Goal: Task Accomplishment & Management: Complete application form

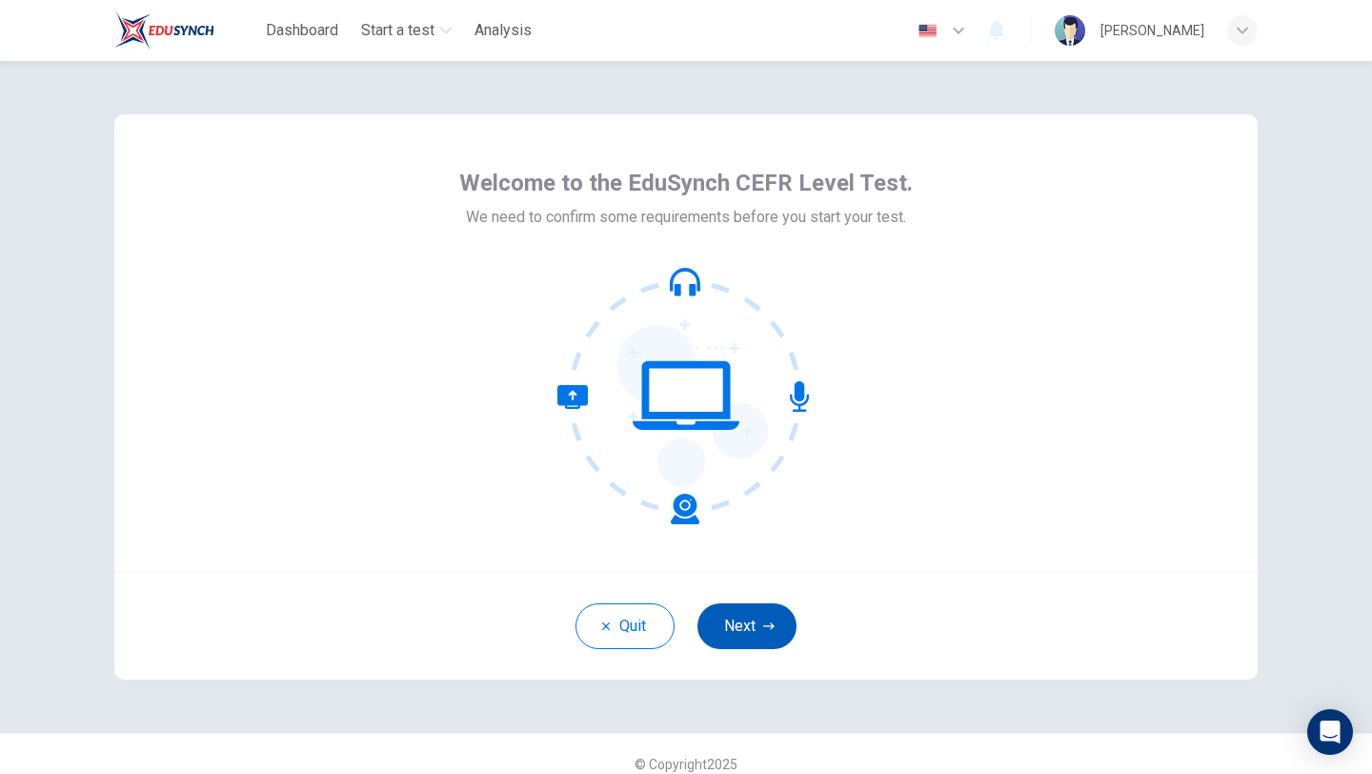
click at [753, 635] on button "Next" at bounding box center [746, 626] width 99 height 46
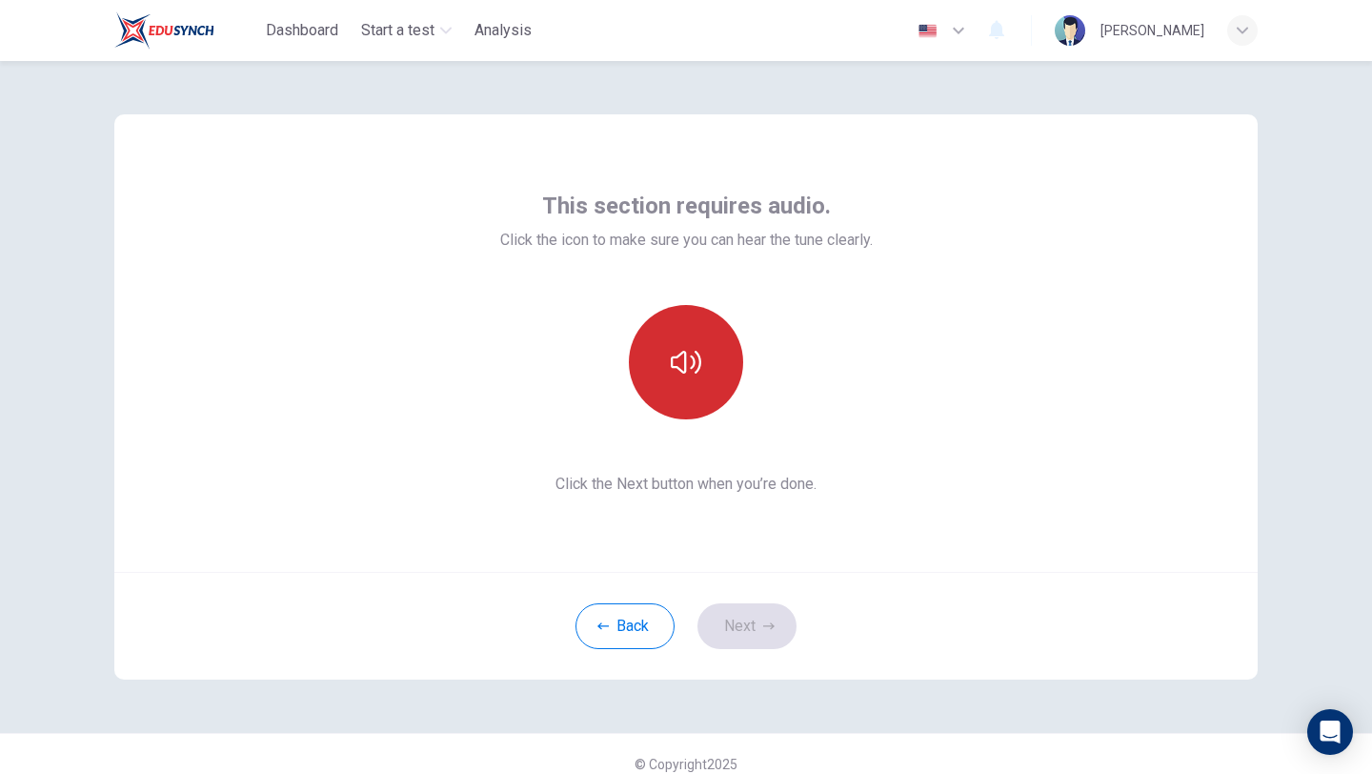
click at [703, 384] on button "button" at bounding box center [686, 362] width 114 height 114
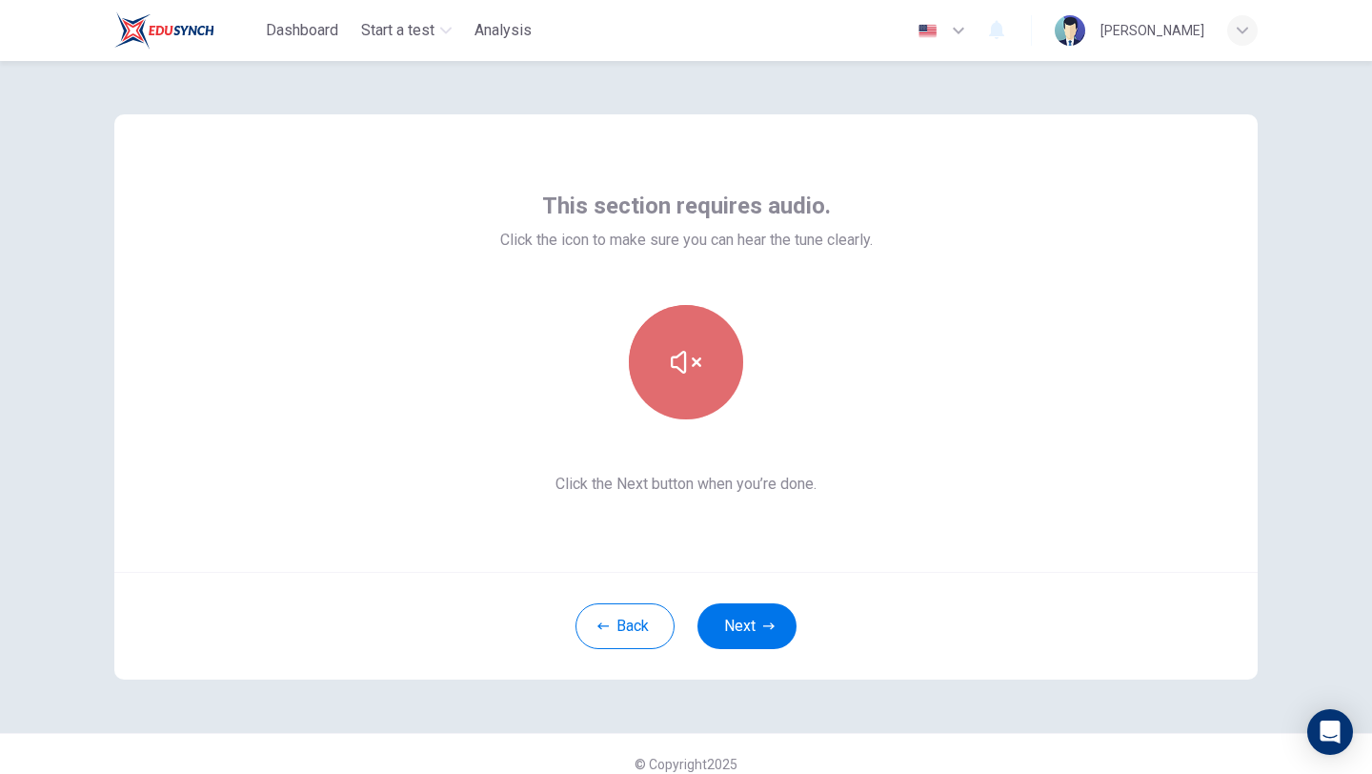
click at [703, 384] on button "button" at bounding box center [686, 362] width 114 height 114
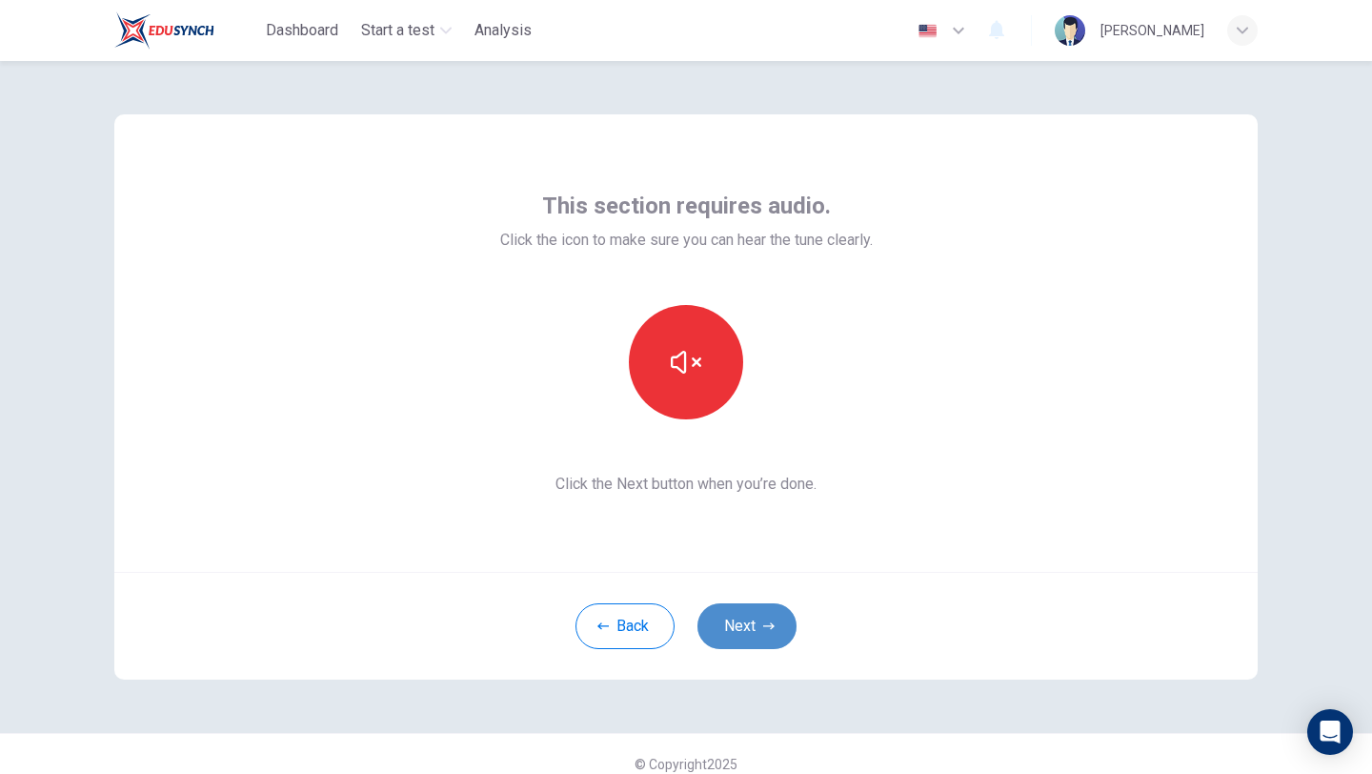
click at [768, 638] on button "Next" at bounding box center [746, 626] width 99 height 46
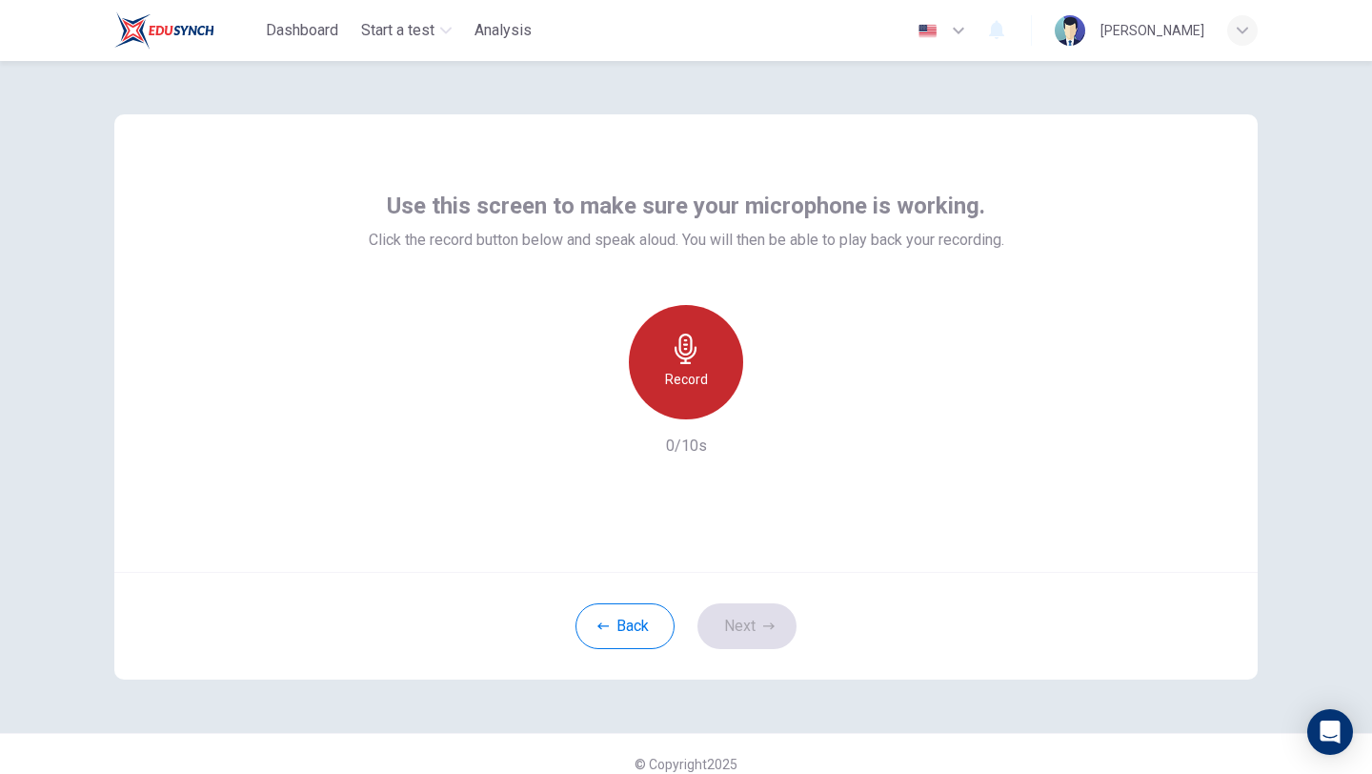
click at [700, 390] on h6 "Record" at bounding box center [686, 379] width 43 height 23
click at [700, 390] on div "Stop" at bounding box center [686, 362] width 114 height 114
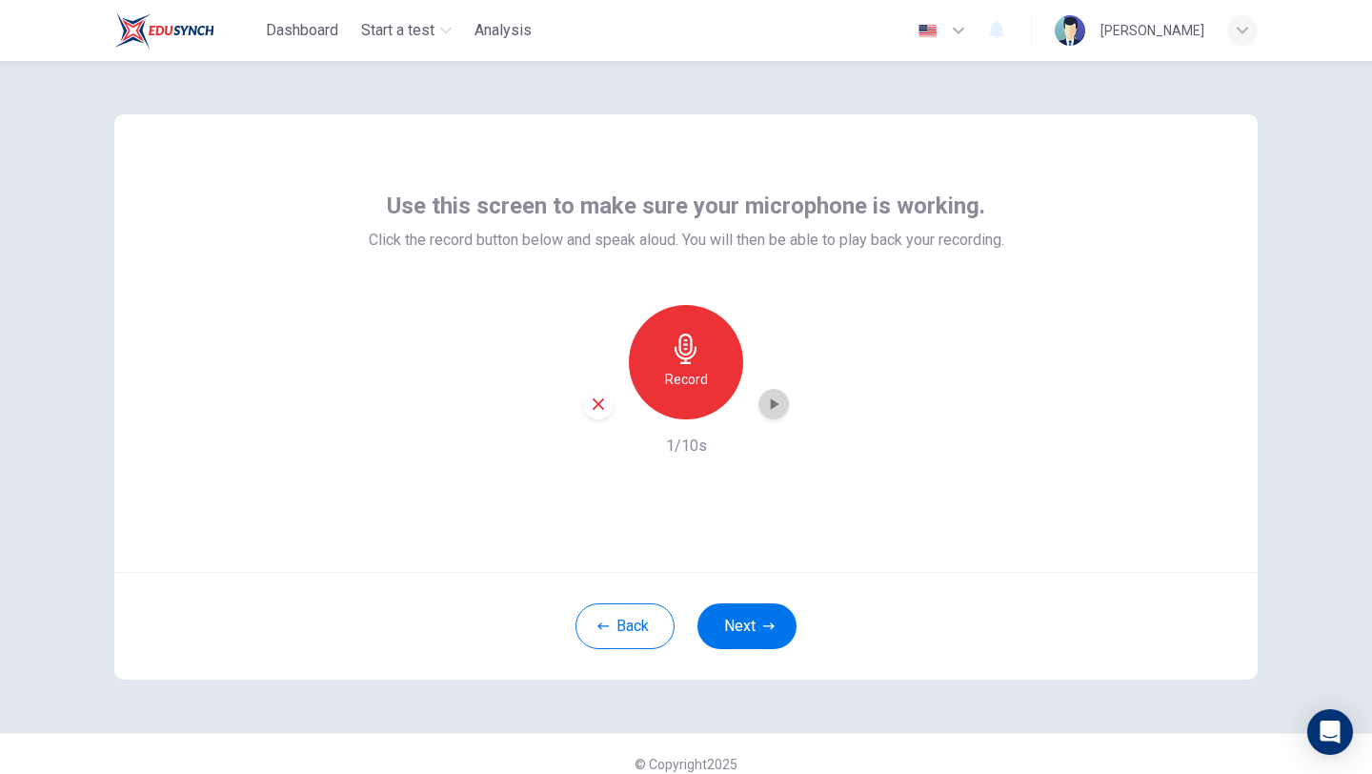
click at [769, 413] on icon "button" at bounding box center [773, 403] width 19 height 19
click at [738, 633] on button "Next" at bounding box center [746, 626] width 99 height 46
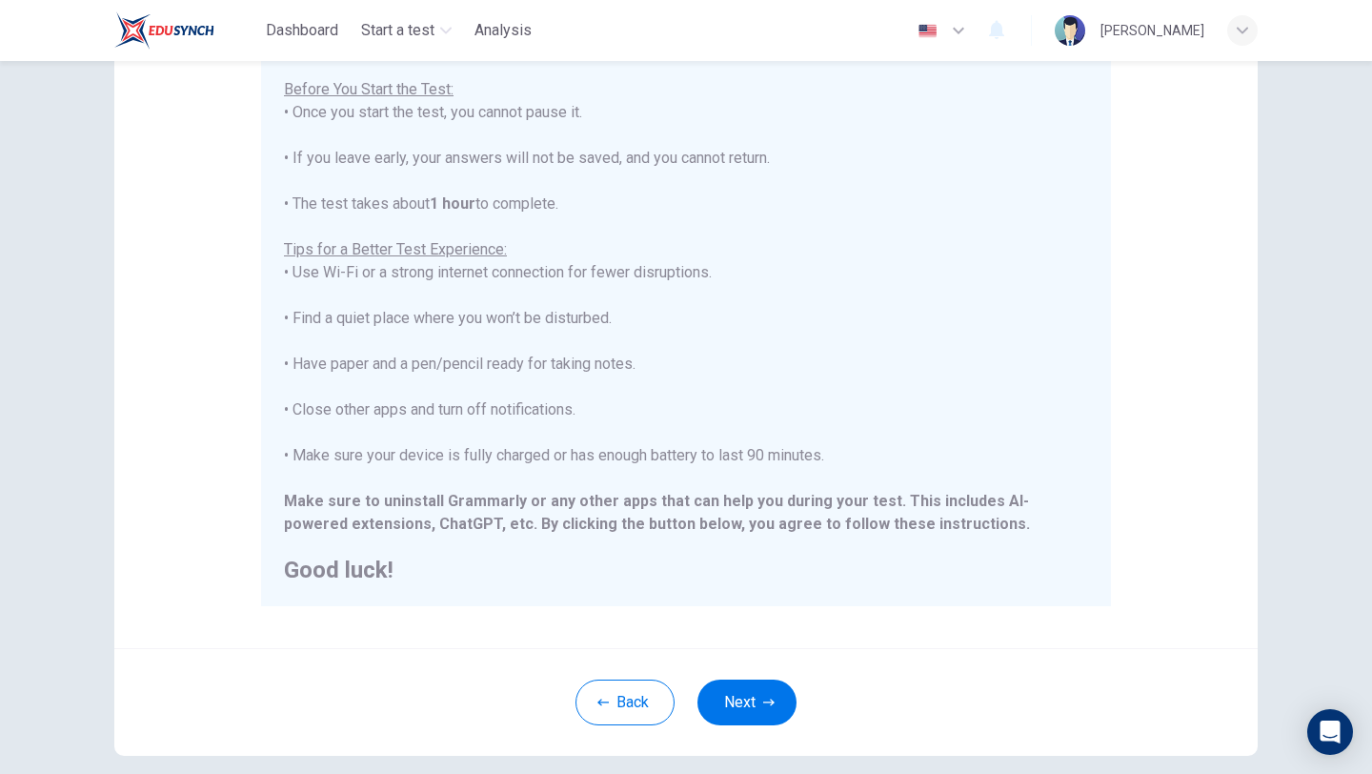
scroll to position [192, 0]
click at [746, 695] on button "Next" at bounding box center [746, 700] width 99 height 46
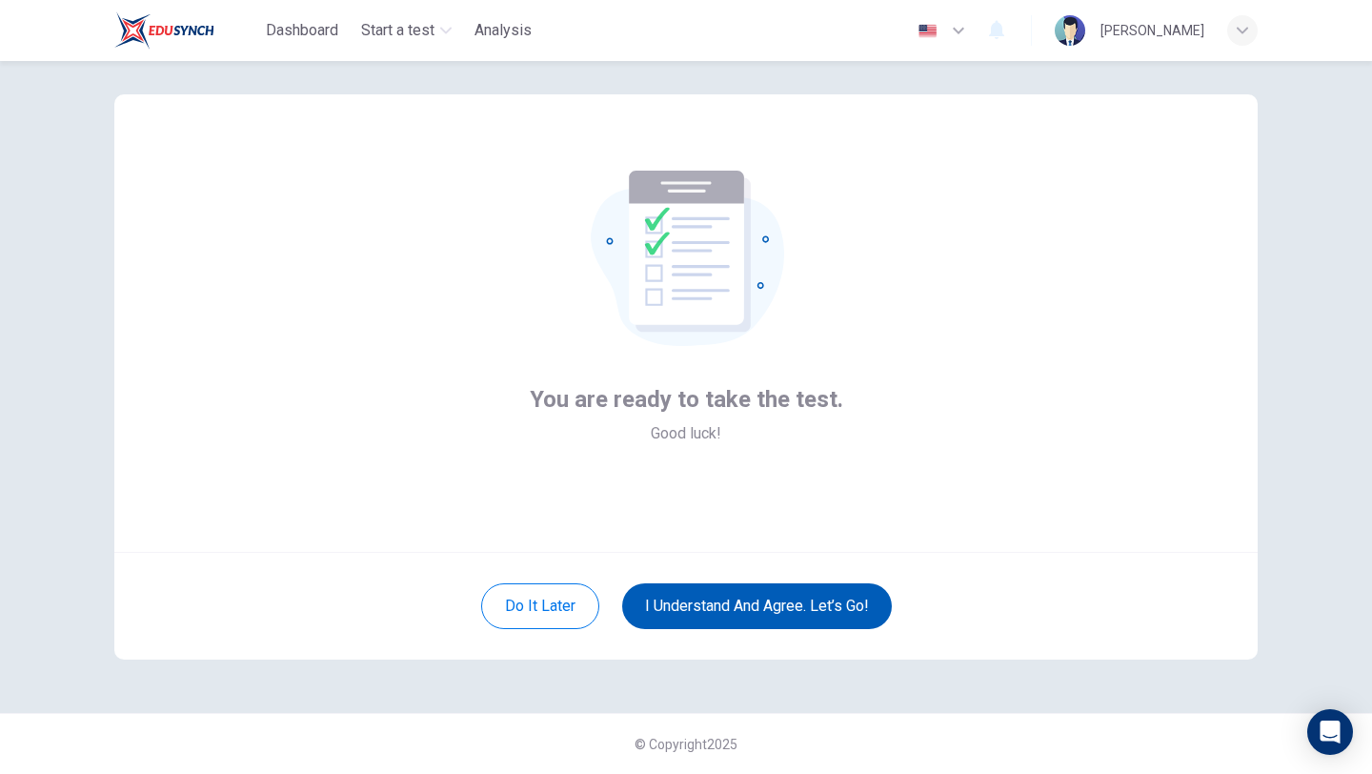
scroll to position [20, 0]
click at [791, 614] on button "I understand and agree. Let’s go!" at bounding box center [757, 606] width 270 height 46
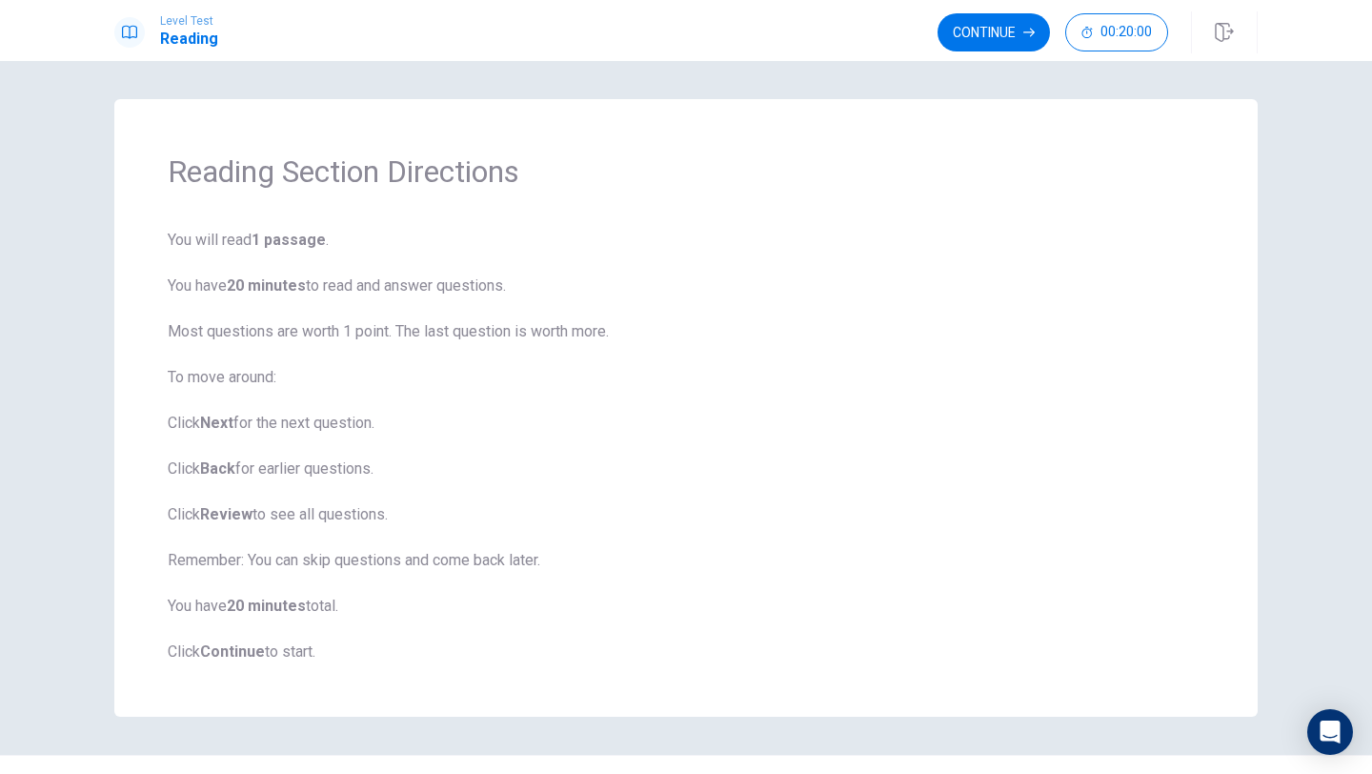
scroll to position [42, 0]
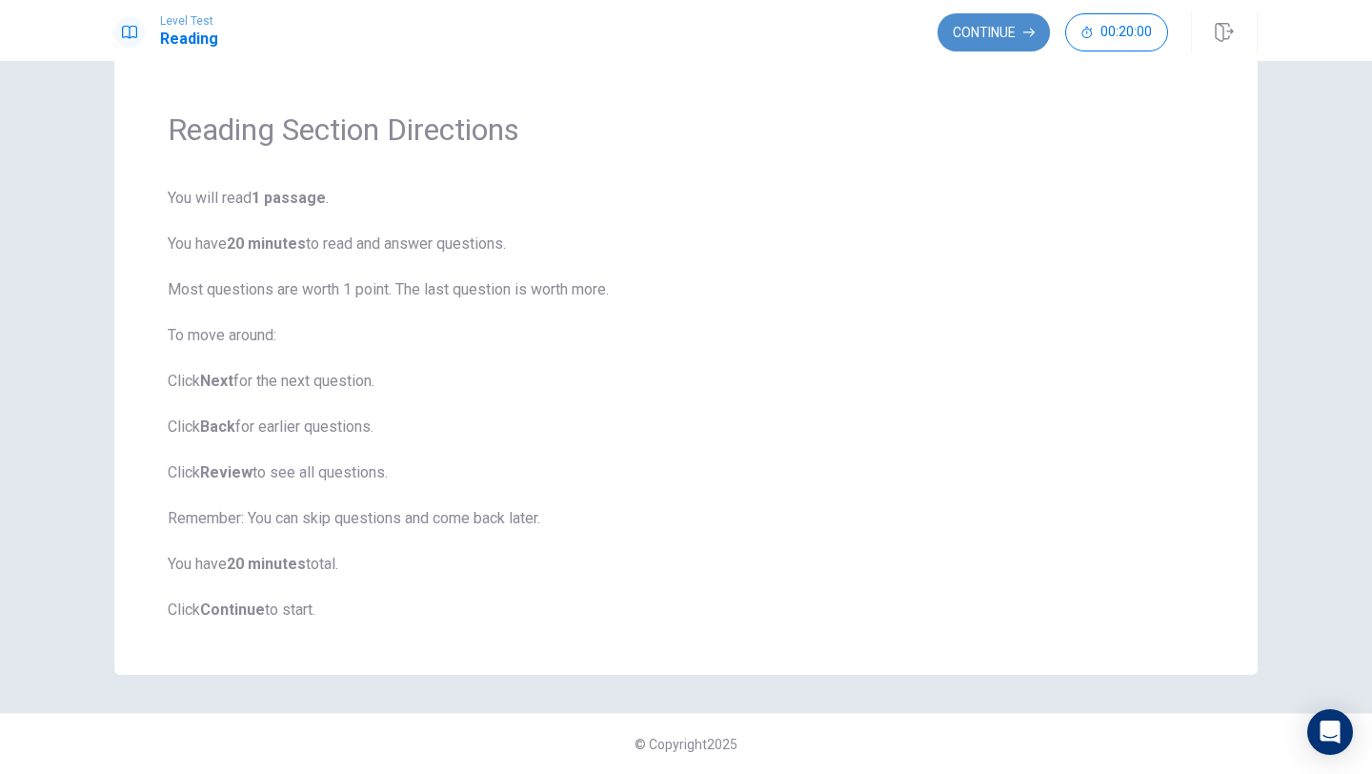
click at [967, 31] on button "Continue" at bounding box center [994, 32] width 112 height 38
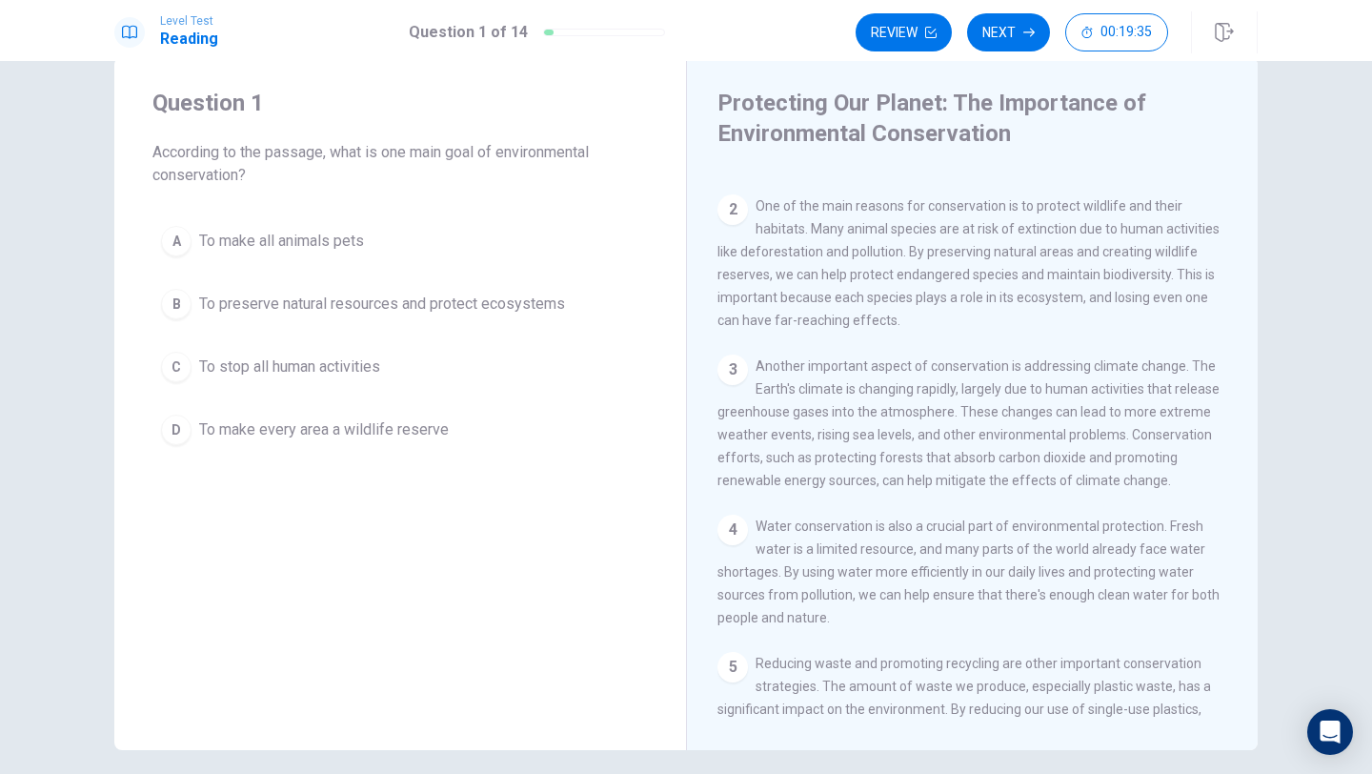
scroll to position [121, 0]
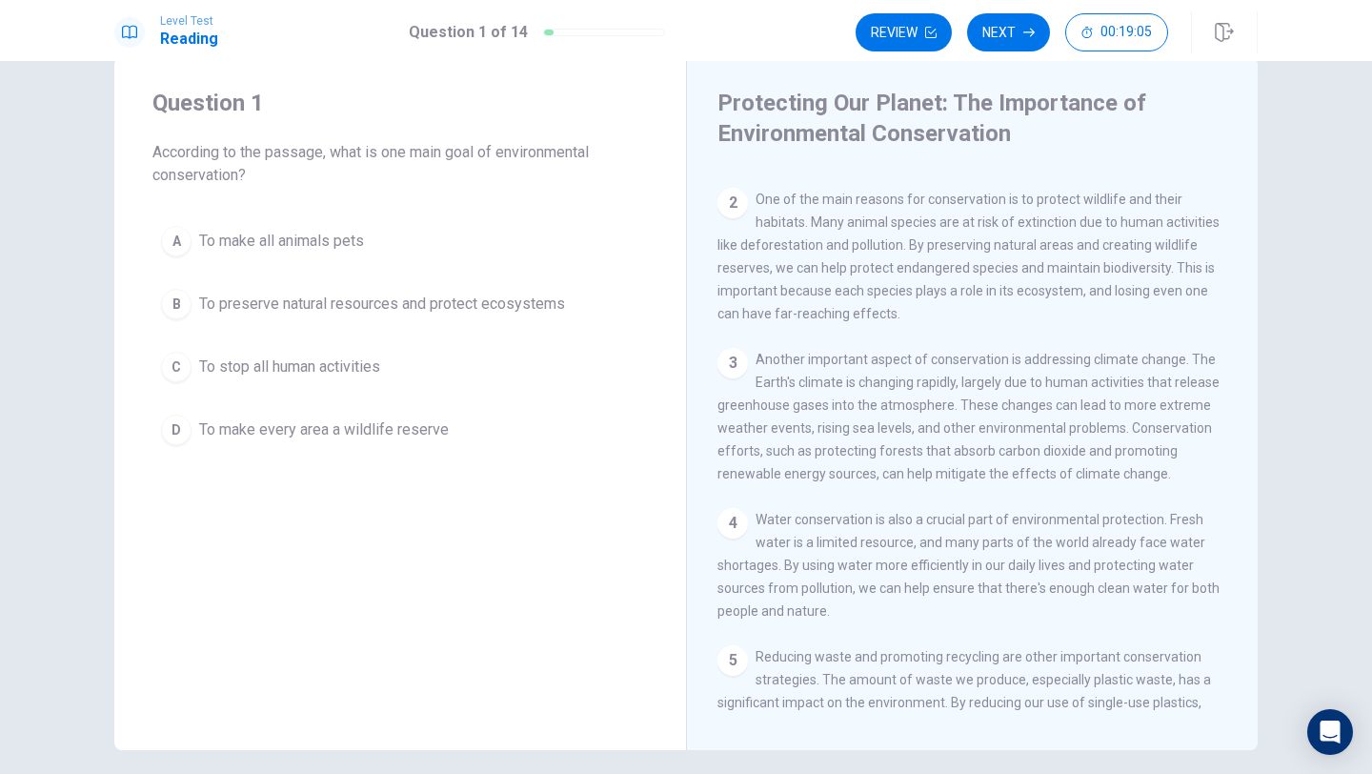
click at [173, 298] on div "B" at bounding box center [176, 304] width 30 height 30
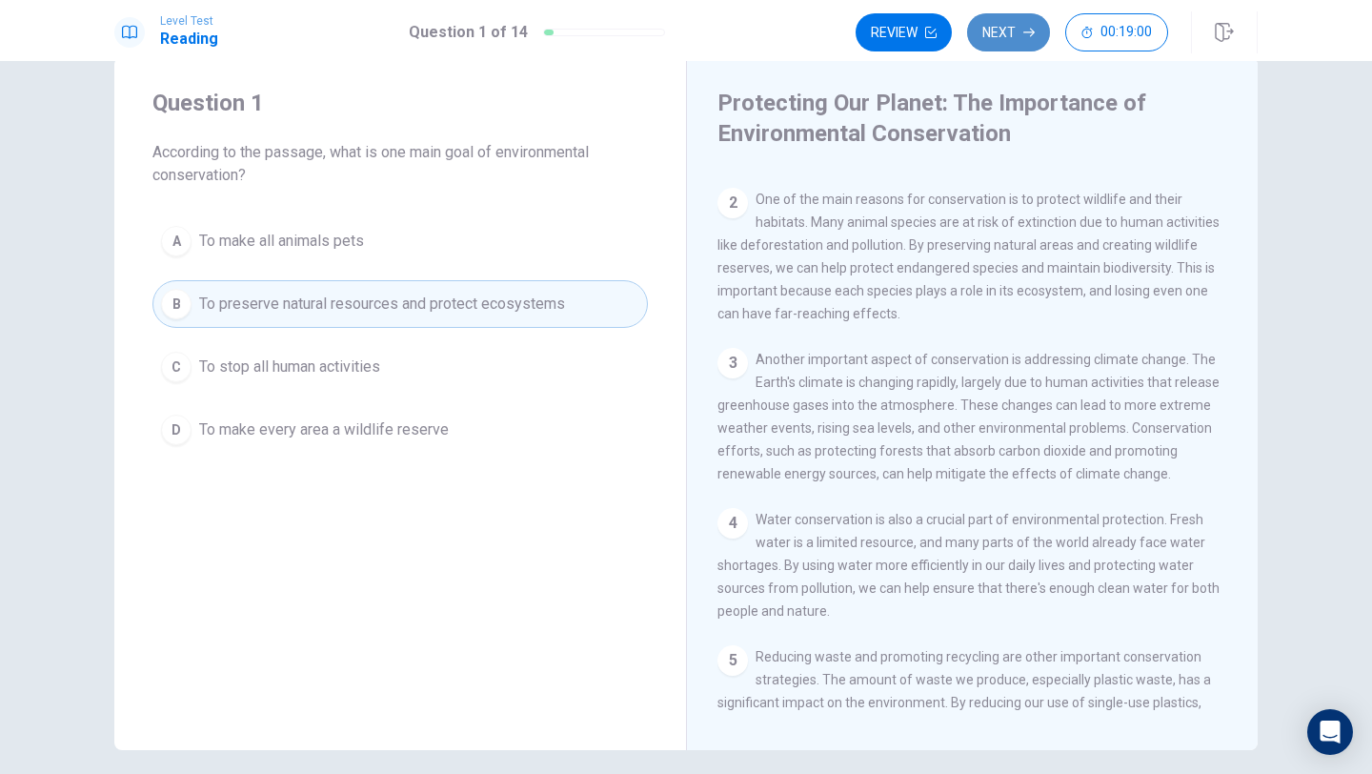
click at [1019, 28] on button "Next" at bounding box center [1008, 32] width 83 height 38
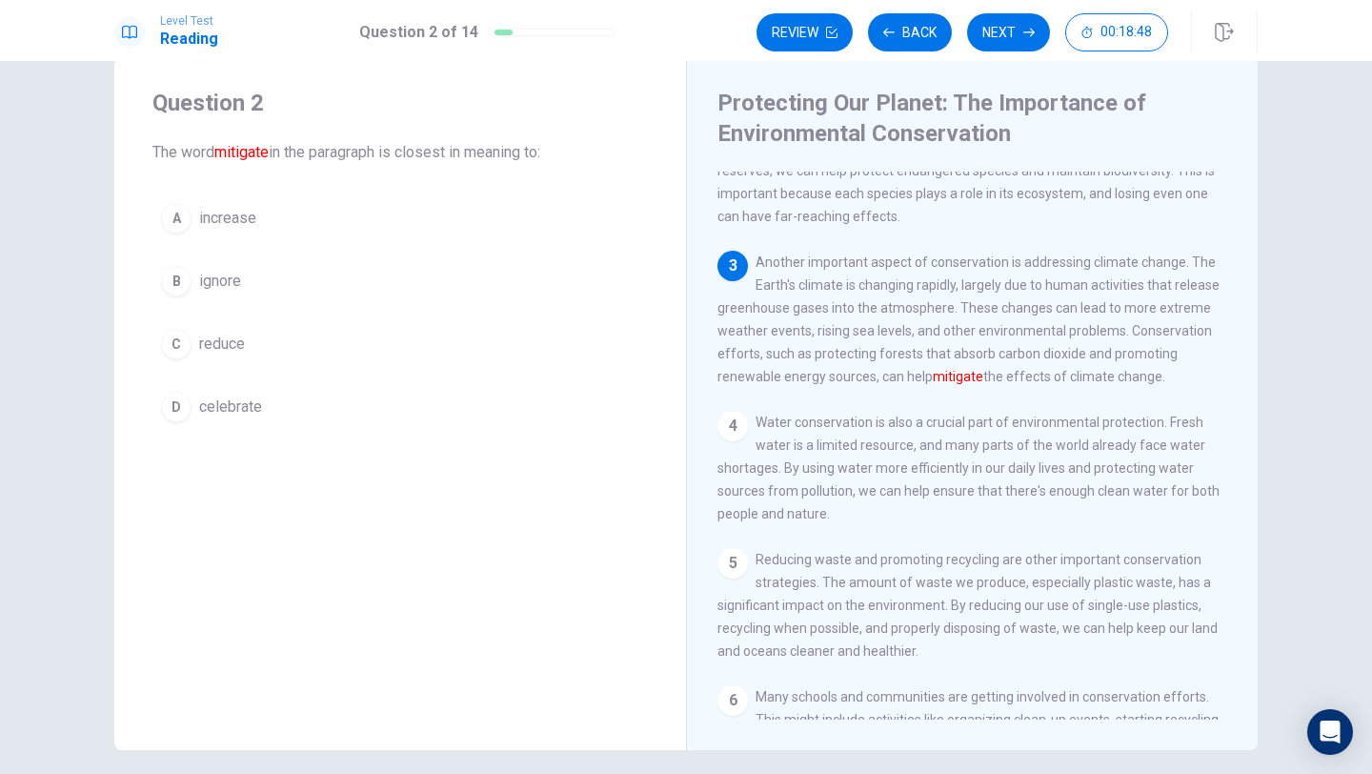
scroll to position [220, 0]
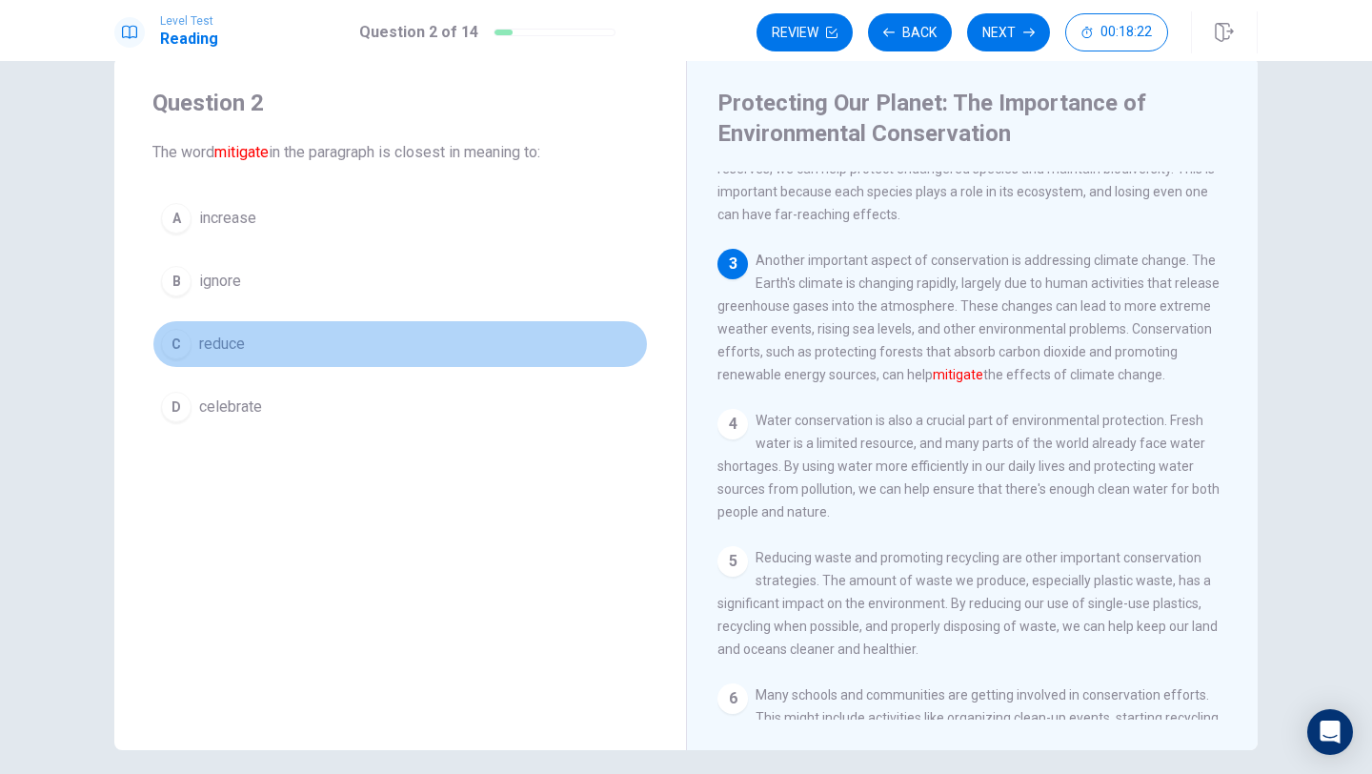
click at [188, 339] on div "C" at bounding box center [176, 344] width 30 height 30
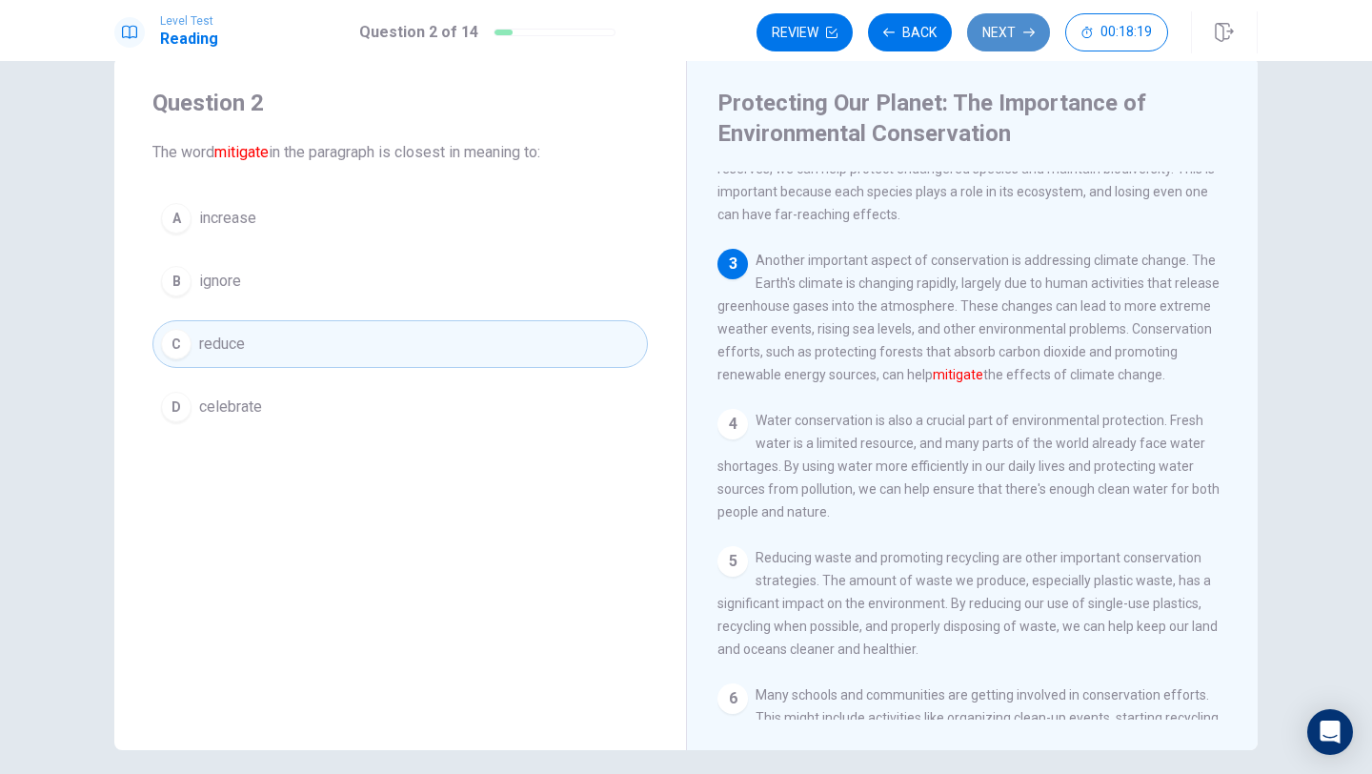
click at [1019, 31] on button "Next" at bounding box center [1008, 32] width 83 height 38
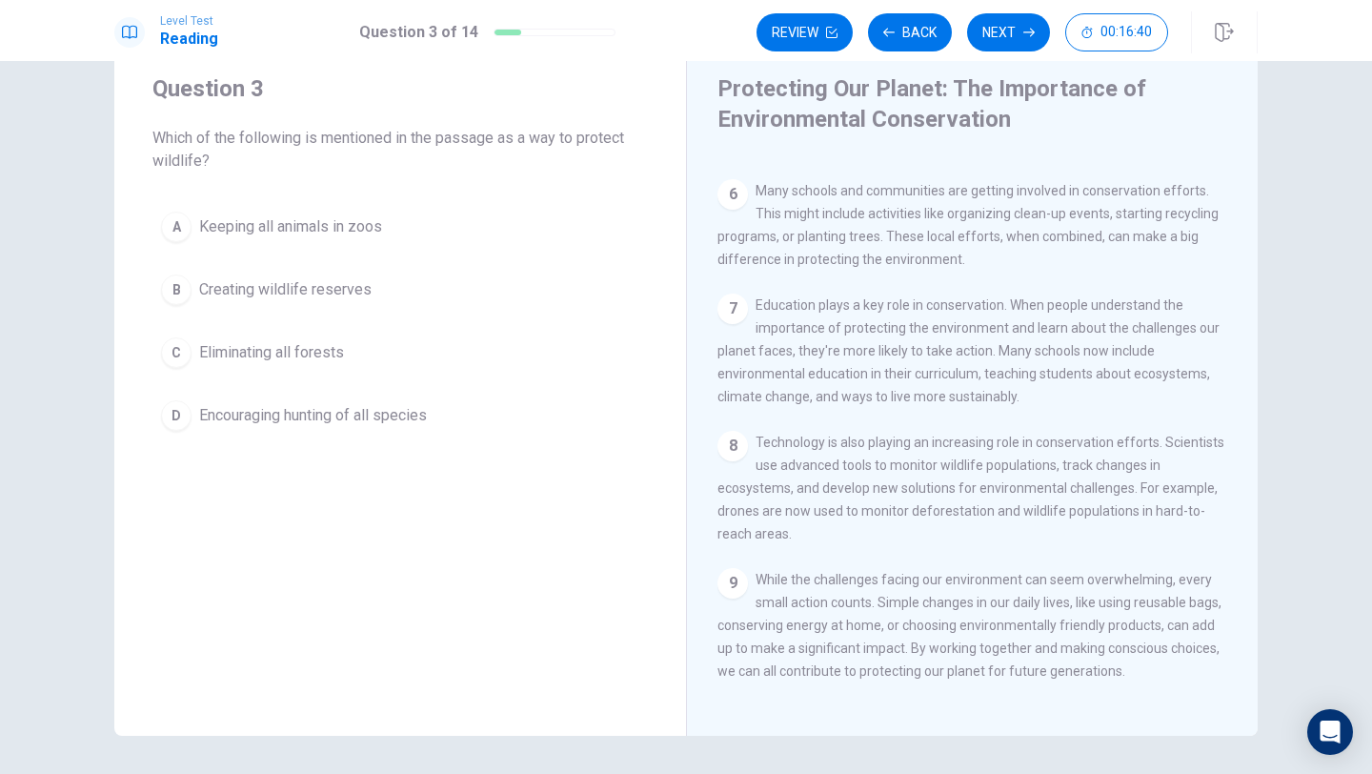
scroll to position [754, 0]
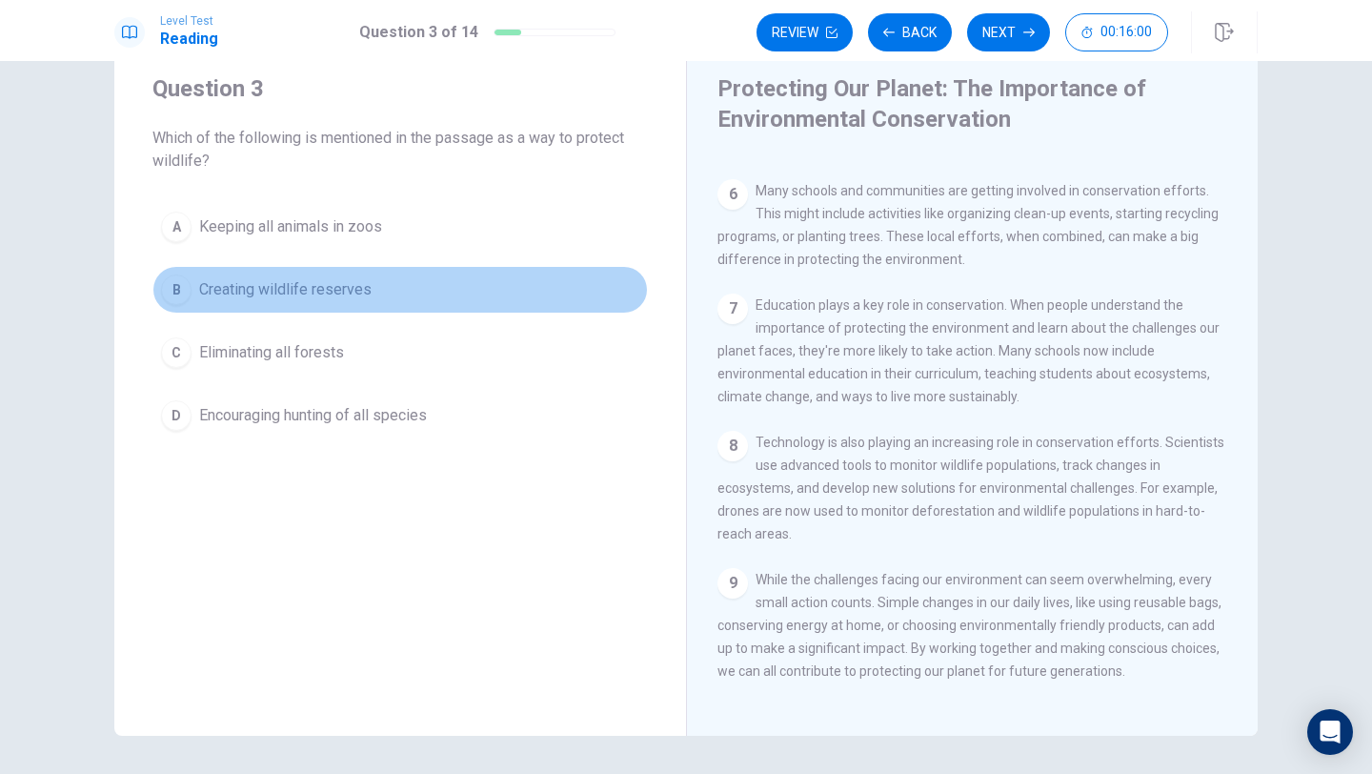
click at [192, 290] on button "B Creating wildlife reserves" at bounding box center [399, 290] width 495 height 48
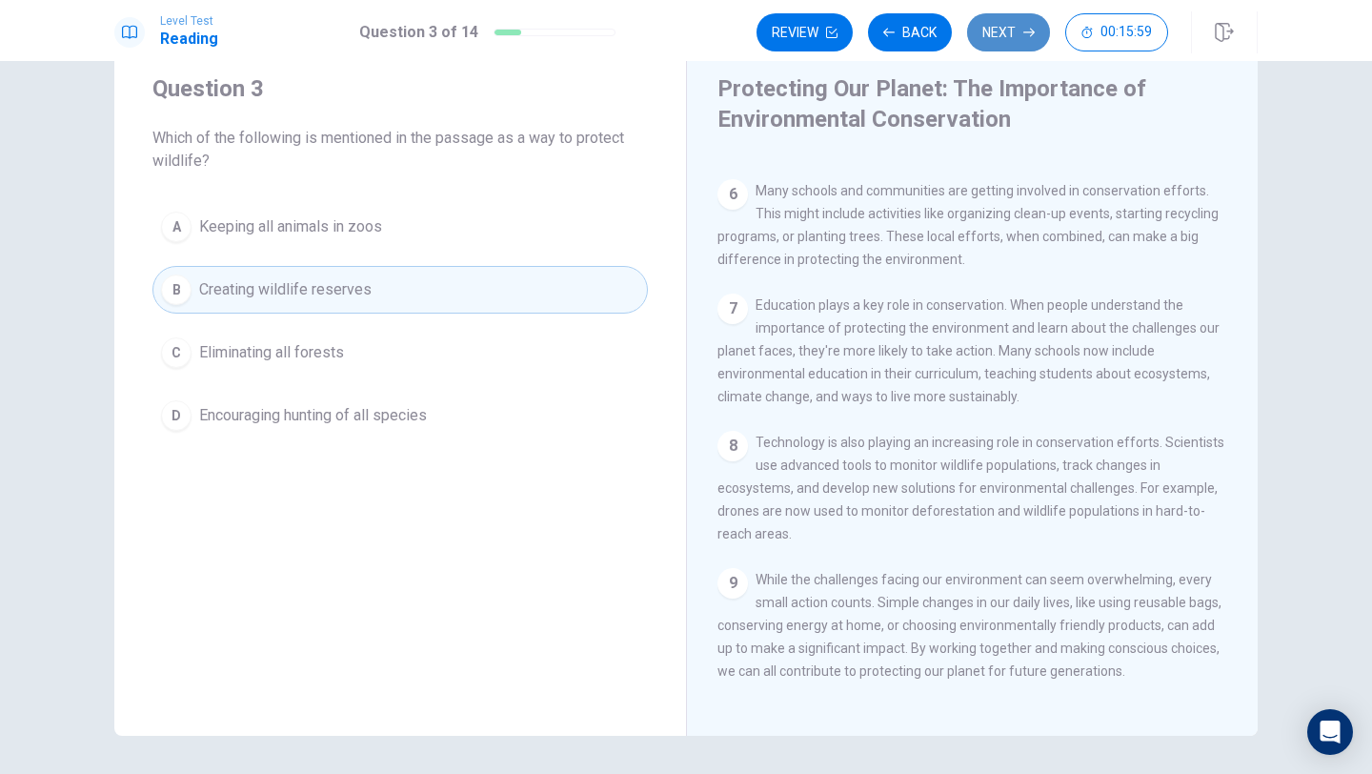
click at [996, 27] on button "Next" at bounding box center [1008, 32] width 83 height 38
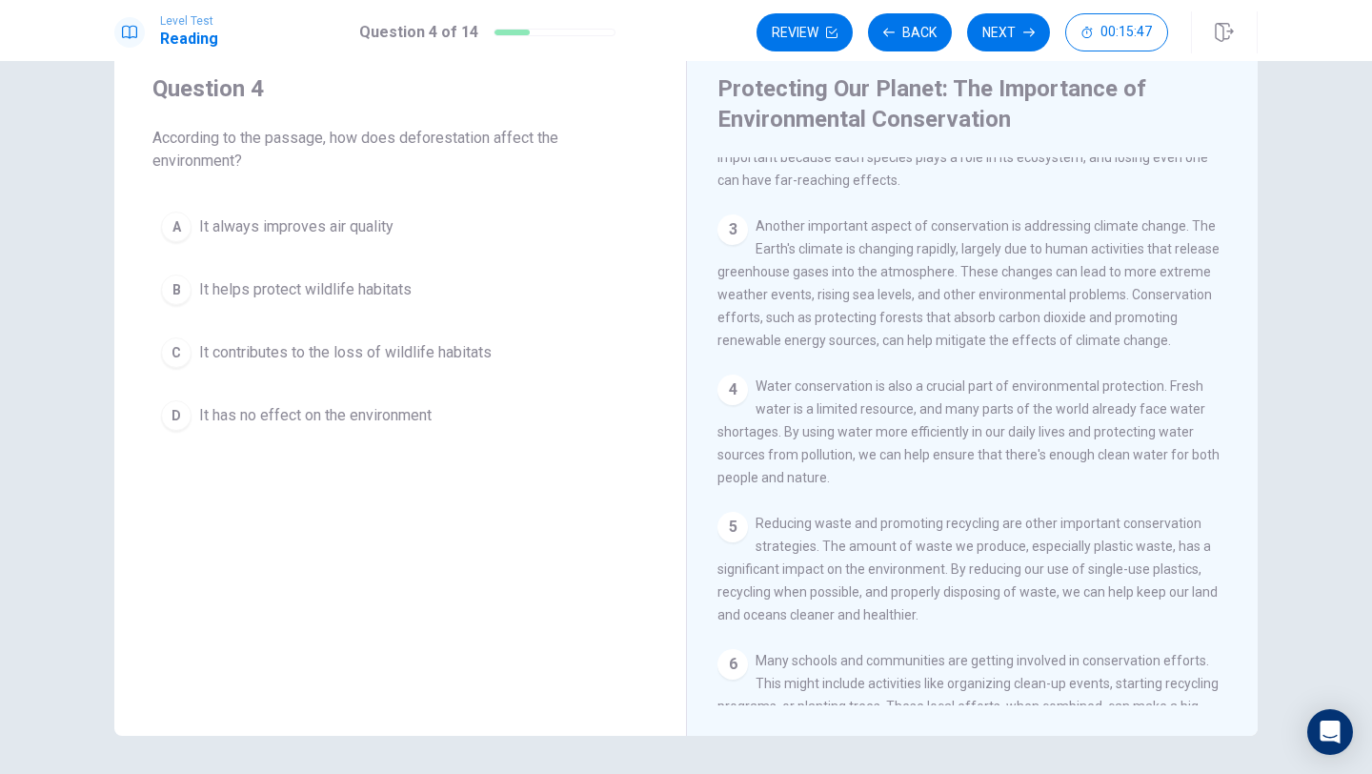
scroll to position [218, 0]
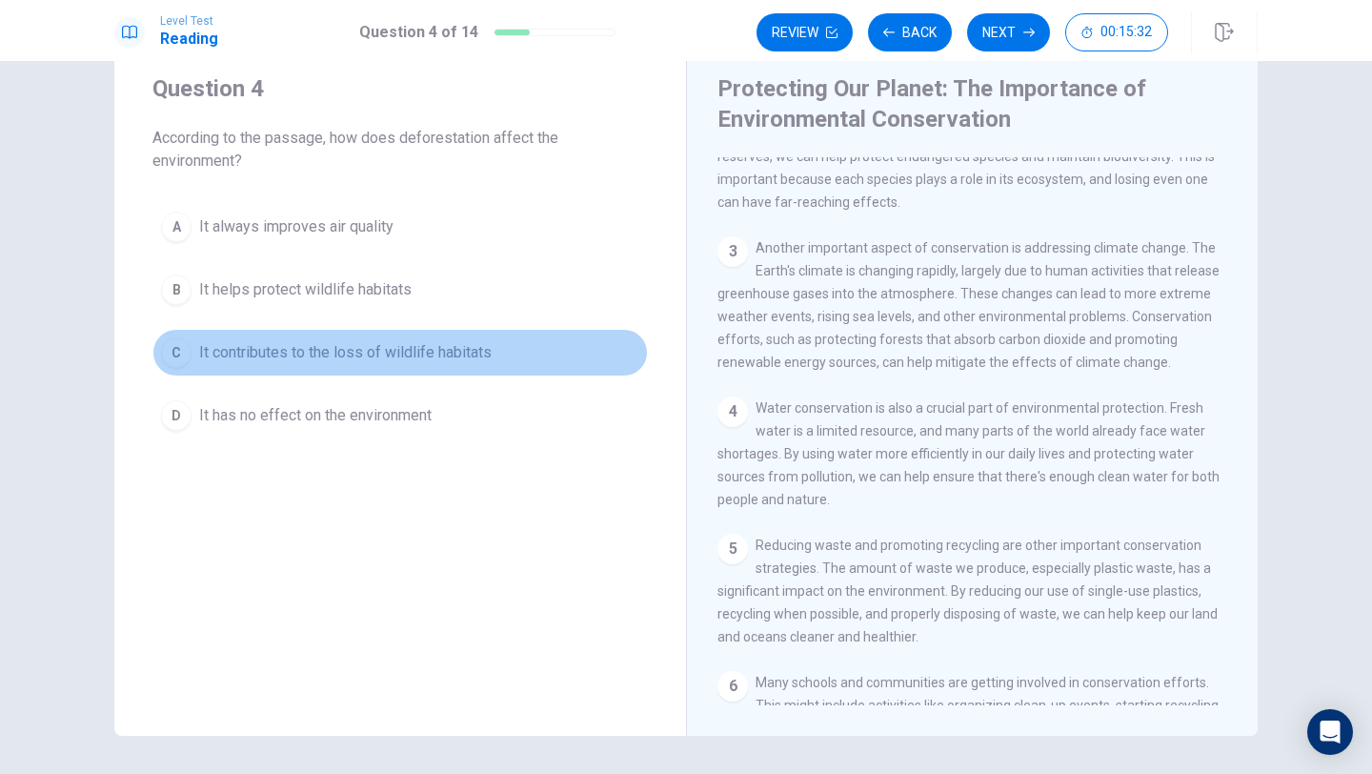
click at [266, 354] on span "It contributes to the loss of wildlife habitats" at bounding box center [345, 352] width 293 height 23
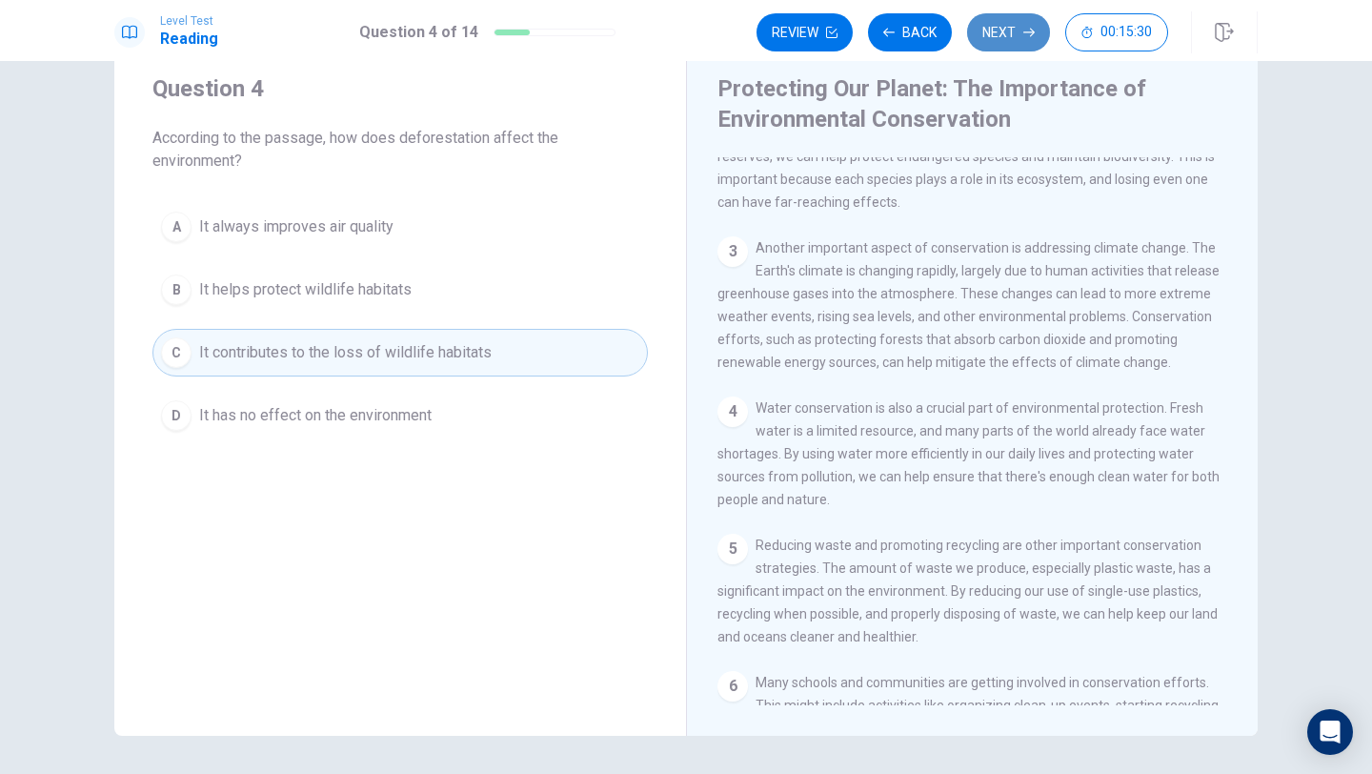
click at [1001, 36] on button "Next" at bounding box center [1008, 32] width 83 height 38
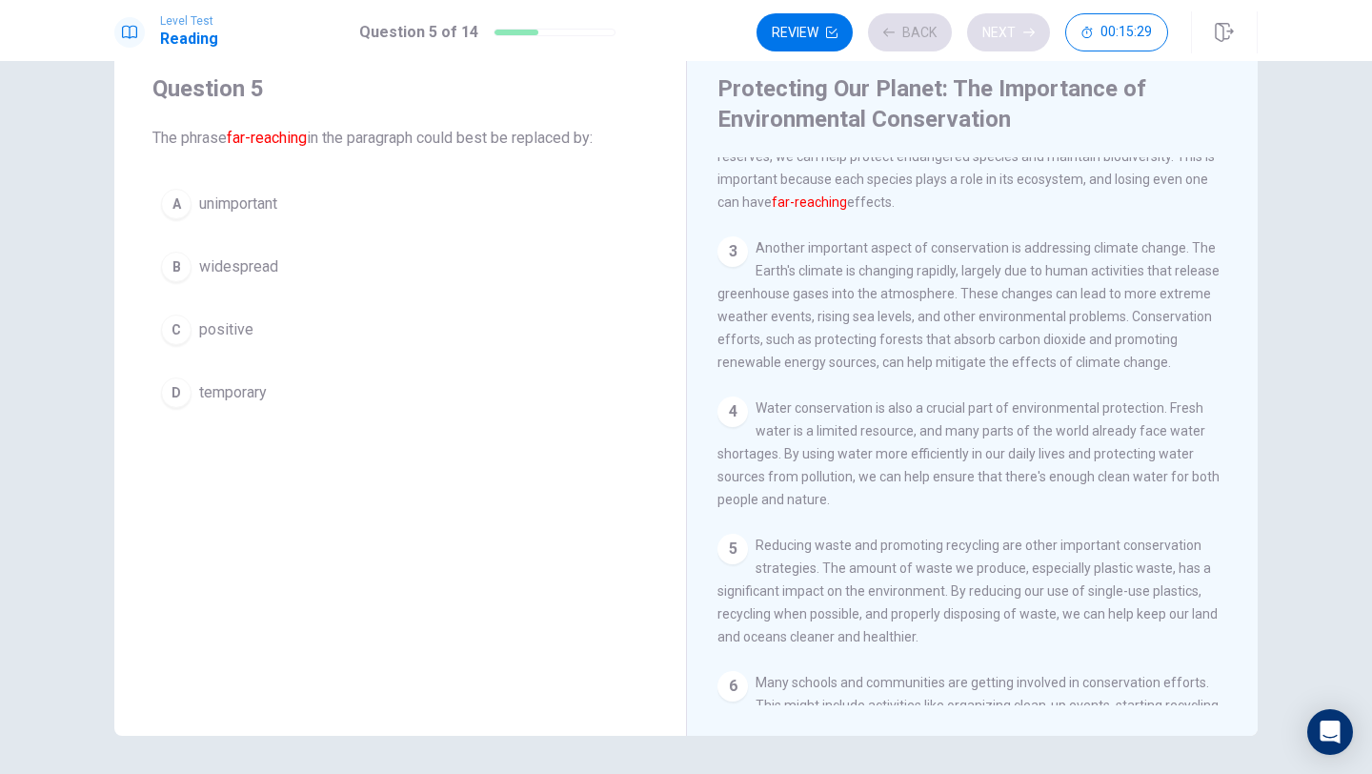
scroll to position [142, 0]
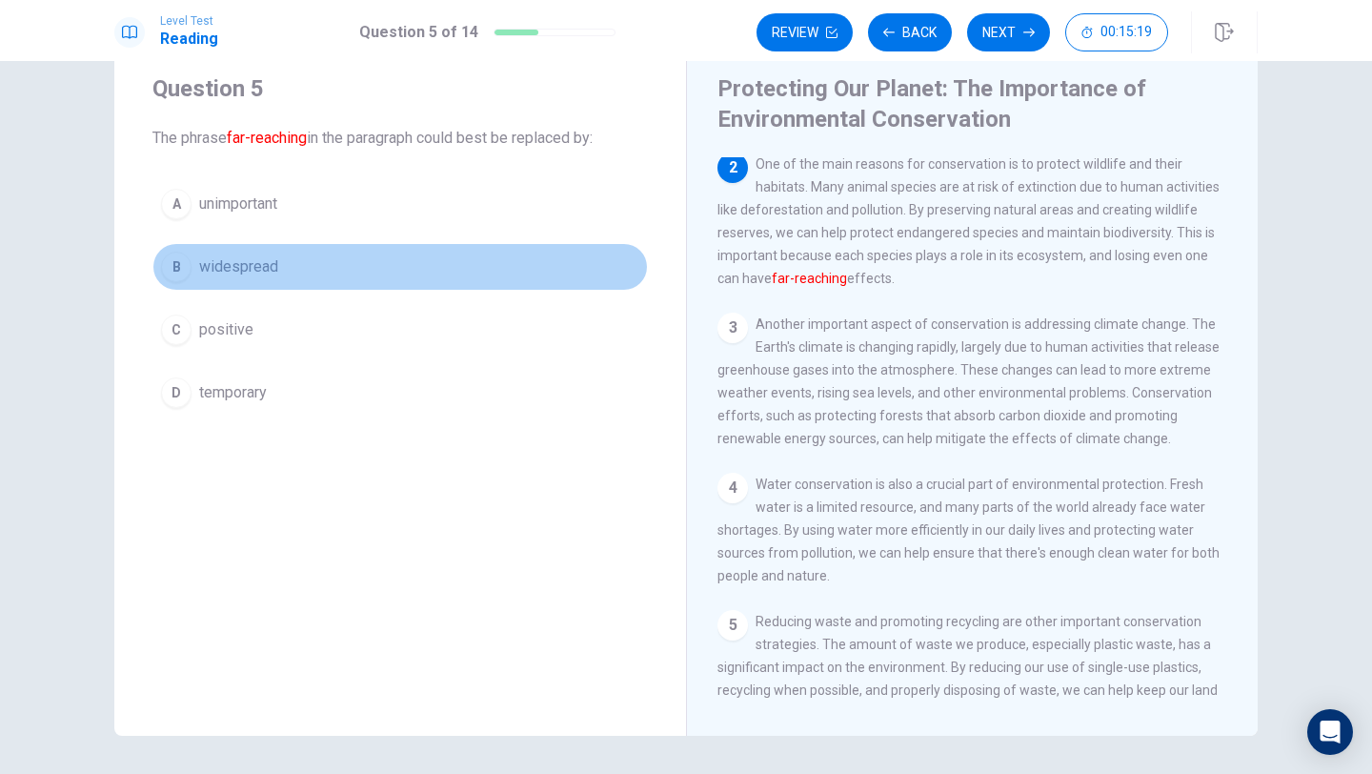
click at [258, 266] on span "widespread" at bounding box center [238, 266] width 79 height 23
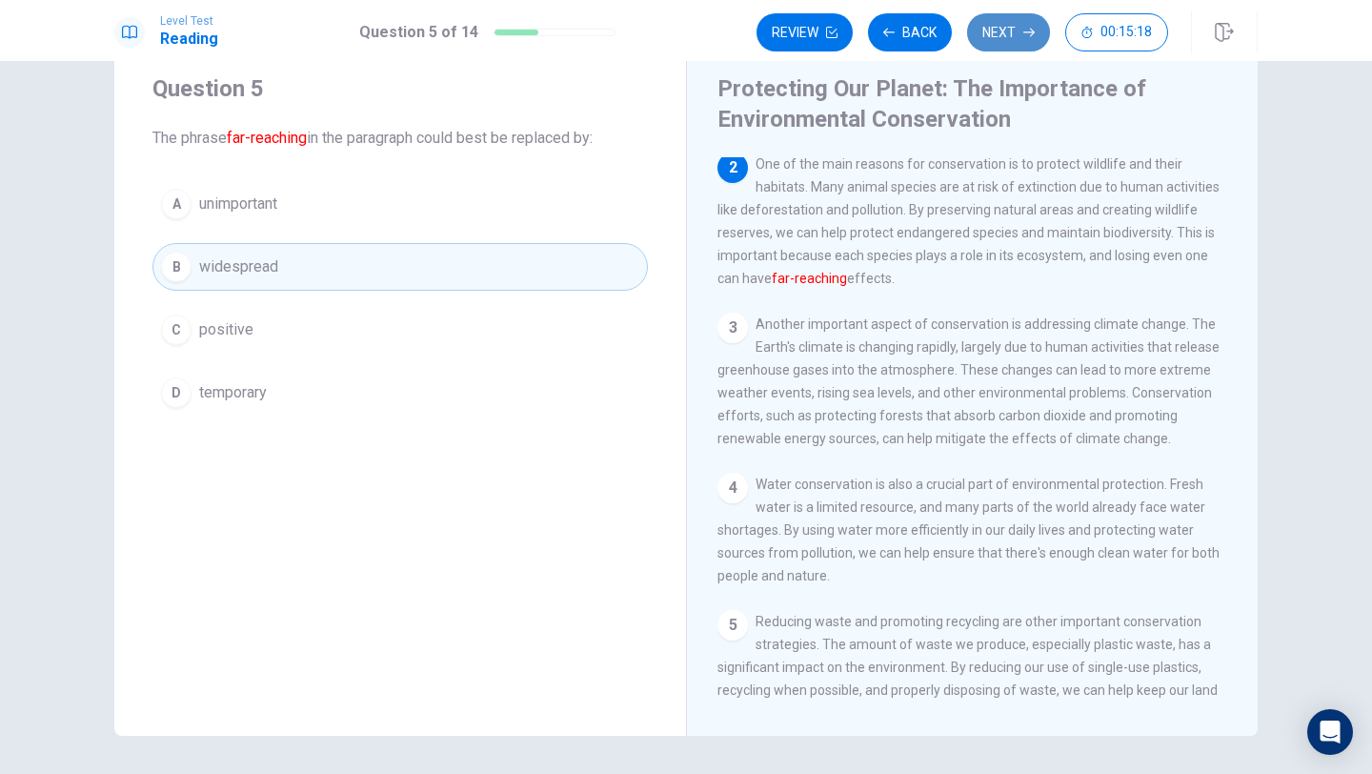
click at [1019, 30] on button "Next" at bounding box center [1008, 32] width 83 height 38
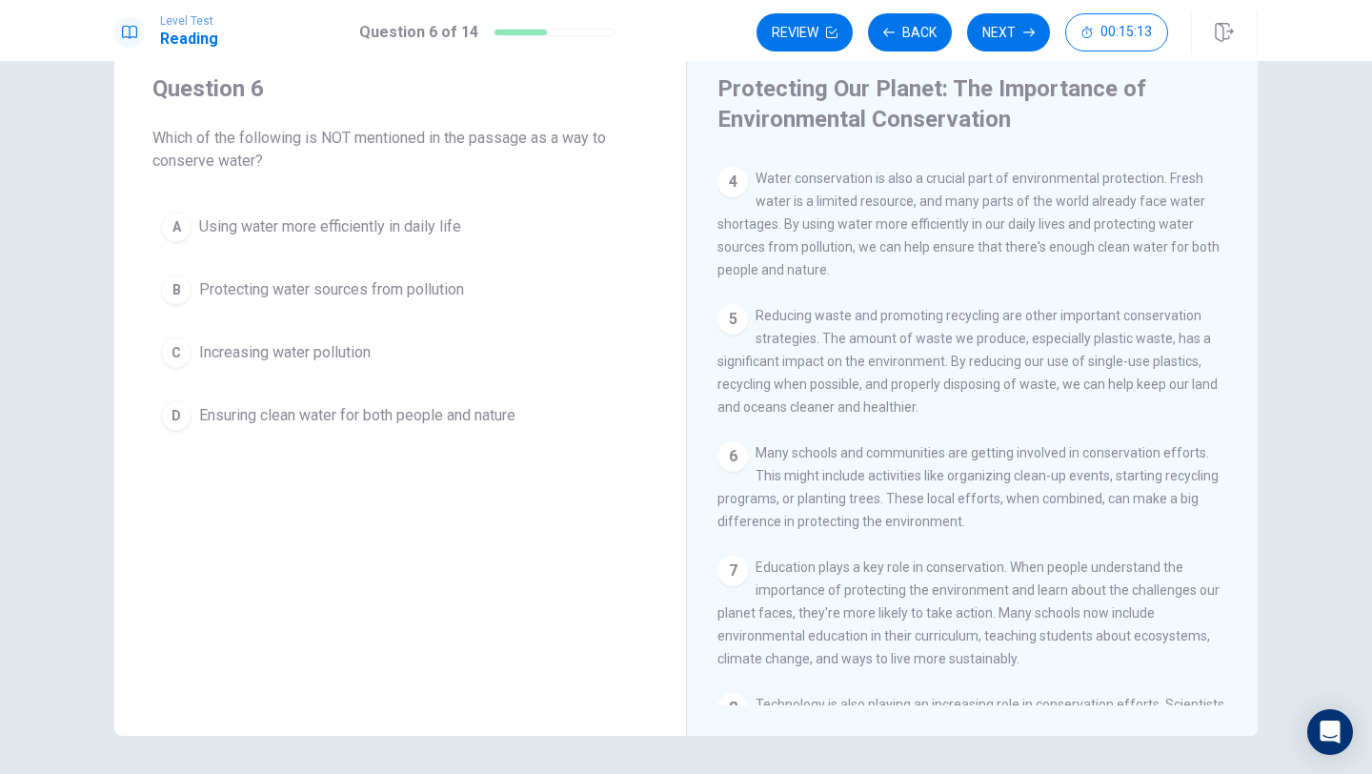
scroll to position [442, 0]
click at [339, 341] on span "Increasing water pollution" at bounding box center [285, 352] width 172 height 23
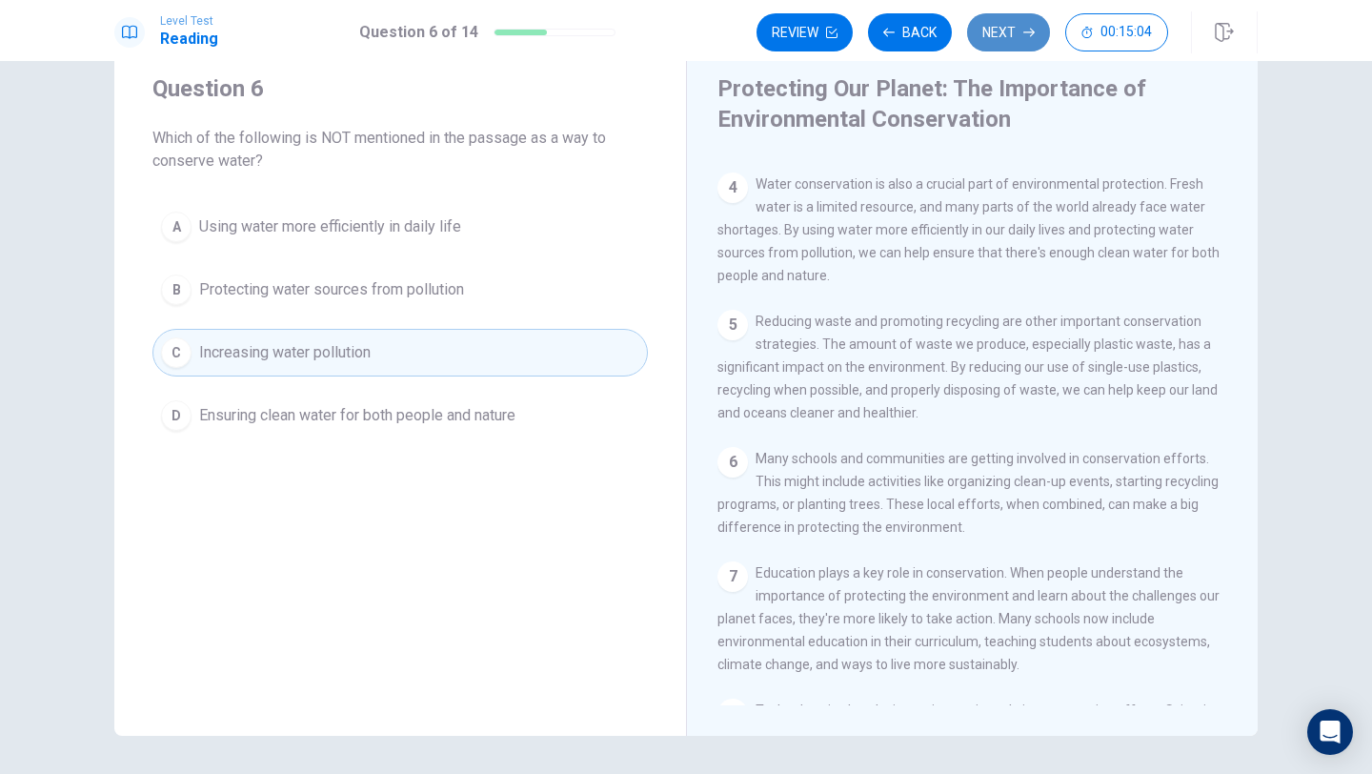
click at [1003, 28] on button "Next" at bounding box center [1008, 32] width 83 height 38
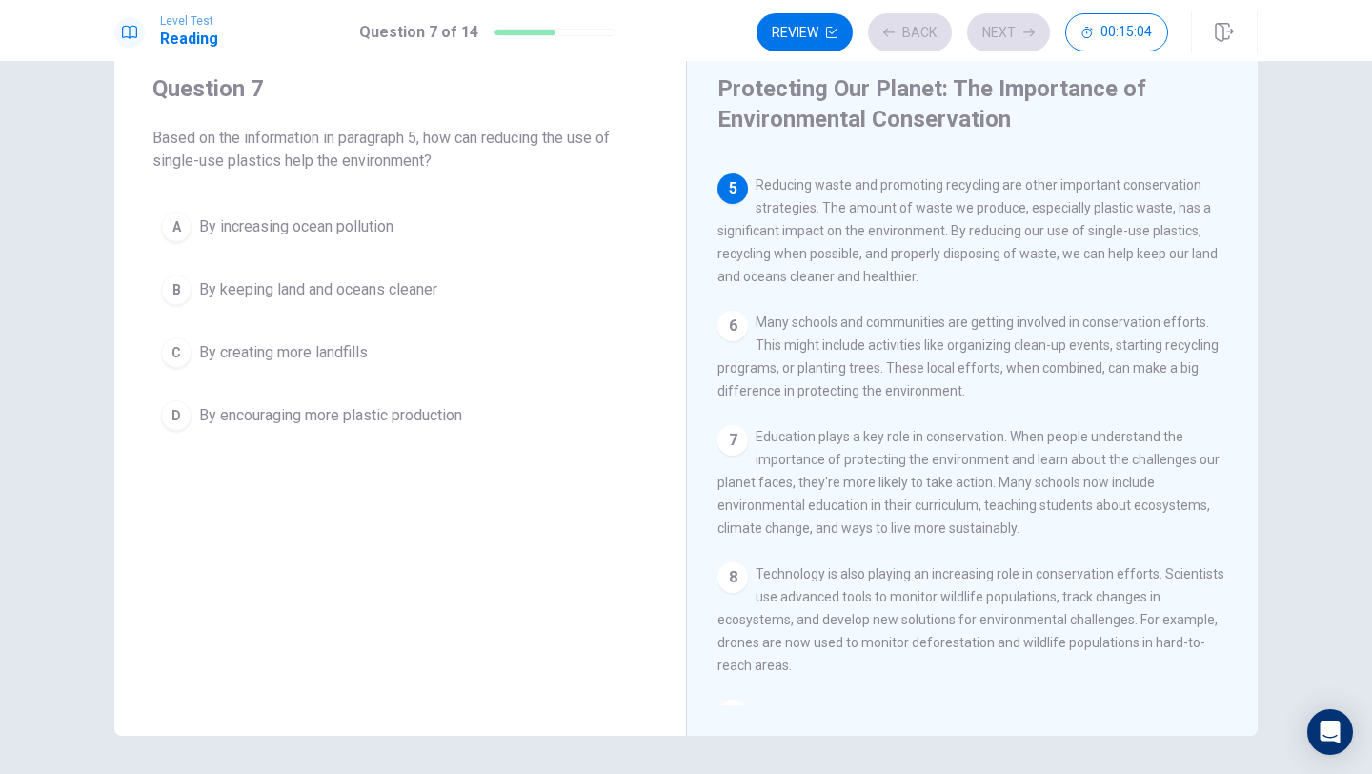
scroll to position [615, 0]
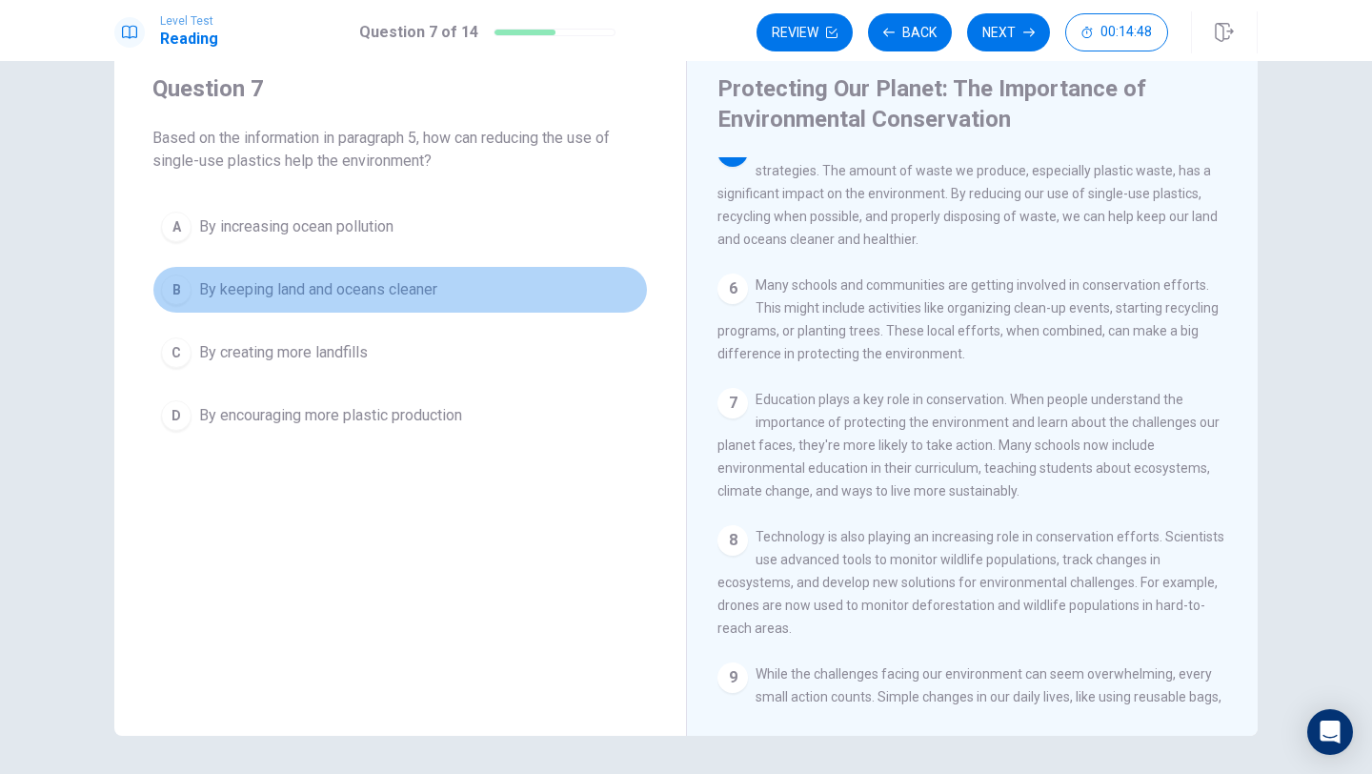
click at [349, 291] on span "By keeping land and oceans cleaner" at bounding box center [318, 289] width 238 height 23
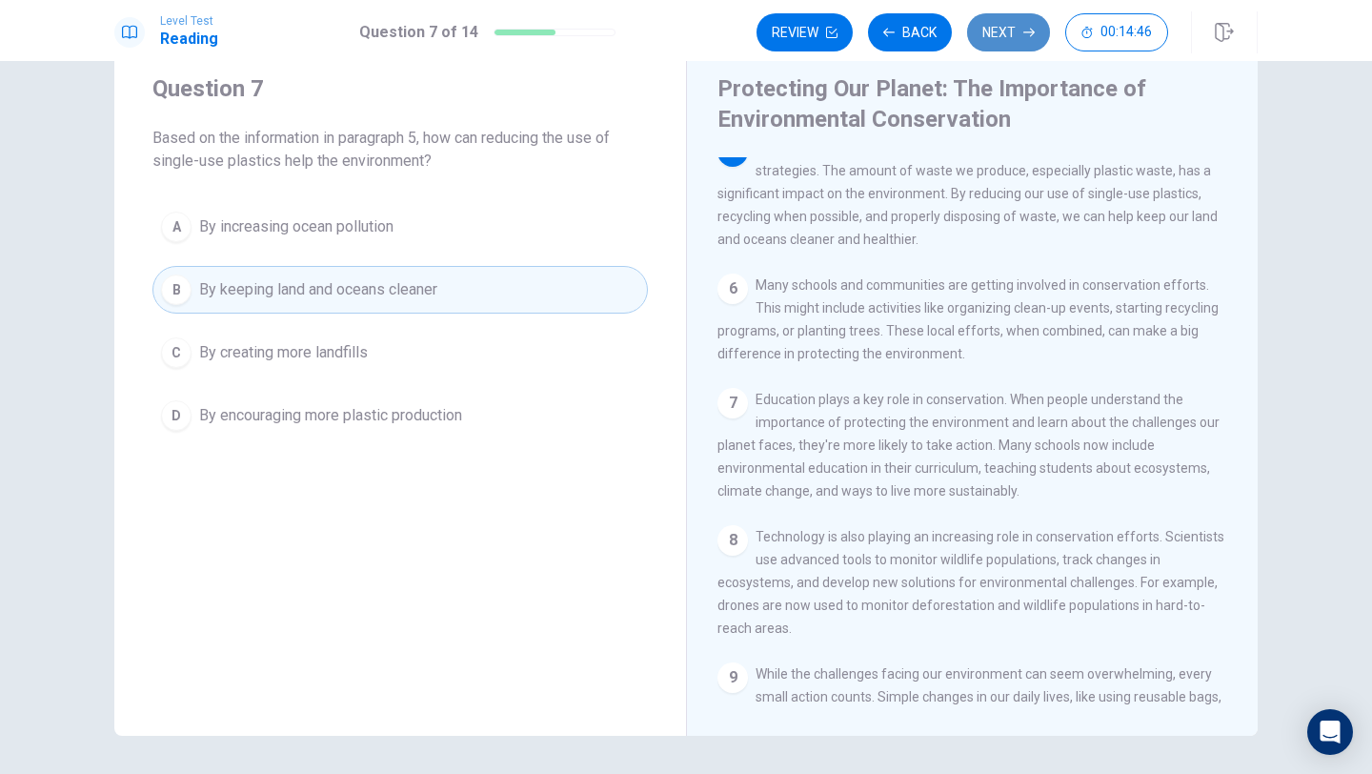
click at [1017, 28] on button "Next" at bounding box center [1008, 32] width 83 height 38
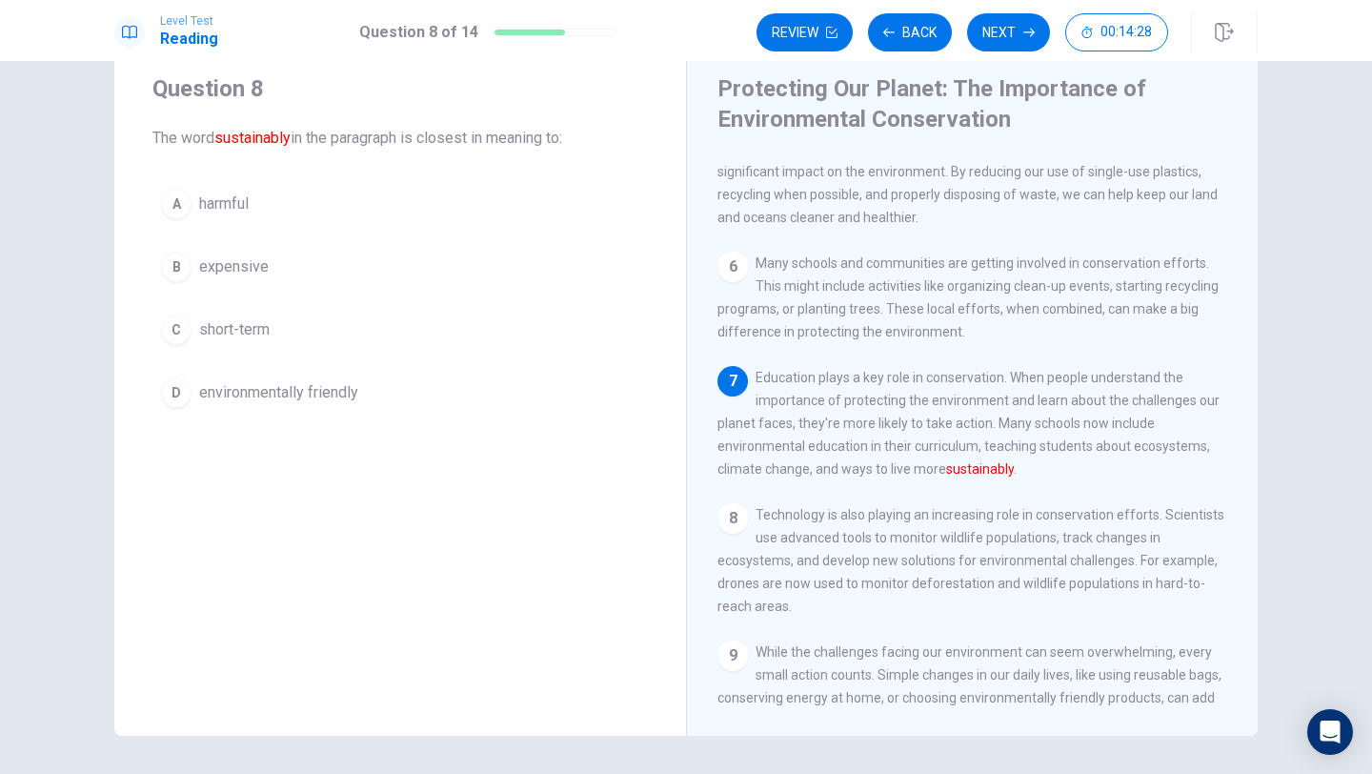
click at [296, 393] on span "environmentally friendly" at bounding box center [278, 392] width 159 height 23
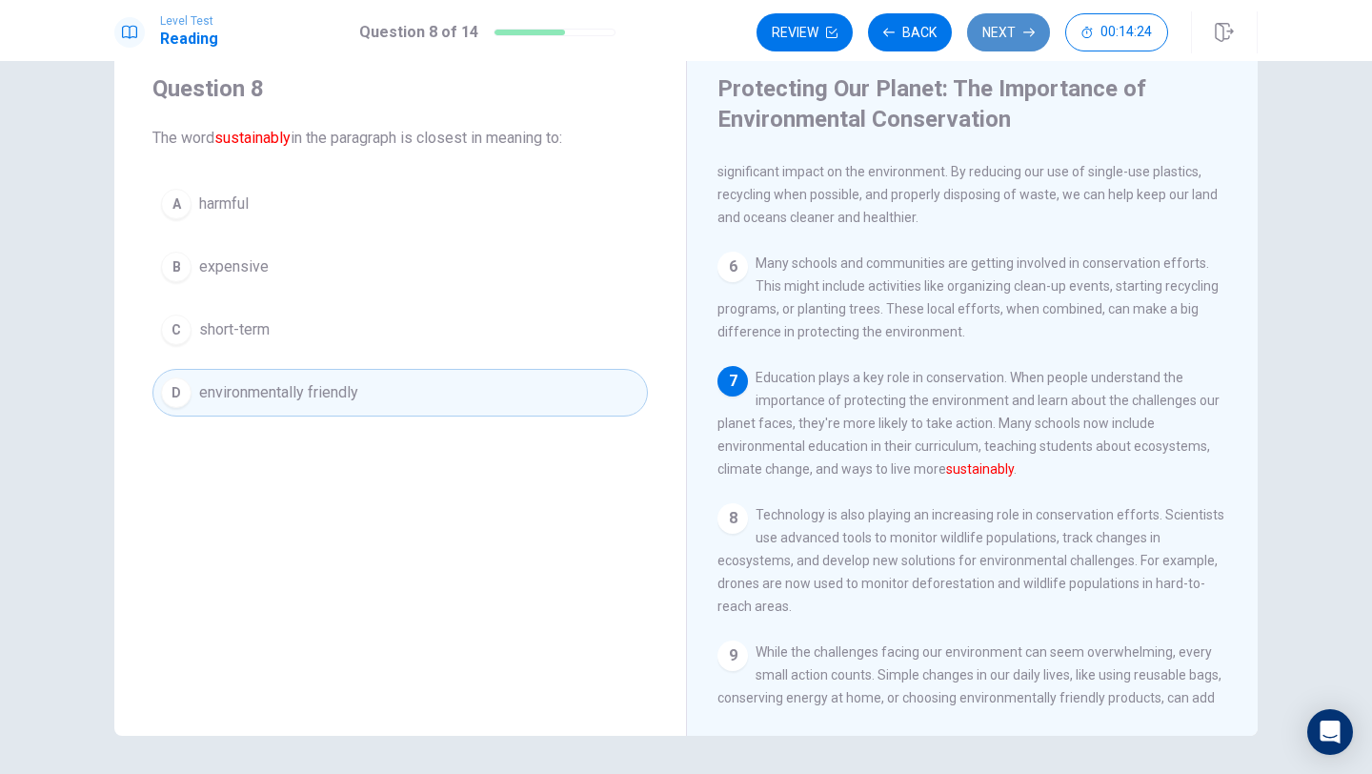
click at [980, 31] on button "Next" at bounding box center [1008, 32] width 83 height 38
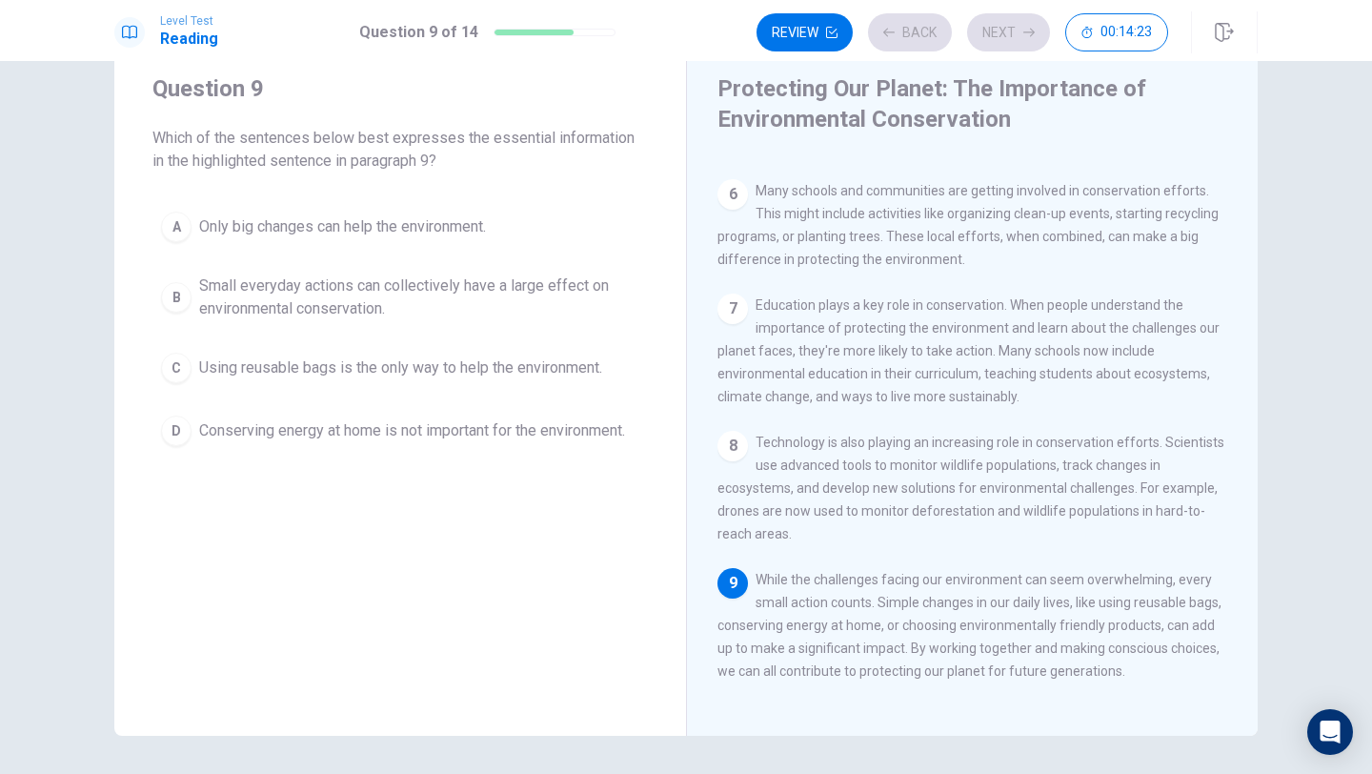
scroll to position [754, 0]
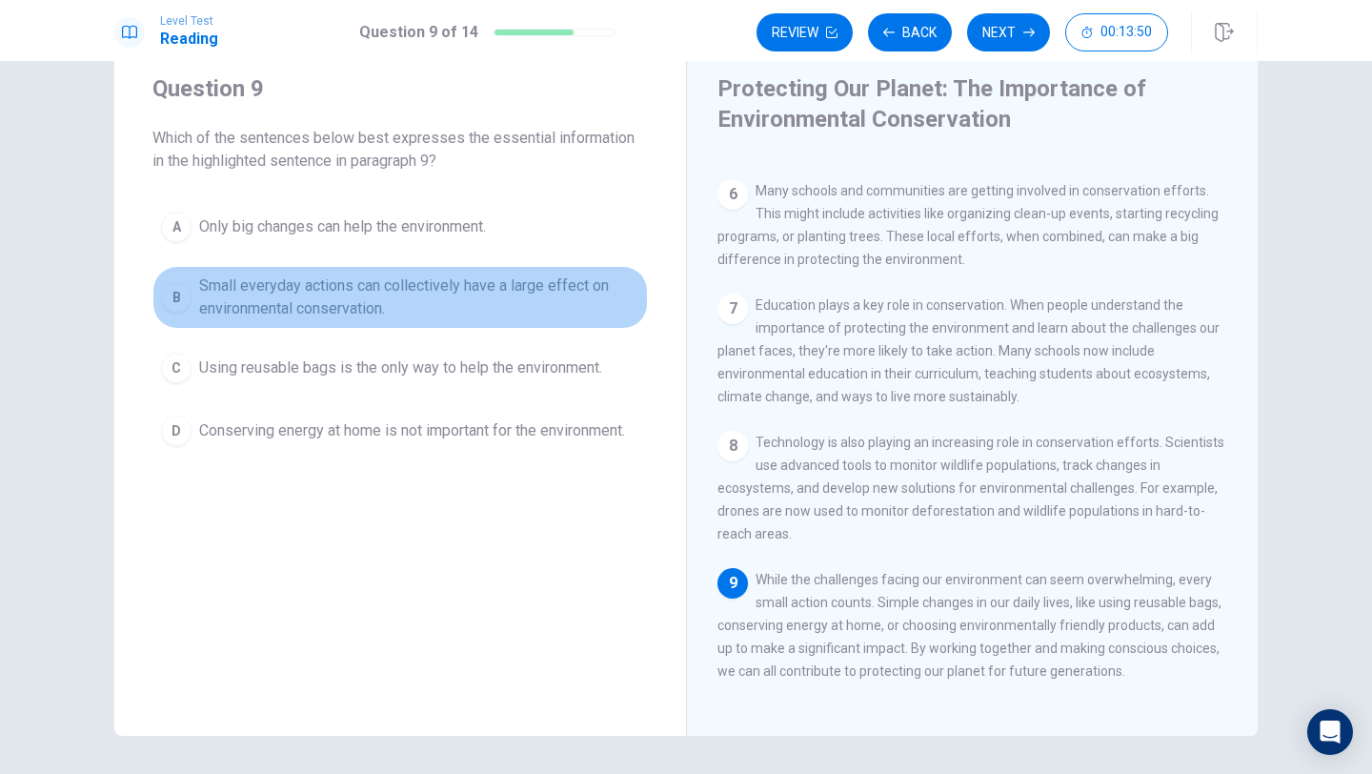
click at [435, 308] on span "Small everyday actions can collectively have a large effect on environmental co…" at bounding box center [419, 297] width 440 height 46
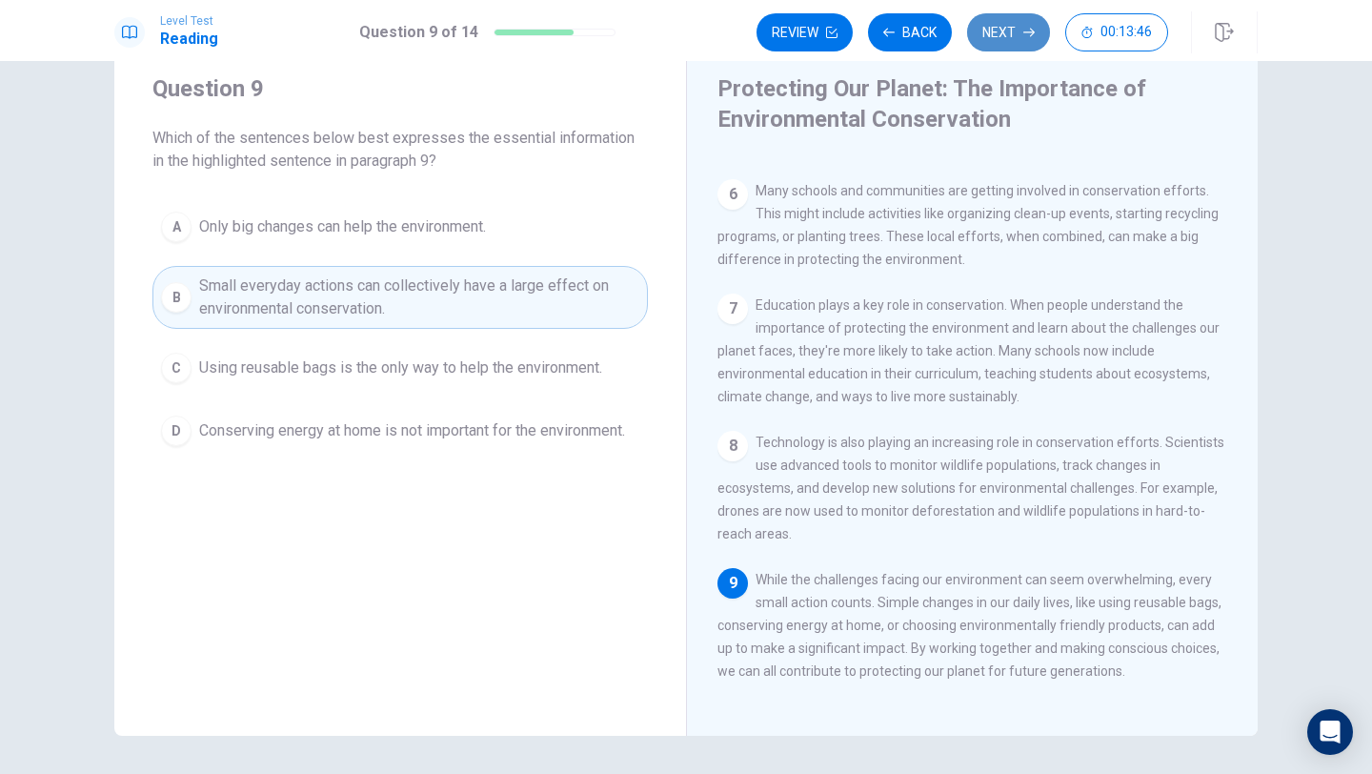
click at [1008, 28] on button "Next" at bounding box center [1008, 32] width 83 height 38
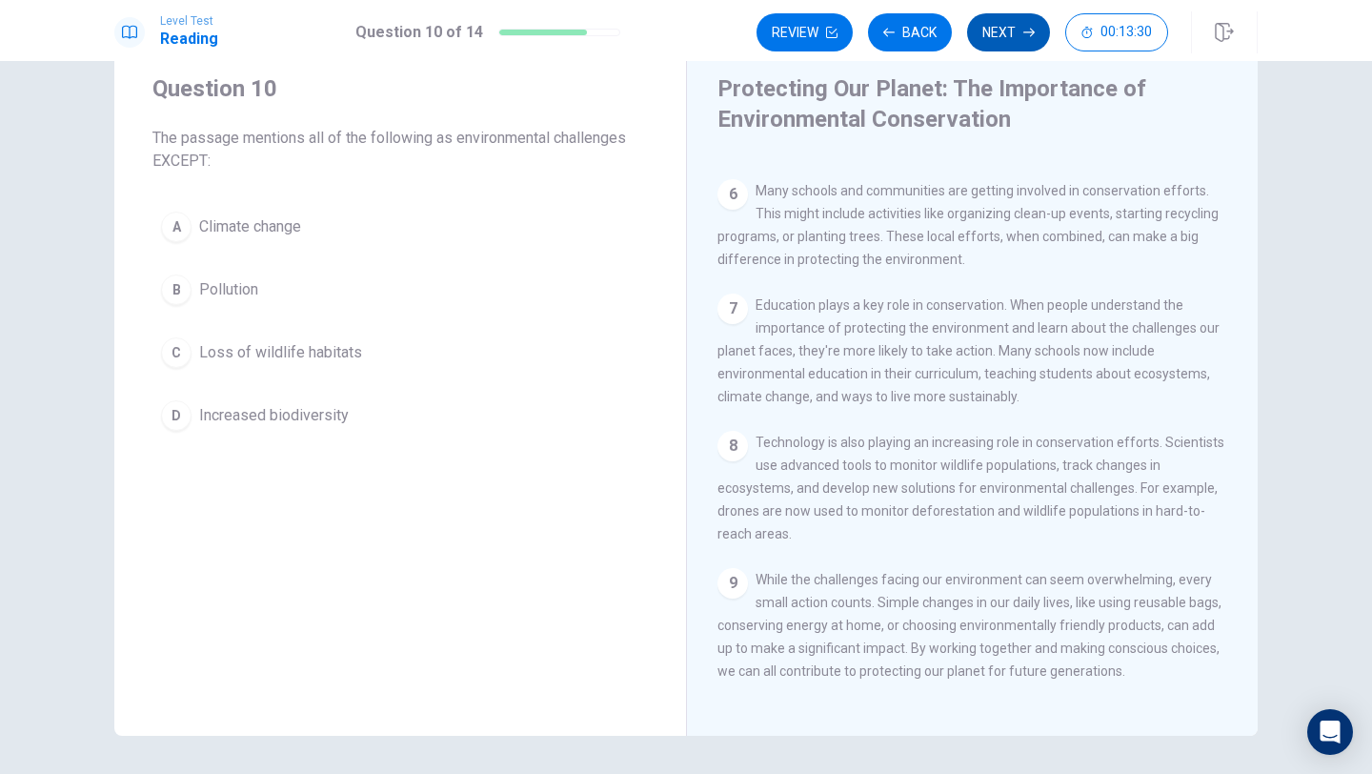
click at [999, 32] on button "Next" at bounding box center [1008, 32] width 83 height 38
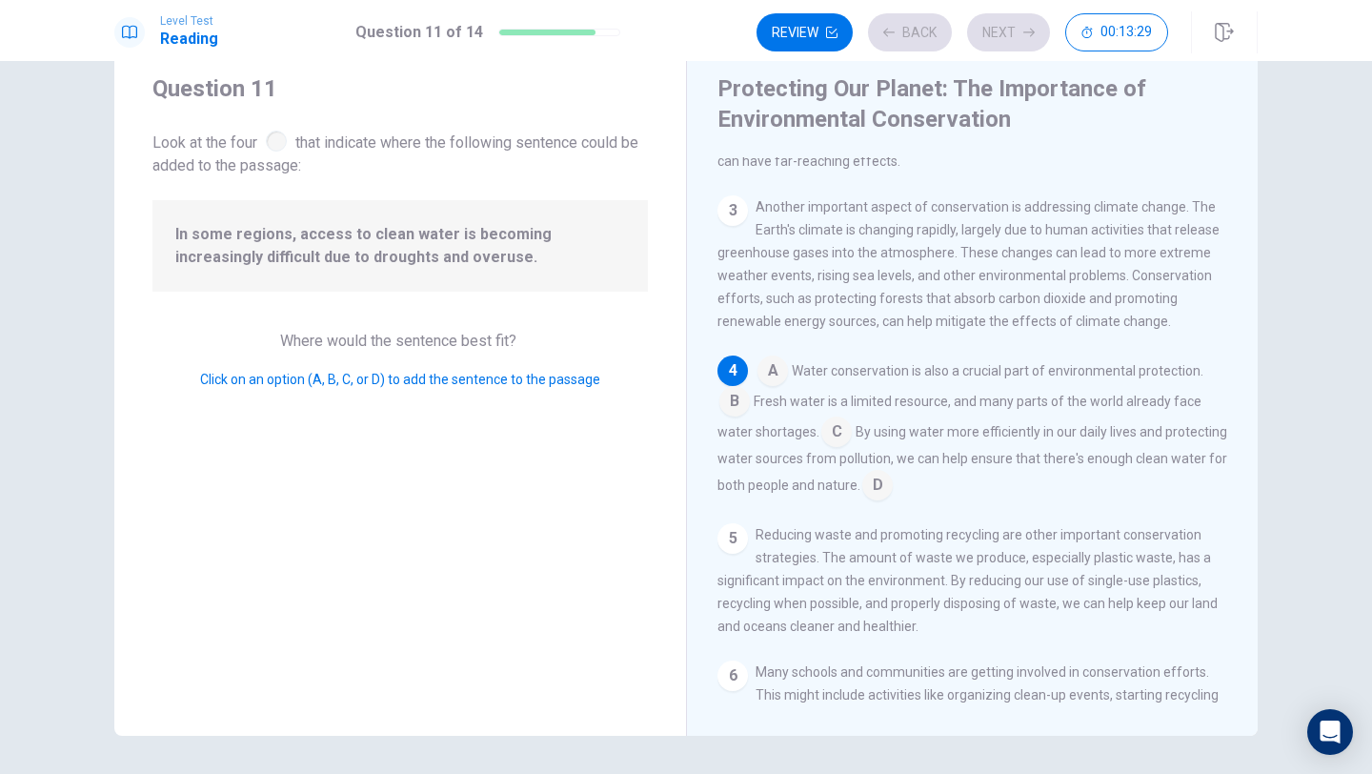
scroll to position [261, 0]
click at [737, 416] on input at bounding box center [734, 401] width 30 height 30
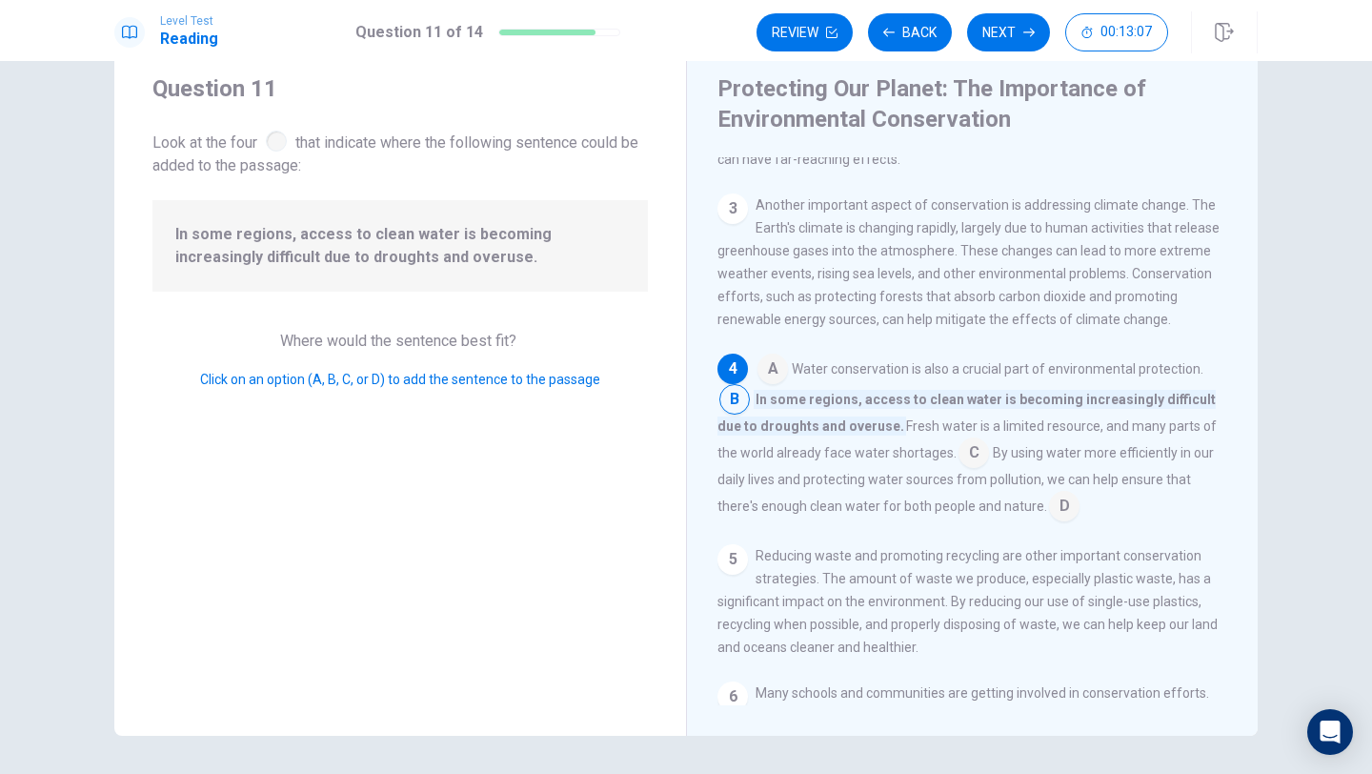
click at [489, 245] on span "In some regions, access to clean water is becoming increasingly difficult due t…" at bounding box center [400, 246] width 450 height 46
click at [742, 413] on input at bounding box center [734, 401] width 30 height 30
click at [737, 413] on input at bounding box center [734, 401] width 30 height 30
click at [745, 416] on input at bounding box center [734, 401] width 30 height 30
click at [414, 255] on span "In some regions, access to clean water is becoming increasingly difficult due t…" at bounding box center [400, 246] width 450 height 46
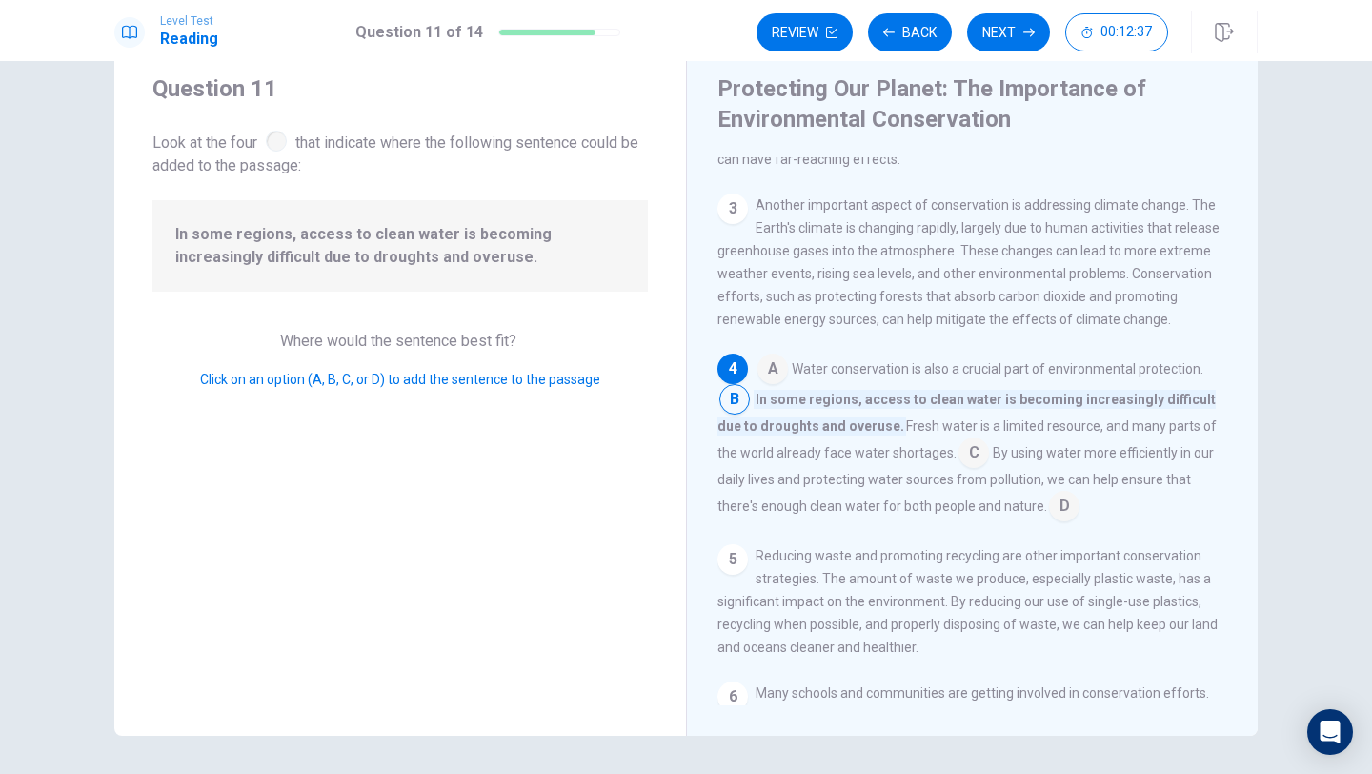
click at [450, 341] on span "Where would the sentence best fit?" at bounding box center [400, 341] width 240 height 18
click at [782, 386] on input at bounding box center [772, 370] width 30 height 30
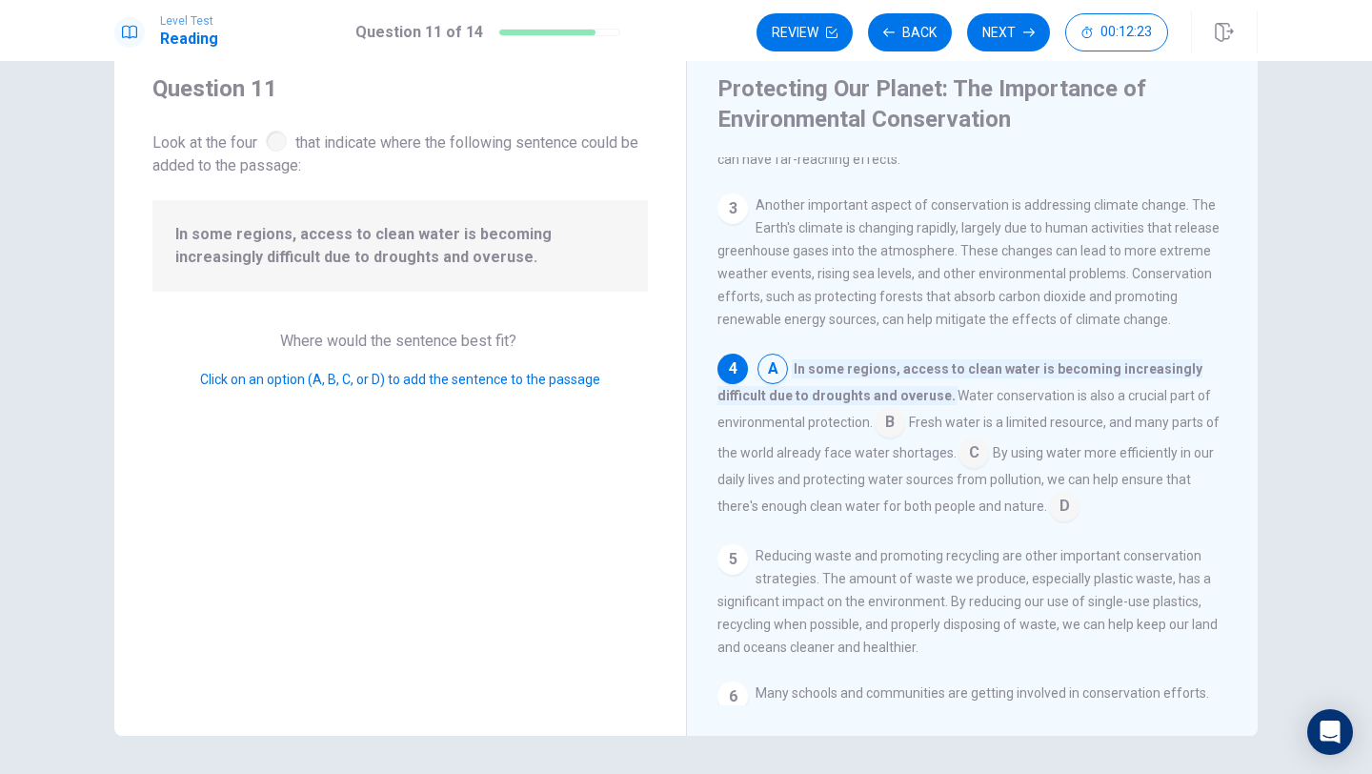
click at [897, 439] on input at bounding box center [890, 424] width 30 height 30
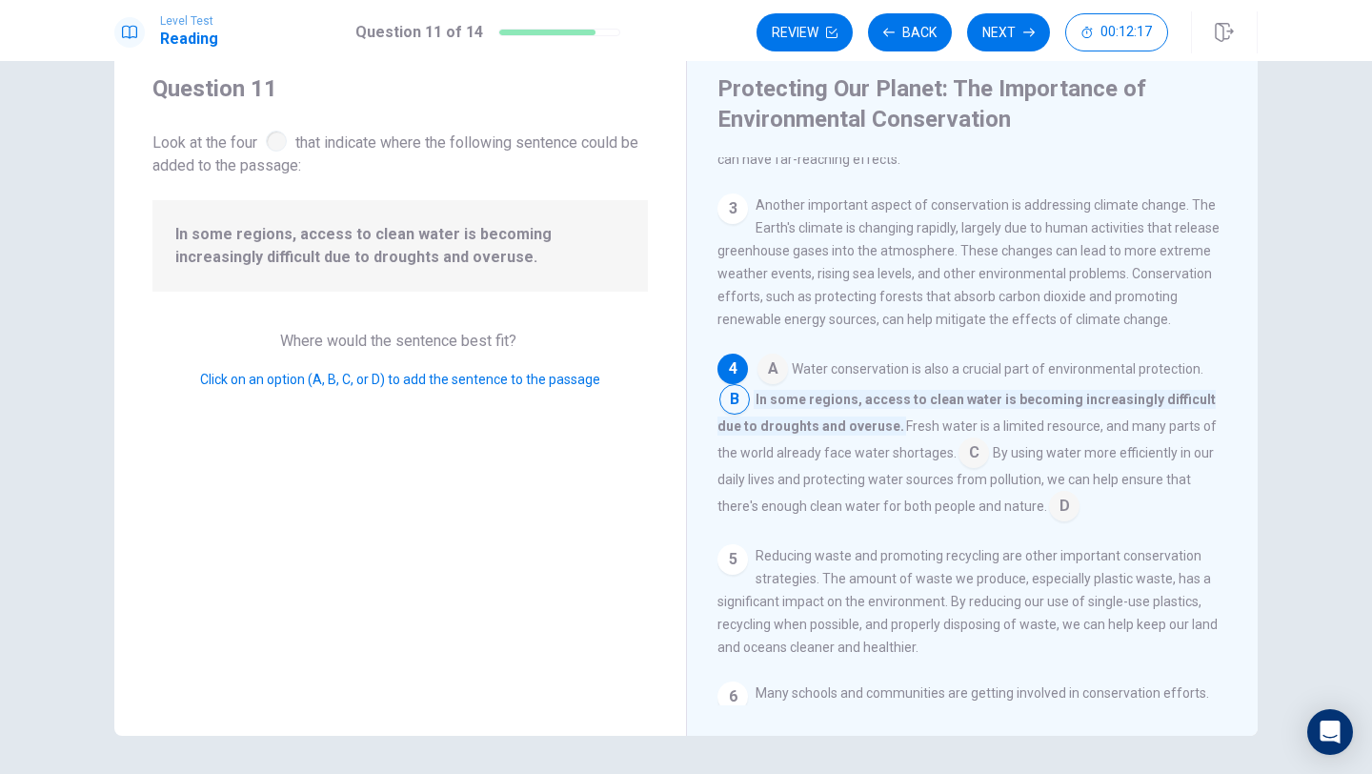
click at [959, 466] on input at bounding box center [974, 454] width 30 height 30
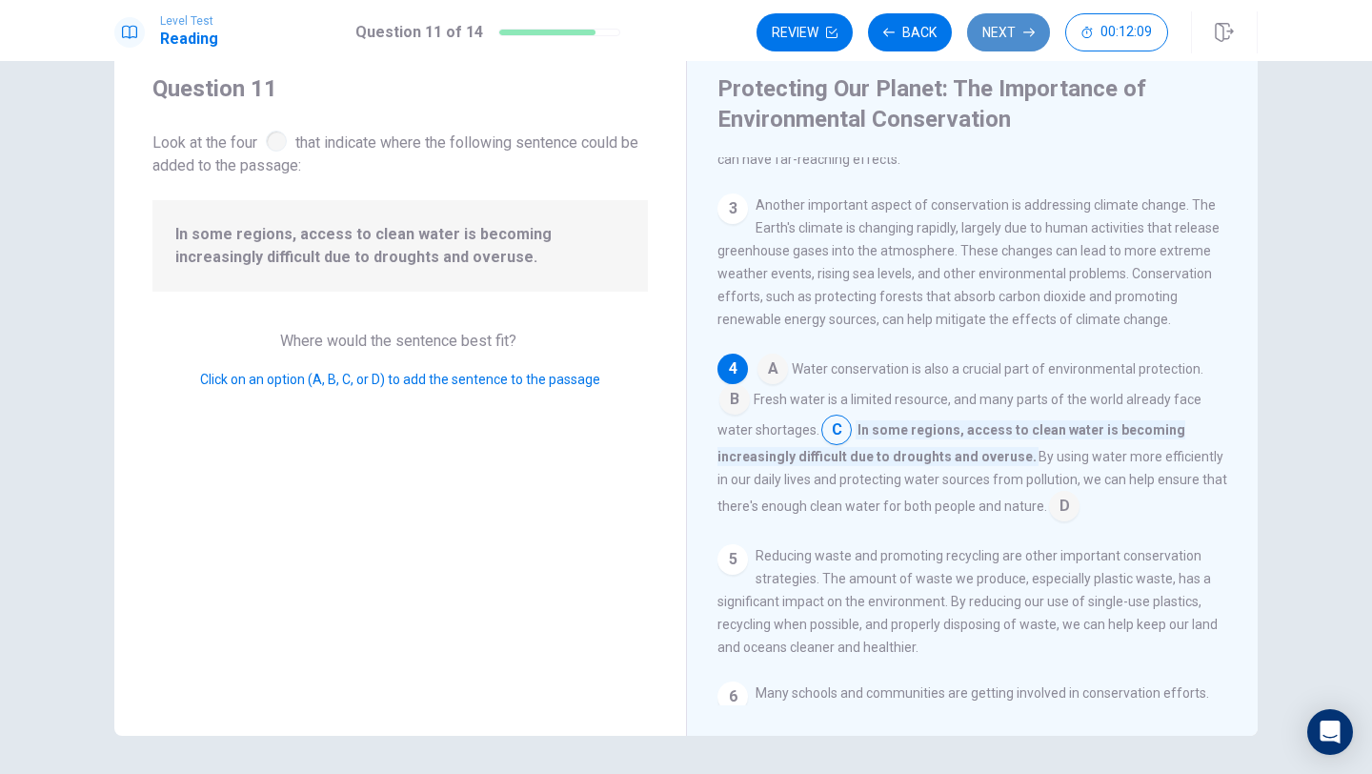
click at [999, 31] on button "Next" at bounding box center [1008, 32] width 83 height 38
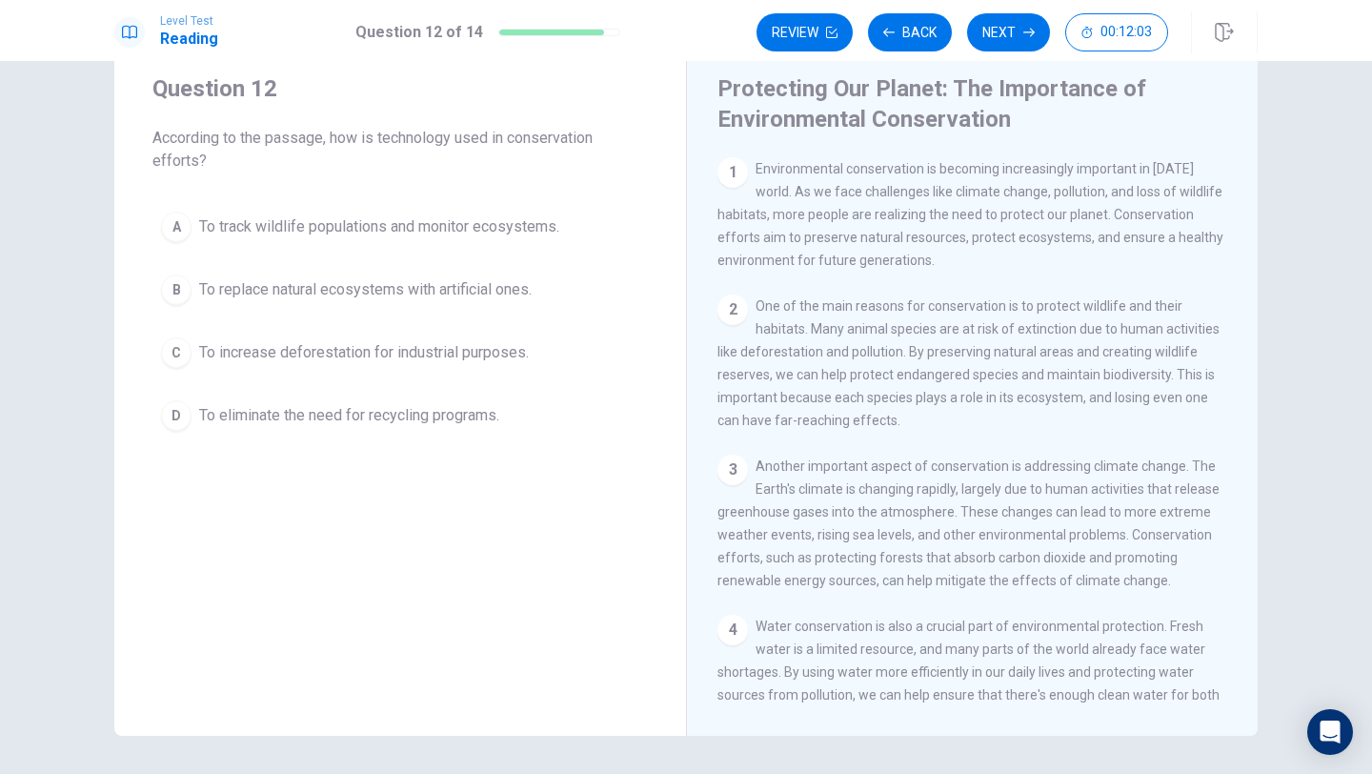
click at [175, 227] on div "A" at bounding box center [176, 227] width 30 height 30
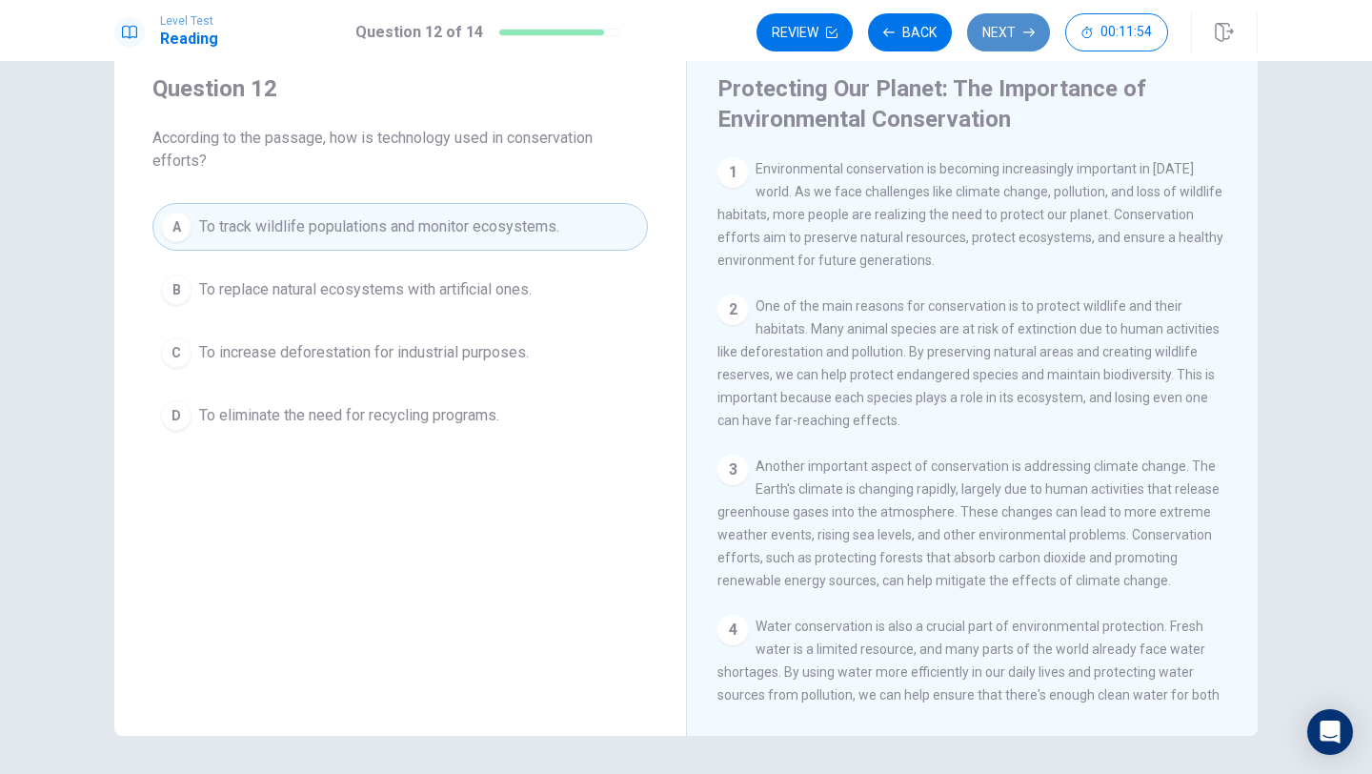
click at [1001, 21] on button "Next" at bounding box center [1008, 32] width 83 height 38
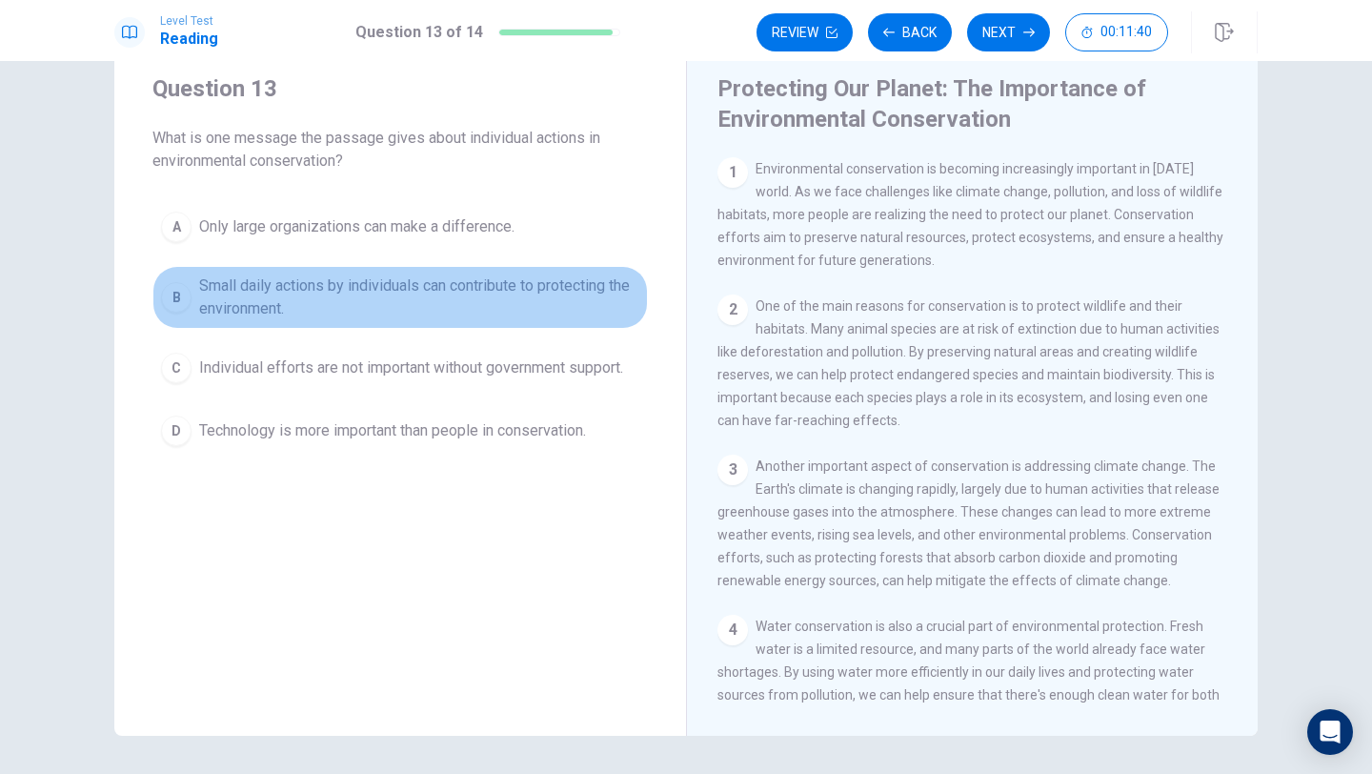
click at [156, 306] on button "B Small daily actions by individuals can contribute to protecting the environme…" at bounding box center [399, 297] width 495 height 63
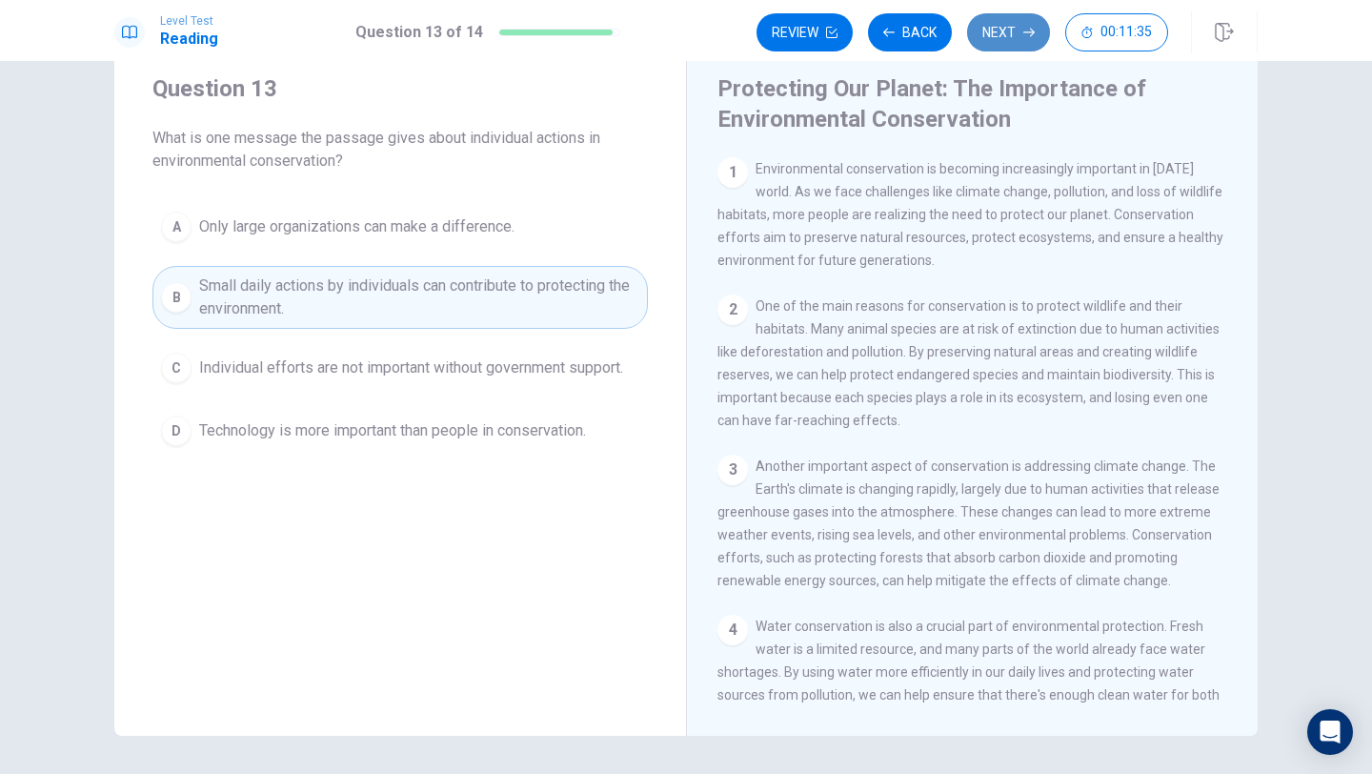
click at [1028, 24] on button "Next" at bounding box center [1008, 32] width 83 height 38
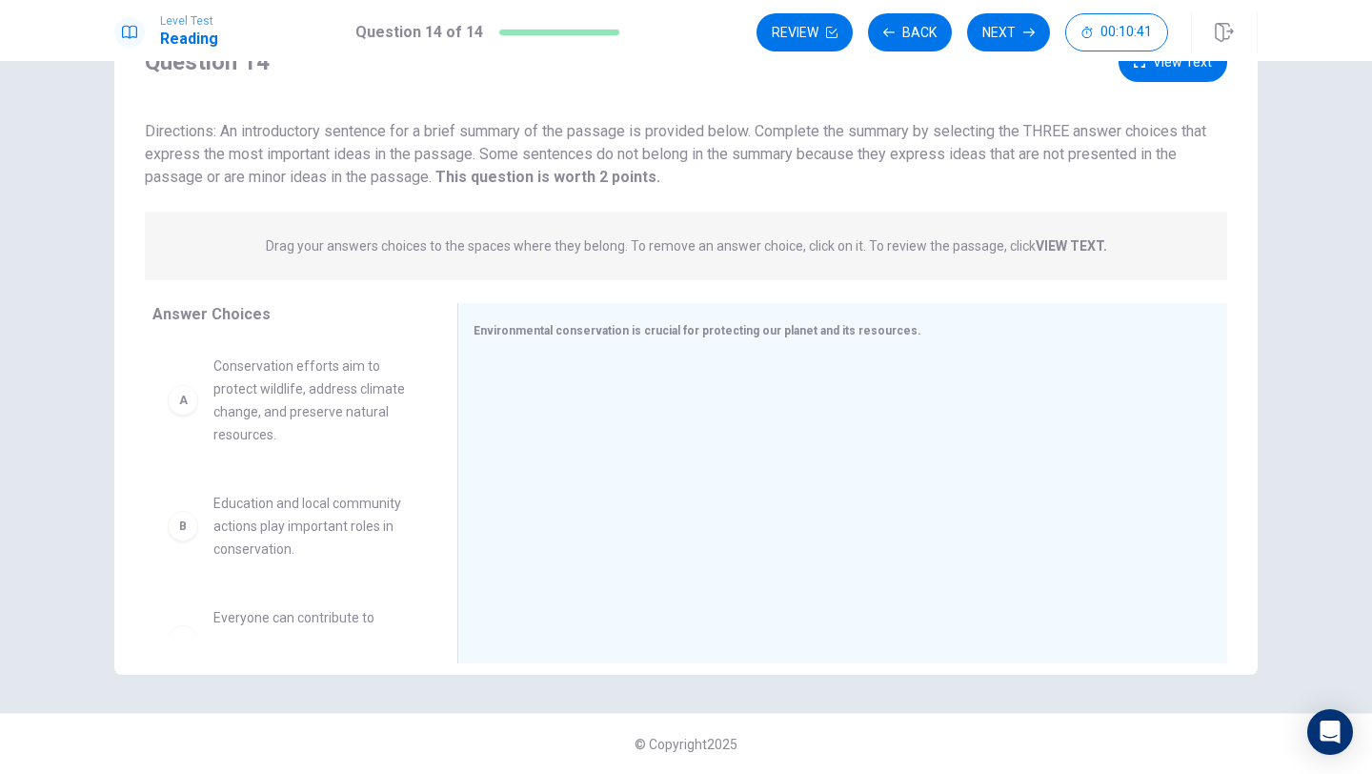
scroll to position [0, 0]
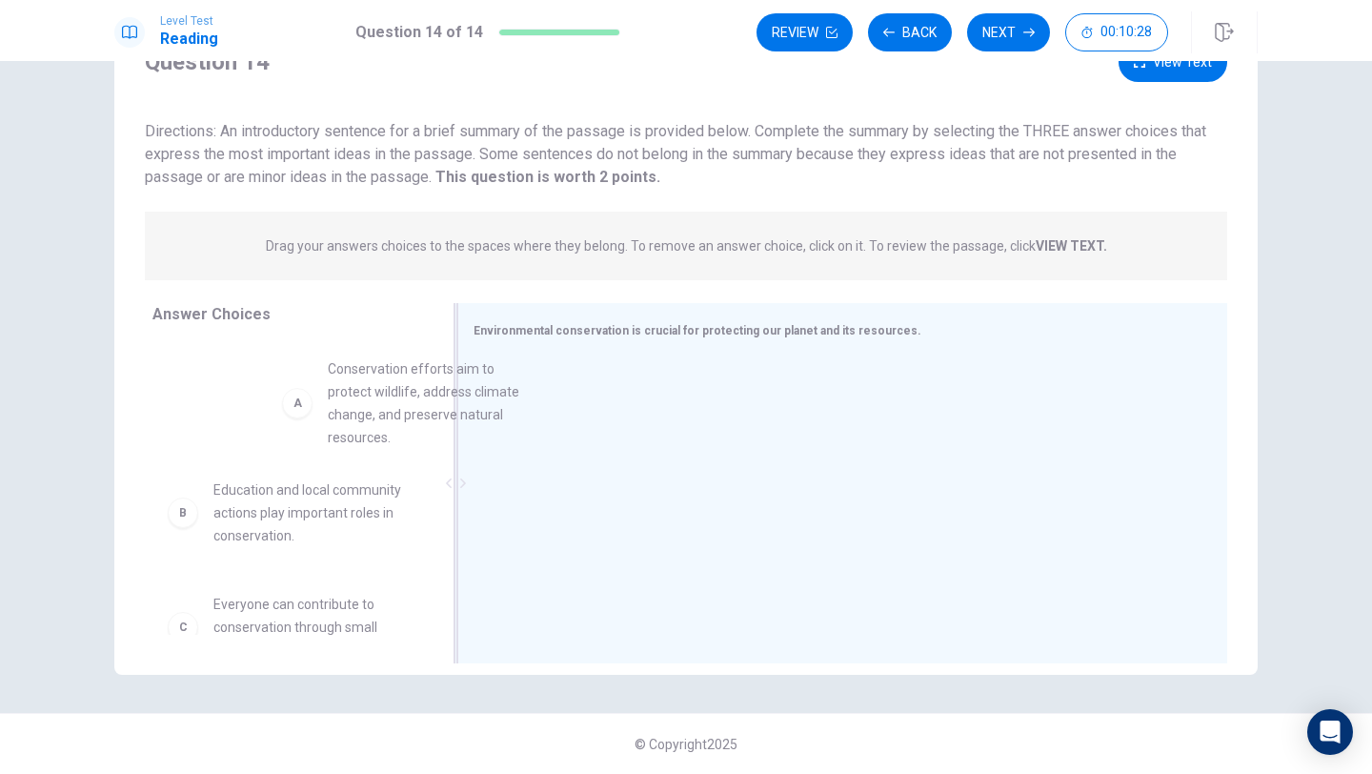
drag, startPoint x: 260, startPoint y: 410, endPoint x: 518, endPoint y: 401, distance: 258.3
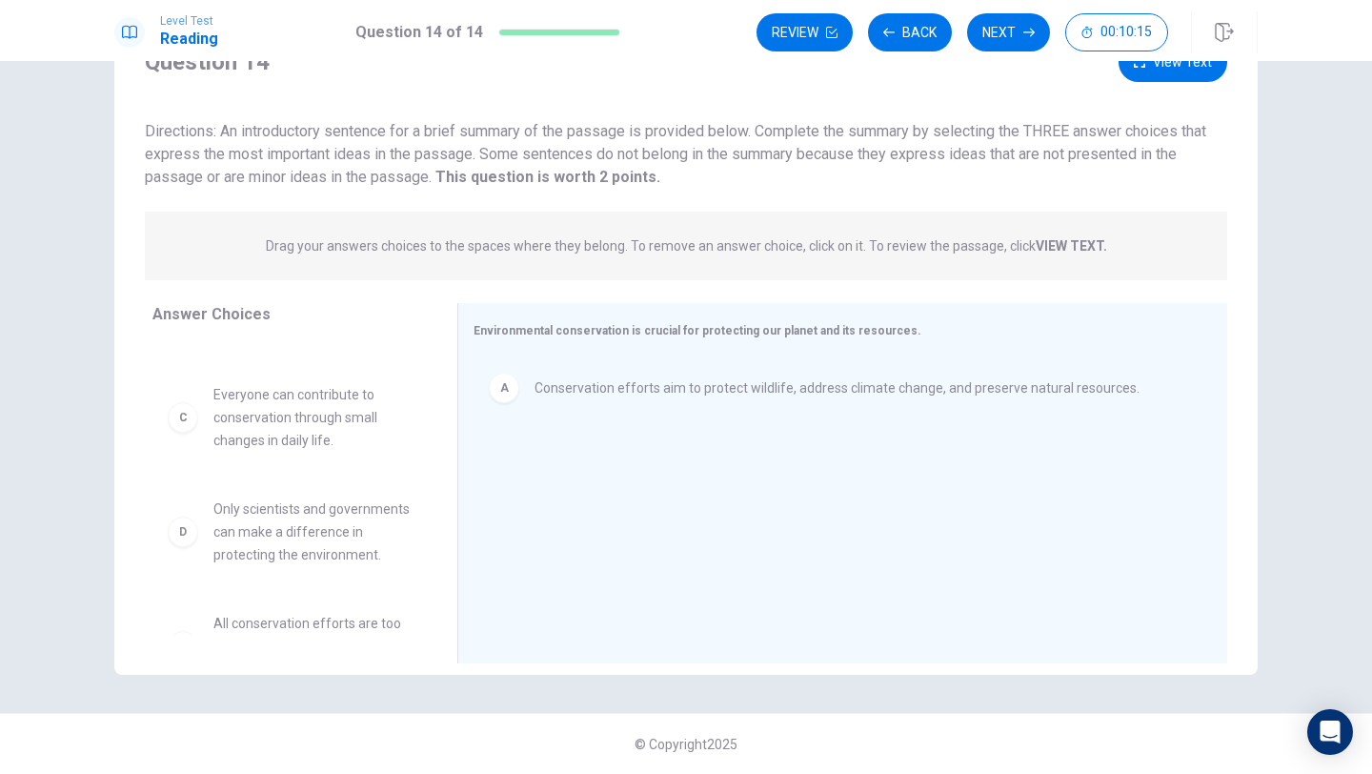
scroll to position [87, 0]
drag, startPoint x: 287, startPoint y: 410, endPoint x: 584, endPoint y: 465, distance: 302.4
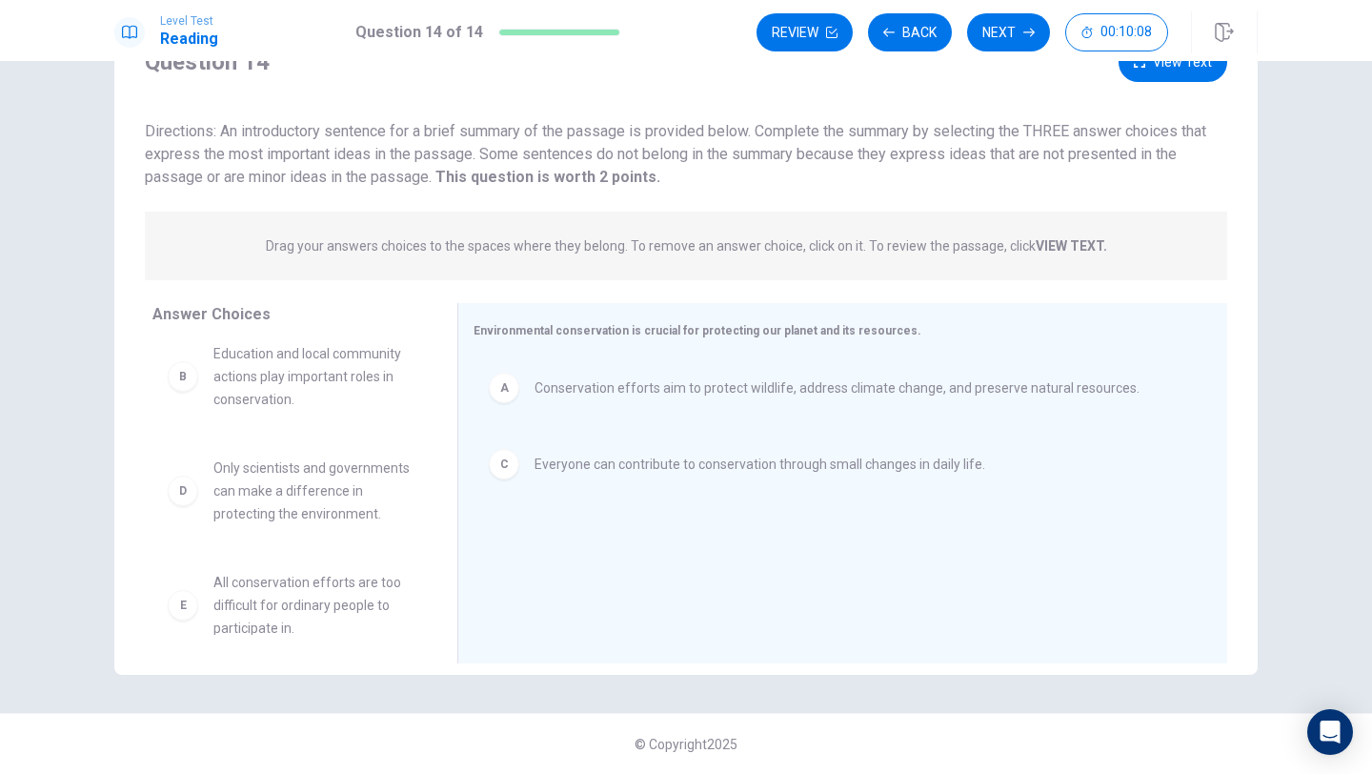
scroll to position [0, 0]
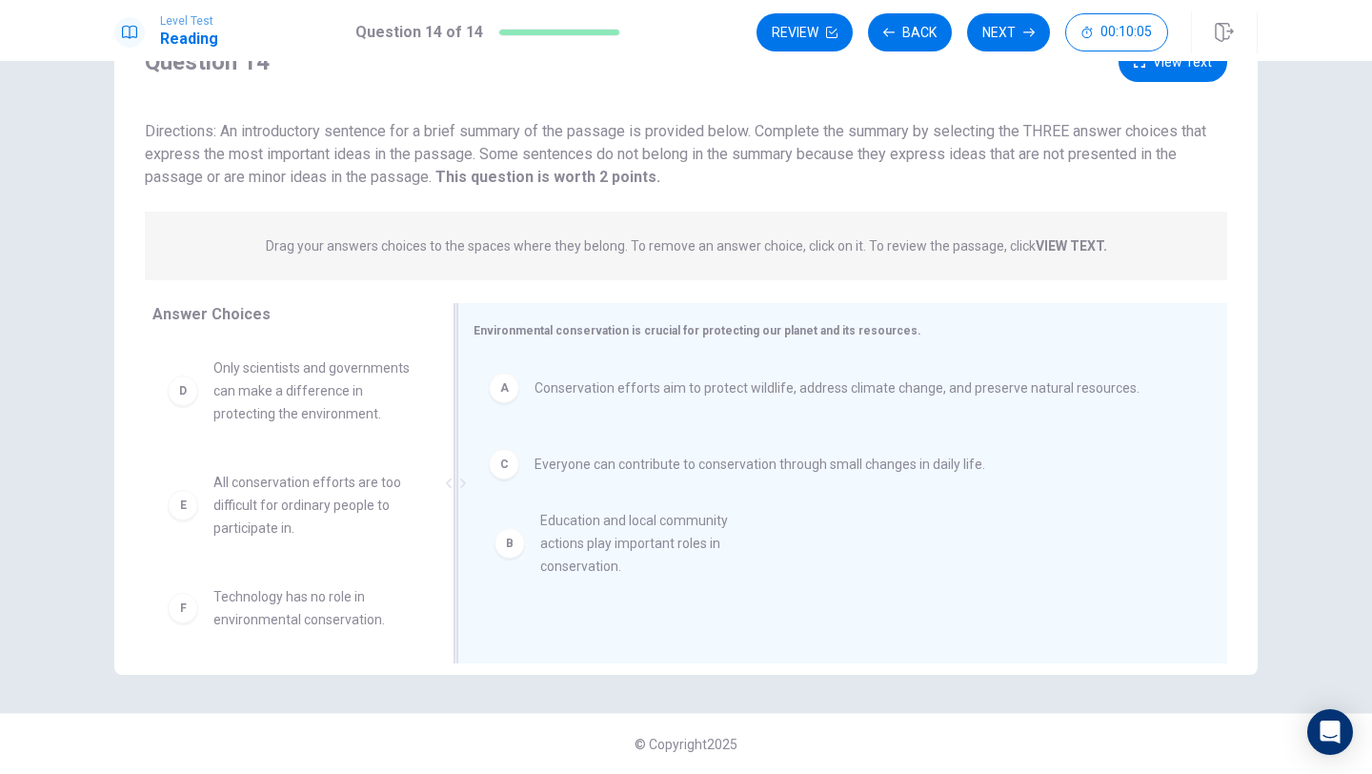
drag, startPoint x: 257, startPoint y: 393, endPoint x: 591, endPoint y: 544, distance: 366.3
click at [1170, 70] on button "View Text" at bounding box center [1173, 62] width 109 height 39
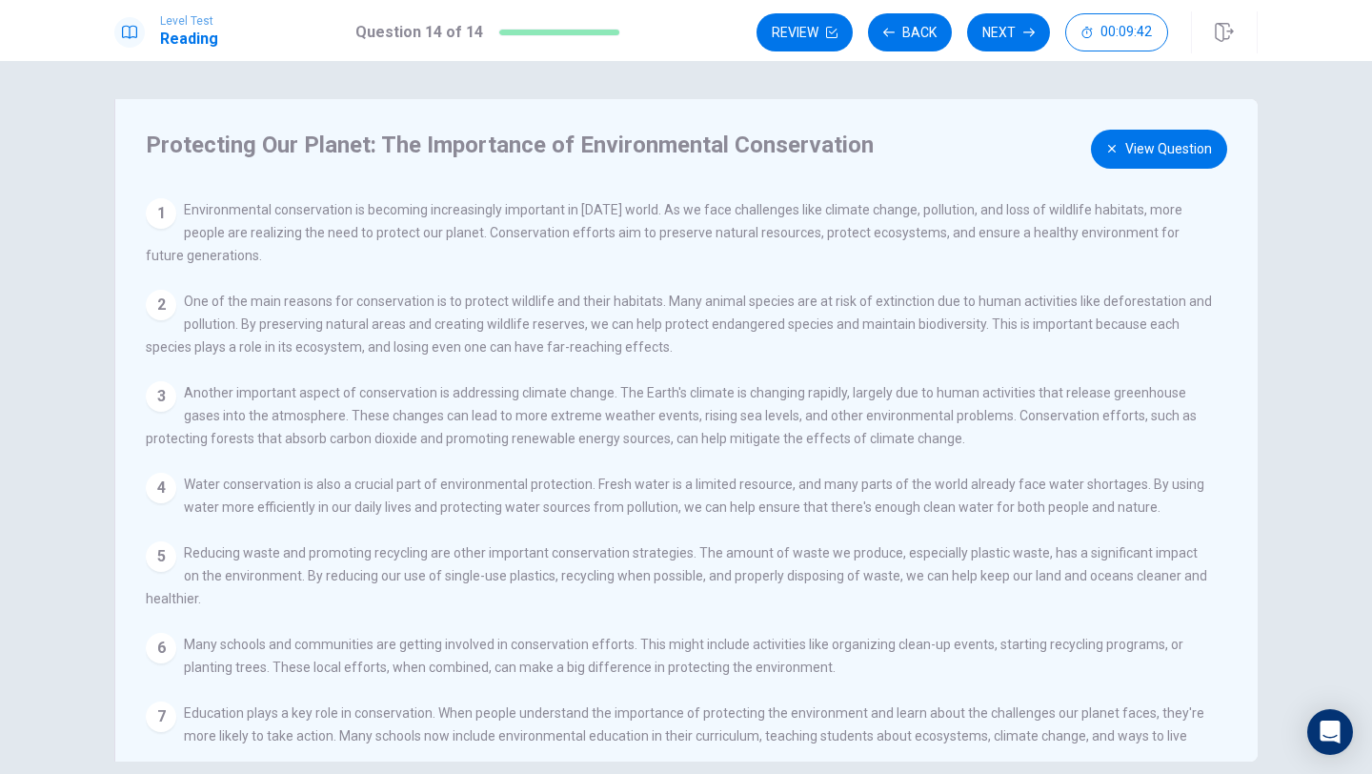
click at [1172, 131] on button "View Question" at bounding box center [1159, 149] width 136 height 39
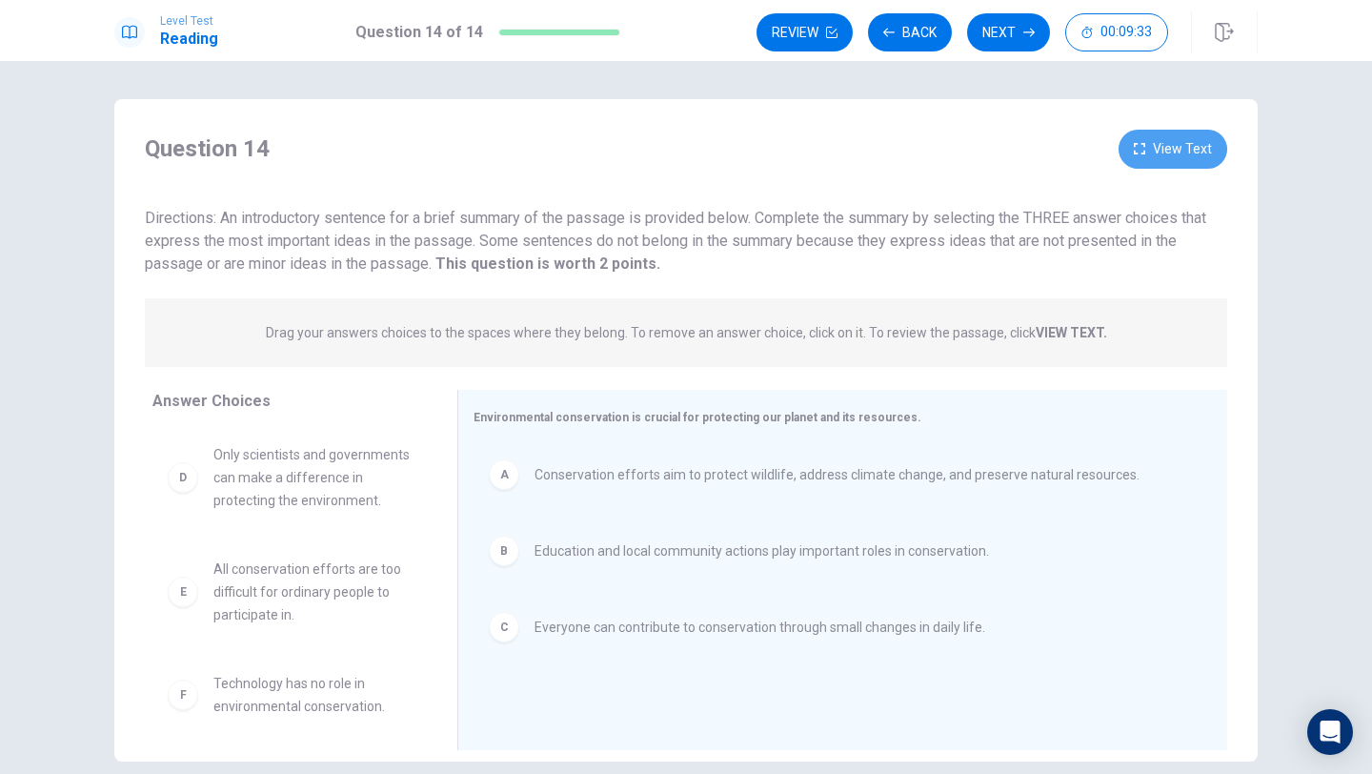
click at [1169, 148] on button "View Text" at bounding box center [1173, 149] width 109 height 39
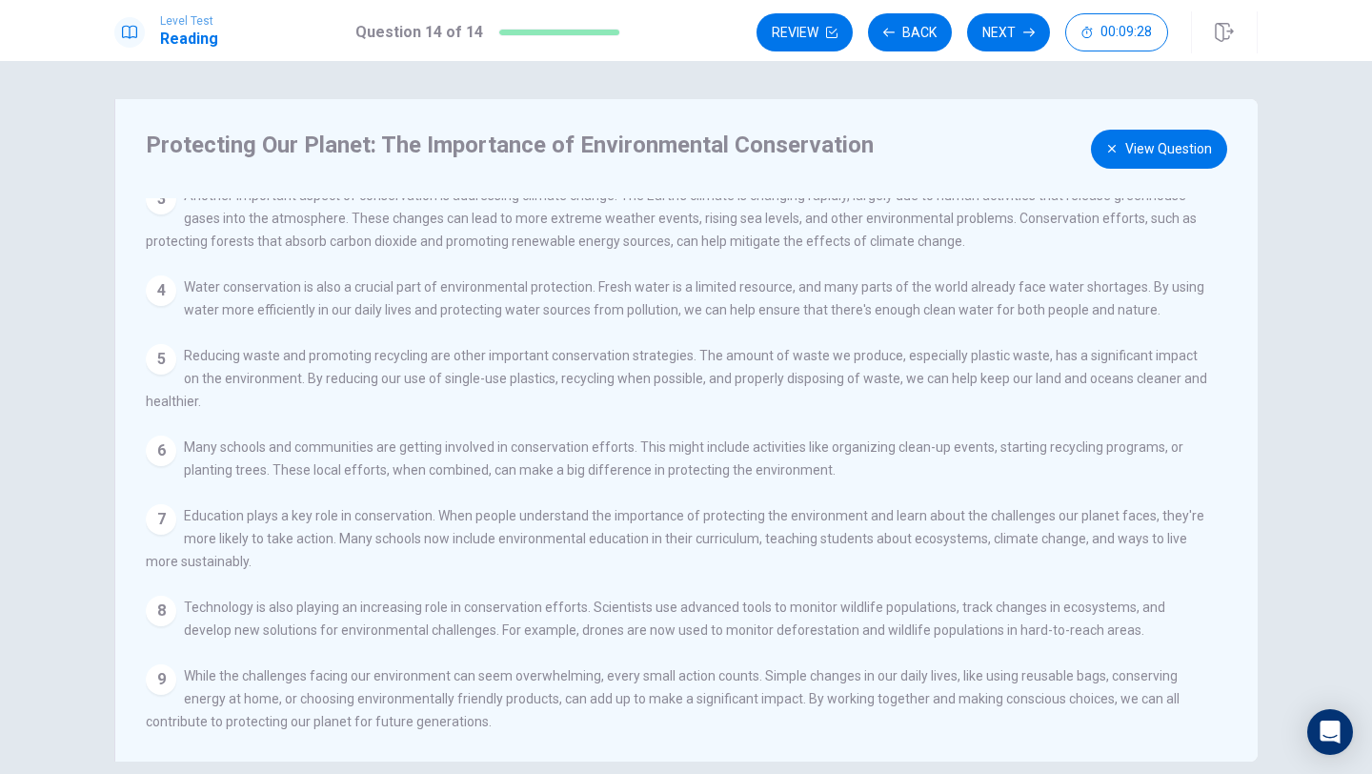
scroll to position [199, 0]
click at [1142, 162] on button "View Question" at bounding box center [1159, 149] width 136 height 39
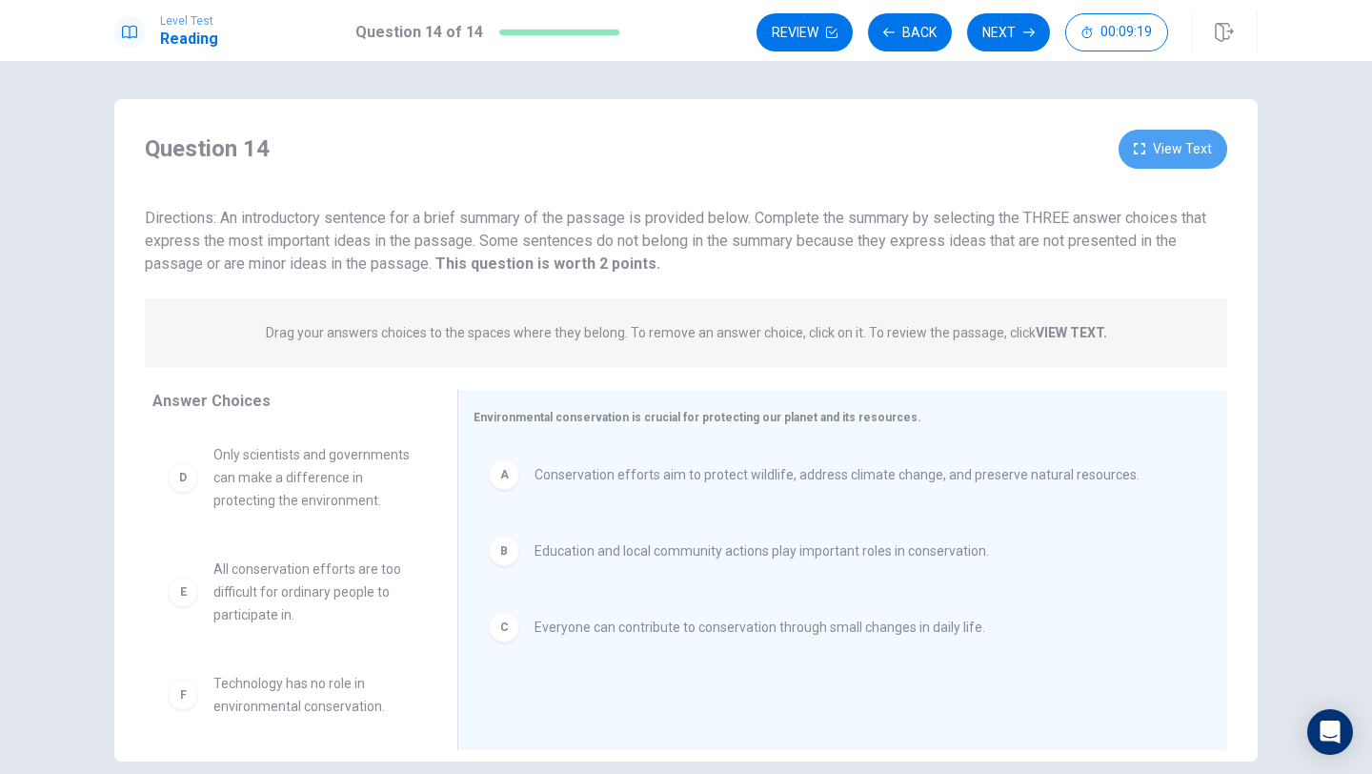
click at [1153, 150] on button "View Text" at bounding box center [1173, 149] width 109 height 39
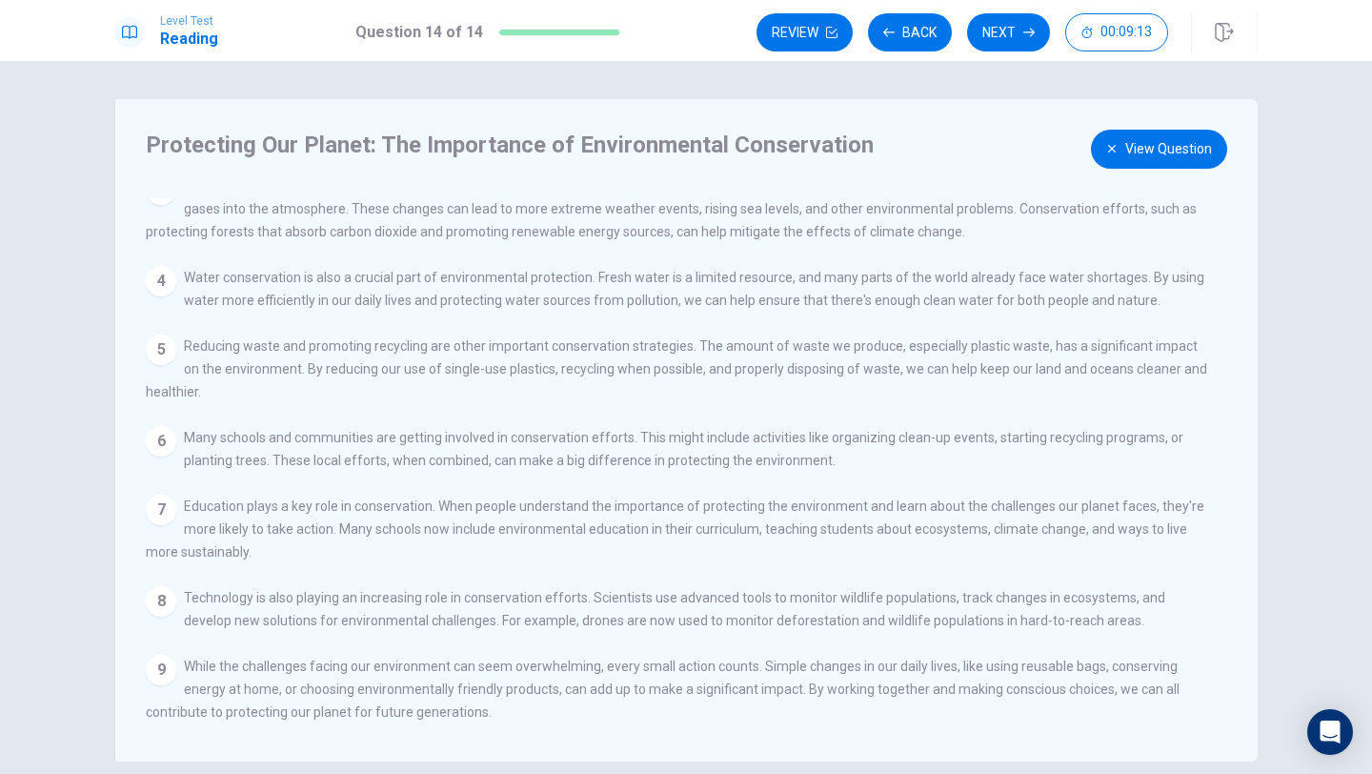
scroll to position [230, 0]
click at [1128, 147] on button "View Question" at bounding box center [1159, 149] width 136 height 39
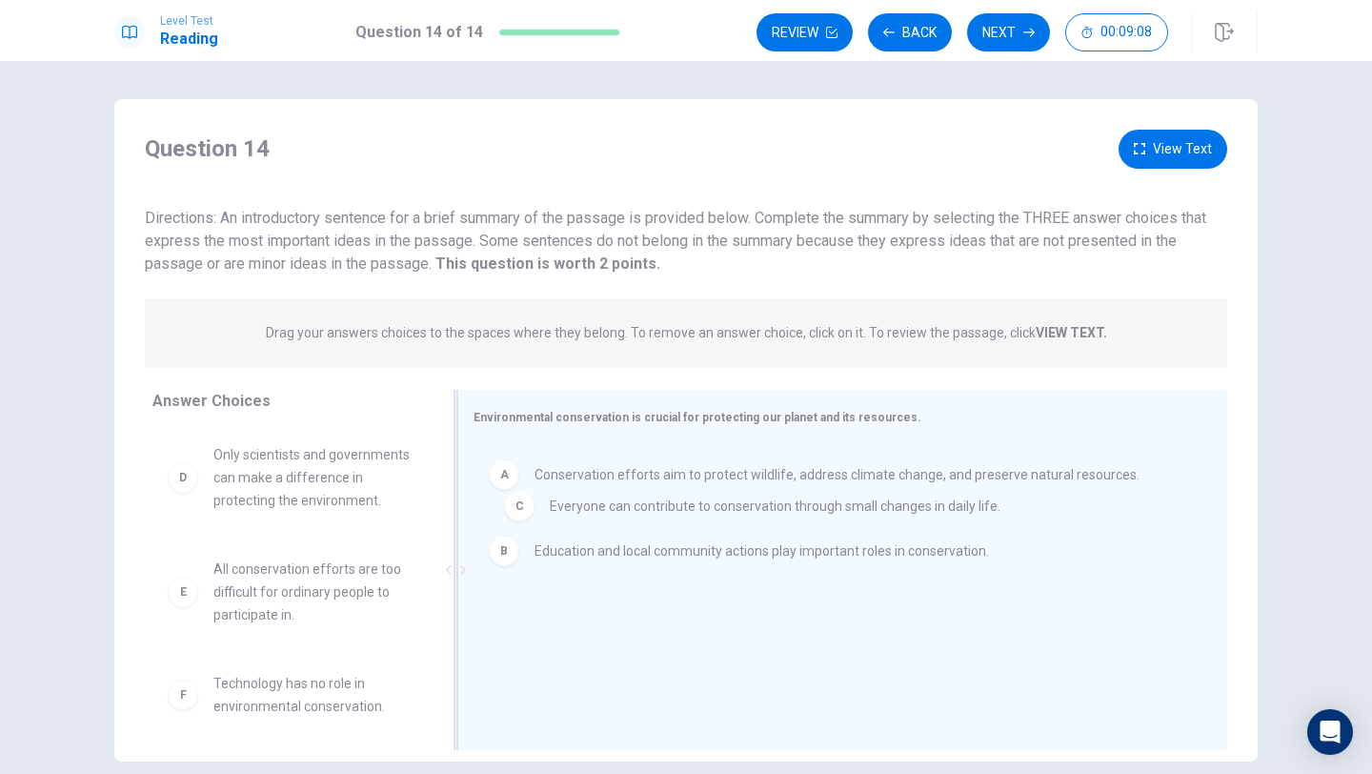
drag, startPoint x: 647, startPoint y: 639, endPoint x: 658, endPoint y: 517, distance: 122.5
drag, startPoint x: 557, startPoint y: 637, endPoint x: 546, endPoint y: 501, distance: 136.7
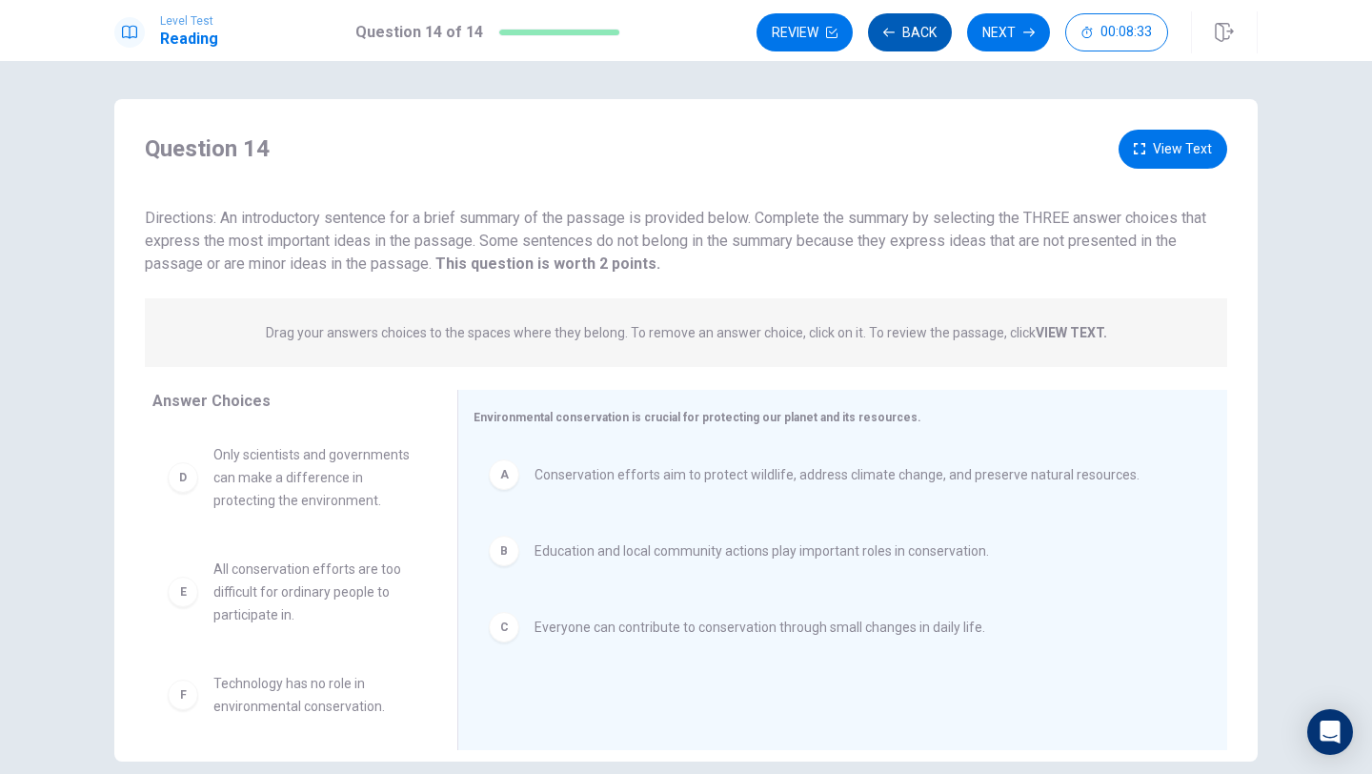
click at [902, 21] on button "Back" at bounding box center [910, 32] width 84 height 38
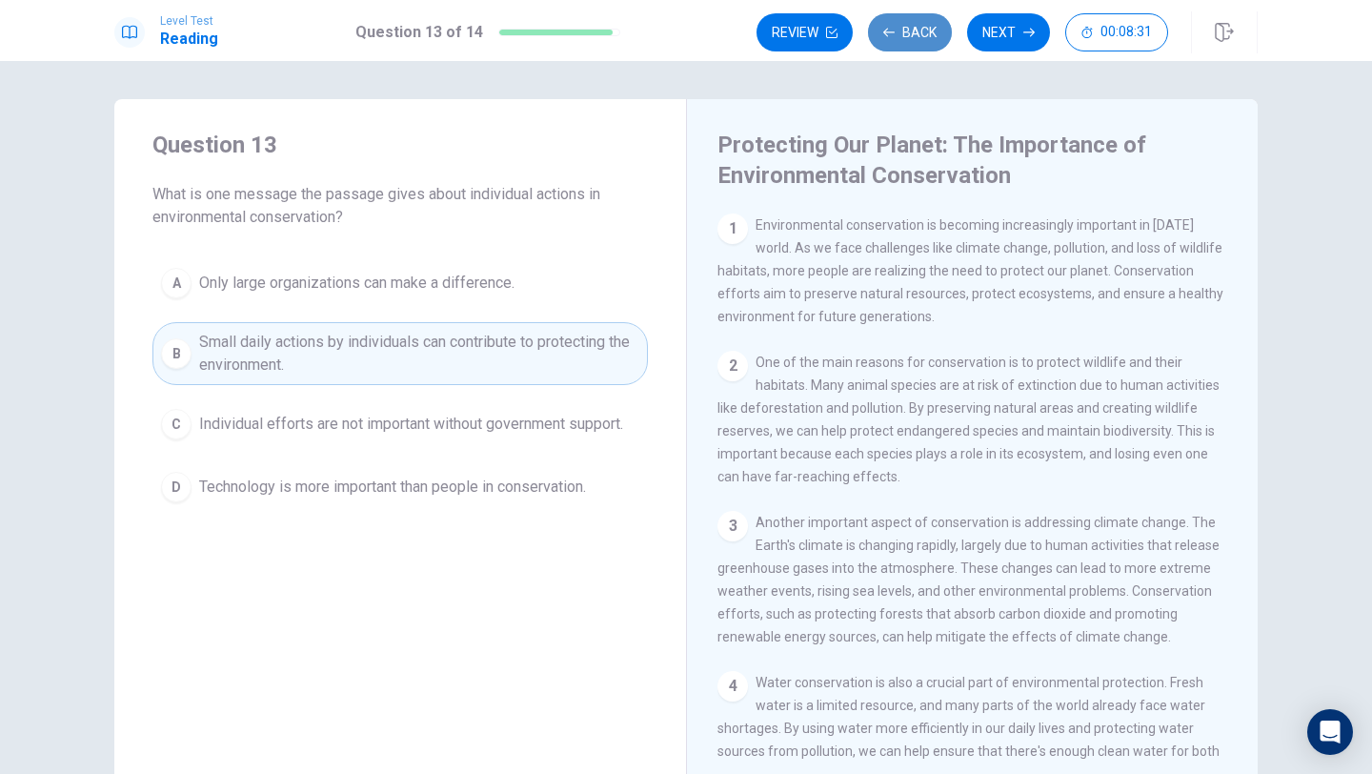
click at [902, 24] on button "Back" at bounding box center [910, 32] width 84 height 38
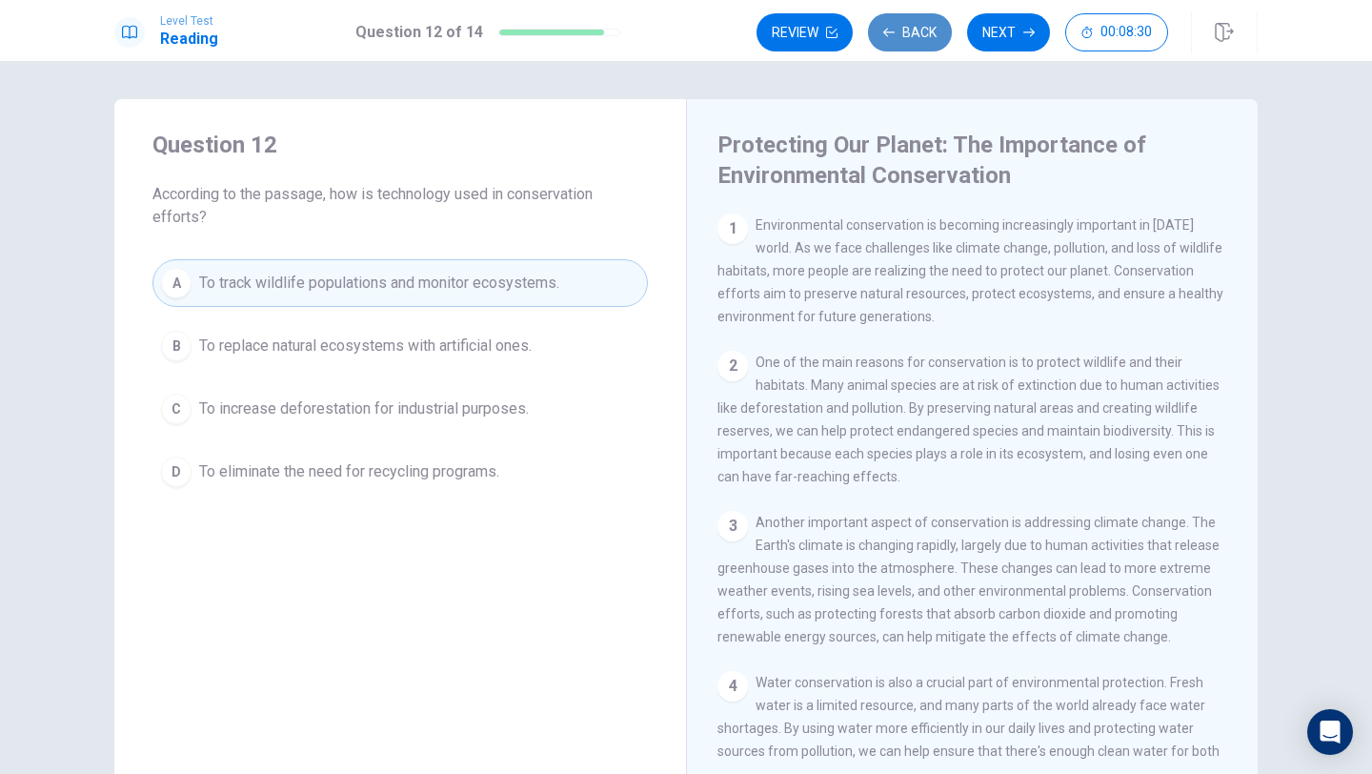
click at [898, 27] on button "Back" at bounding box center [910, 32] width 84 height 38
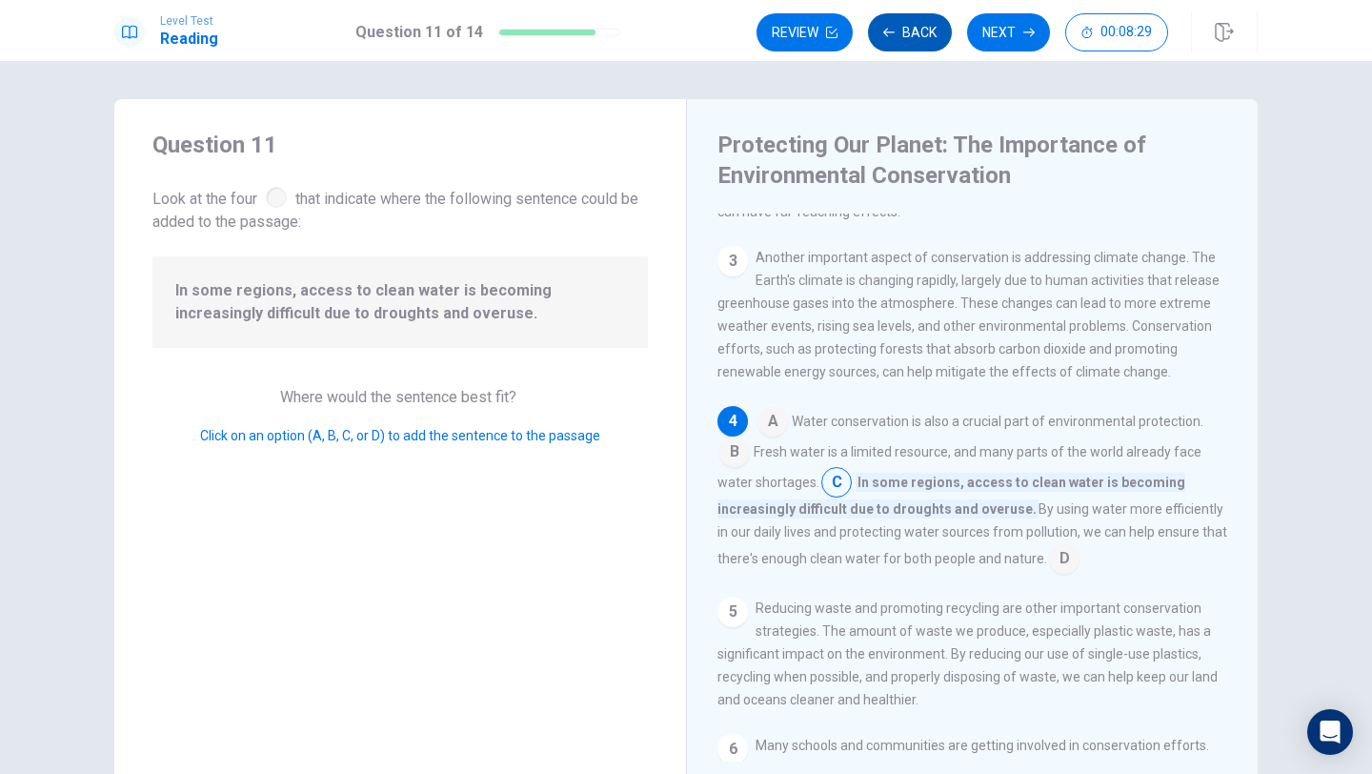
scroll to position [284, 0]
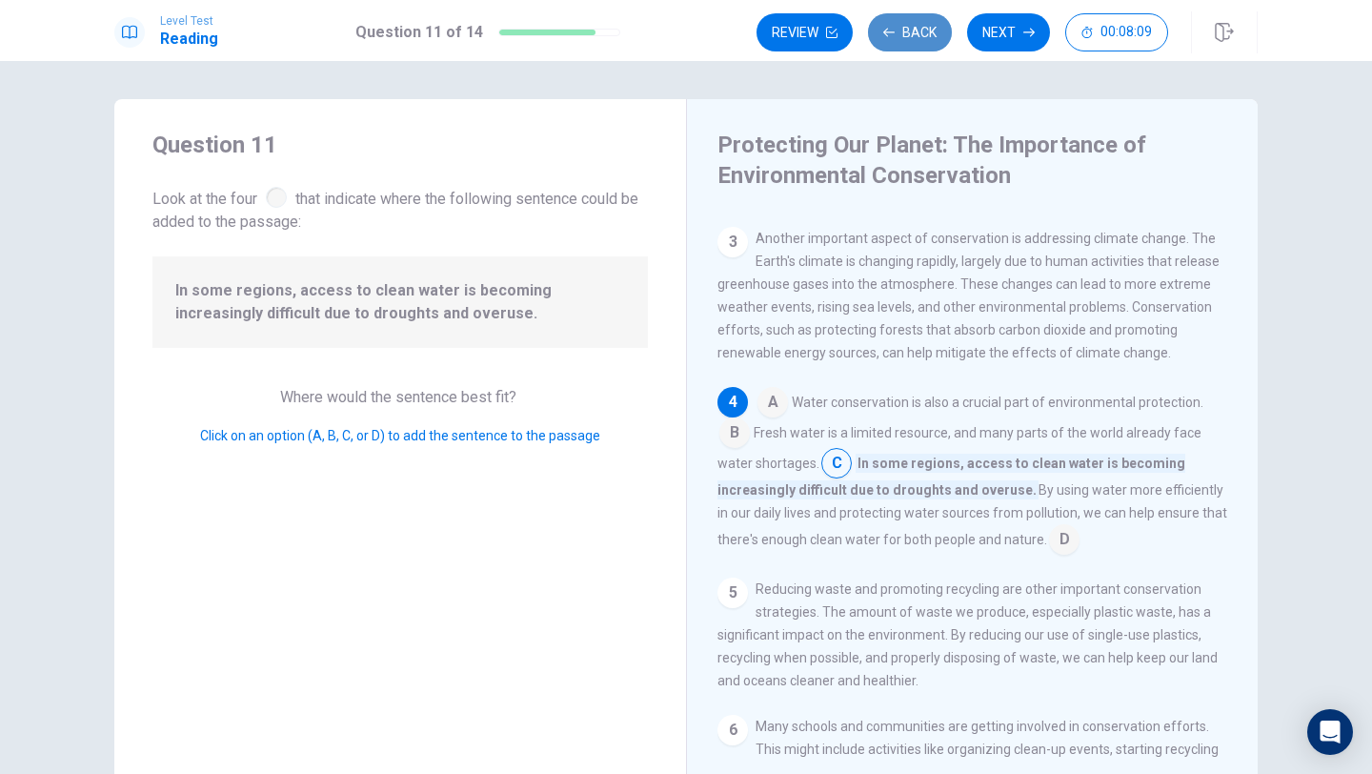
click at [913, 27] on button "Back" at bounding box center [910, 32] width 84 height 38
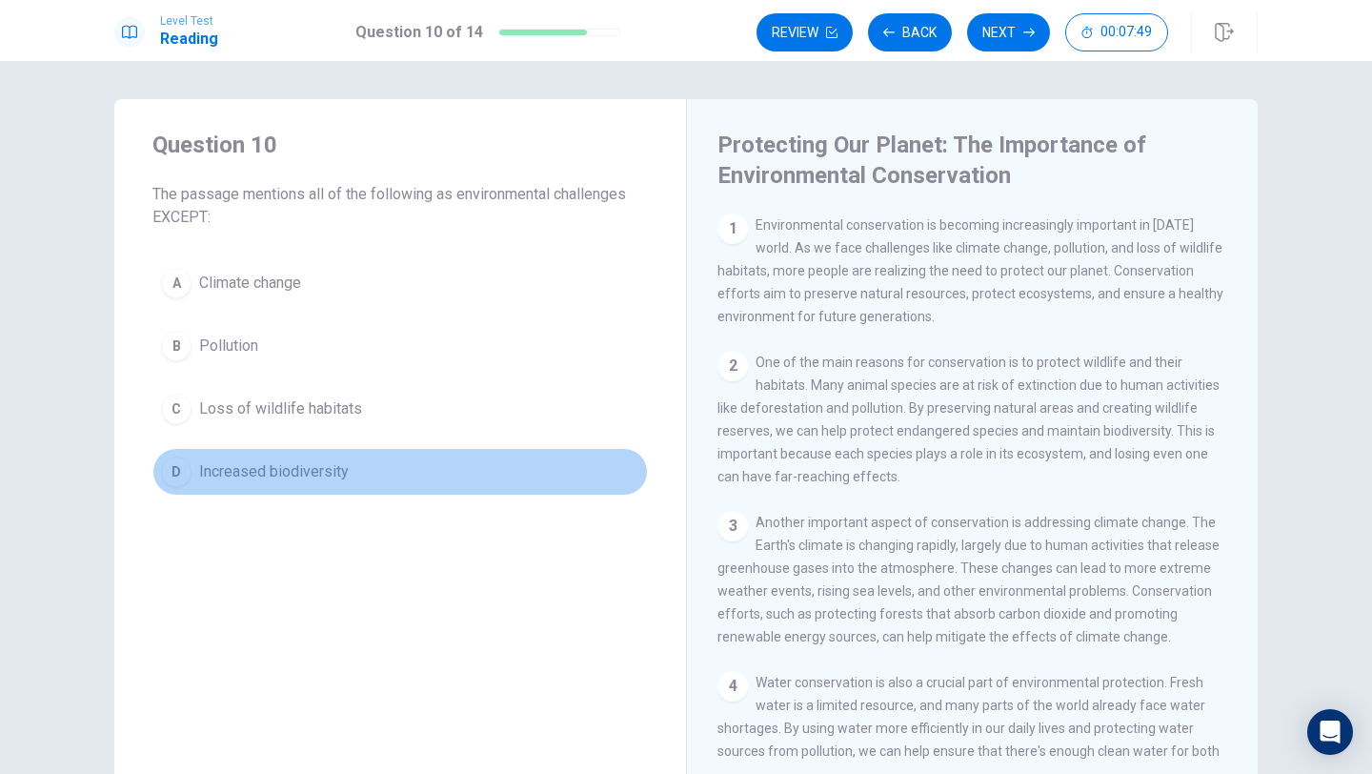
click at [289, 467] on span "Increased biodiversity" at bounding box center [274, 471] width 150 height 23
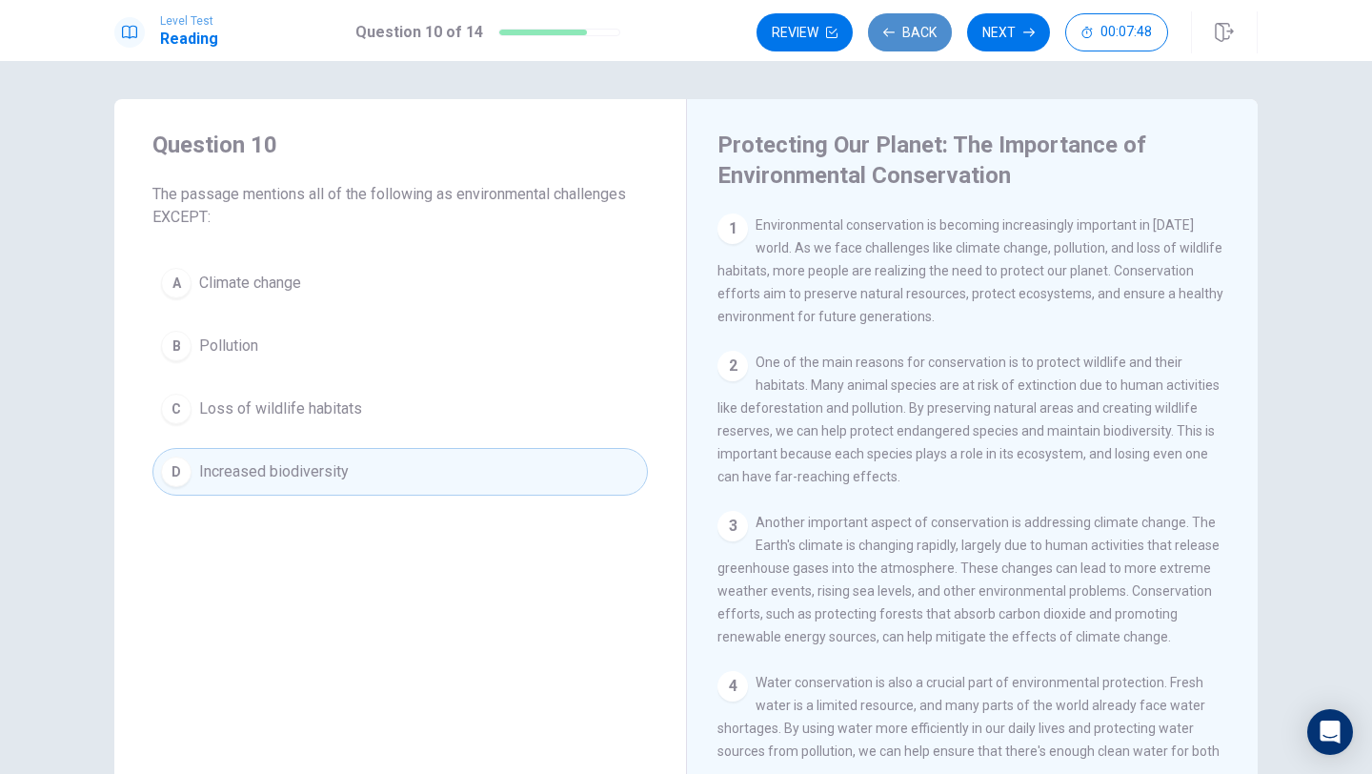
click at [911, 20] on button "Back" at bounding box center [910, 32] width 84 height 38
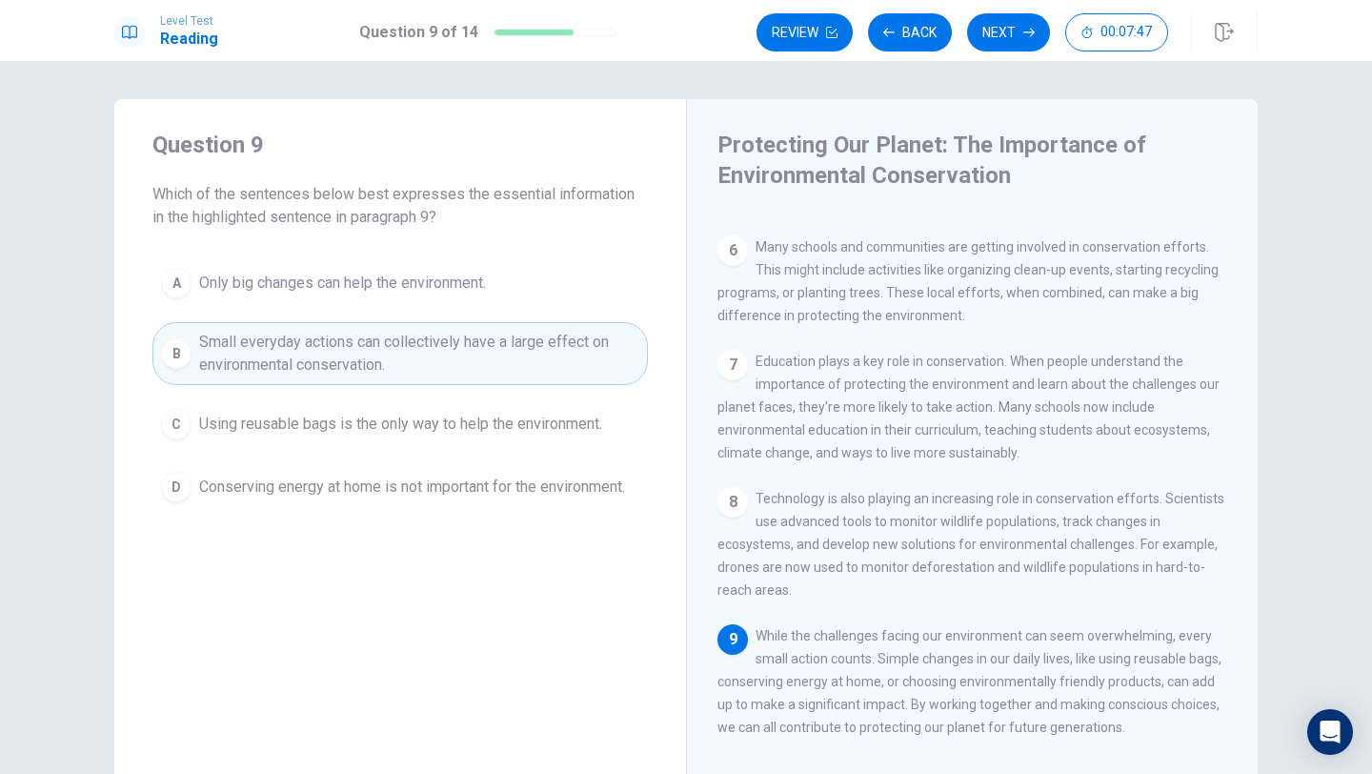
scroll to position [754, 0]
click at [905, 20] on button "Back" at bounding box center [910, 32] width 84 height 38
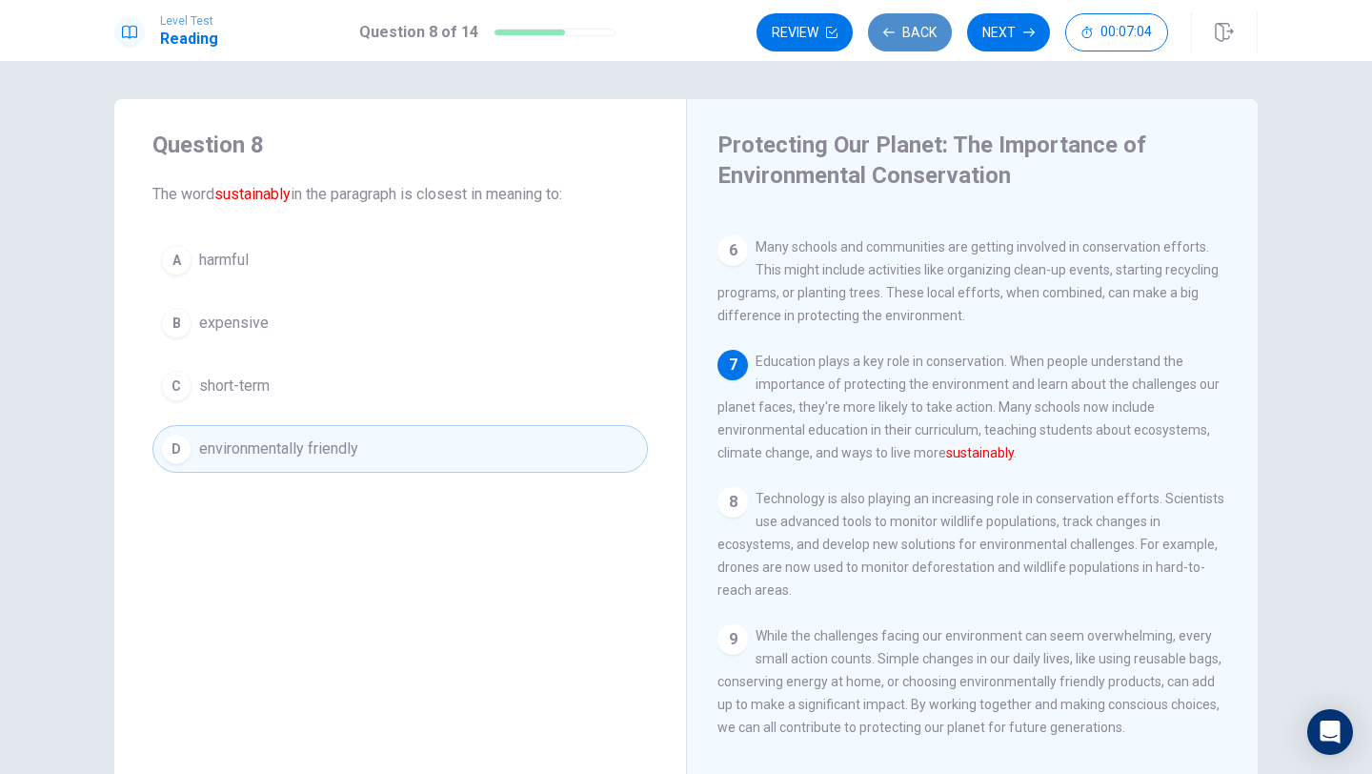
click at [908, 26] on button "Back" at bounding box center [910, 32] width 84 height 38
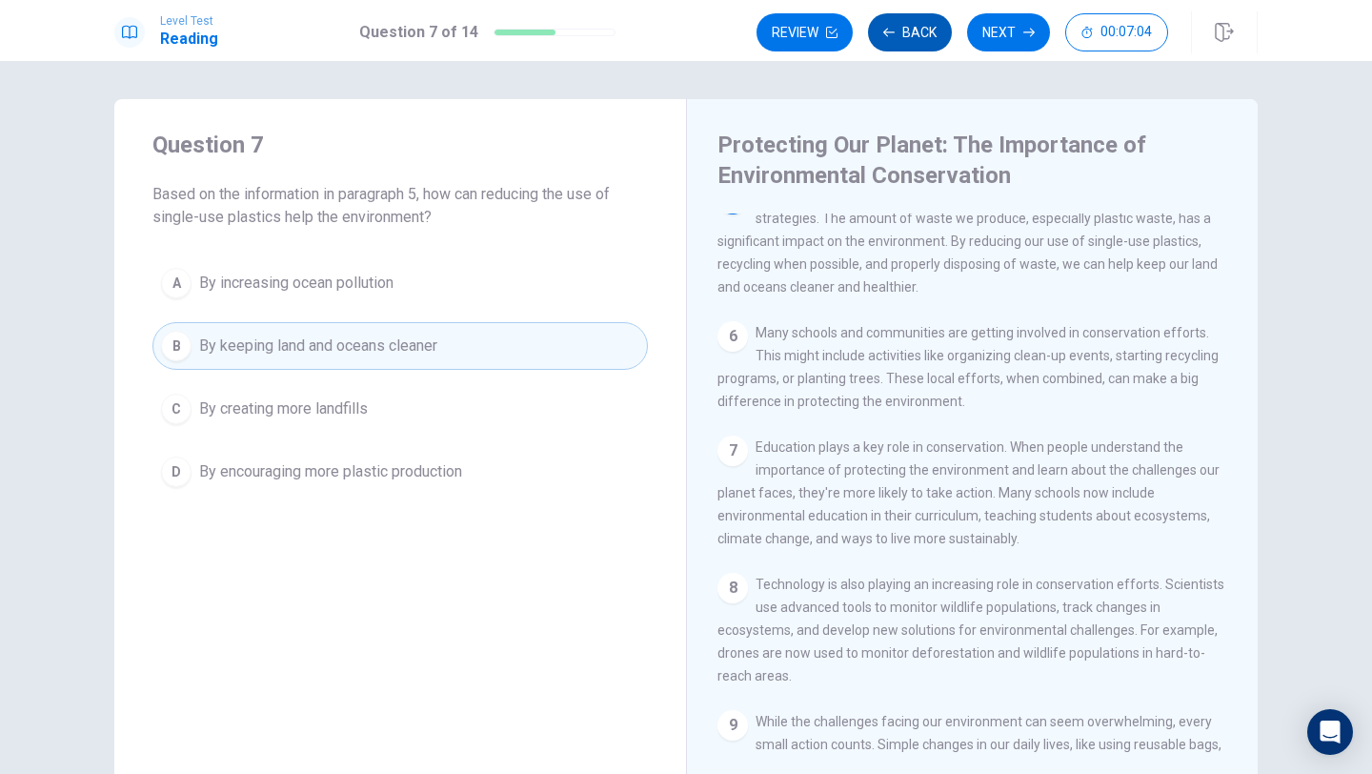
scroll to position [615, 0]
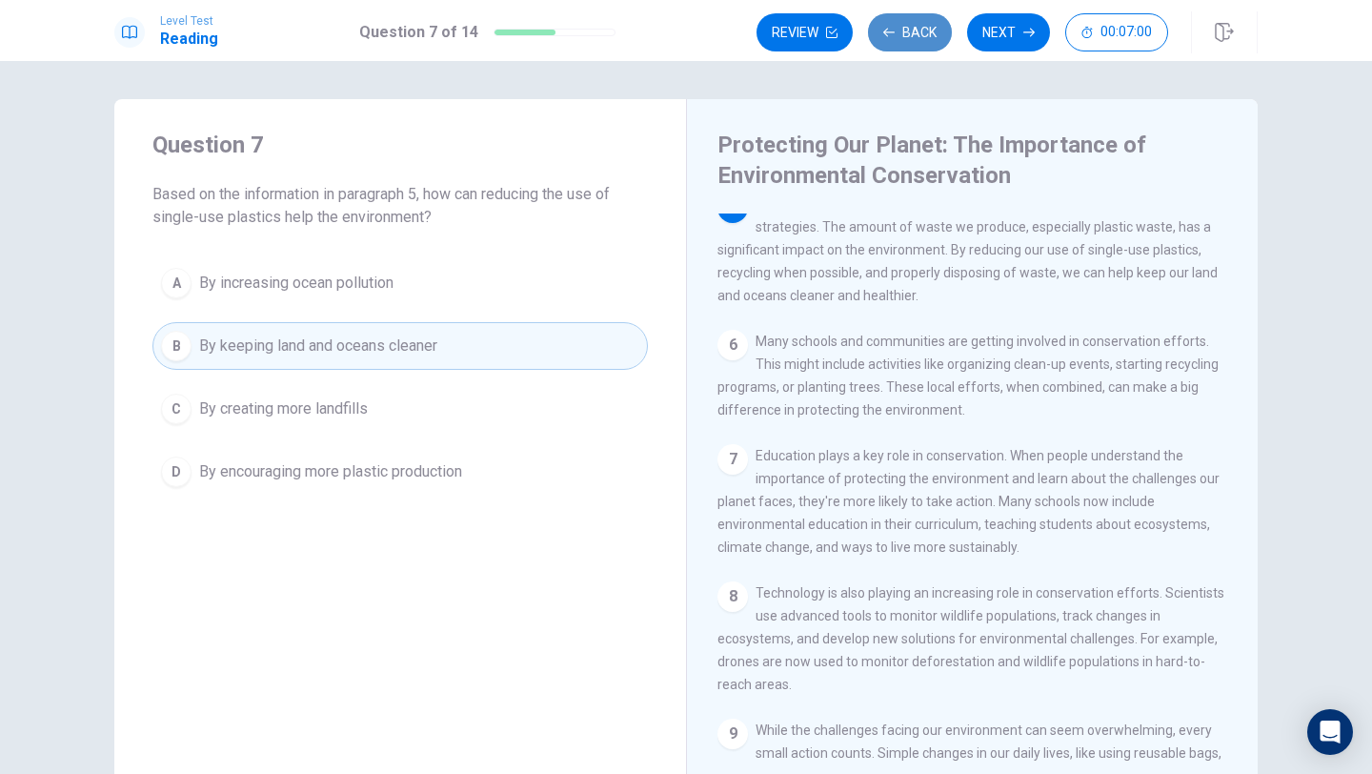
click at [902, 37] on button "Back" at bounding box center [910, 32] width 84 height 38
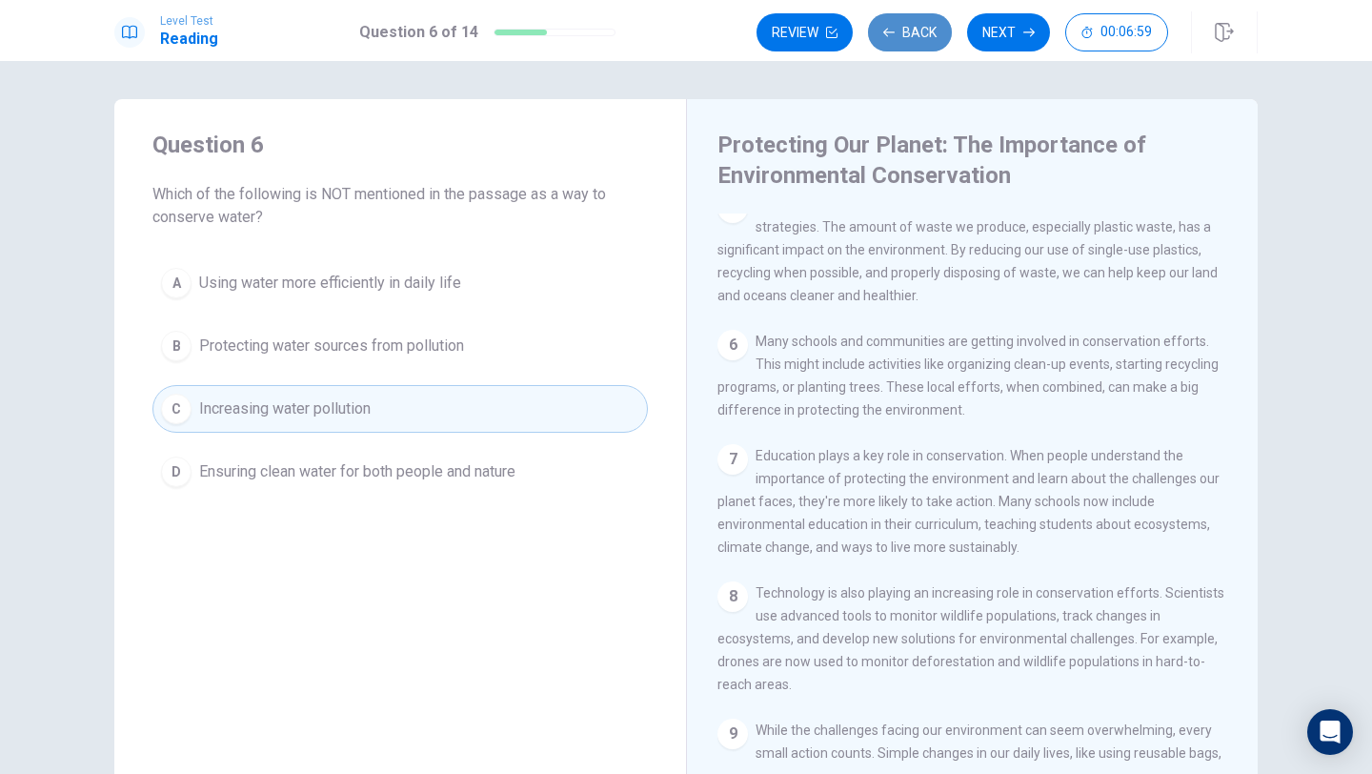
click at [902, 37] on button "Back" at bounding box center [910, 32] width 84 height 38
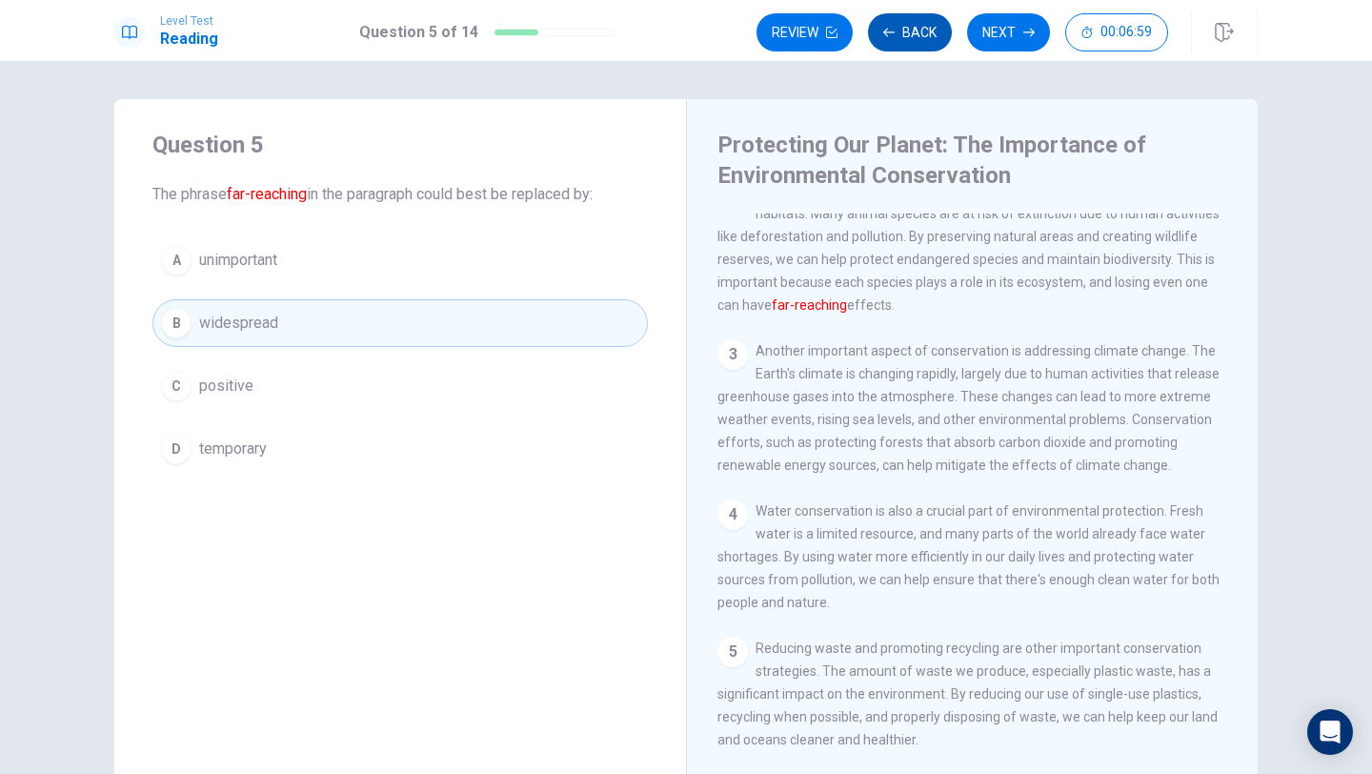
scroll to position [142, 0]
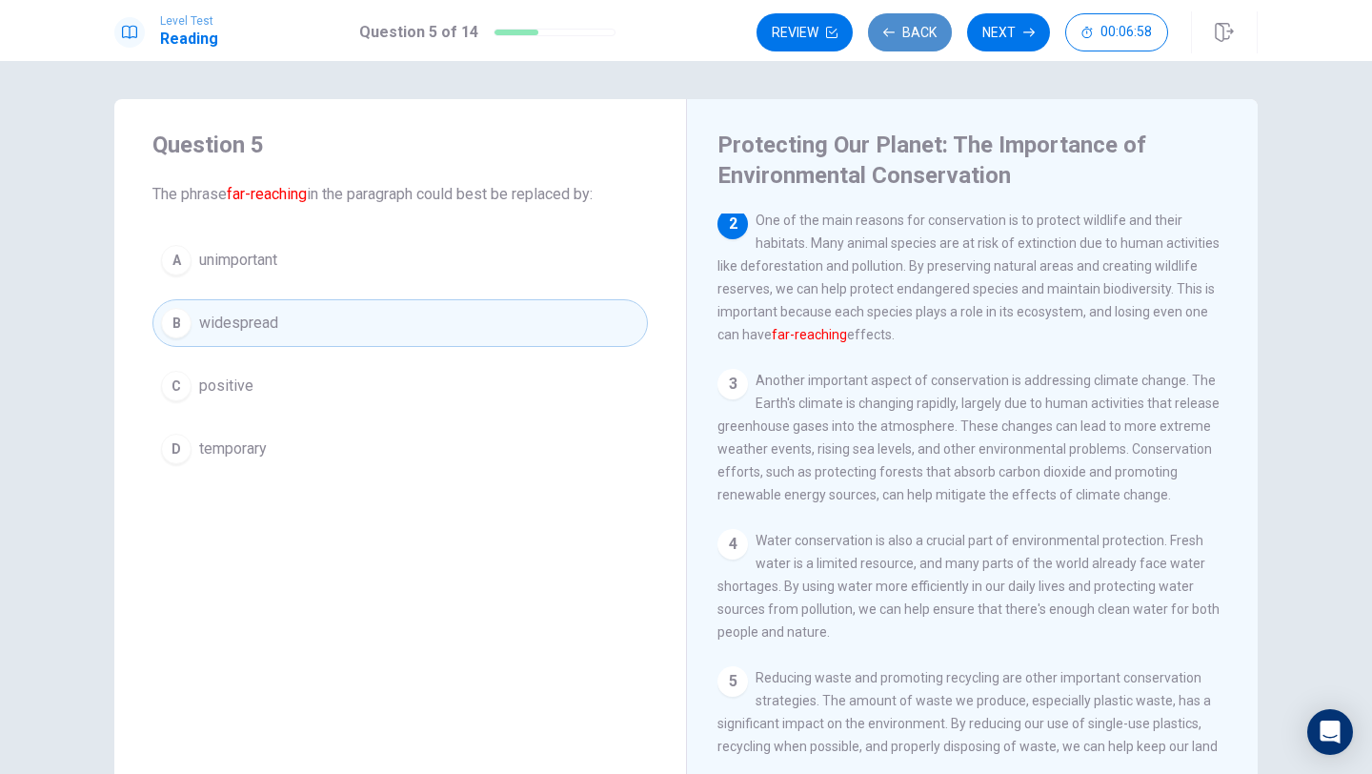
click at [902, 37] on button "Back" at bounding box center [910, 32] width 84 height 38
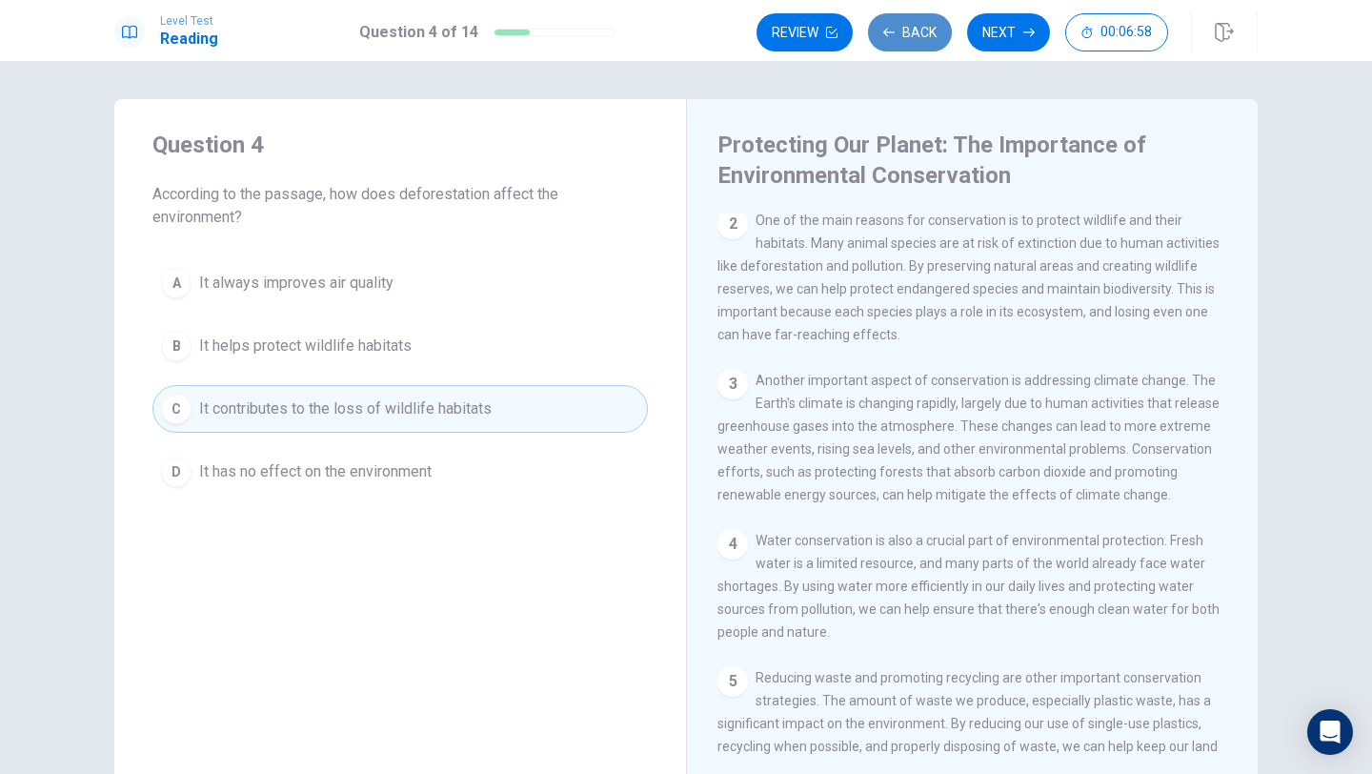
click at [902, 37] on button "Back" at bounding box center [910, 32] width 84 height 38
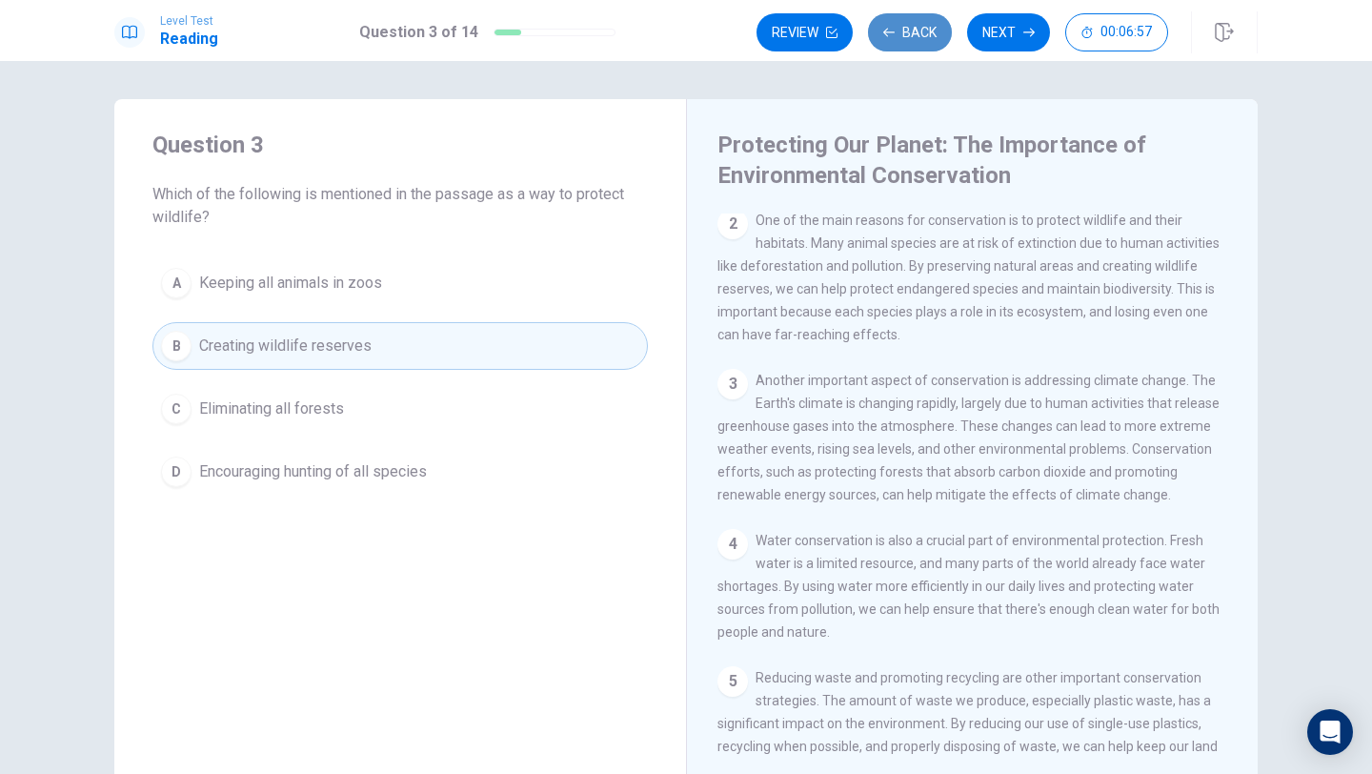
click at [902, 37] on button "Back" at bounding box center [910, 32] width 84 height 38
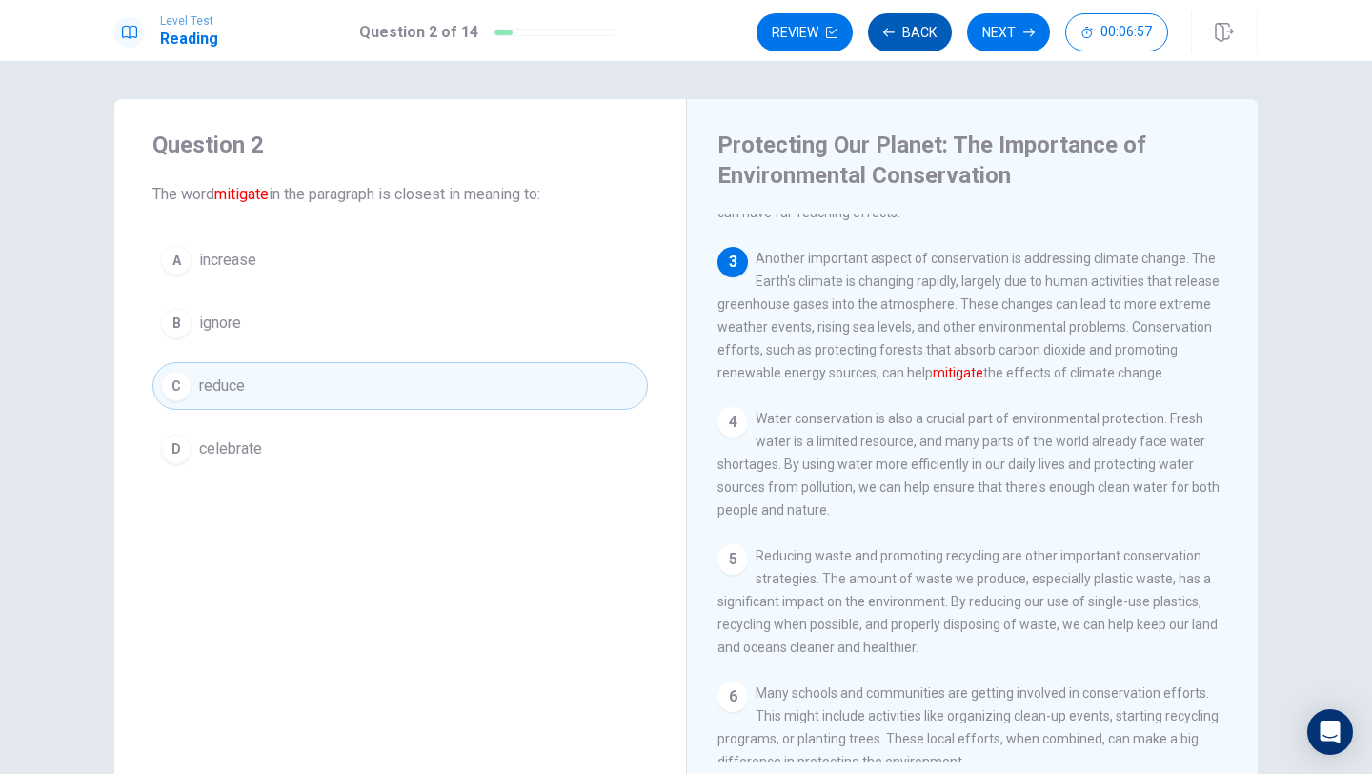
scroll to position [308, 0]
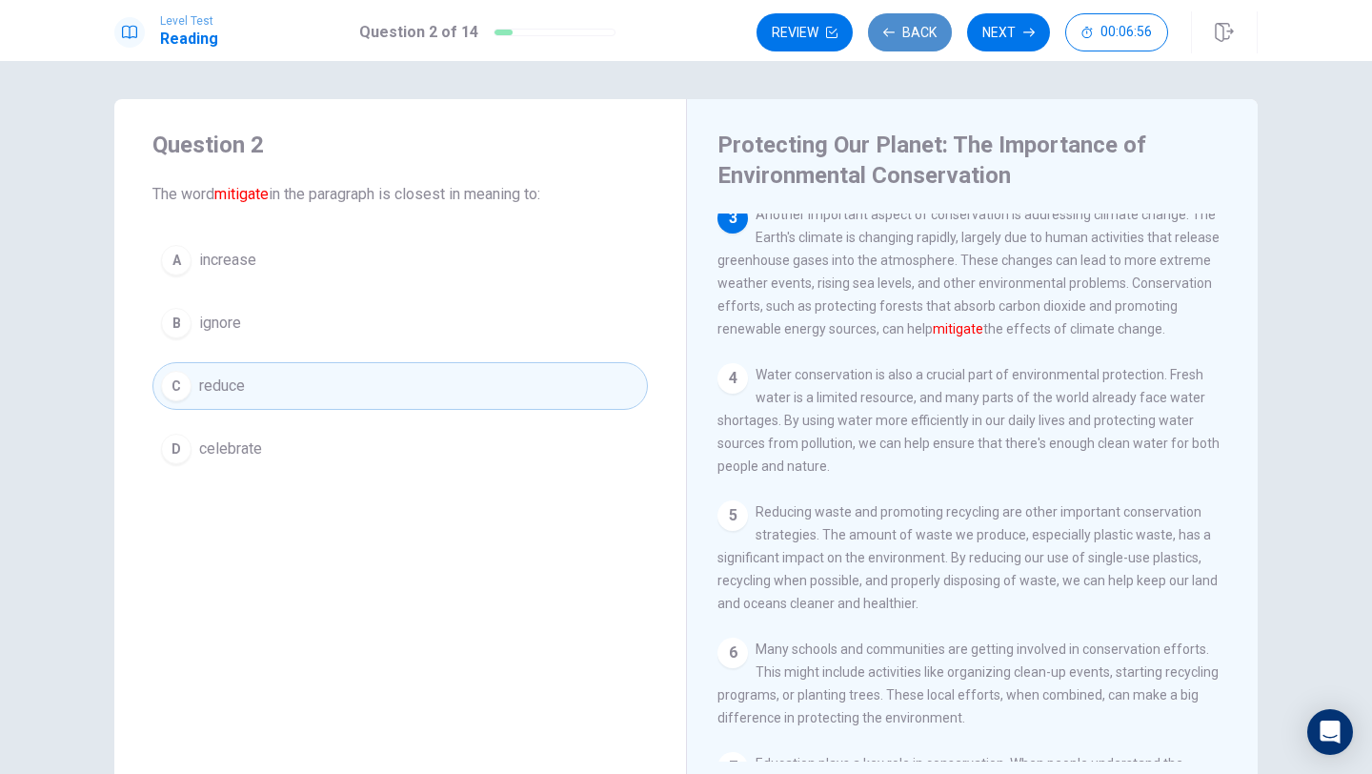
click at [904, 38] on button "Back" at bounding box center [910, 32] width 84 height 38
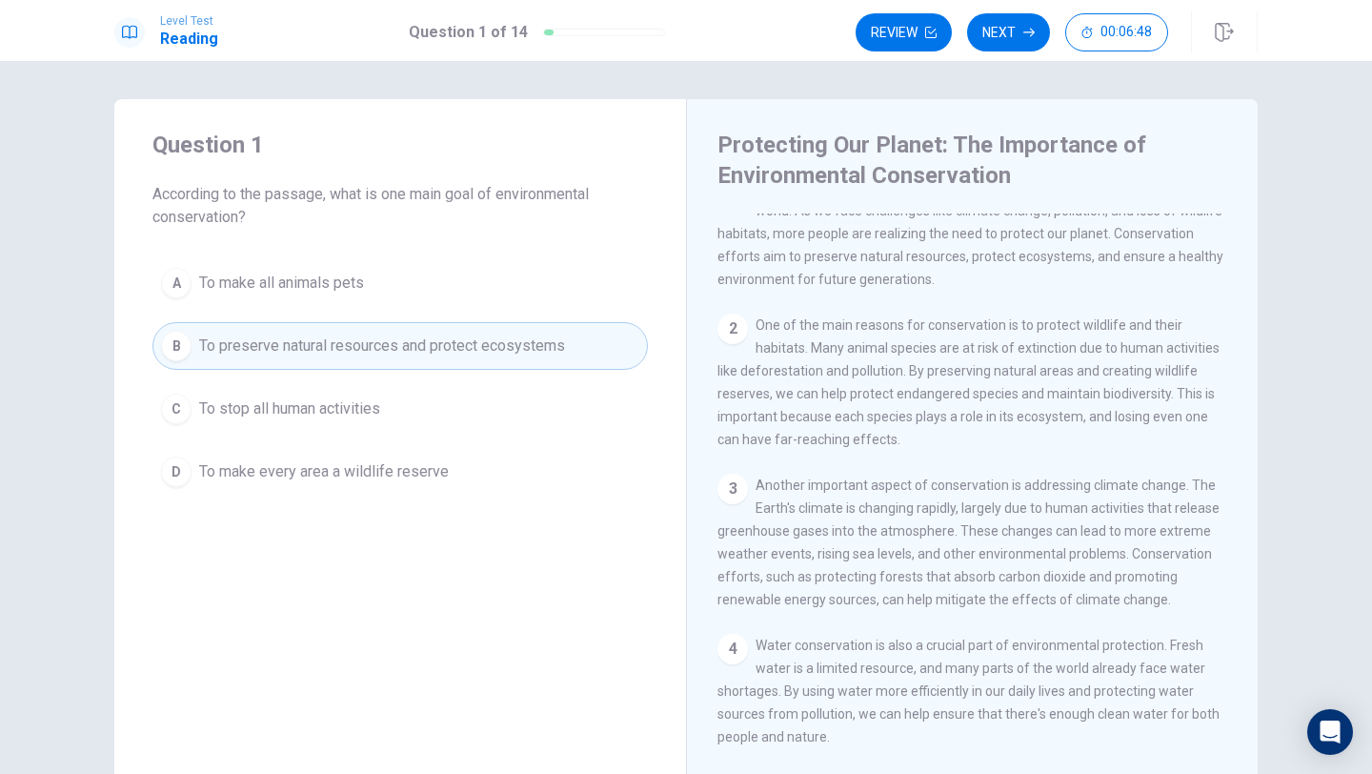
scroll to position [0, 0]
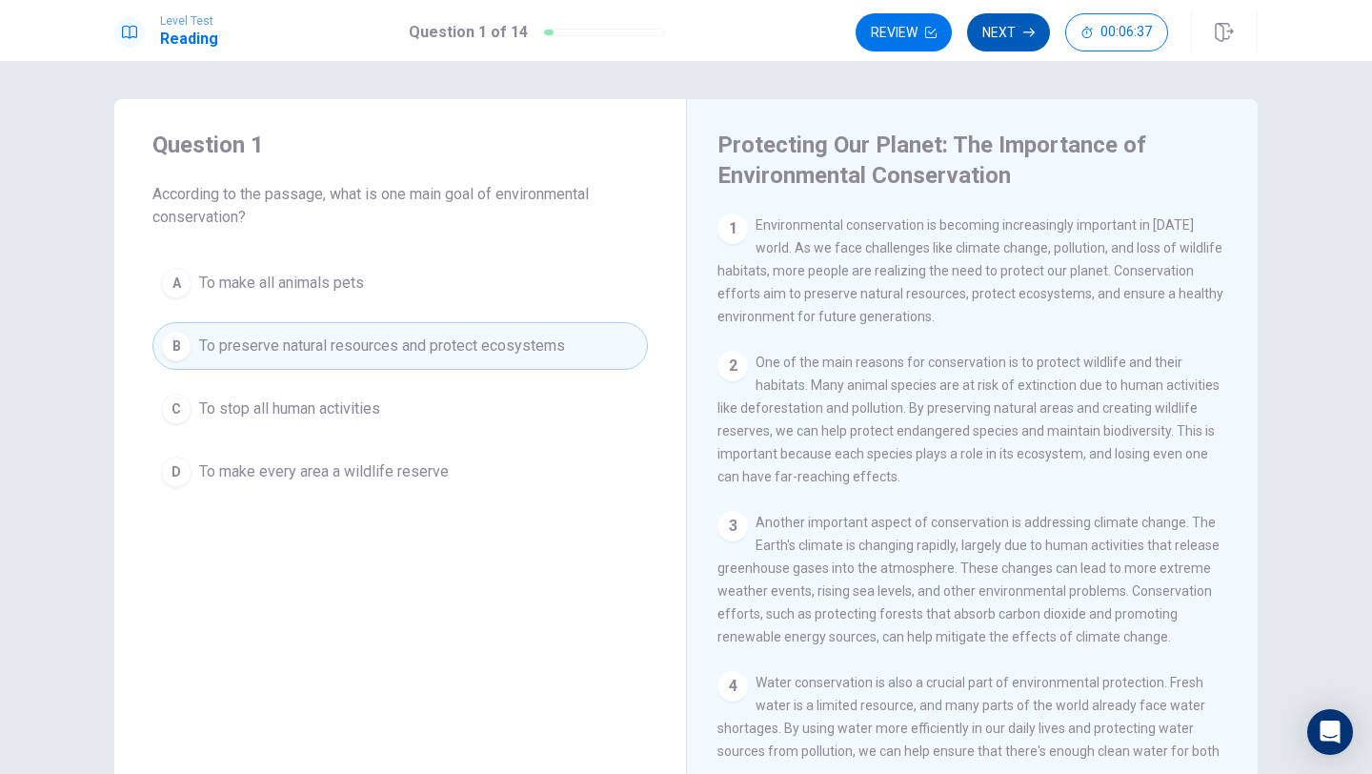
click at [1001, 30] on button "Next" at bounding box center [1008, 32] width 83 height 38
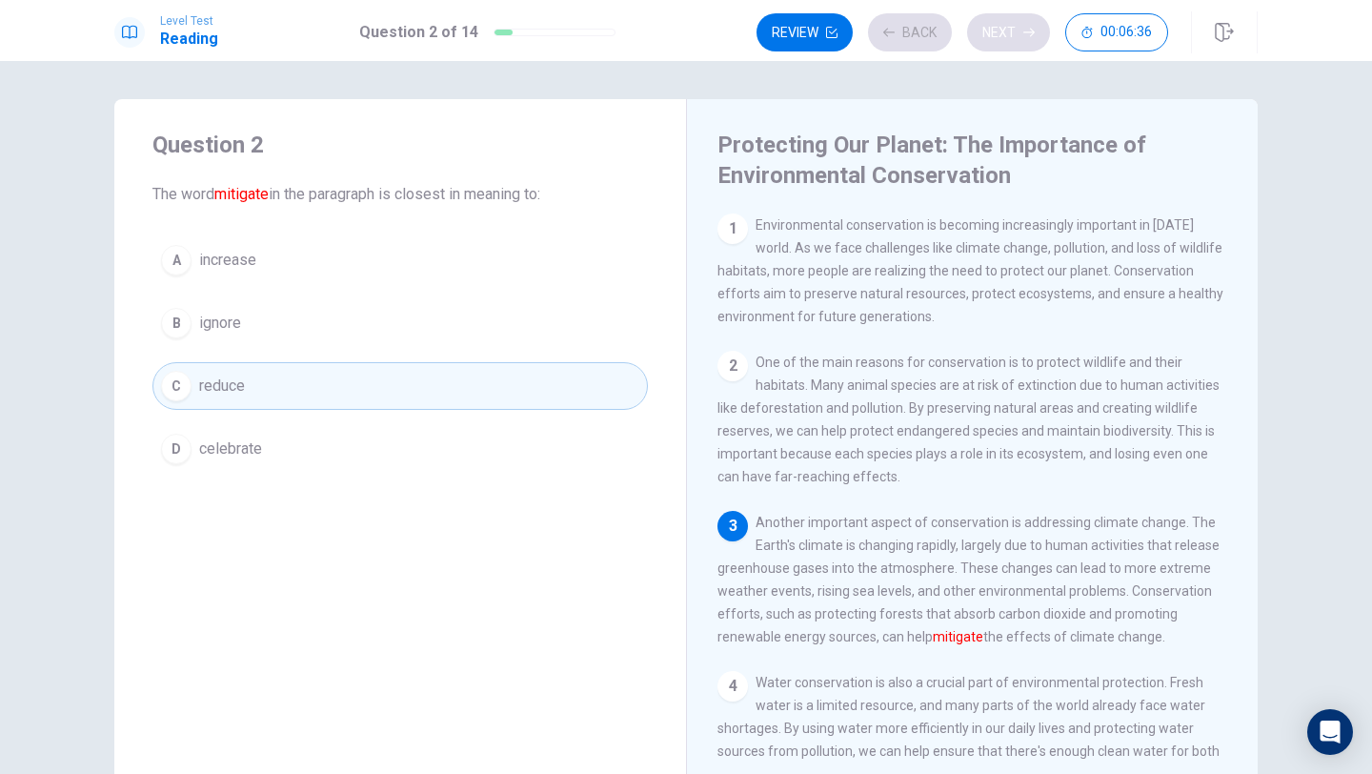
scroll to position [93, 0]
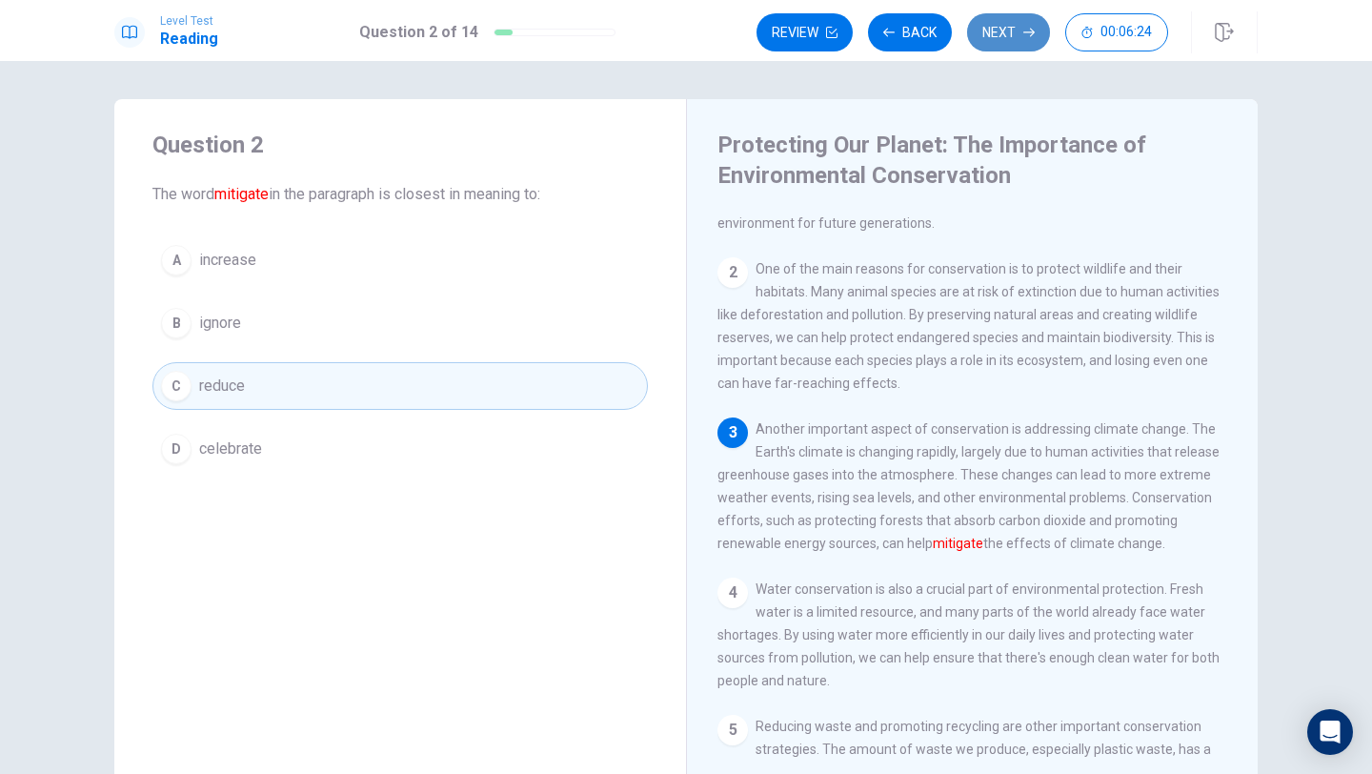
click at [1003, 34] on button "Next" at bounding box center [1008, 32] width 83 height 38
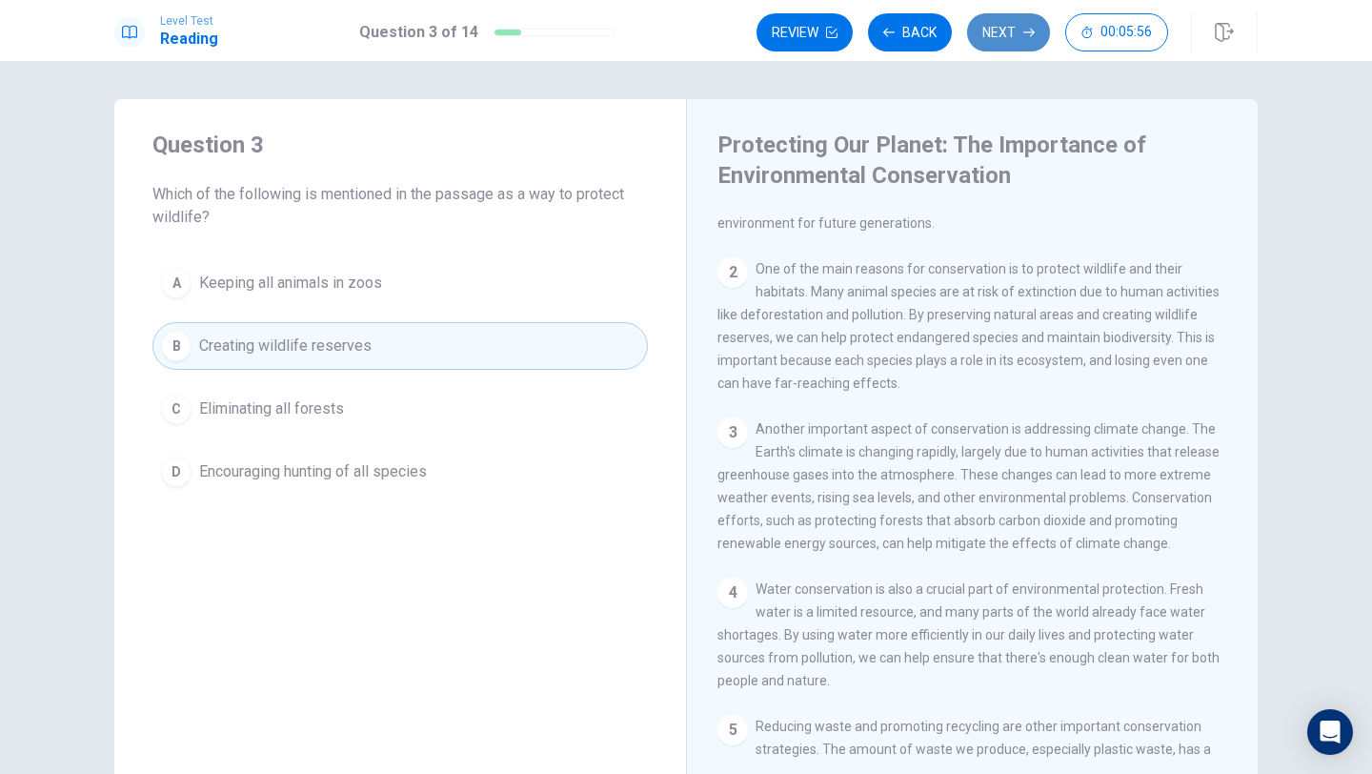
click at [1000, 30] on button "Next" at bounding box center [1008, 32] width 83 height 38
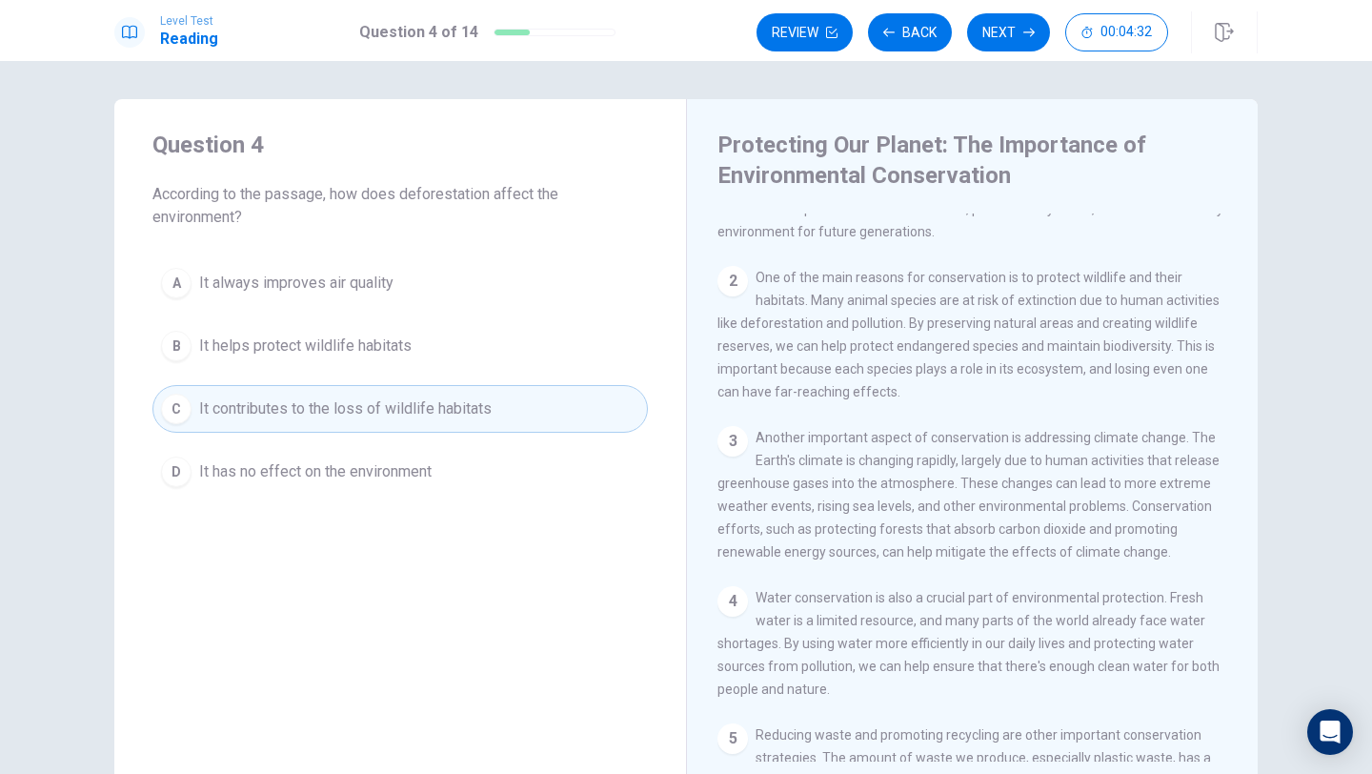
scroll to position [0, 0]
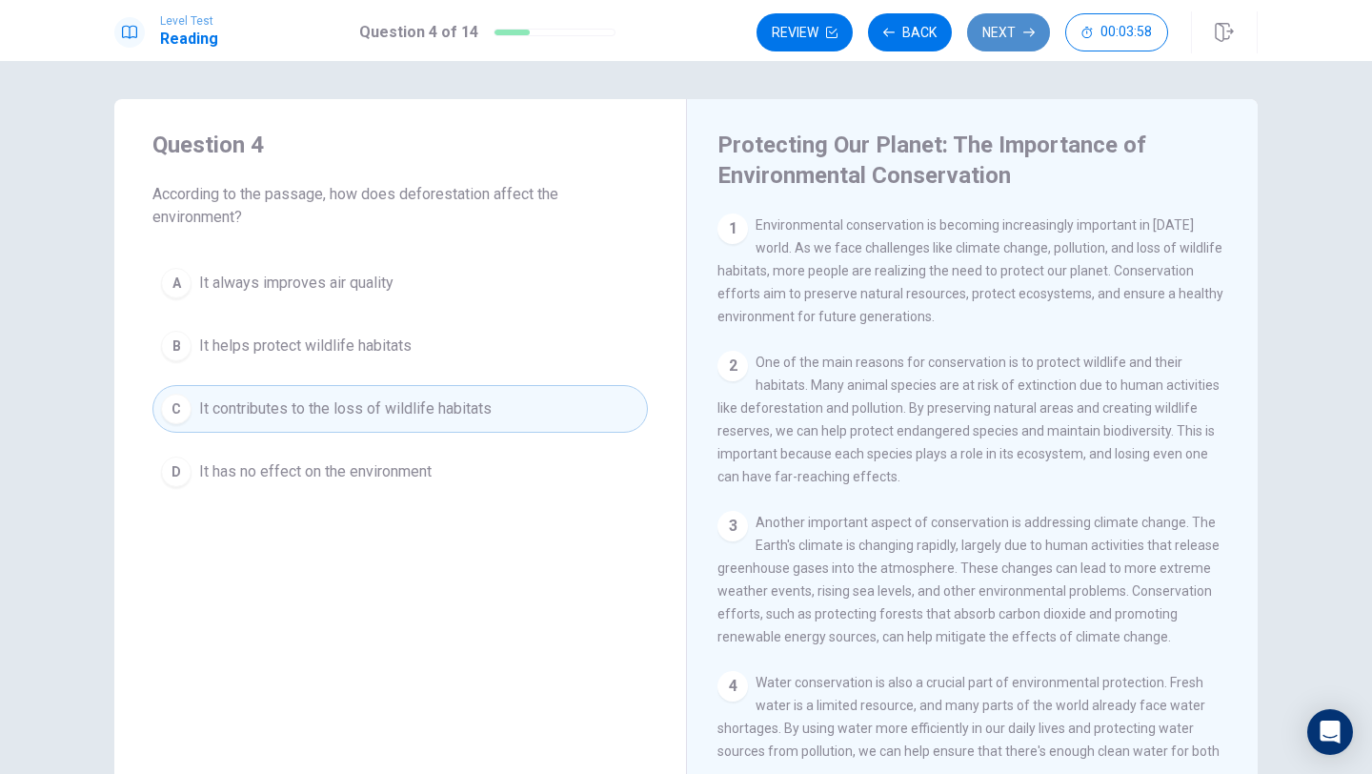
click at [995, 43] on button "Next" at bounding box center [1008, 32] width 83 height 38
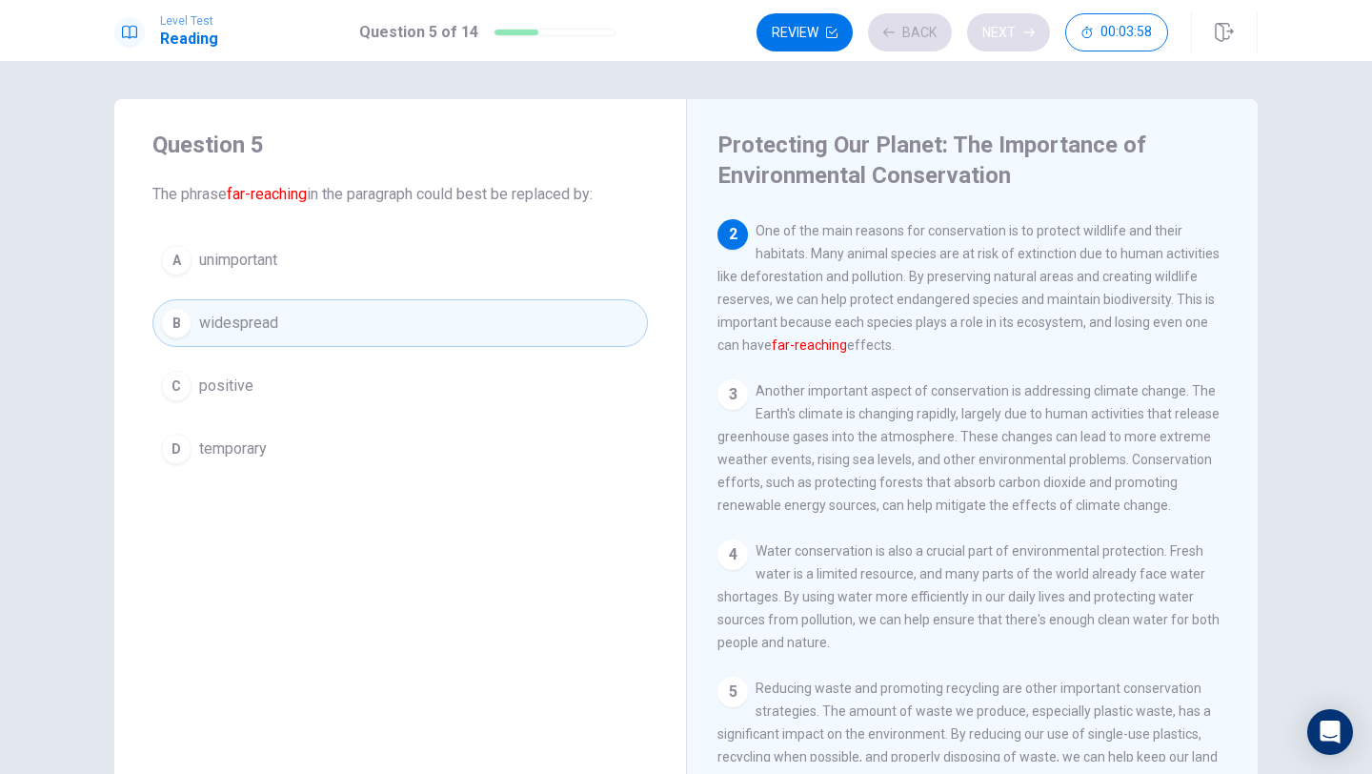
scroll to position [142, 0]
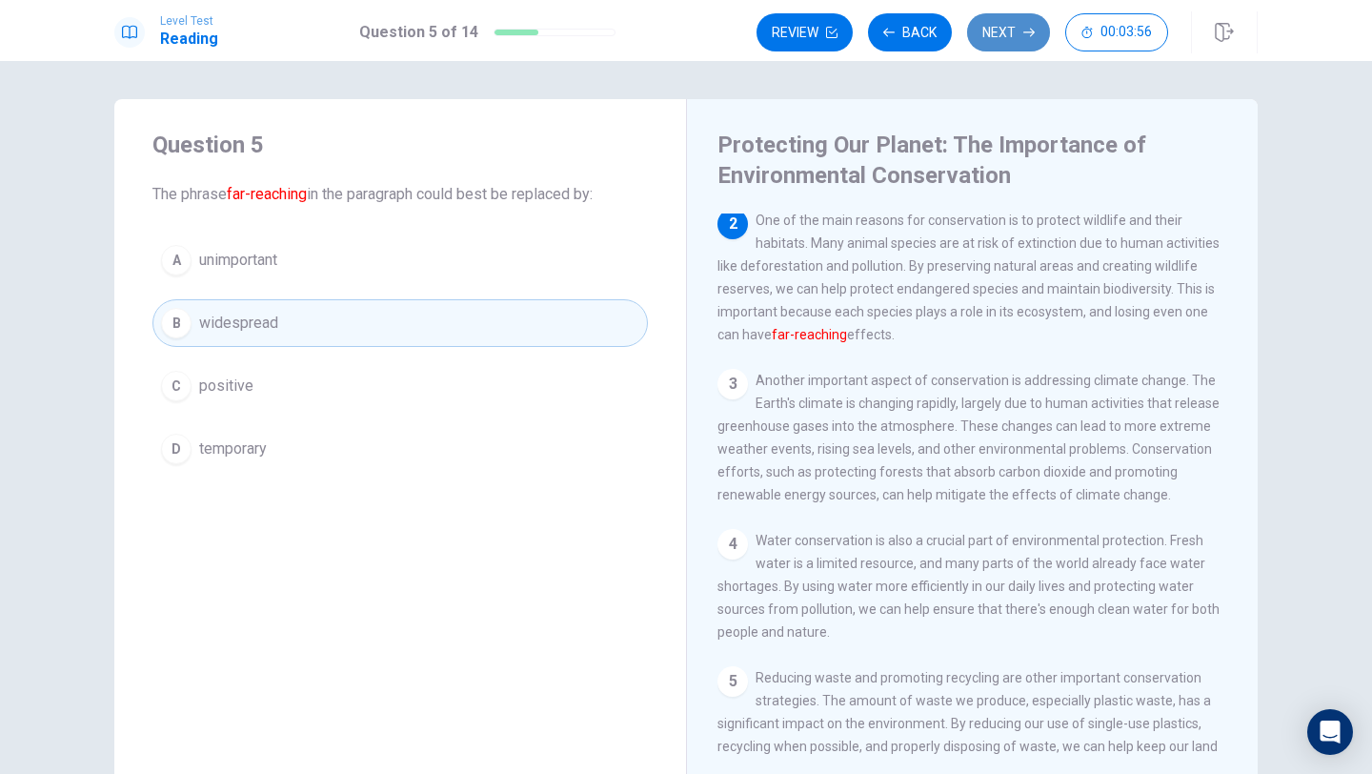
click at [989, 31] on button "Next" at bounding box center [1008, 32] width 83 height 38
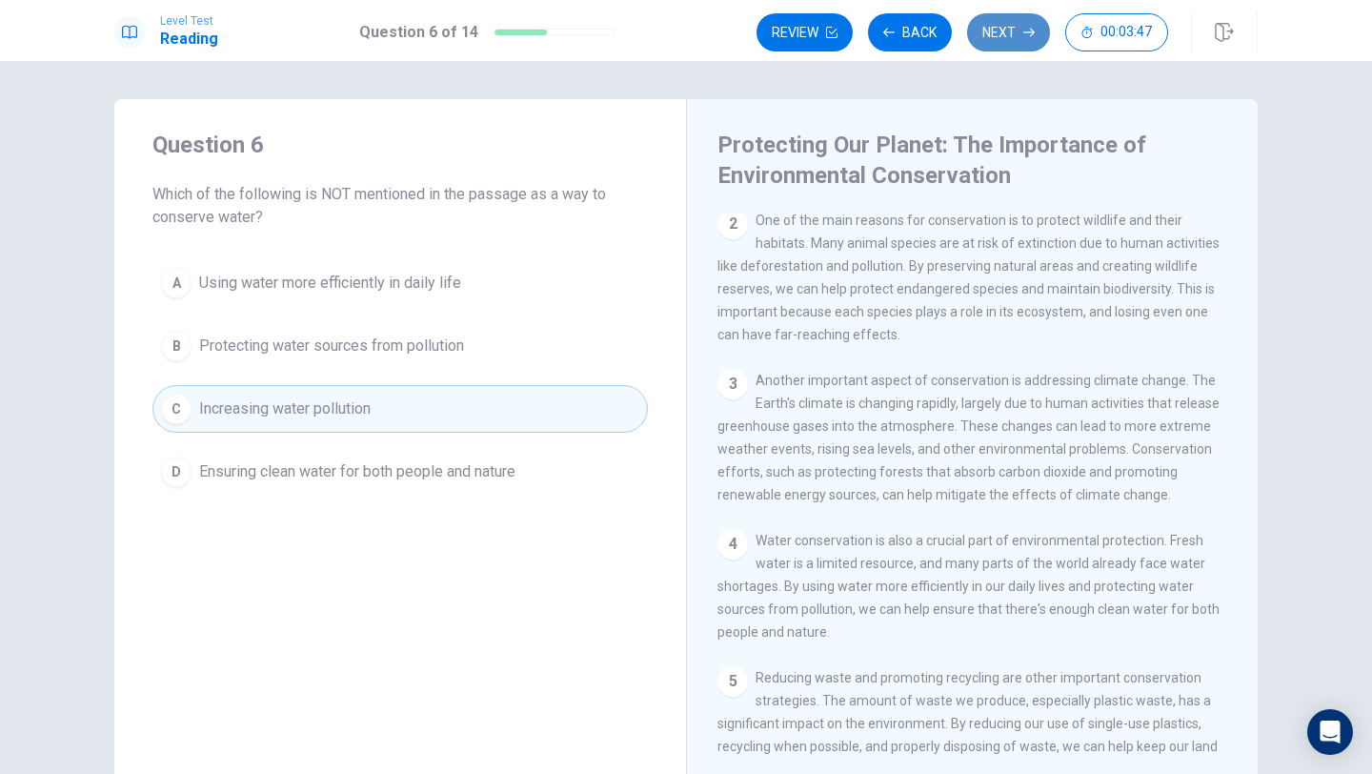
click at [1003, 35] on button "Next" at bounding box center [1008, 32] width 83 height 38
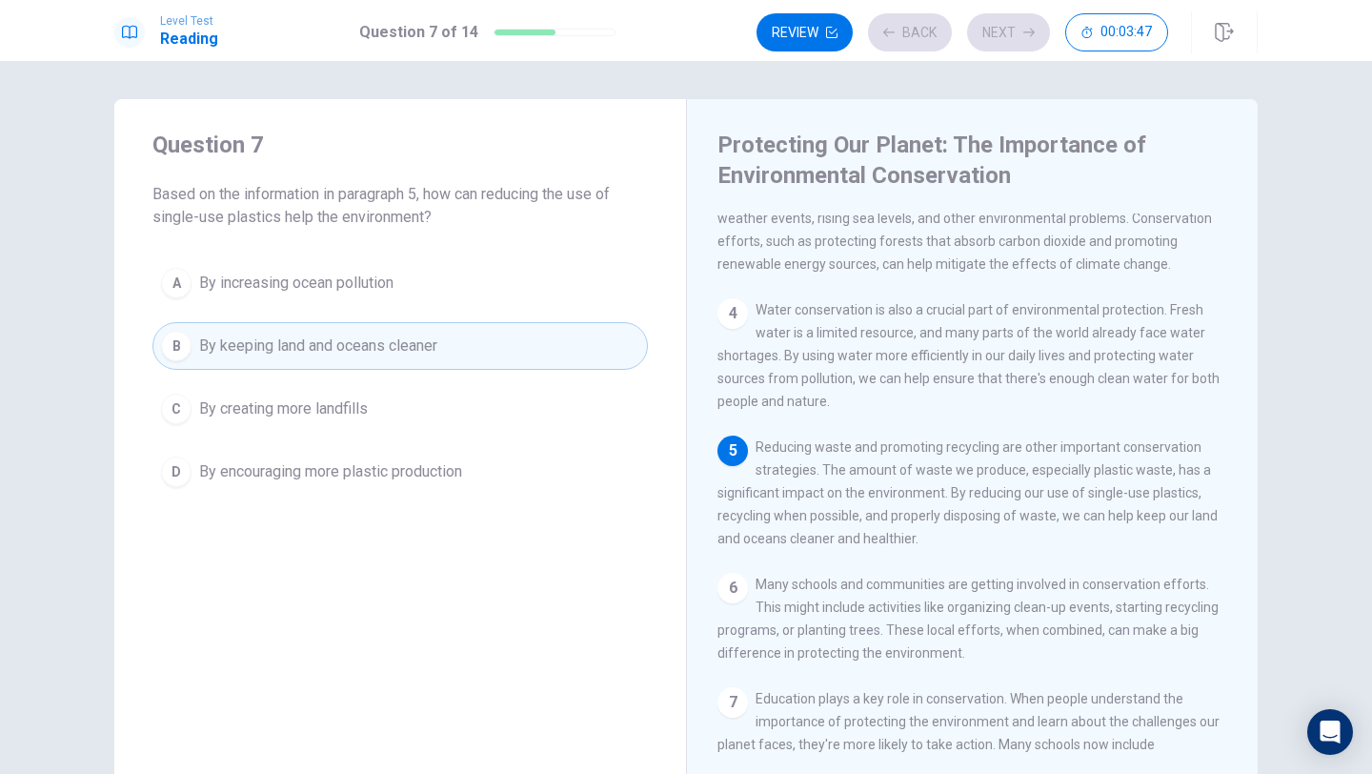
scroll to position [377, 0]
click at [1010, 25] on button "Next" at bounding box center [1008, 32] width 83 height 38
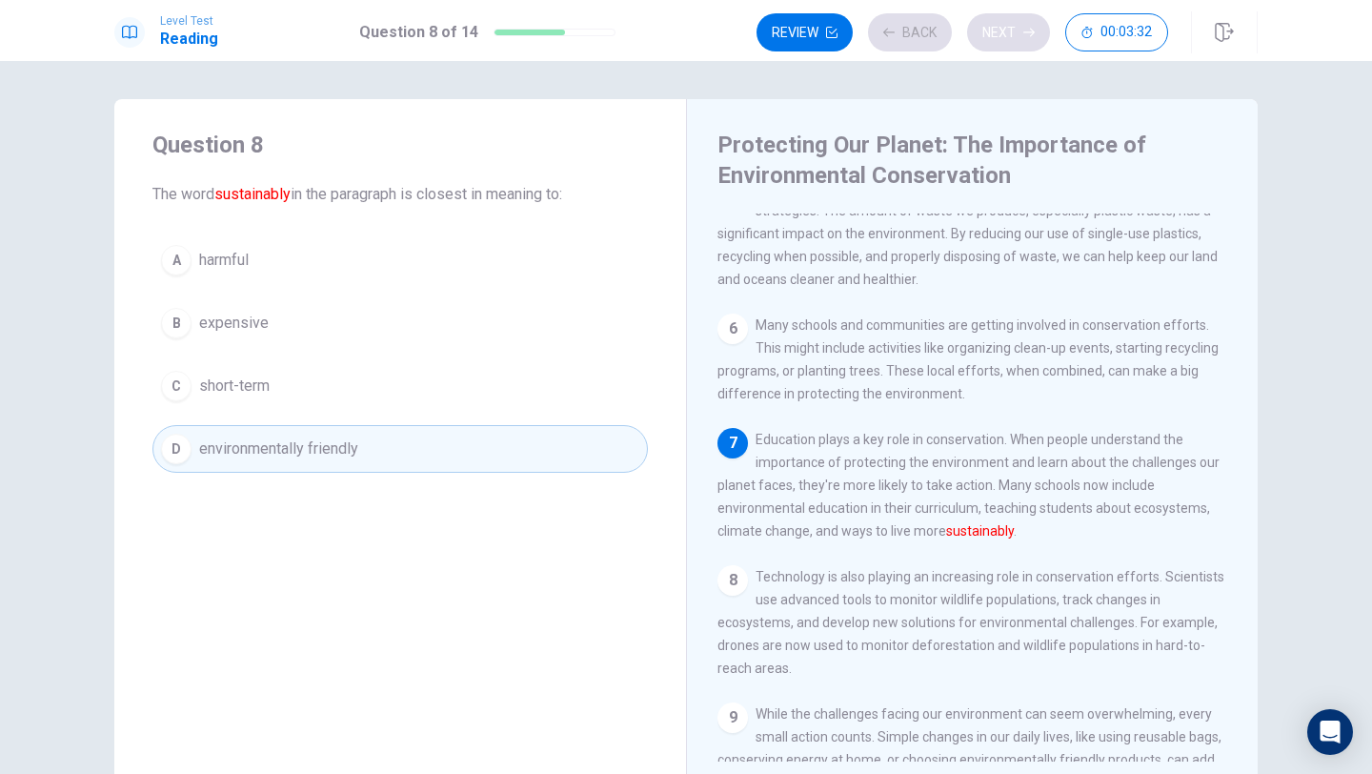
scroll to position [637, 0]
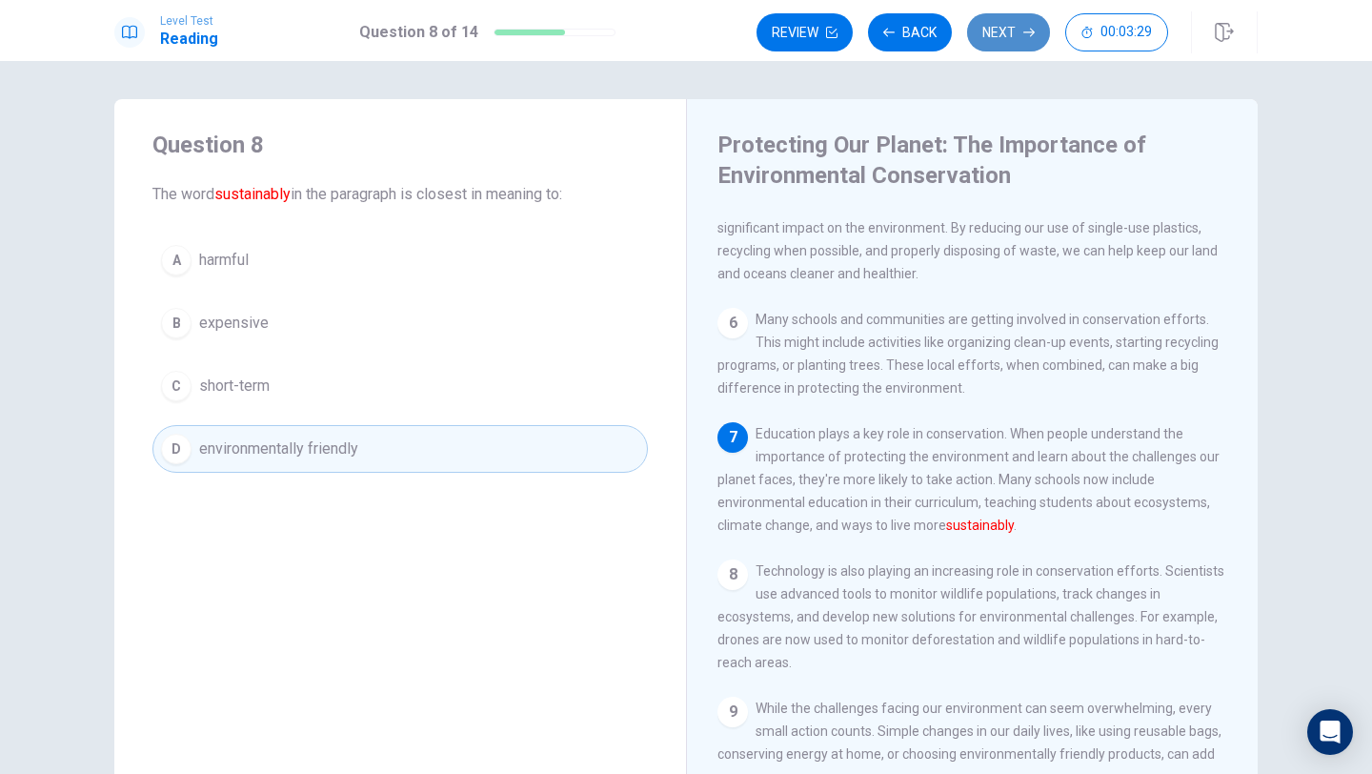
click at [1010, 25] on button "Next" at bounding box center [1008, 32] width 83 height 38
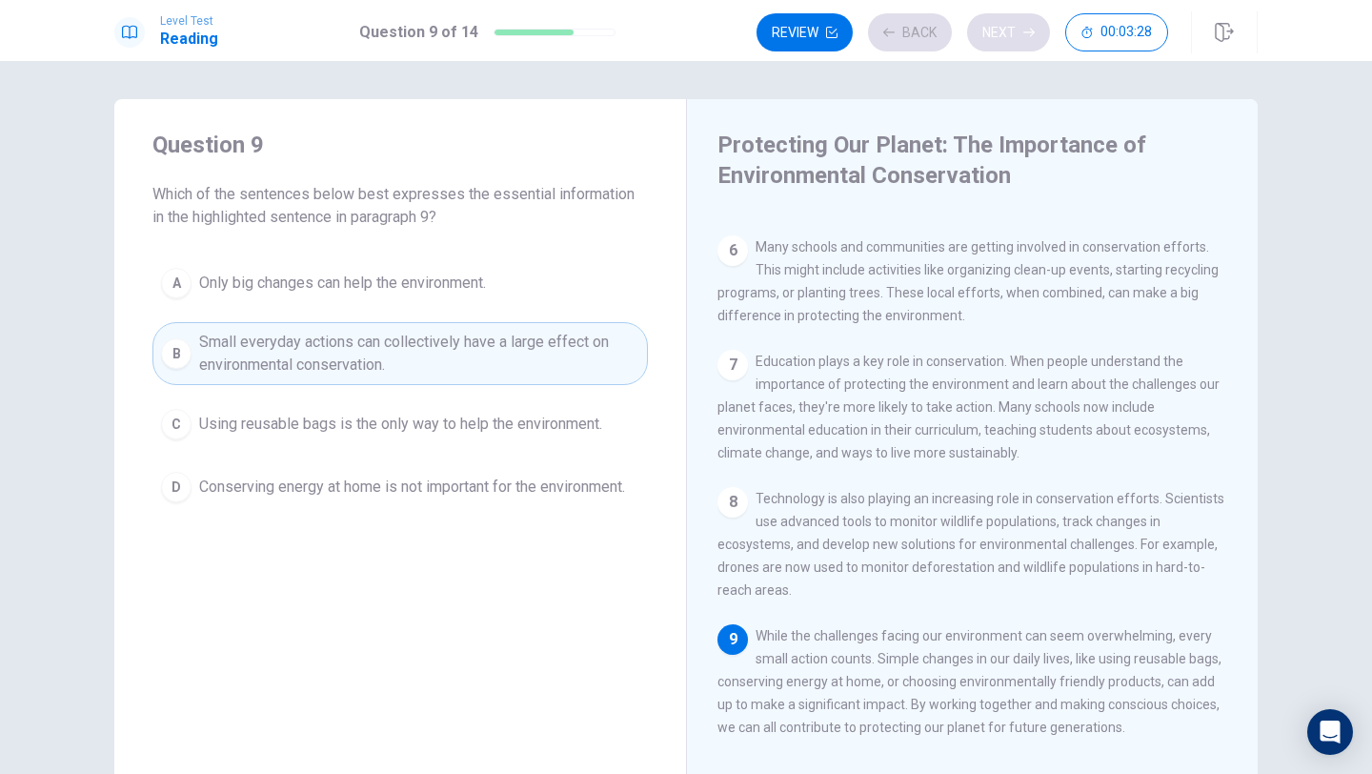
scroll to position [754, 0]
click at [1016, 31] on button "Next" at bounding box center [1008, 32] width 83 height 38
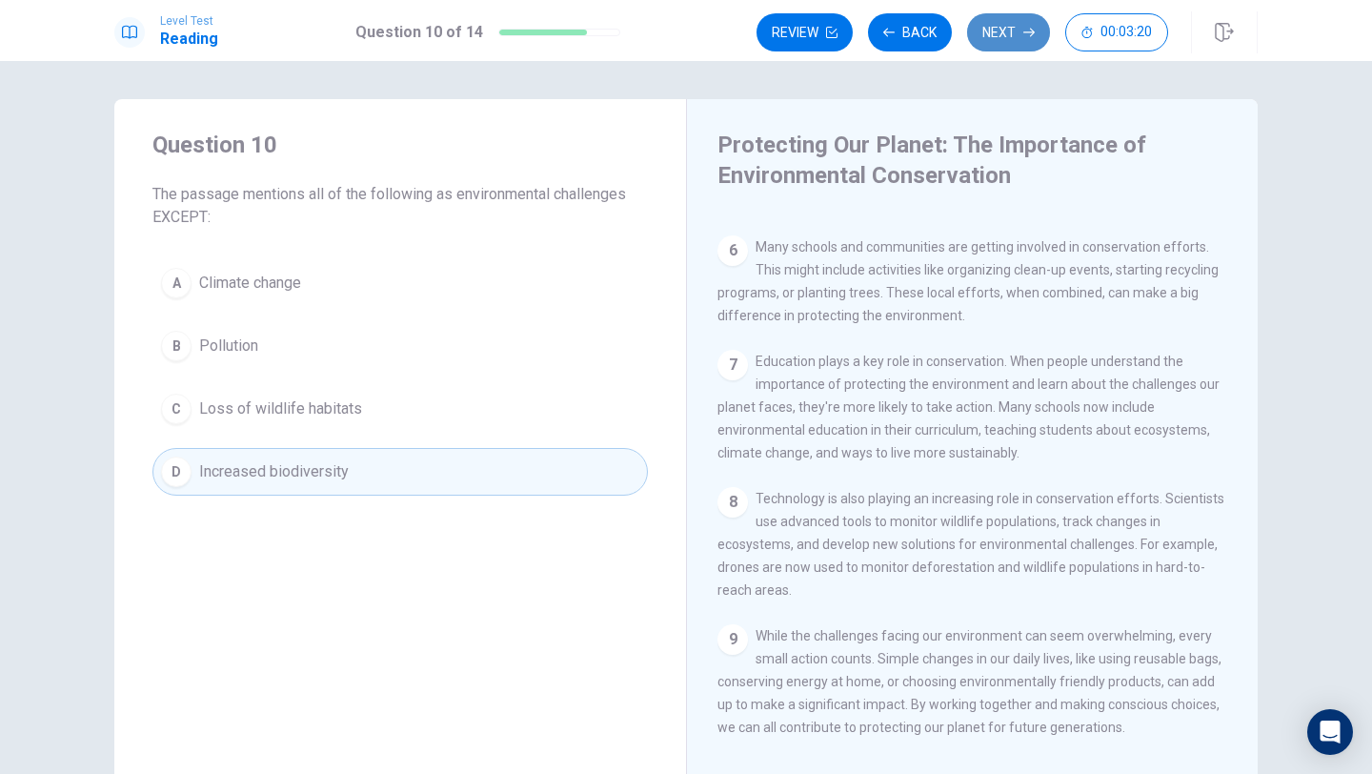
click at [1016, 32] on button "Next" at bounding box center [1008, 32] width 83 height 38
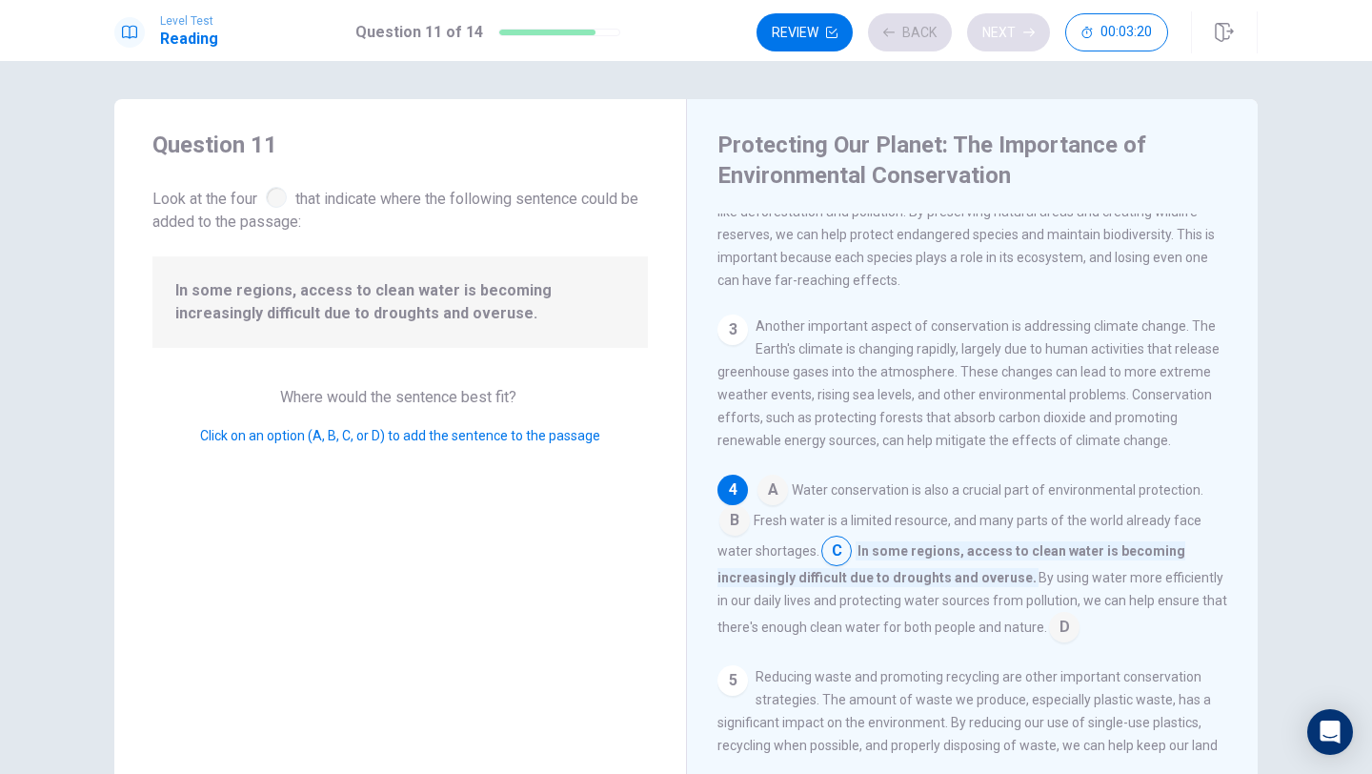
scroll to position [284, 0]
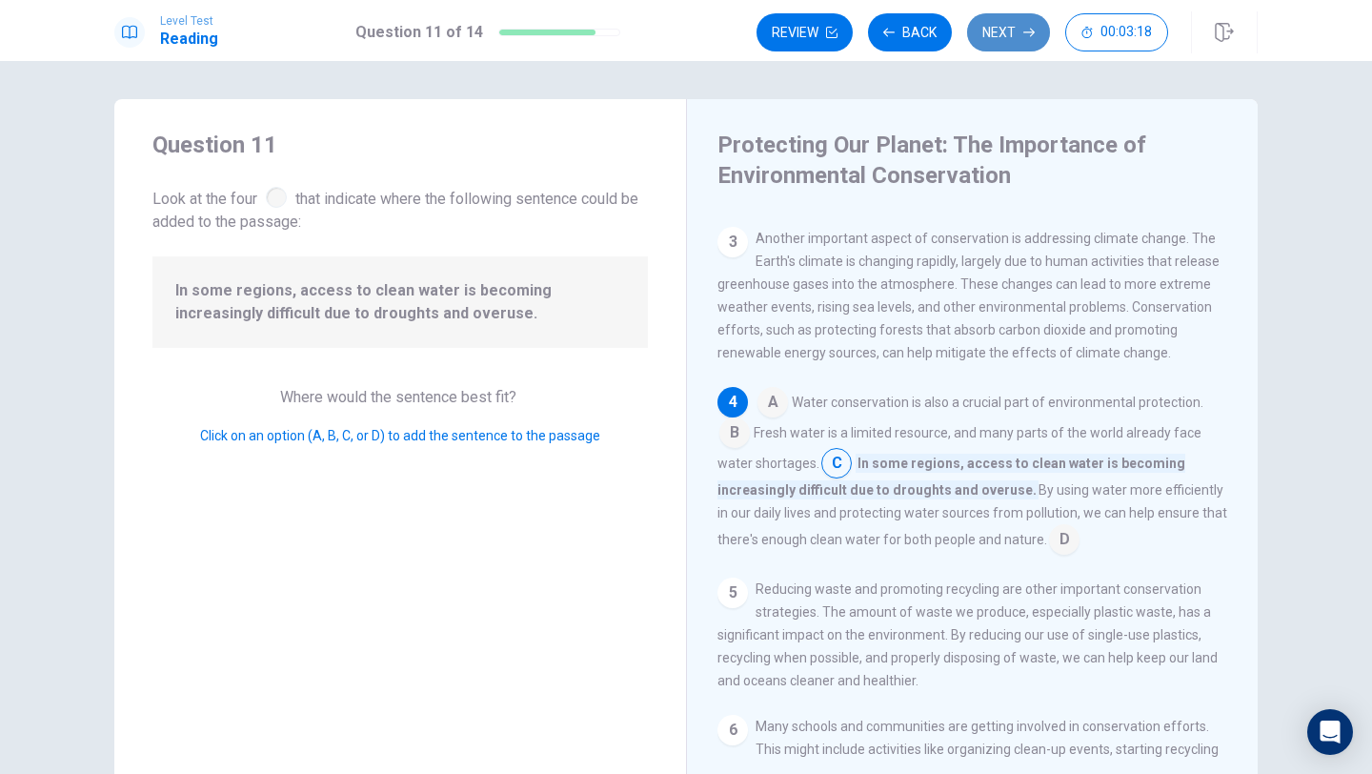
click at [1016, 31] on button "Next" at bounding box center [1008, 32] width 83 height 38
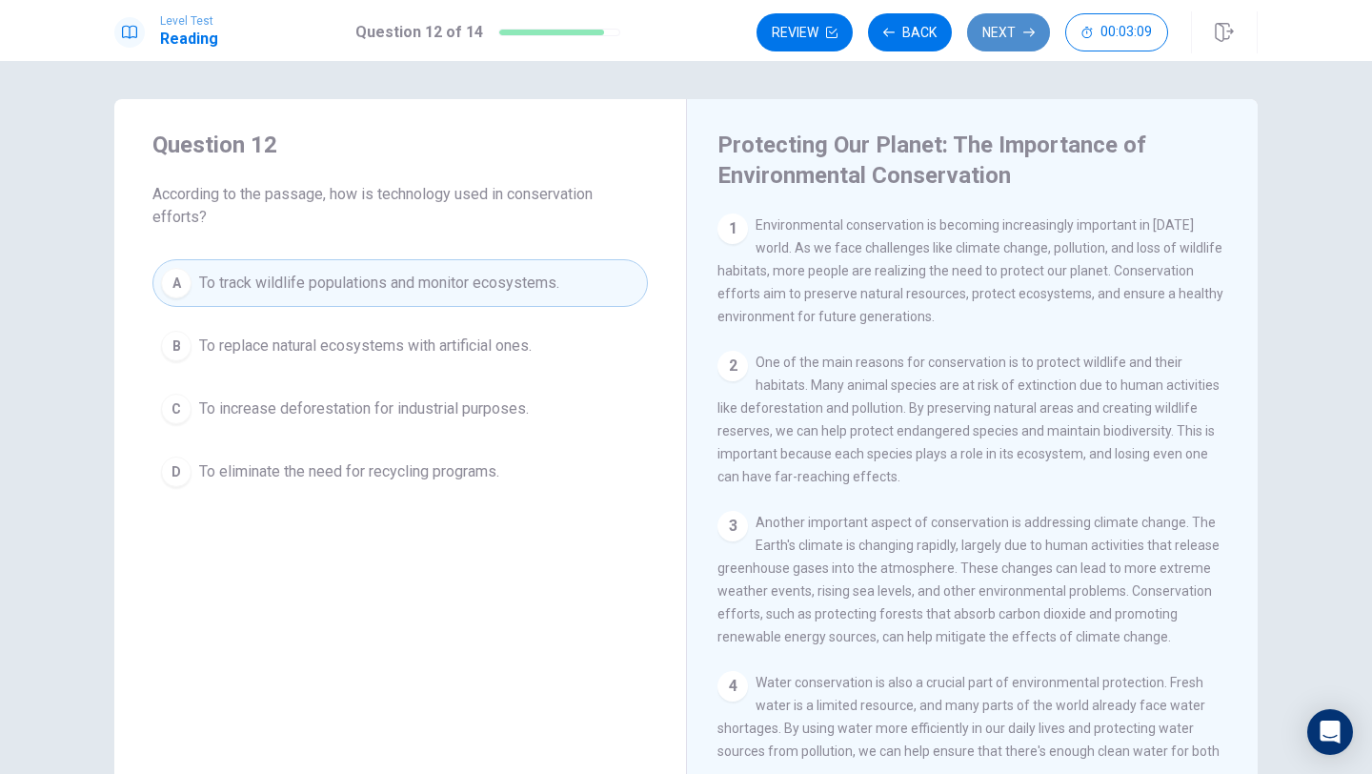
click at [1015, 29] on button "Next" at bounding box center [1008, 32] width 83 height 38
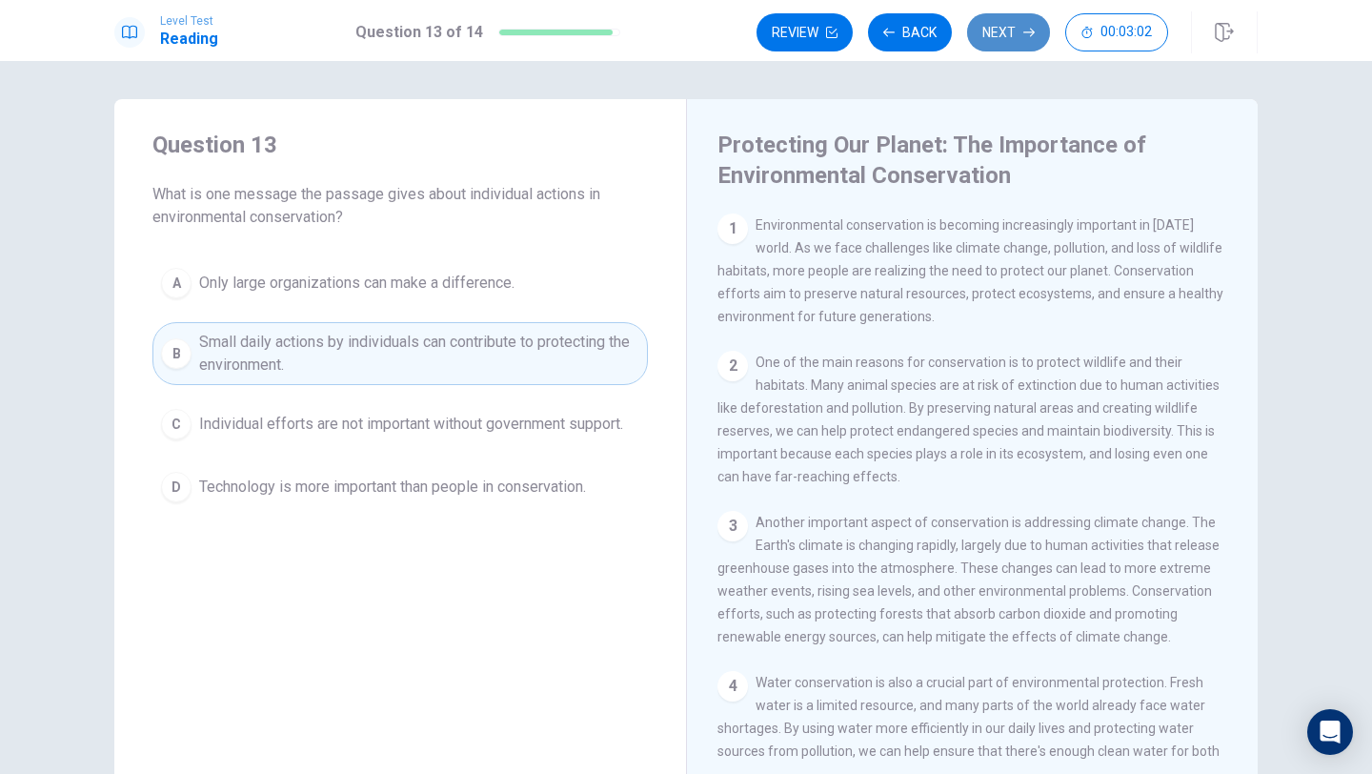
click at [1014, 29] on button "Next" at bounding box center [1008, 32] width 83 height 38
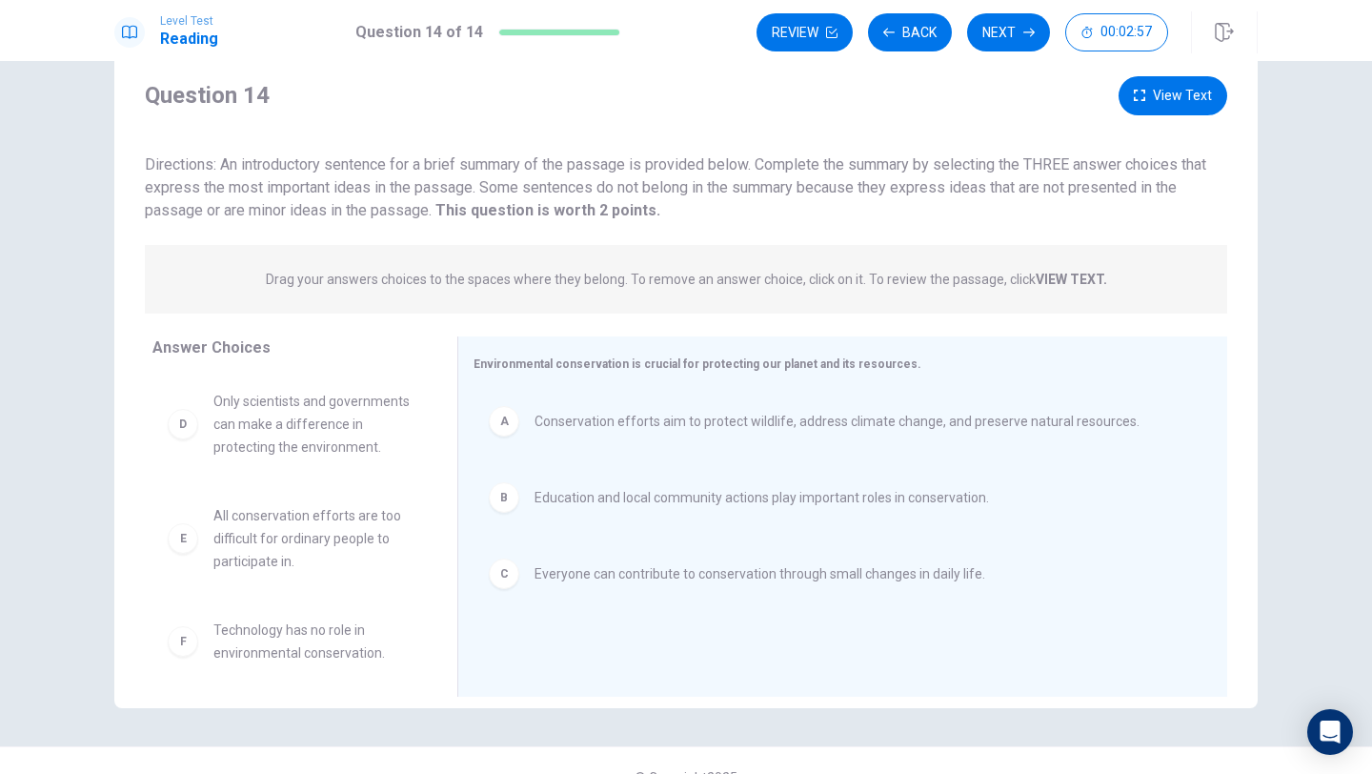
scroll to position [78, 0]
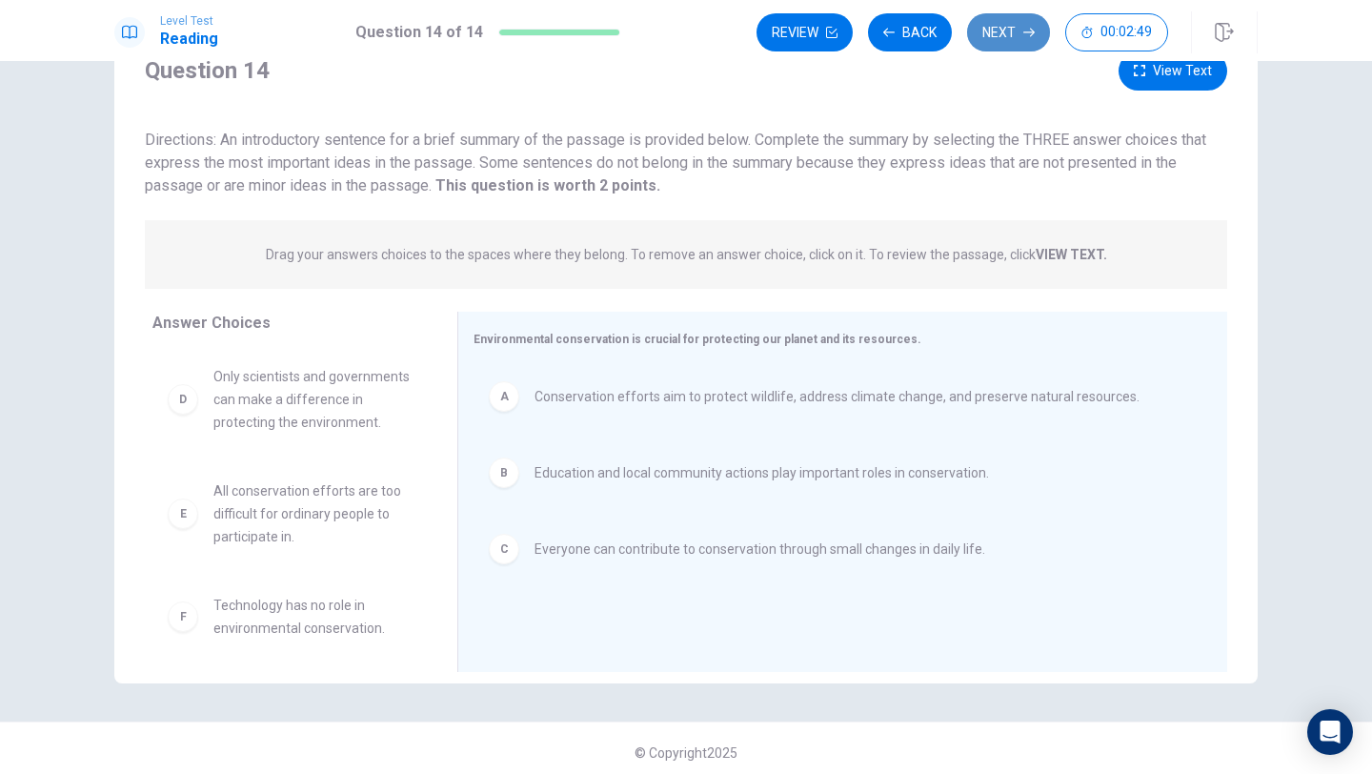
click at [1013, 29] on button "Next" at bounding box center [1008, 32] width 83 height 38
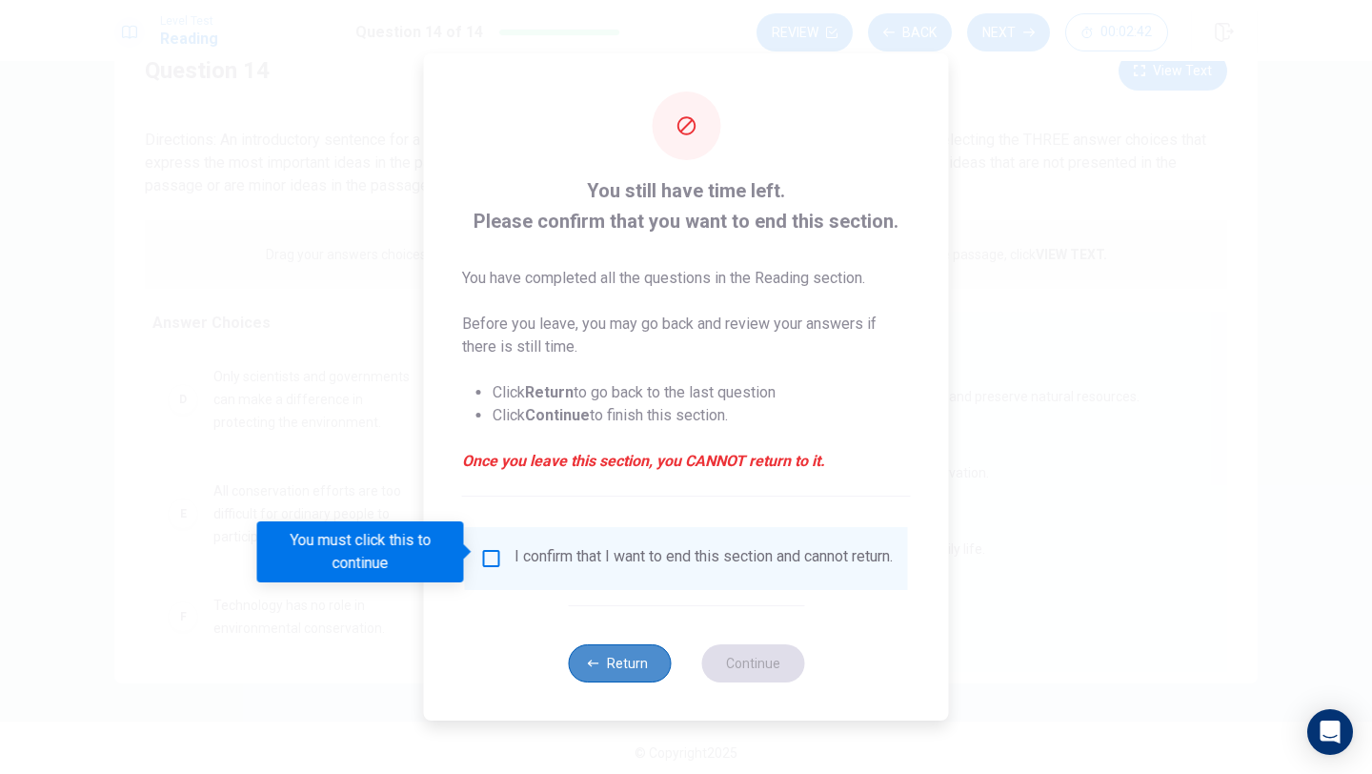
click at [620, 660] on button "Return" at bounding box center [619, 663] width 103 height 38
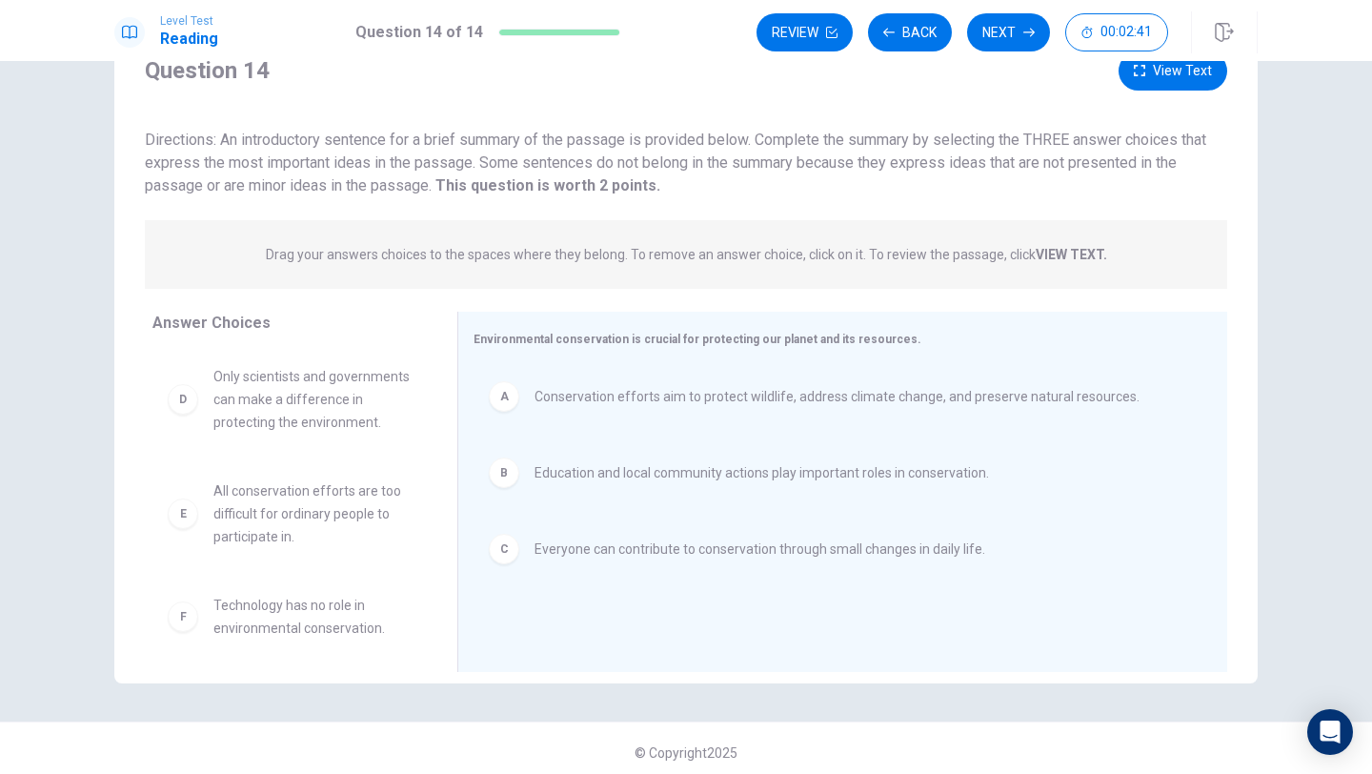
scroll to position [0, 0]
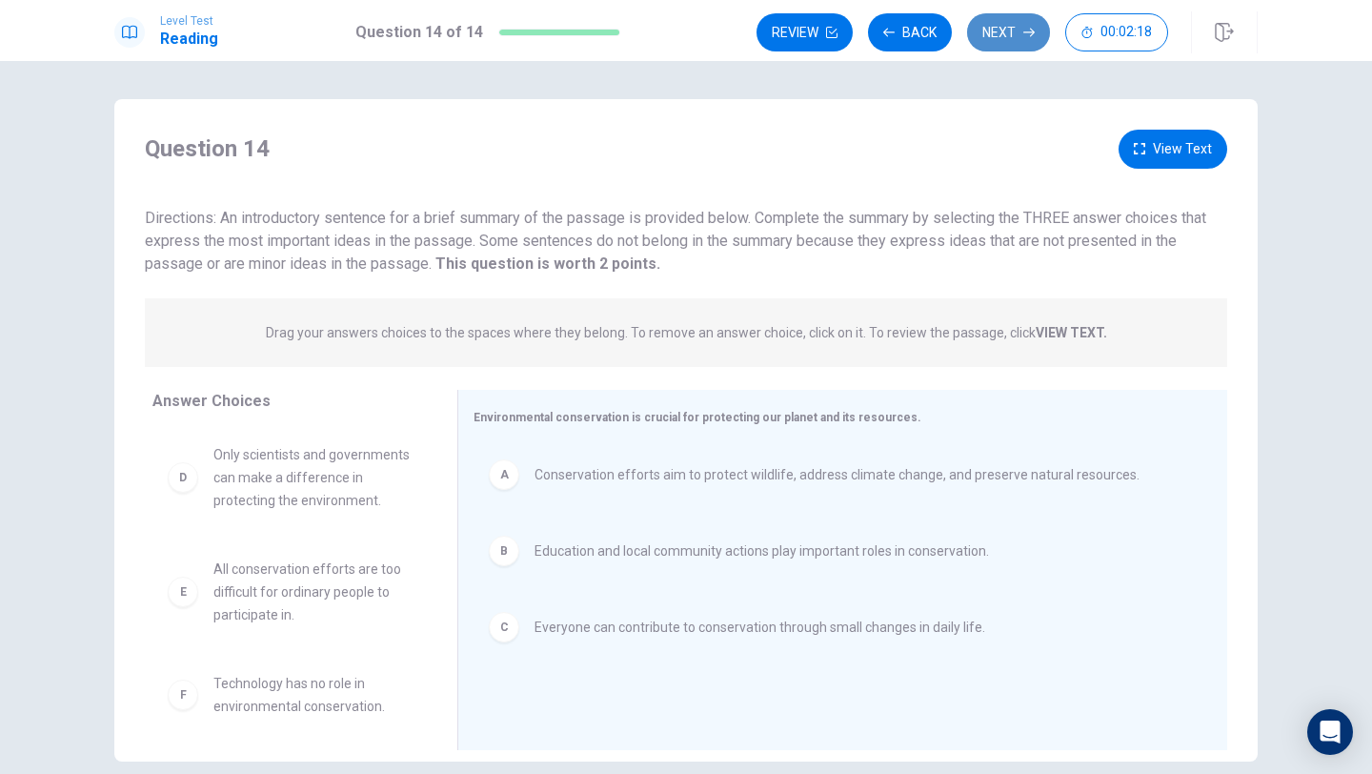
click at [1022, 21] on button "Next" at bounding box center [1008, 32] width 83 height 38
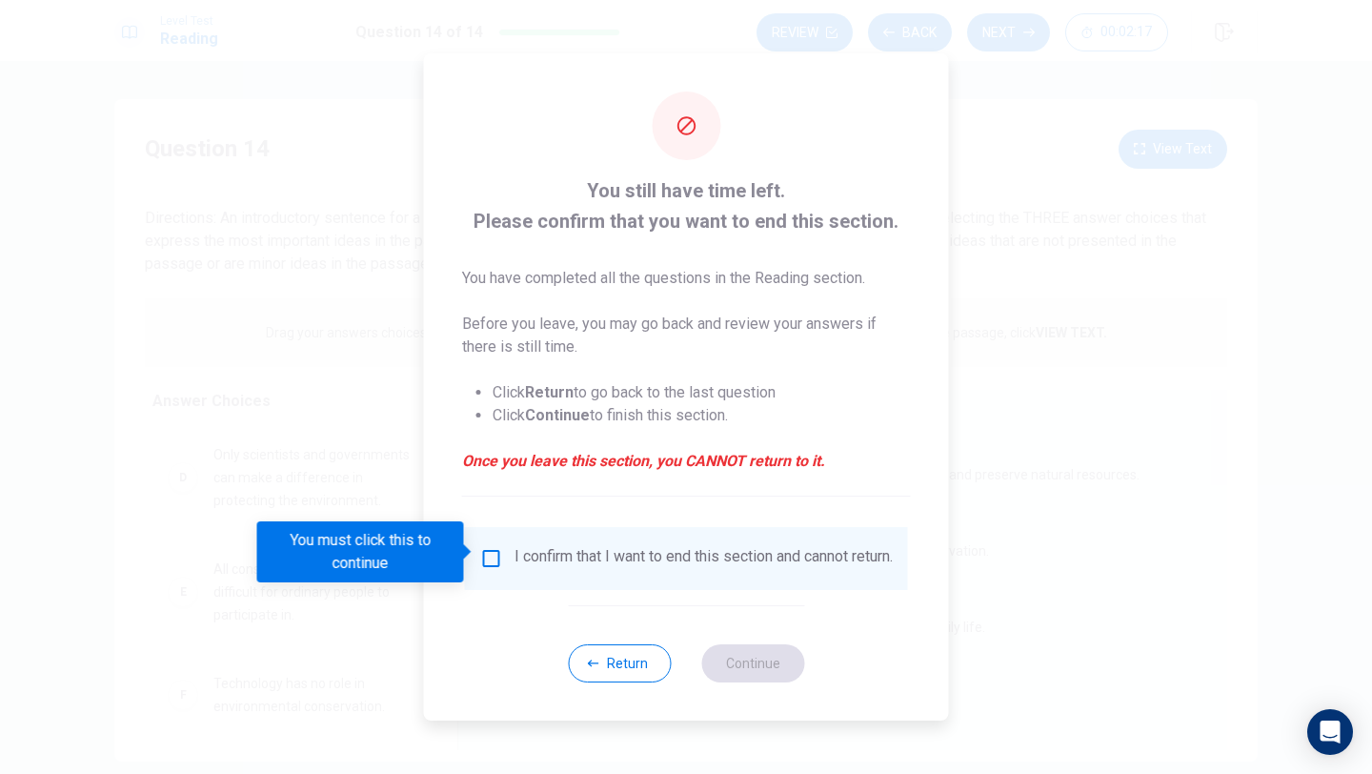
click at [489, 553] on input "You must click this to continue" at bounding box center [491, 558] width 23 height 23
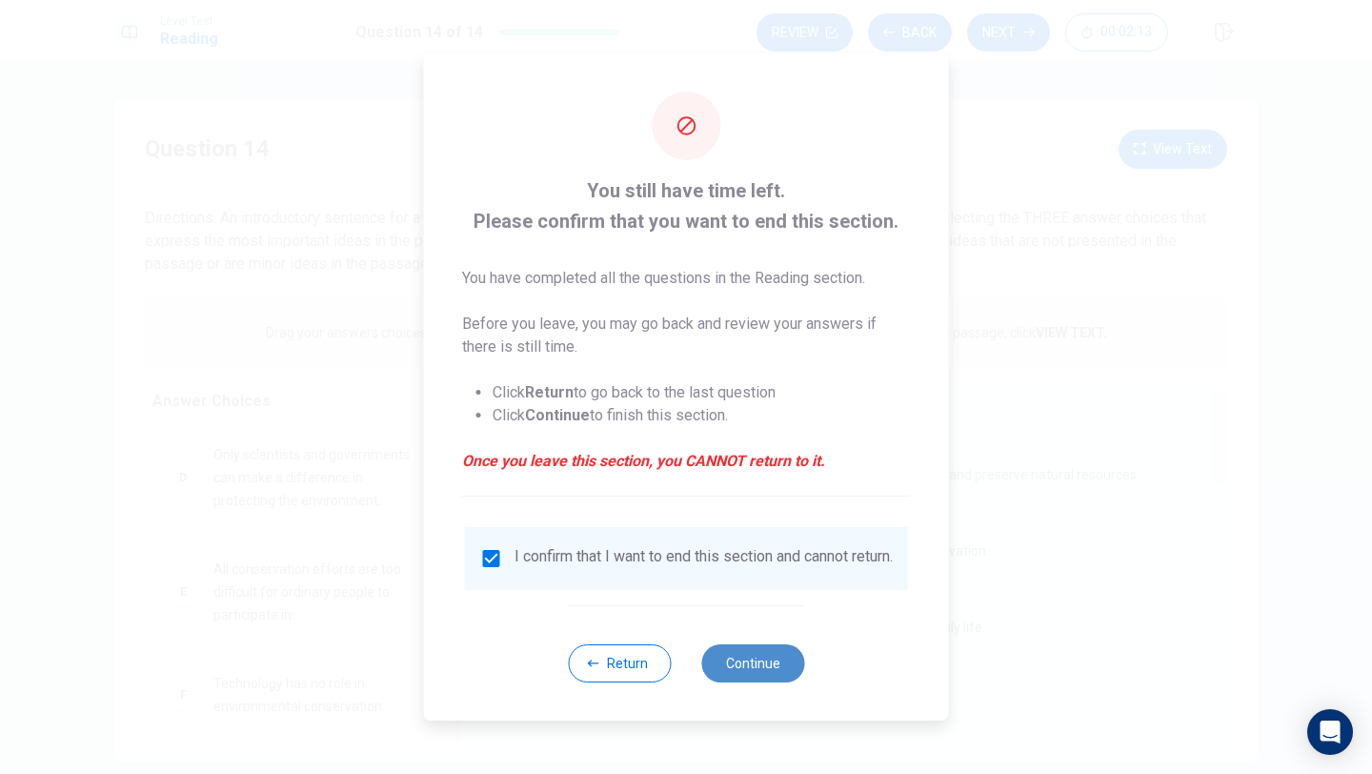
click at [753, 667] on button "Continue" at bounding box center [752, 663] width 103 height 38
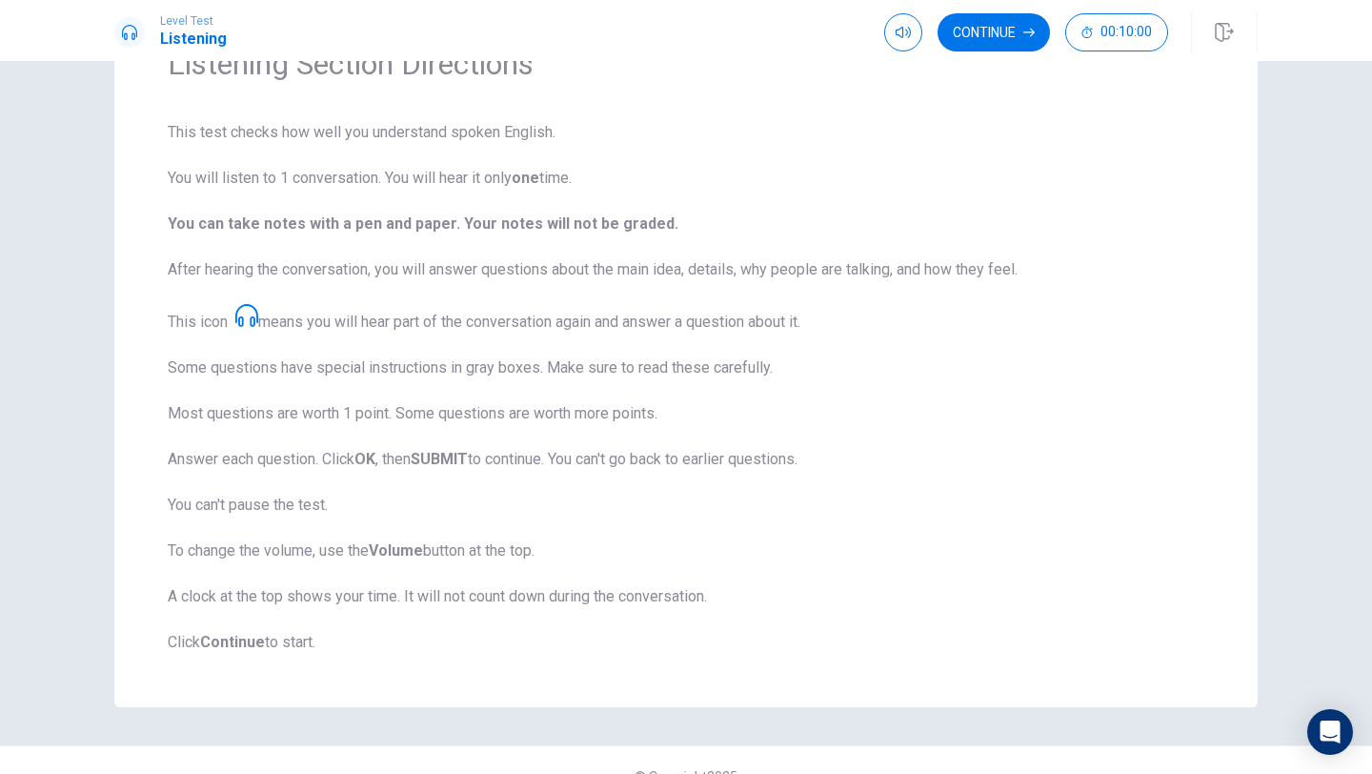
scroll to position [139, 0]
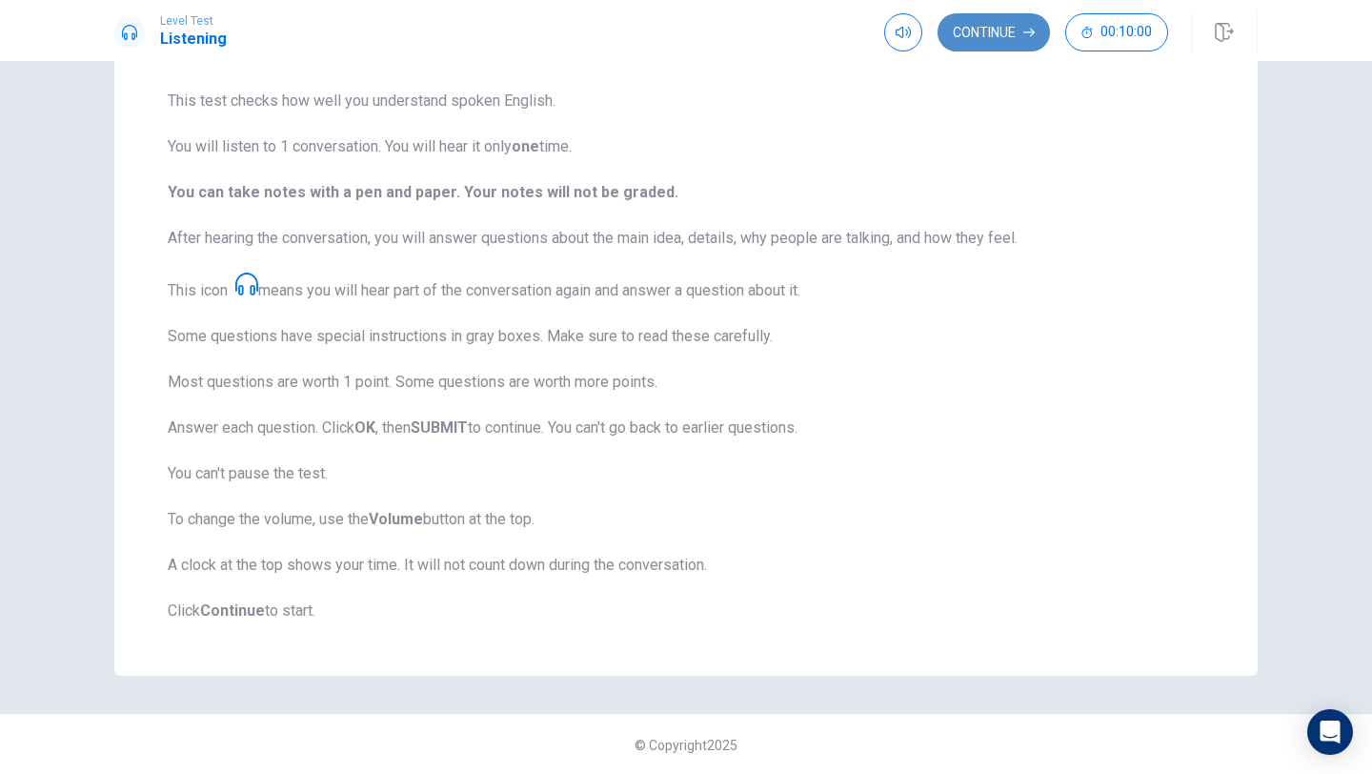
click at [1000, 24] on button "Continue" at bounding box center [994, 32] width 112 height 38
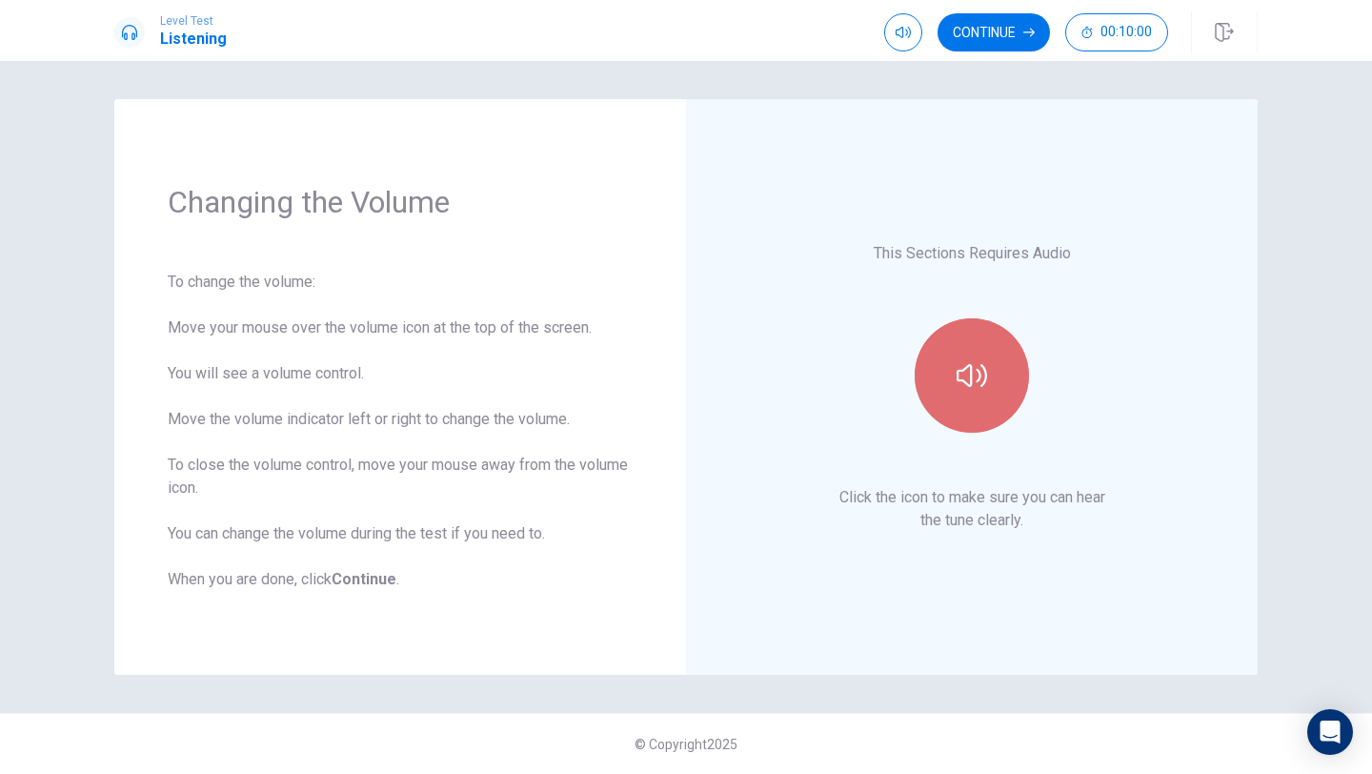
click at [970, 383] on icon "button" at bounding box center [972, 375] width 30 height 23
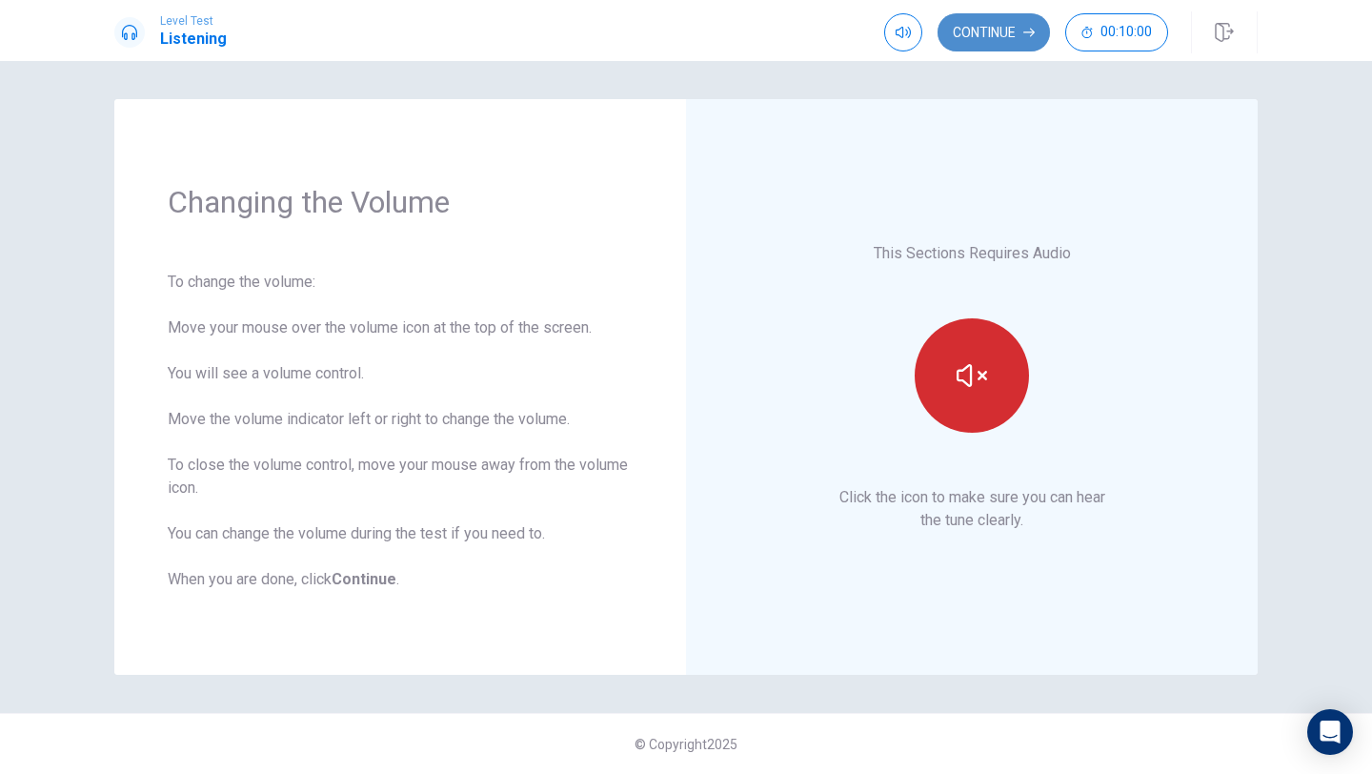
click at [1022, 19] on button "Continue" at bounding box center [994, 32] width 112 height 38
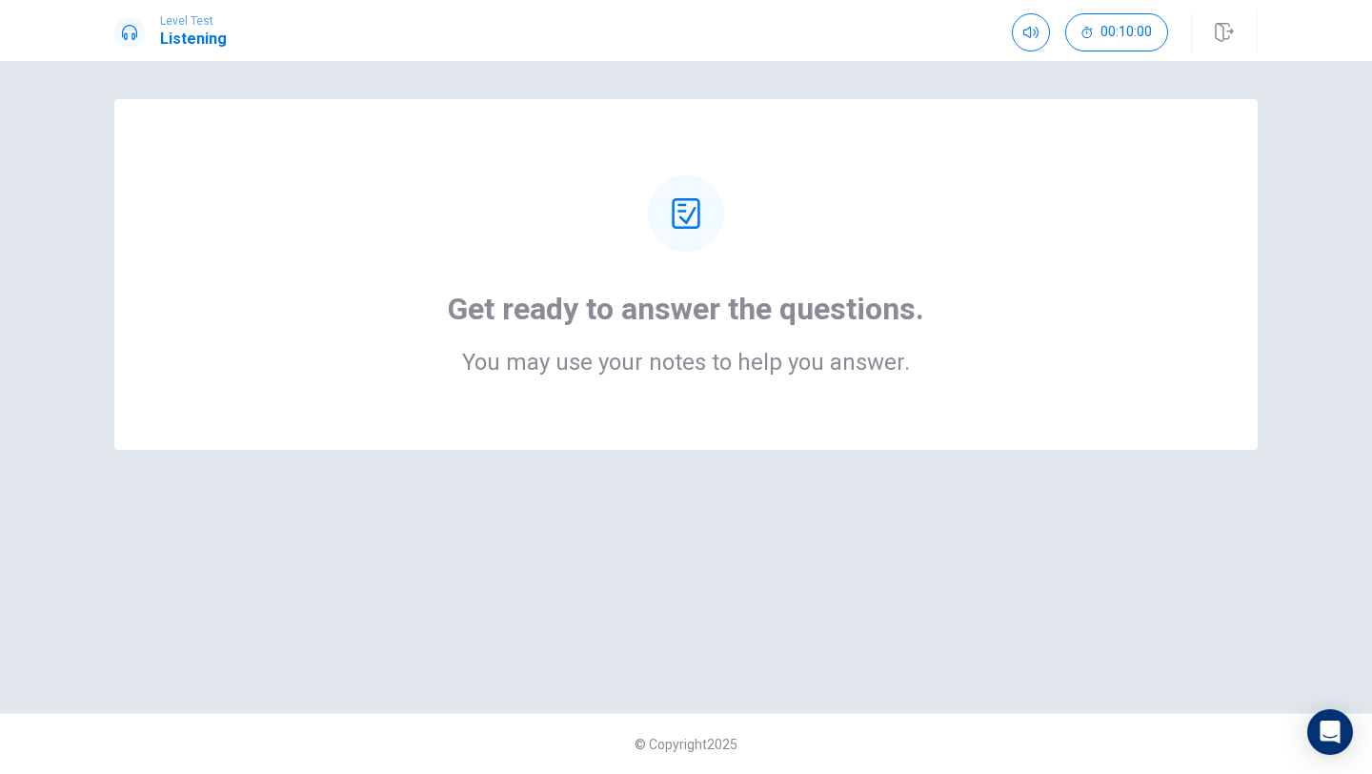
click at [683, 223] on icon at bounding box center [686, 213] width 30 height 30
click at [653, 399] on div "Get ready to answer the questions. You may use your notes to help you answer." at bounding box center [685, 274] width 1143 height 351
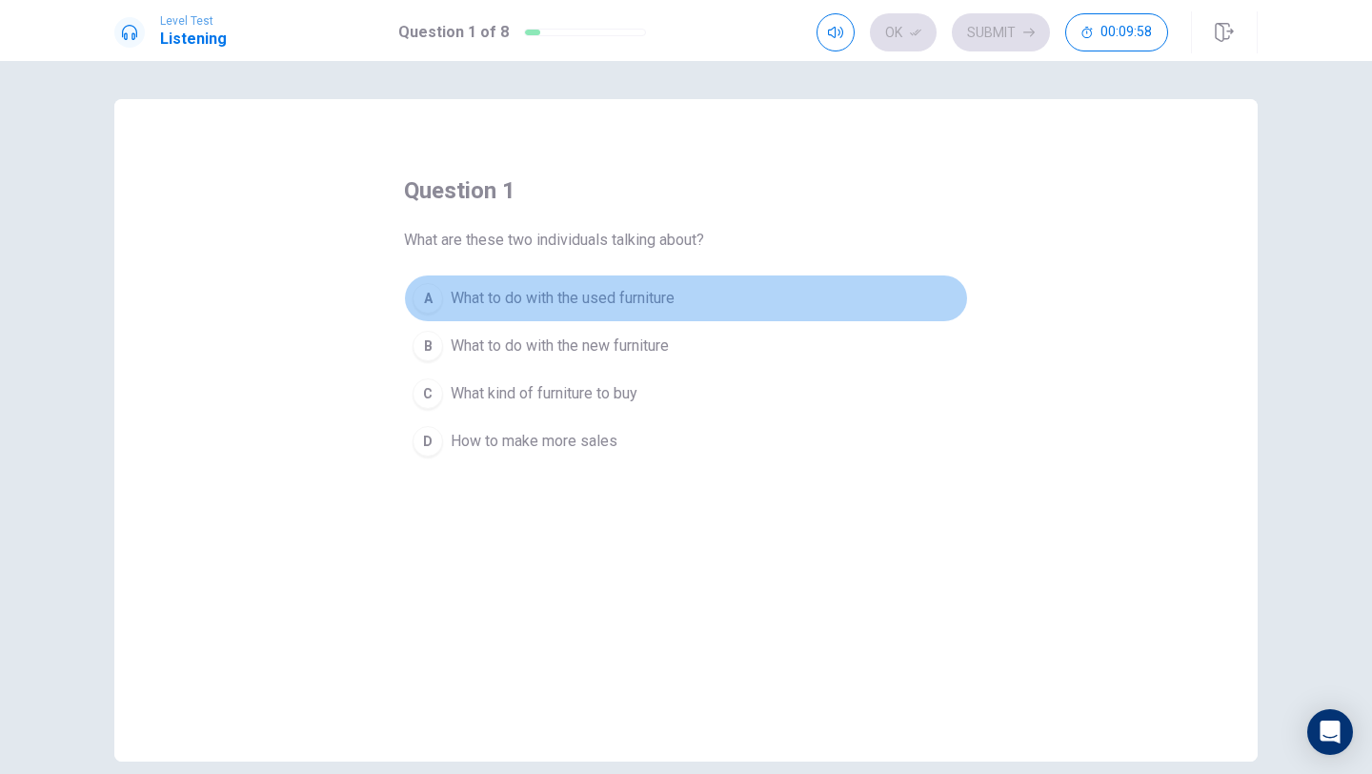
click at [515, 295] on span "What to do with the used furniture" at bounding box center [563, 298] width 224 height 23
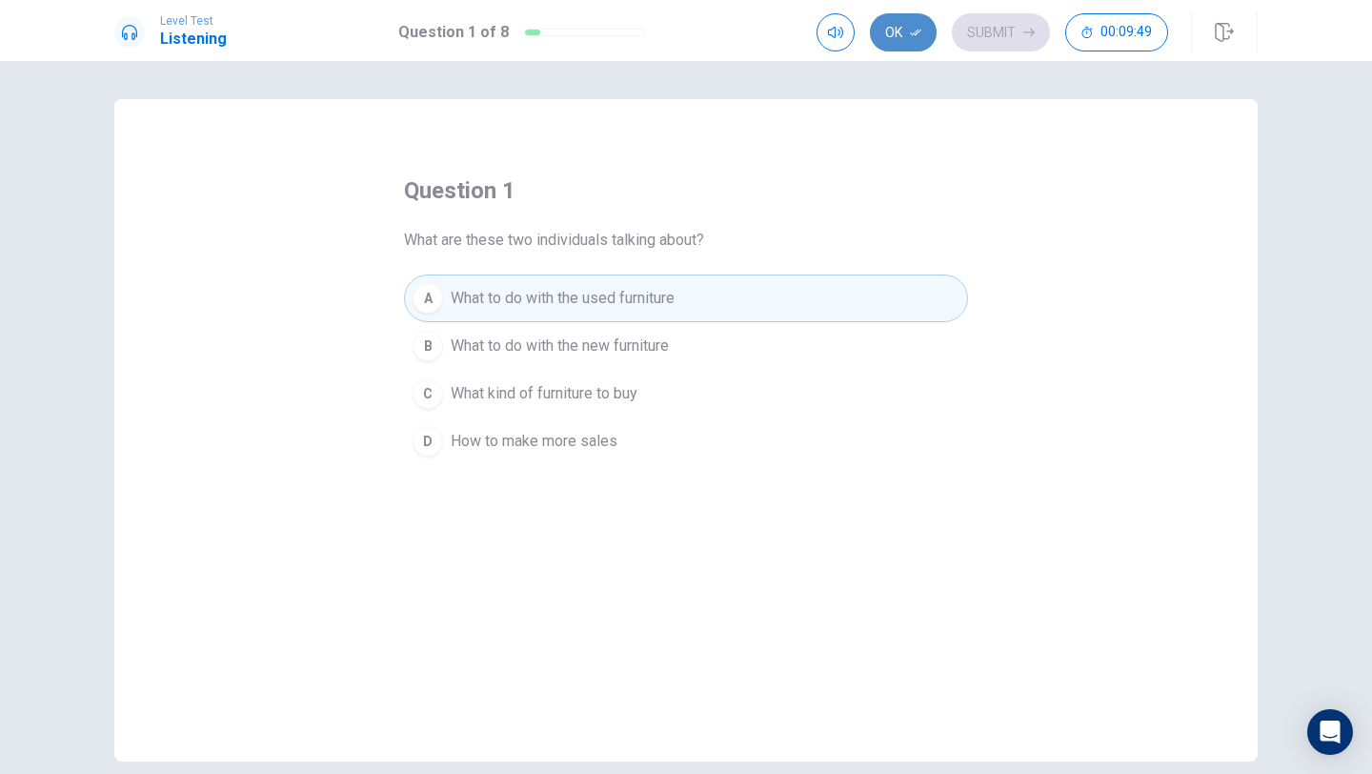
click at [899, 33] on button "Ok" at bounding box center [903, 32] width 67 height 38
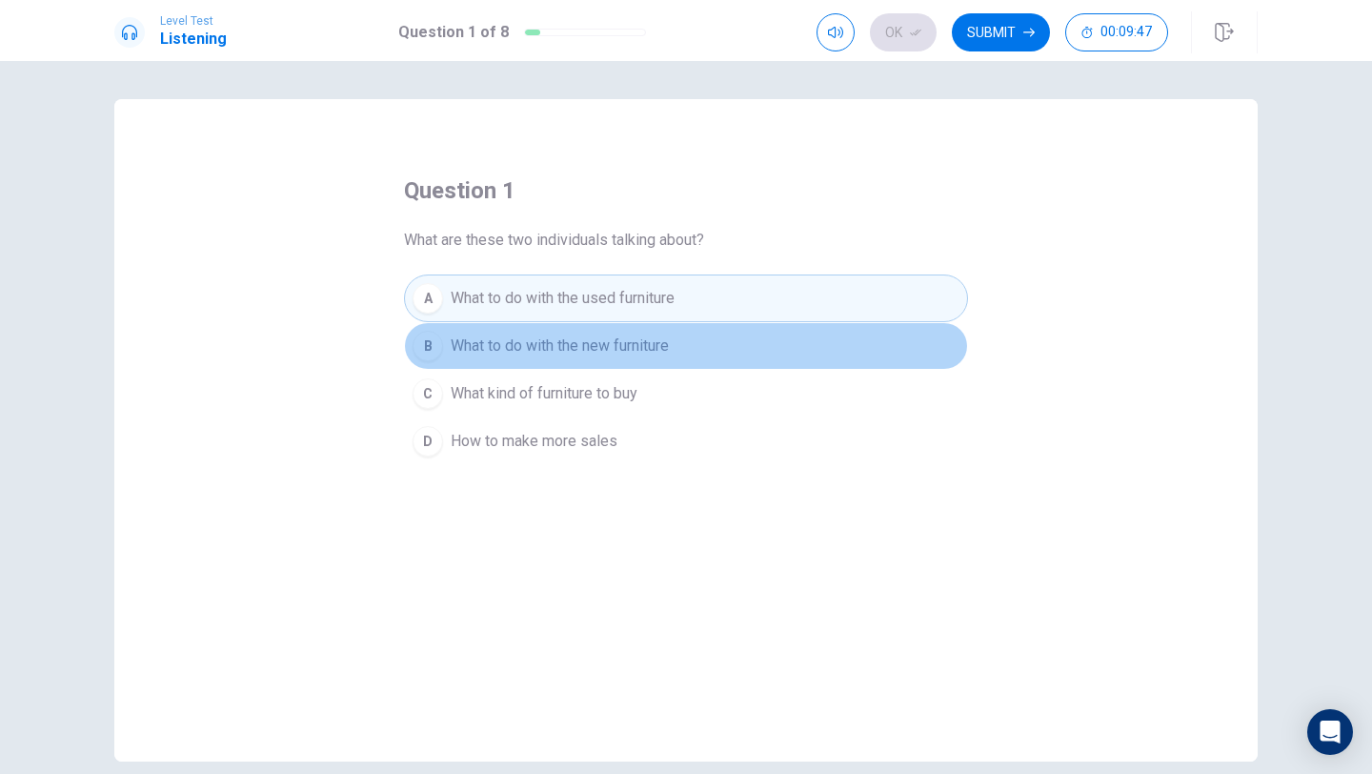
click at [511, 347] on span "What to do with the new furniture" at bounding box center [560, 345] width 218 height 23
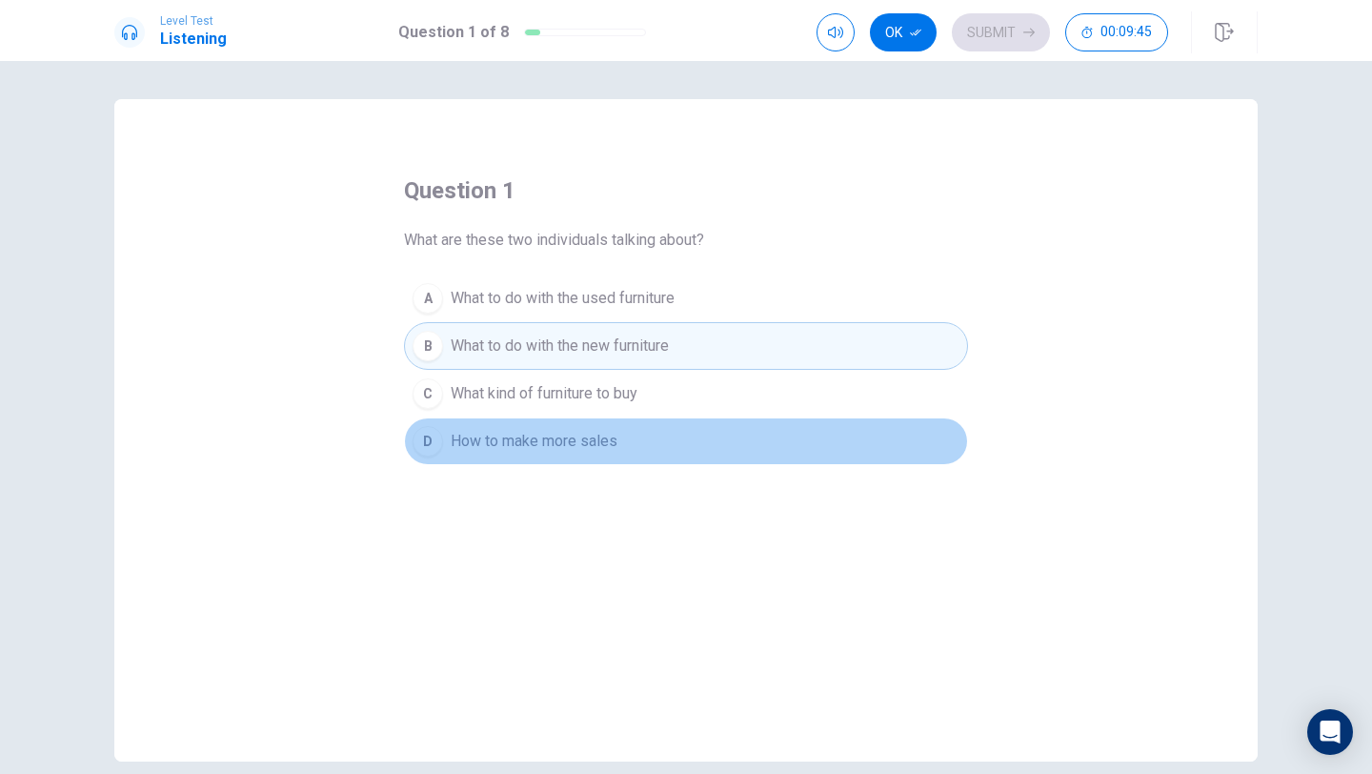
click at [543, 438] on span "How to make more sales" at bounding box center [534, 441] width 167 height 23
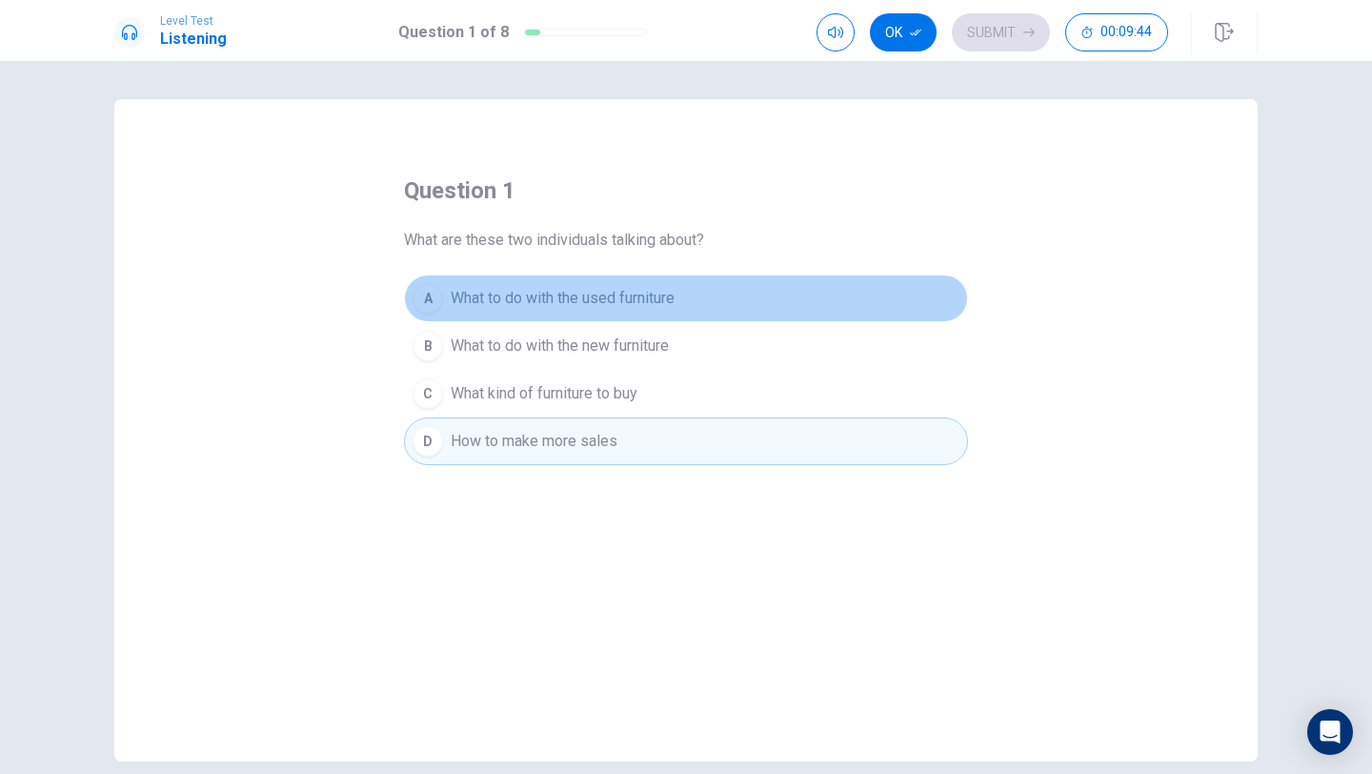
click at [596, 299] on span "What to do with the used furniture" at bounding box center [563, 298] width 224 height 23
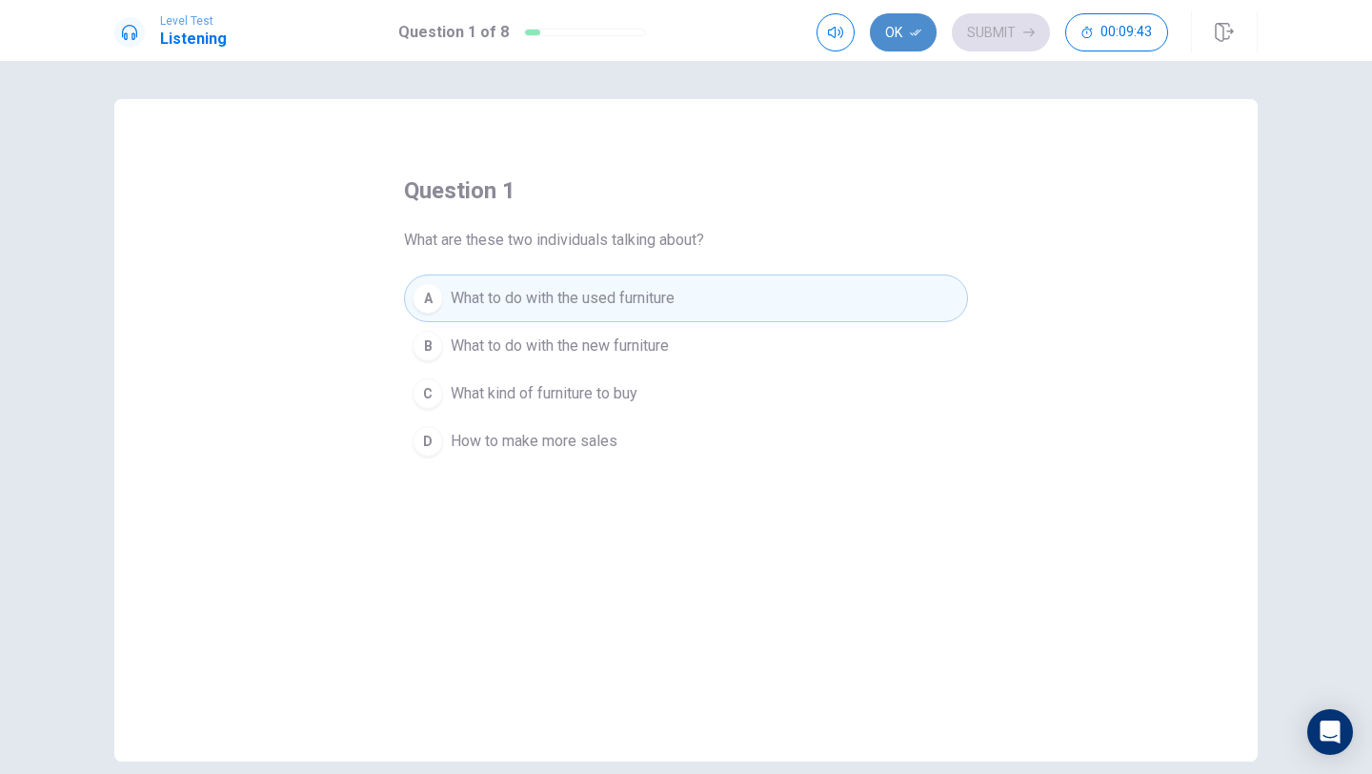
click at [897, 23] on button "Ok" at bounding box center [903, 32] width 67 height 38
click at [1023, 27] on icon "button" at bounding box center [1028, 32] width 11 height 11
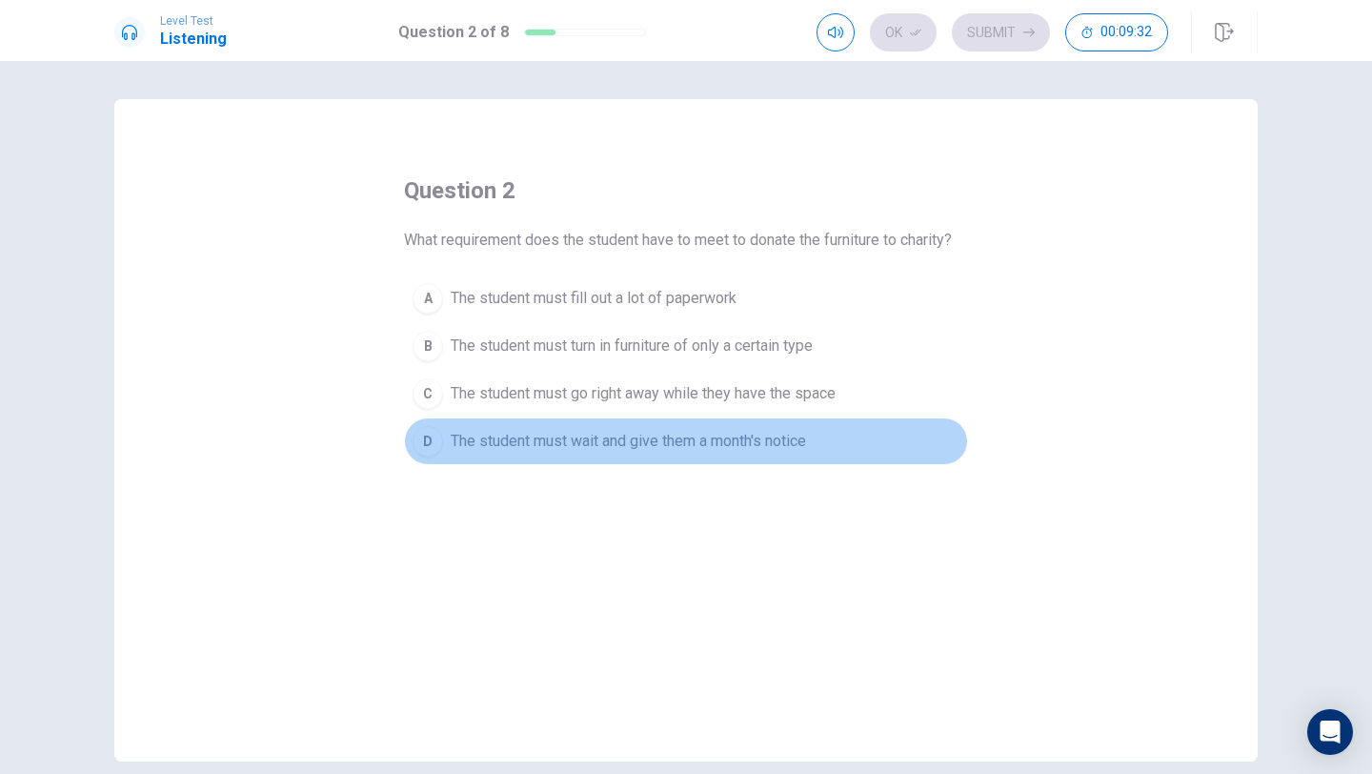
click at [460, 440] on span "The student must wait and give them a month's notice" at bounding box center [628, 441] width 355 height 23
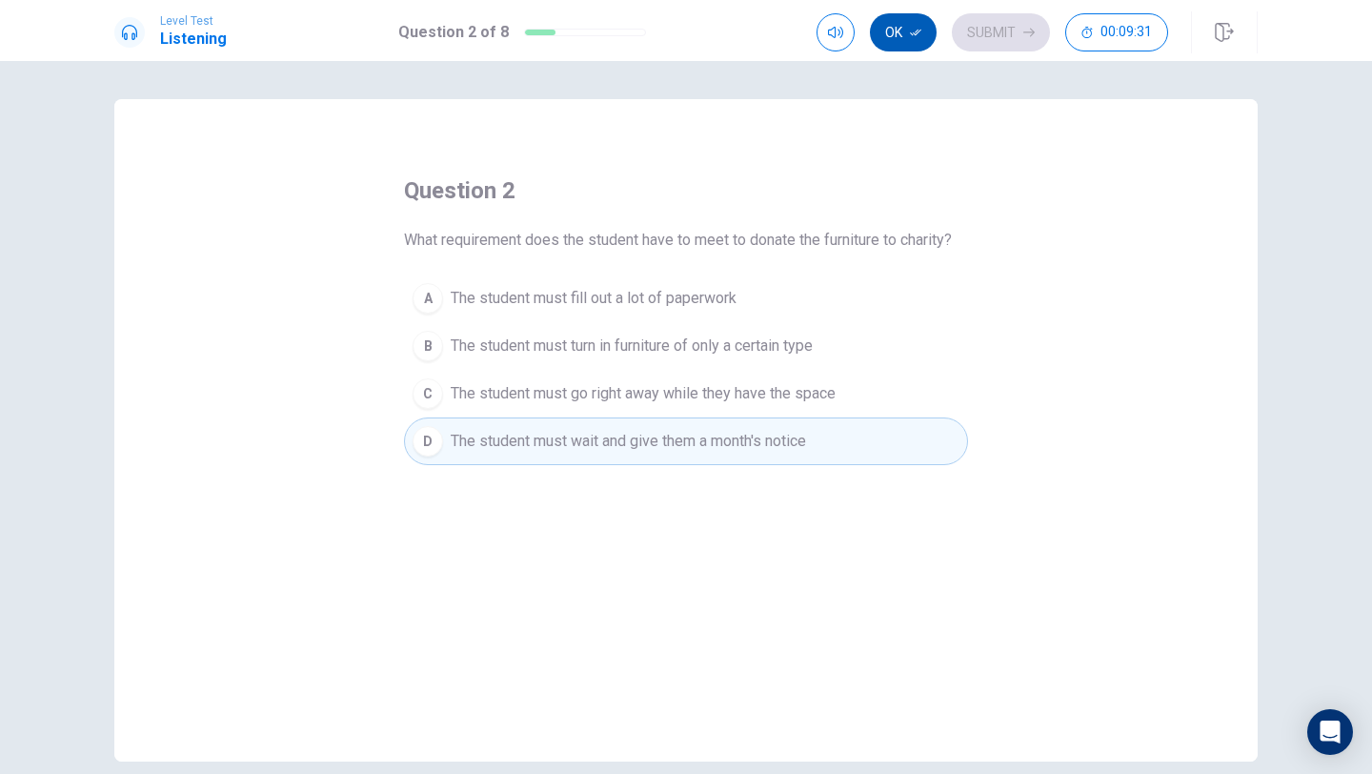
click at [911, 33] on icon "button" at bounding box center [915, 33] width 11 height 7
click at [1030, 30] on icon "button" at bounding box center [1028, 32] width 11 height 11
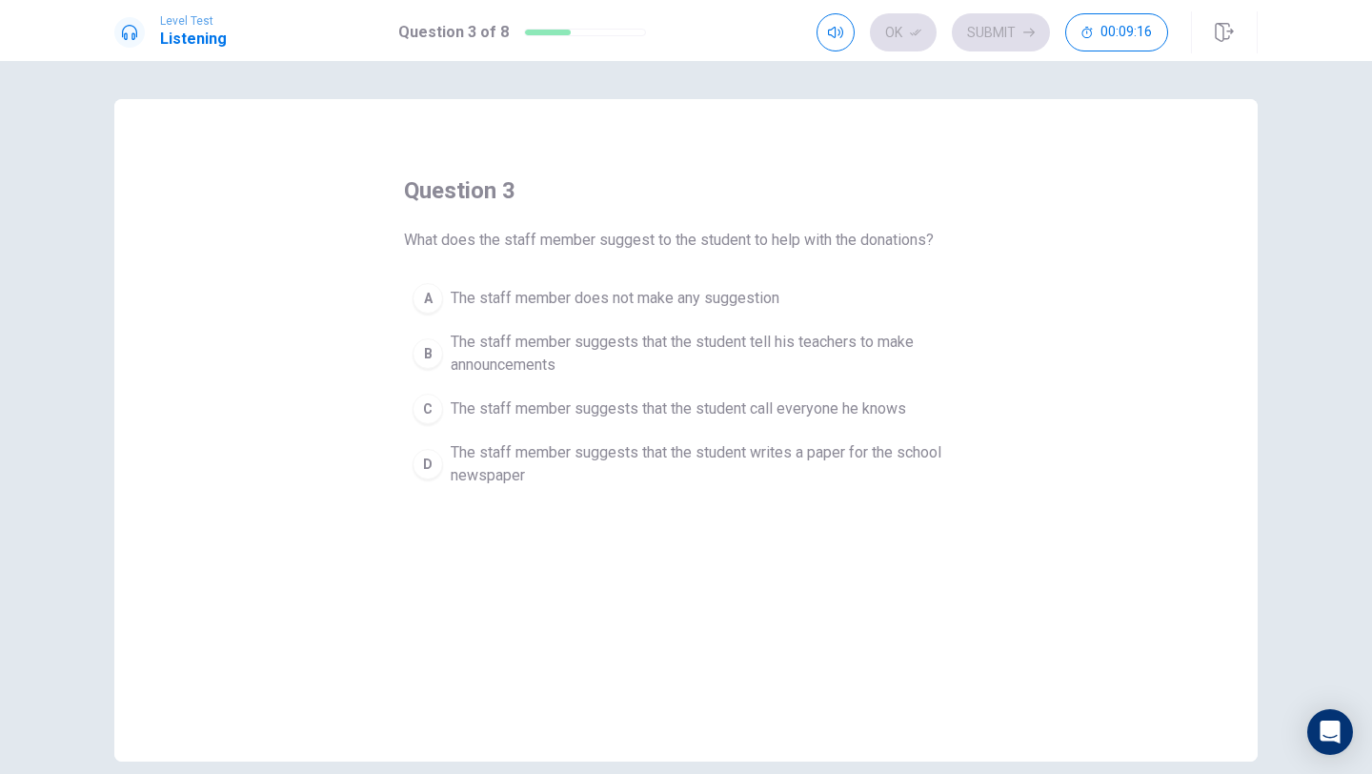
click at [669, 468] on span "The staff member suggests that the student writes a paper for the school newspa…" at bounding box center [705, 464] width 509 height 46
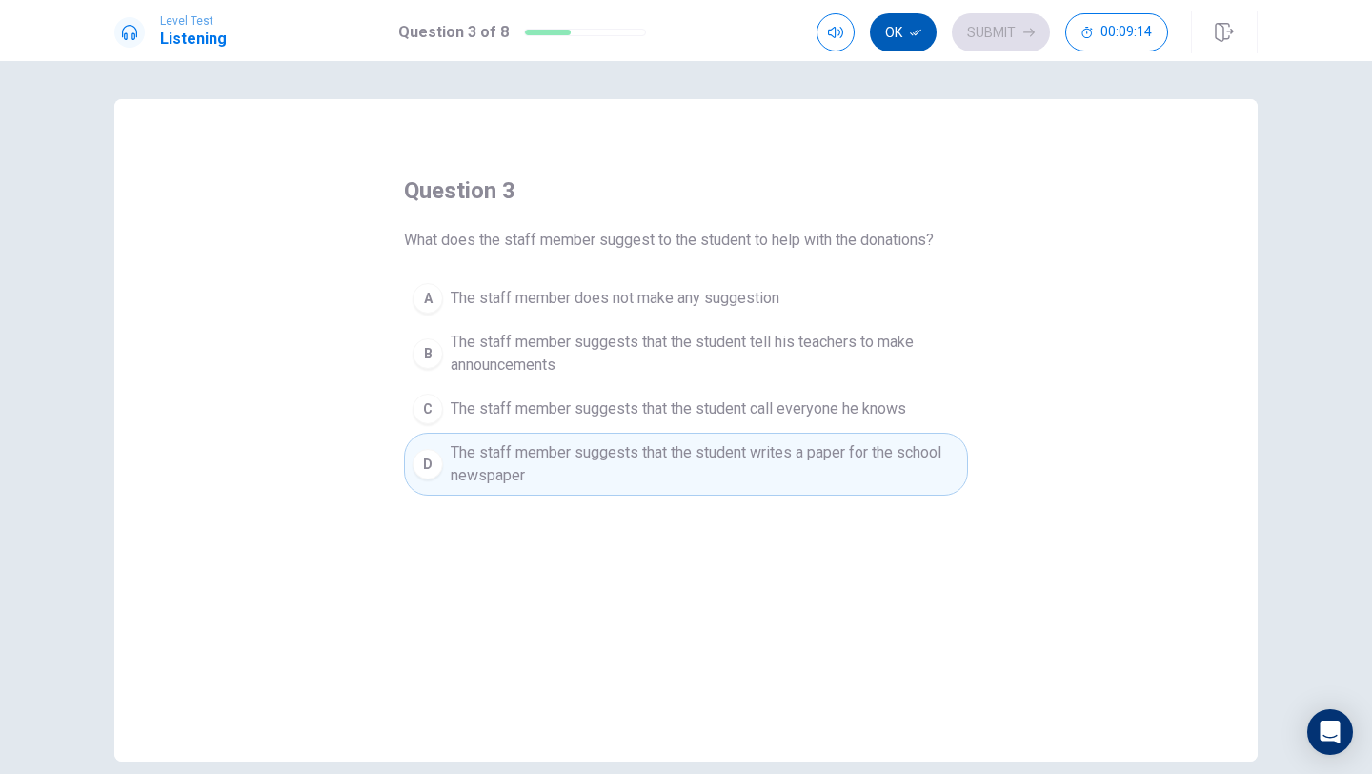
click at [926, 25] on button "Ok" at bounding box center [903, 32] width 67 height 38
click at [1005, 47] on button "Submit" at bounding box center [1001, 32] width 98 height 38
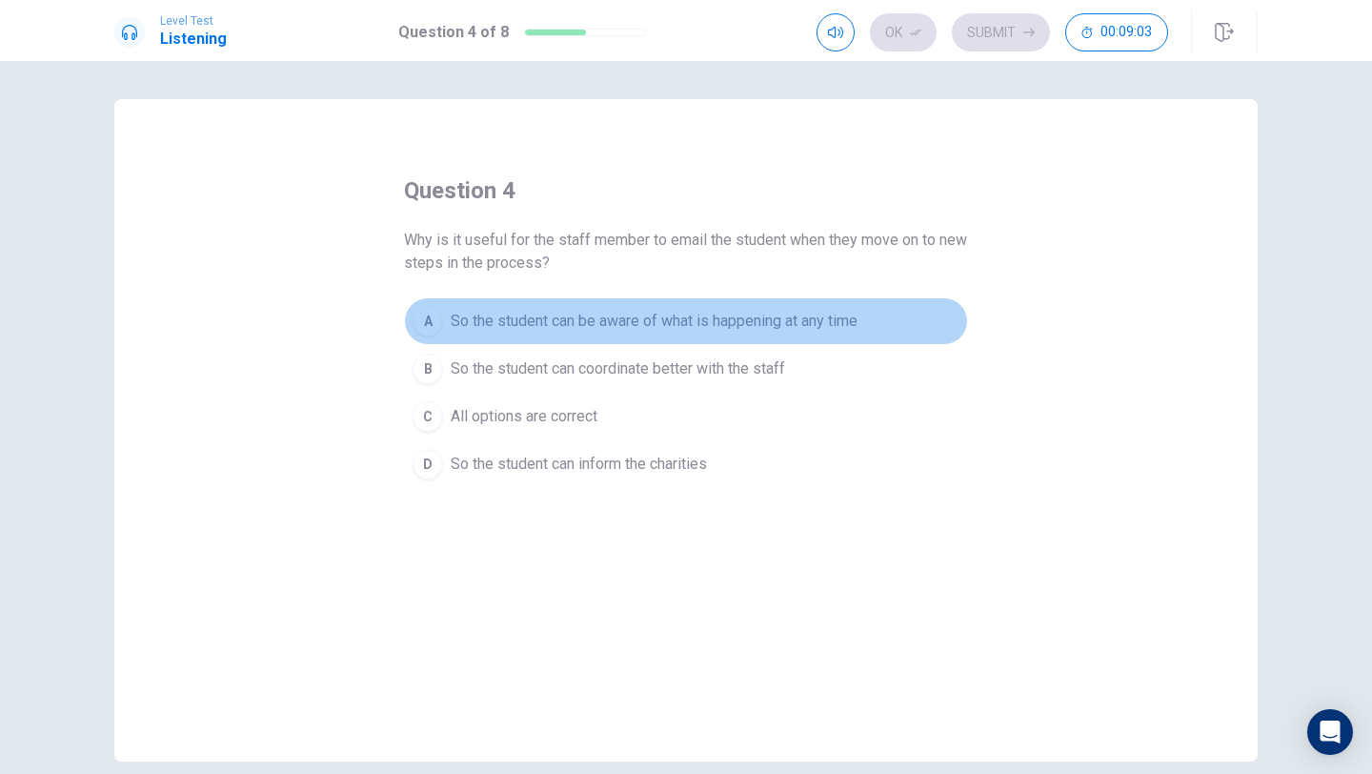
click at [593, 319] on span "So the student can be aware of what is happening at any time" at bounding box center [654, 321] width 407 height 23
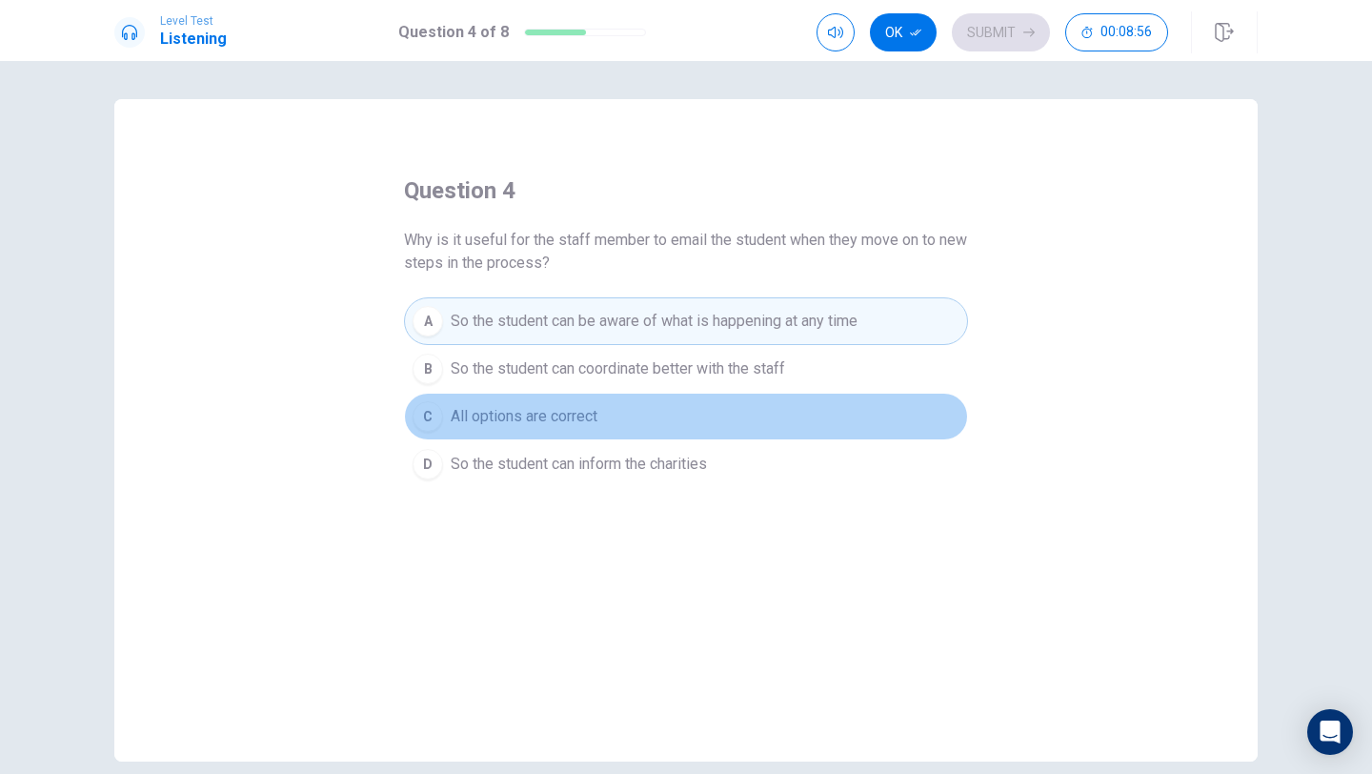
click at [554, 415] on span "All options are correct" at bounding box center [524, 416] width 147 height 23
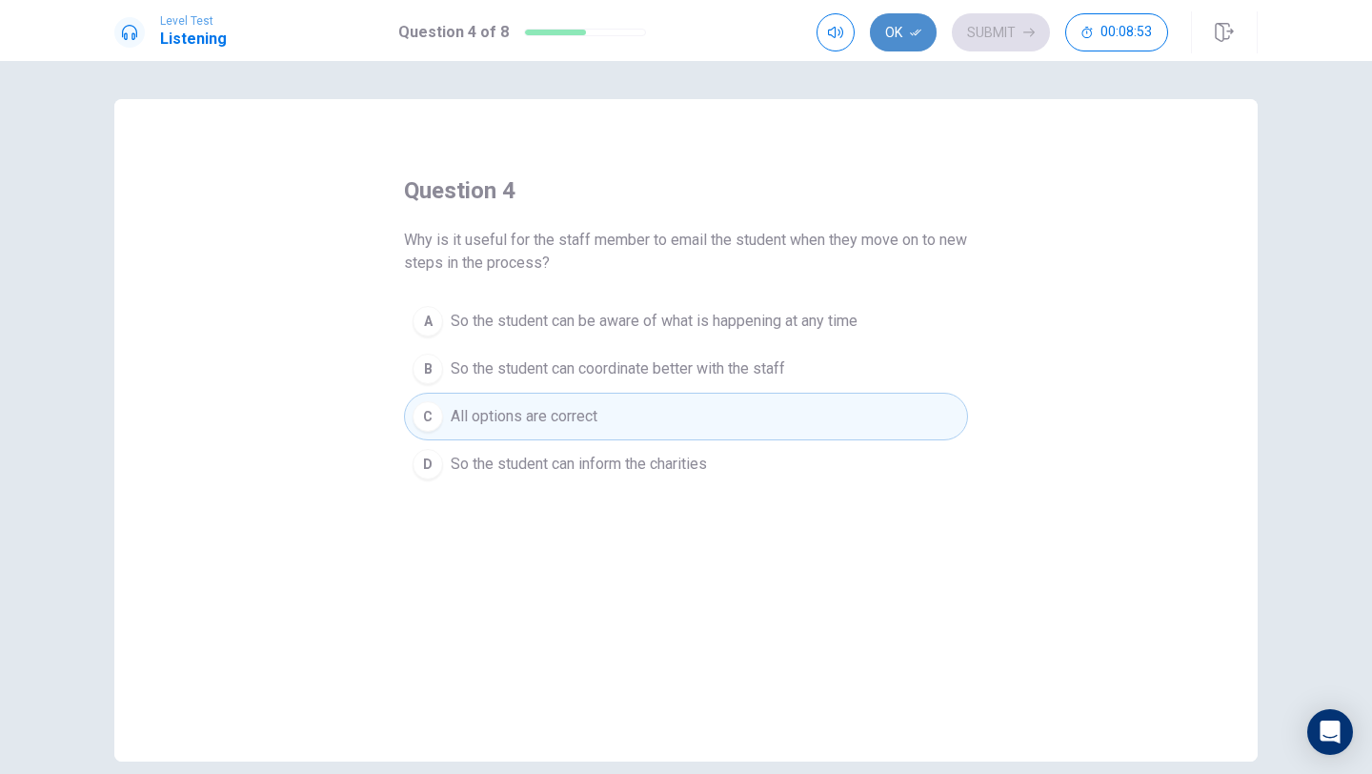
click at [915, 36] on icon "button" at bounding box center [915, 32] width 11 height 11
click at [1015, 25] on button "Submit" at bounding box center [1001, 32] width 98 height 38
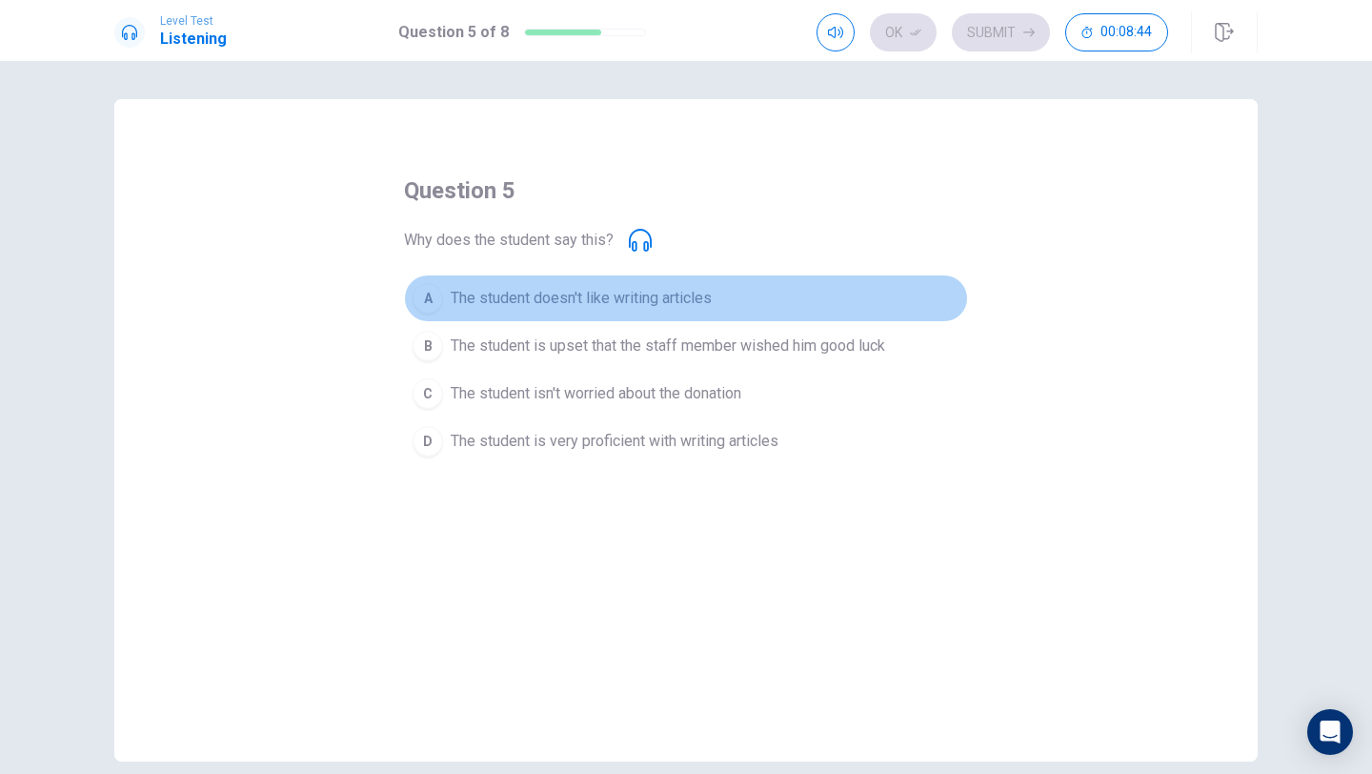
click at [622, 293] on span "The student doesn't like writing articles" at bounding box center [581, 298] width 261 height 23
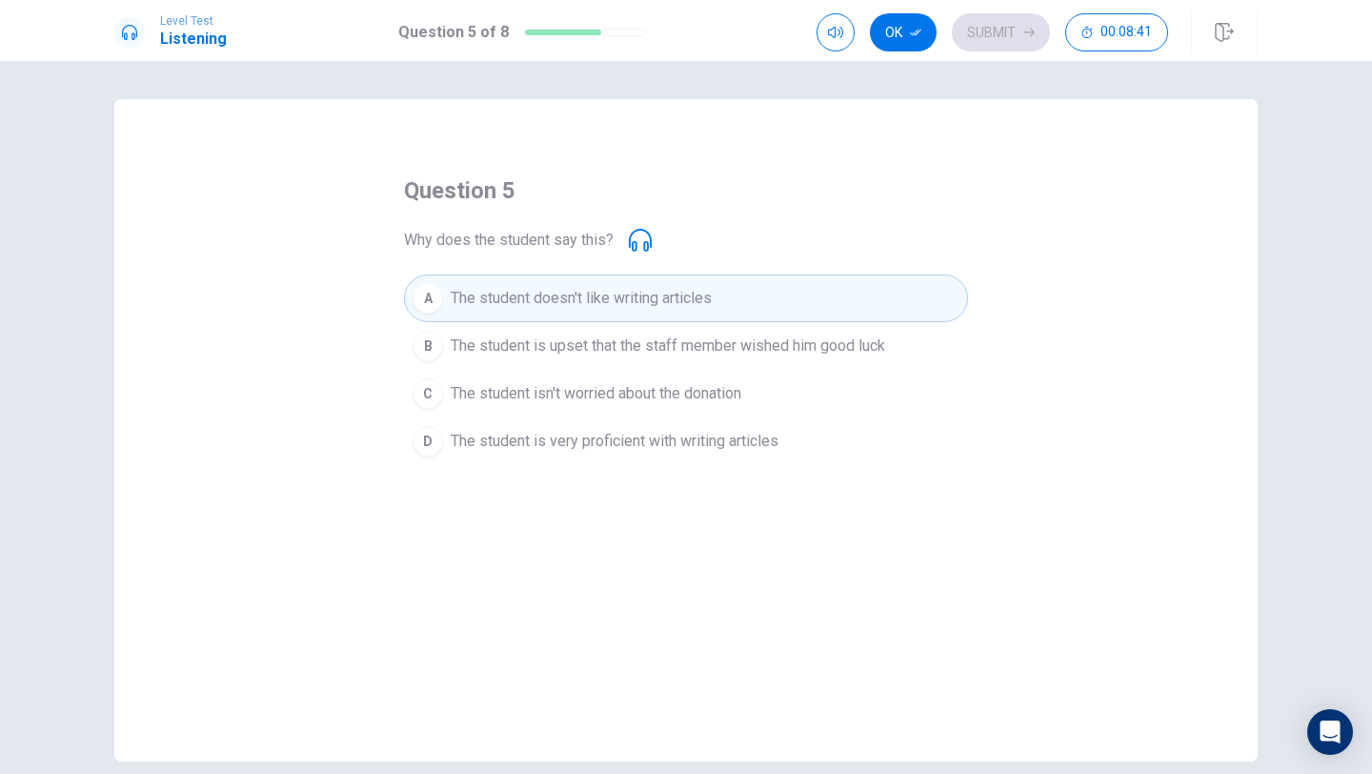
click at [638, 241] on icon at bounding box center [640, 240] width 23 height 23
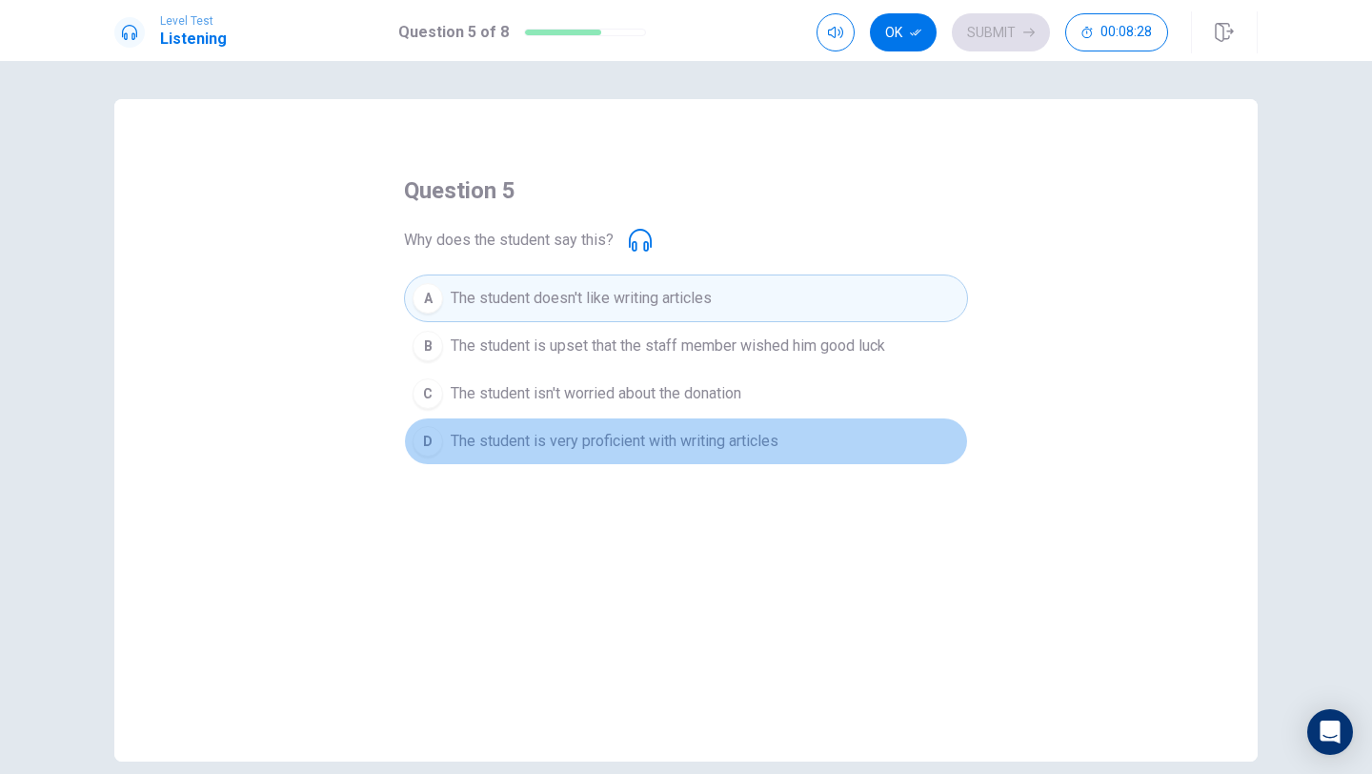
click at [745, 442] on span "The student is very proficient with writing articles" at bounding box center [615, 441] width 328 height 23
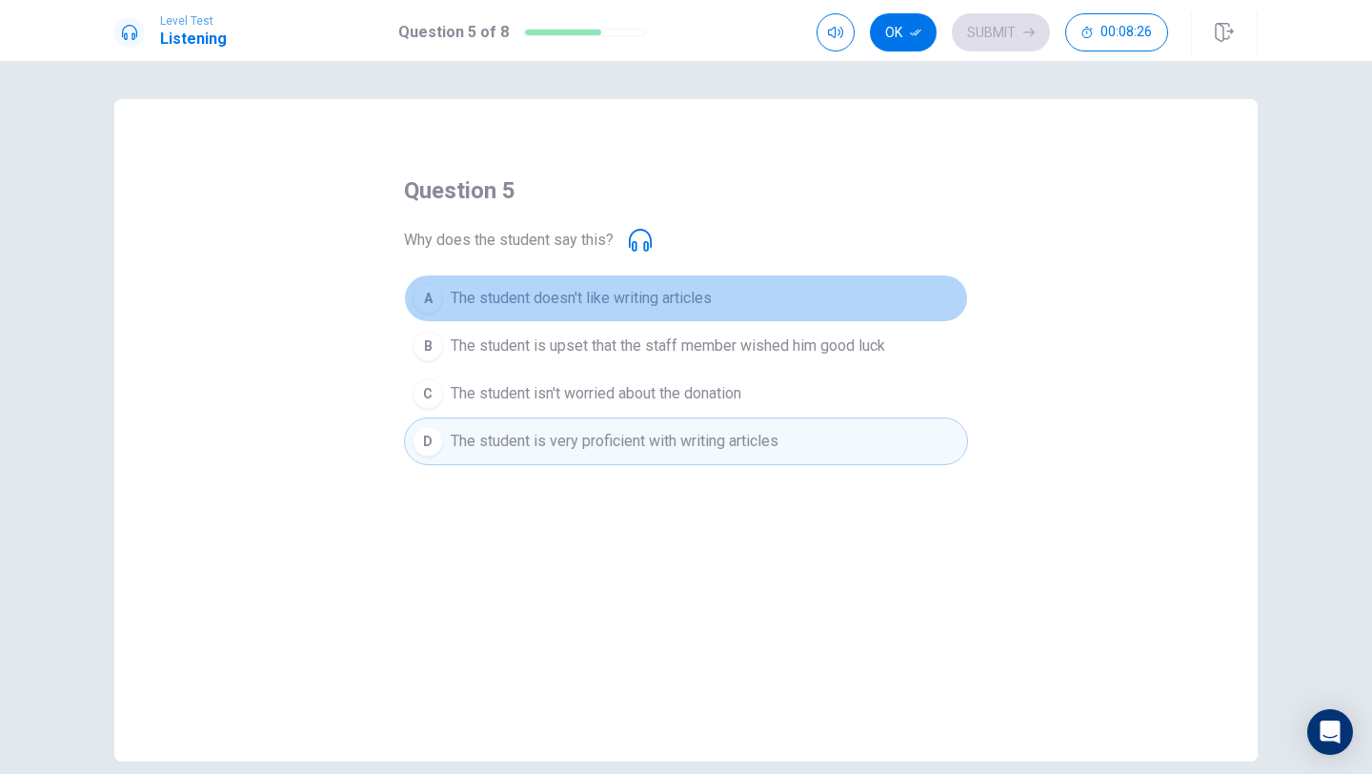
click at [680, 287] on span "The student doesn't like writing articles" at bounding box center [581, 298] width 261 height 23
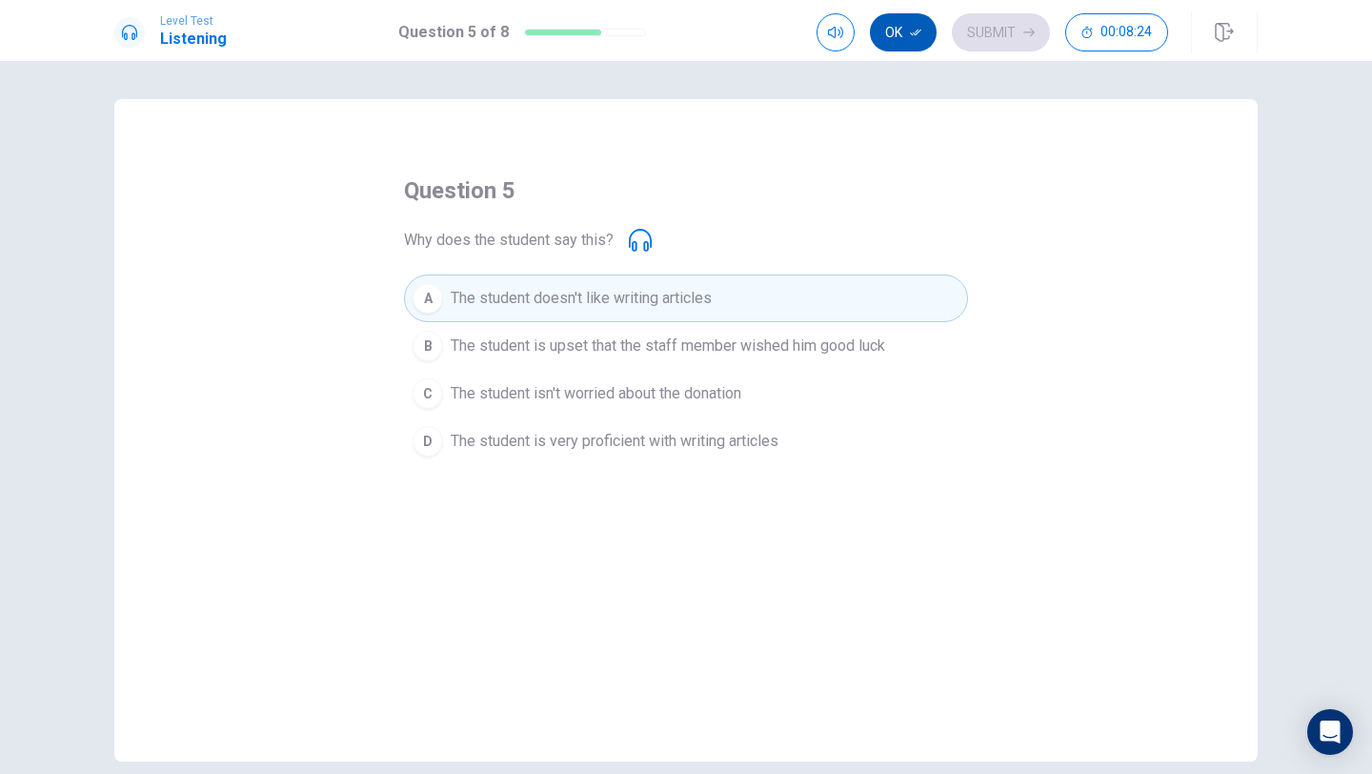
click at [908, 39] on button "Ok" at bounding box center [903, 32] width 67 height 38
click at [1007, 27] on button "Submit" at bounding box center [1001, 32] width 98 height 38
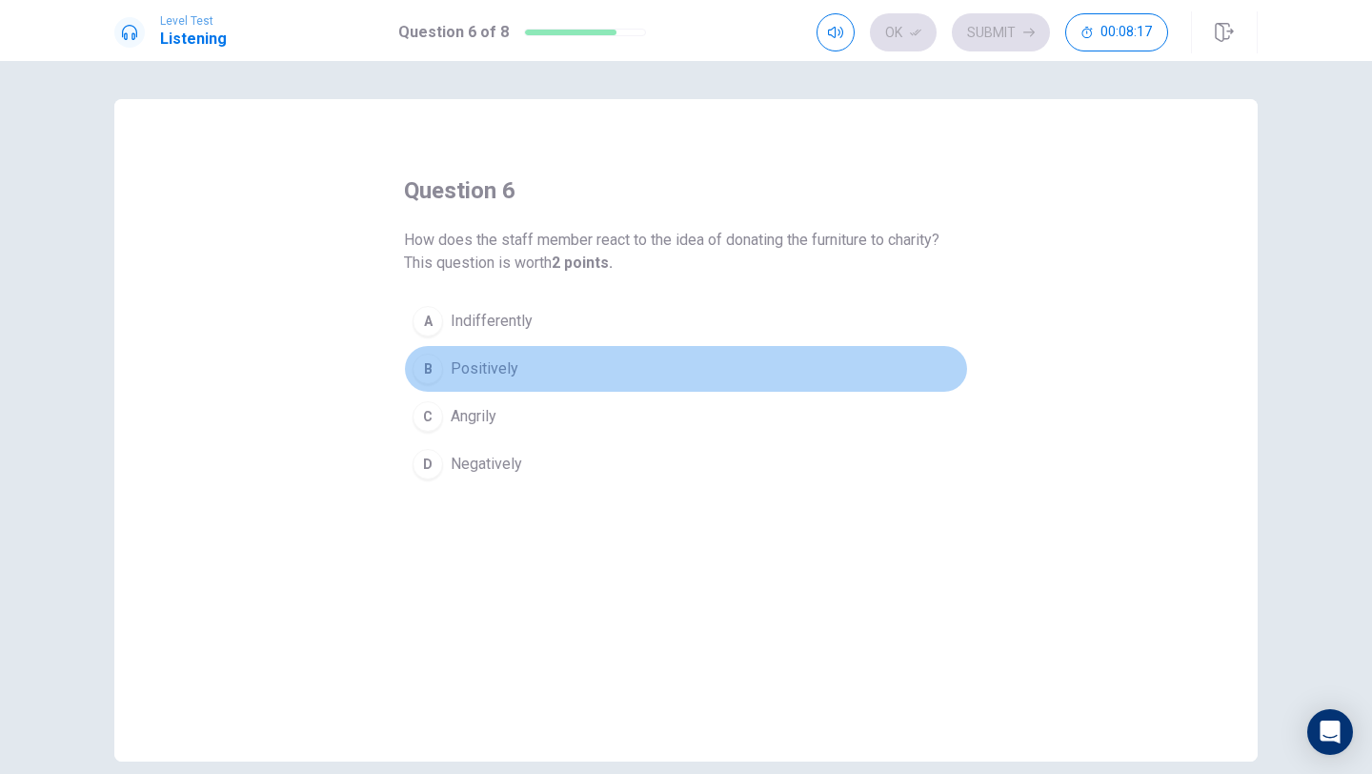
click at [459, 353] on button "B Positively" at bounding box center [686, 369] width 564 height 48
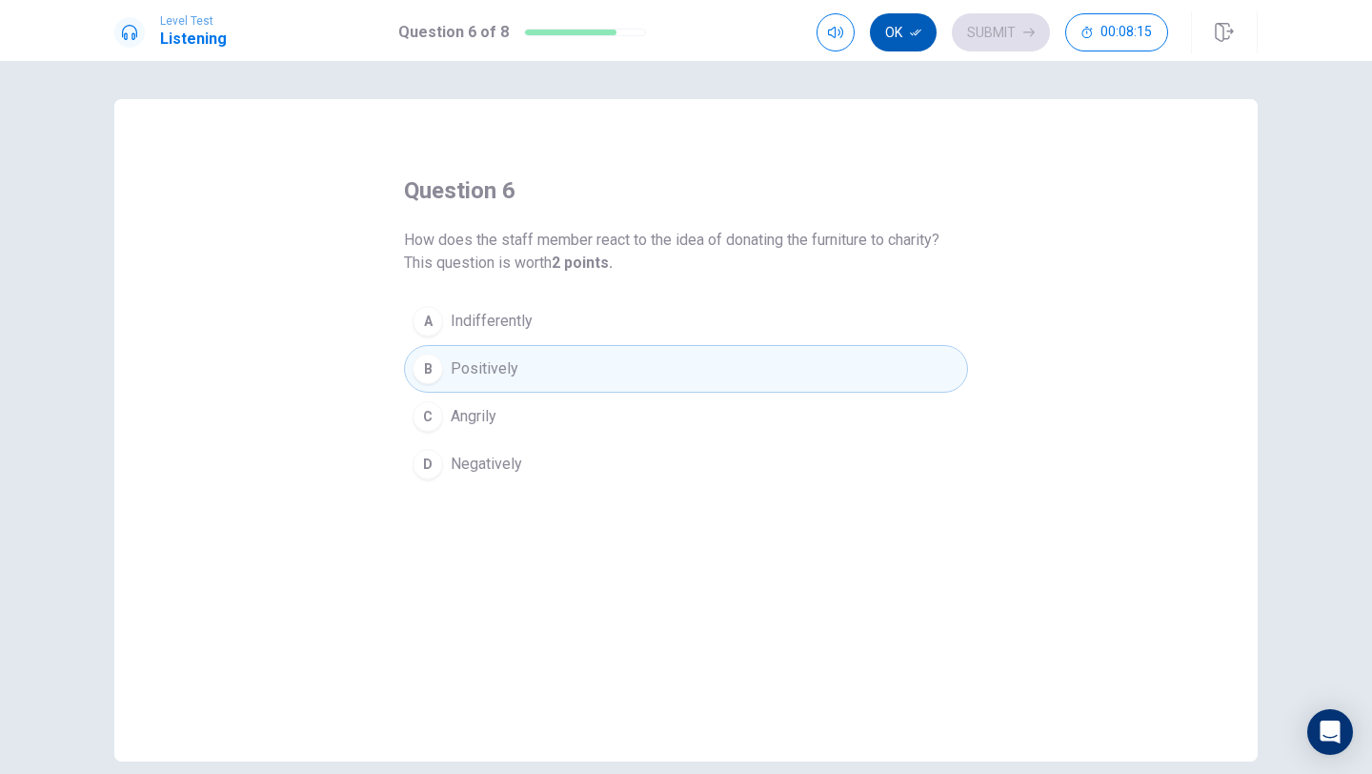
click at [899, 35] on button "Ok" at bounding box center [903, 32] width 67 height 38
click at [1051, 30] on div "Ok Submit 00:08:14" at bounding box center [993, 32] width 352 height 38
click at [1023, 30] on icon "button" at bounding box center [1028, 32] width 11 height 11
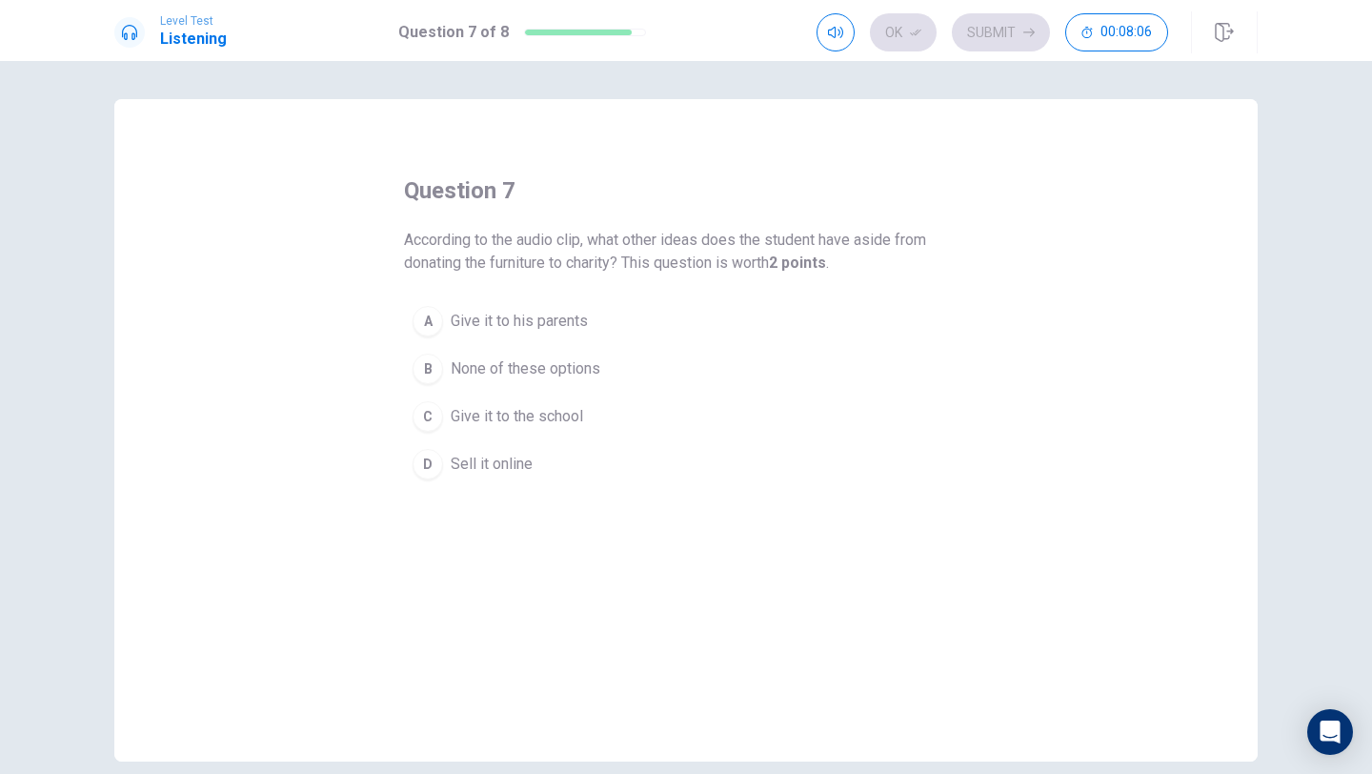
click at [570, 369] on span "None of these options" at bounding box center [526, 368] width 150 height 23
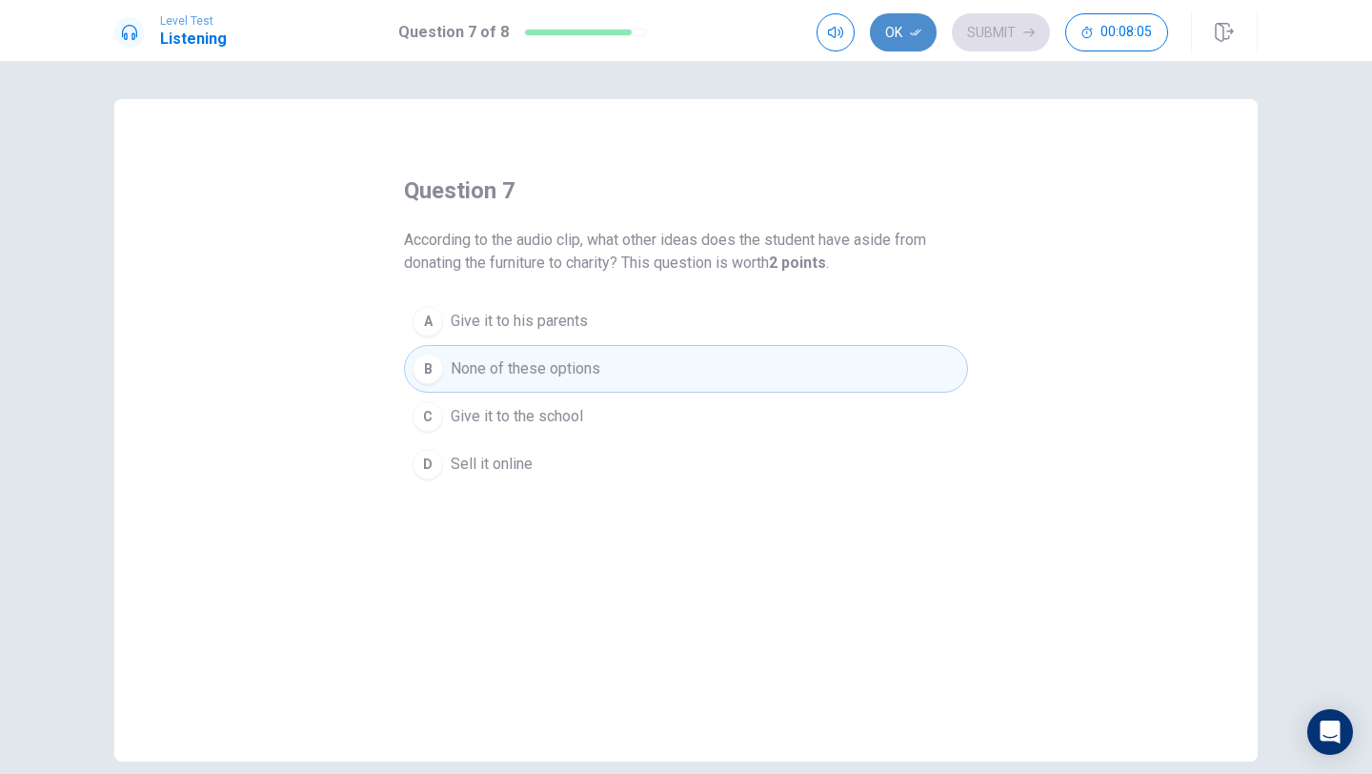
click at [916, 27] on icon "button" at bounding box center [915, 32] width 11 height 11
click at [1006, 24] on button "Submit" at bounding box center [1001, 32] width 98 height 38
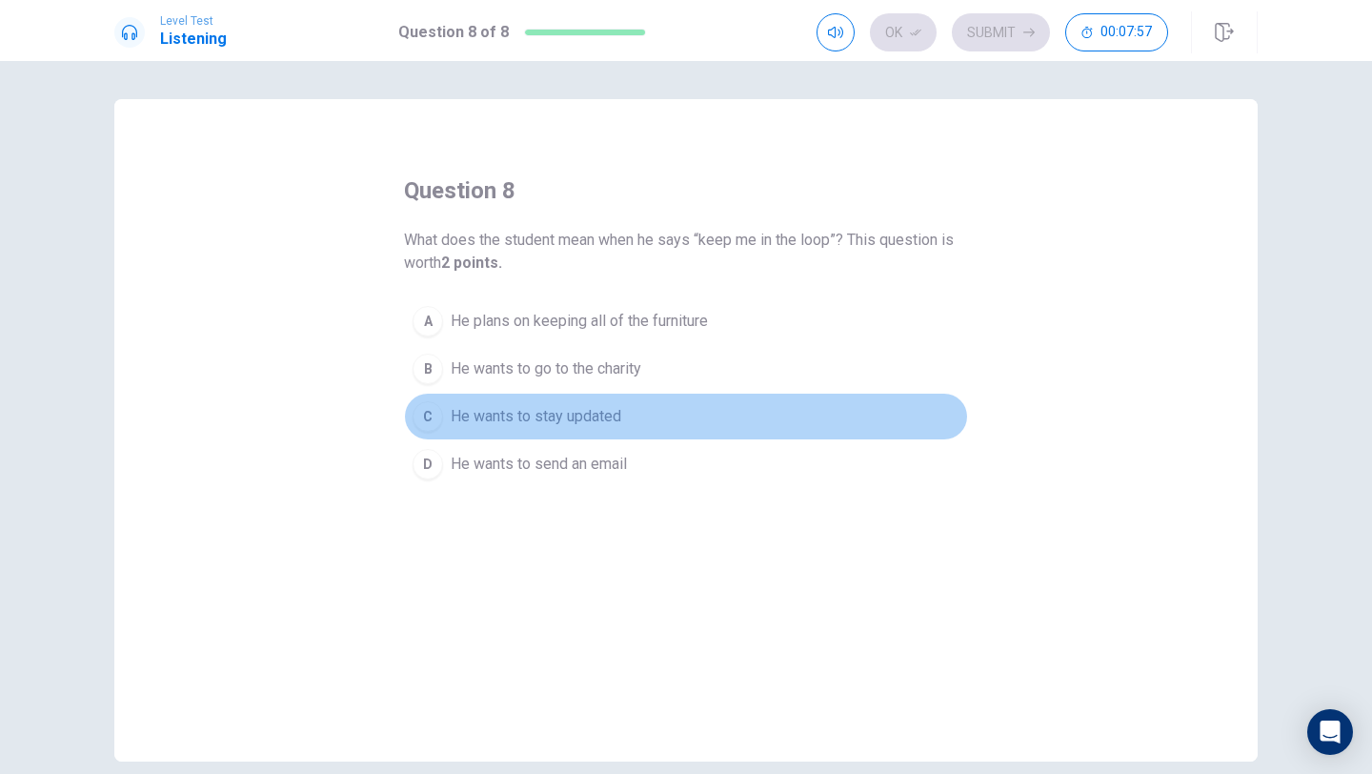
click at [544, 420] on span "He wants to stay updated" at bounding box center [536, 416] width 171 height 23
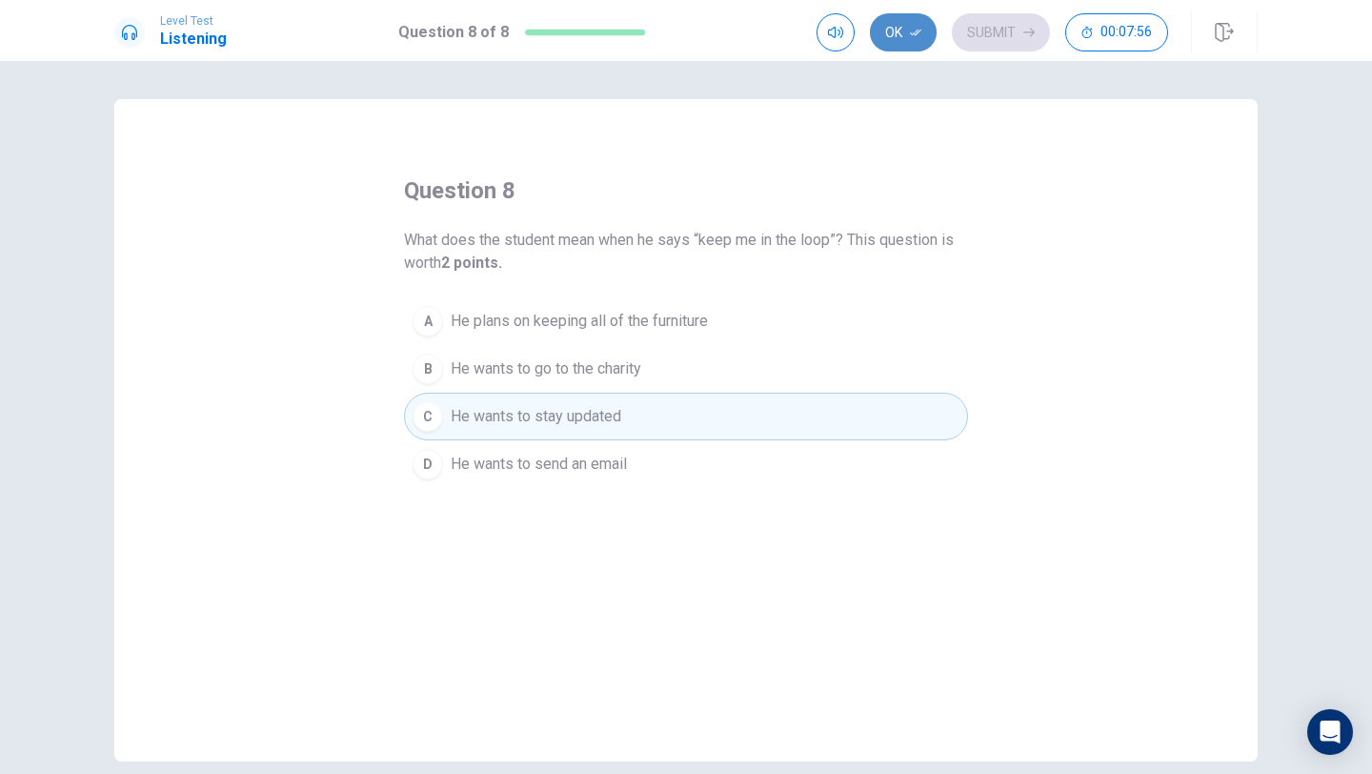
click at [897, 33] on button "Ok" at bounding box center [903, 32] width 67 height 38
click at [1008, 30] on button "Submit" at bounding box center [1001, 32] width 98 height 38
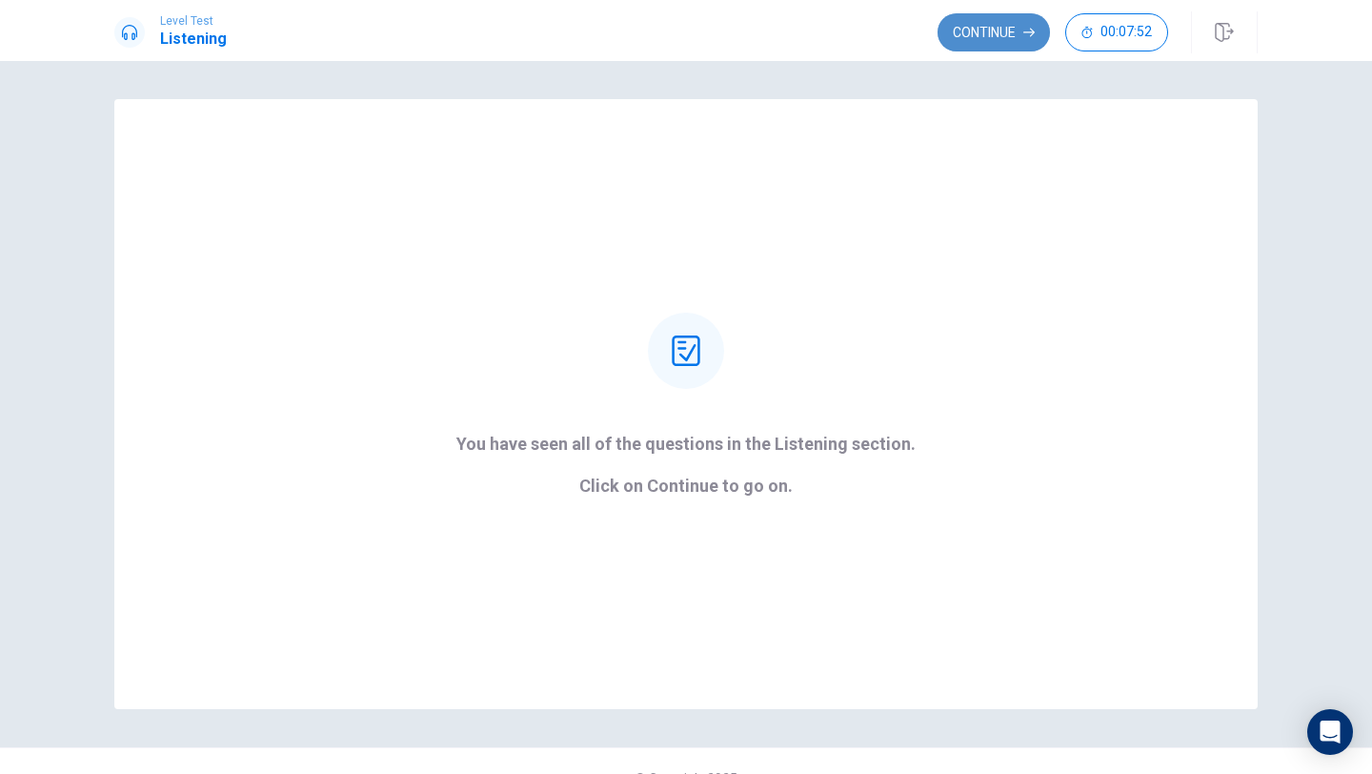
click at [1001, 19] on button "Continue" at bounding box center [994, 32] width 112 height 38
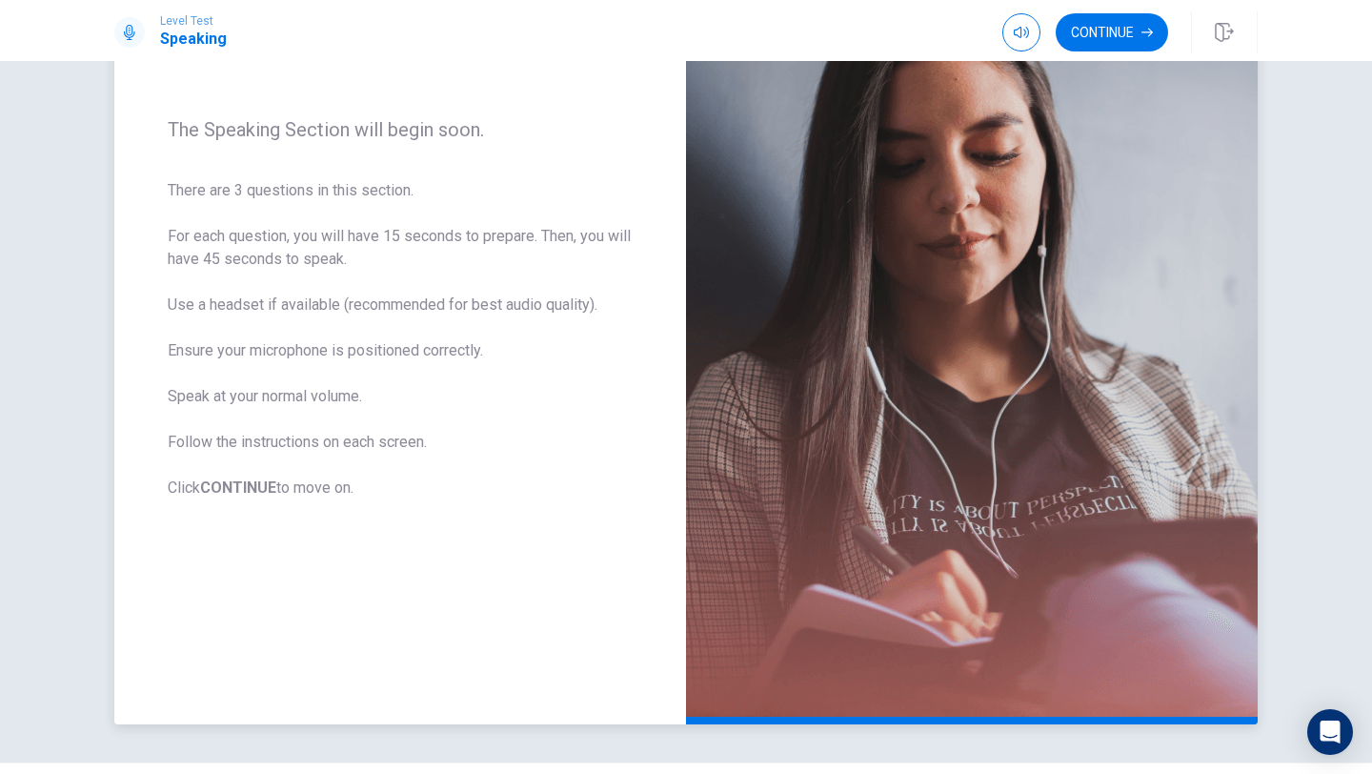
scroll to position [205, 0]
click at [1096, 35] on button "Continue" at bounding box center [1112, 32] width 112 height 38
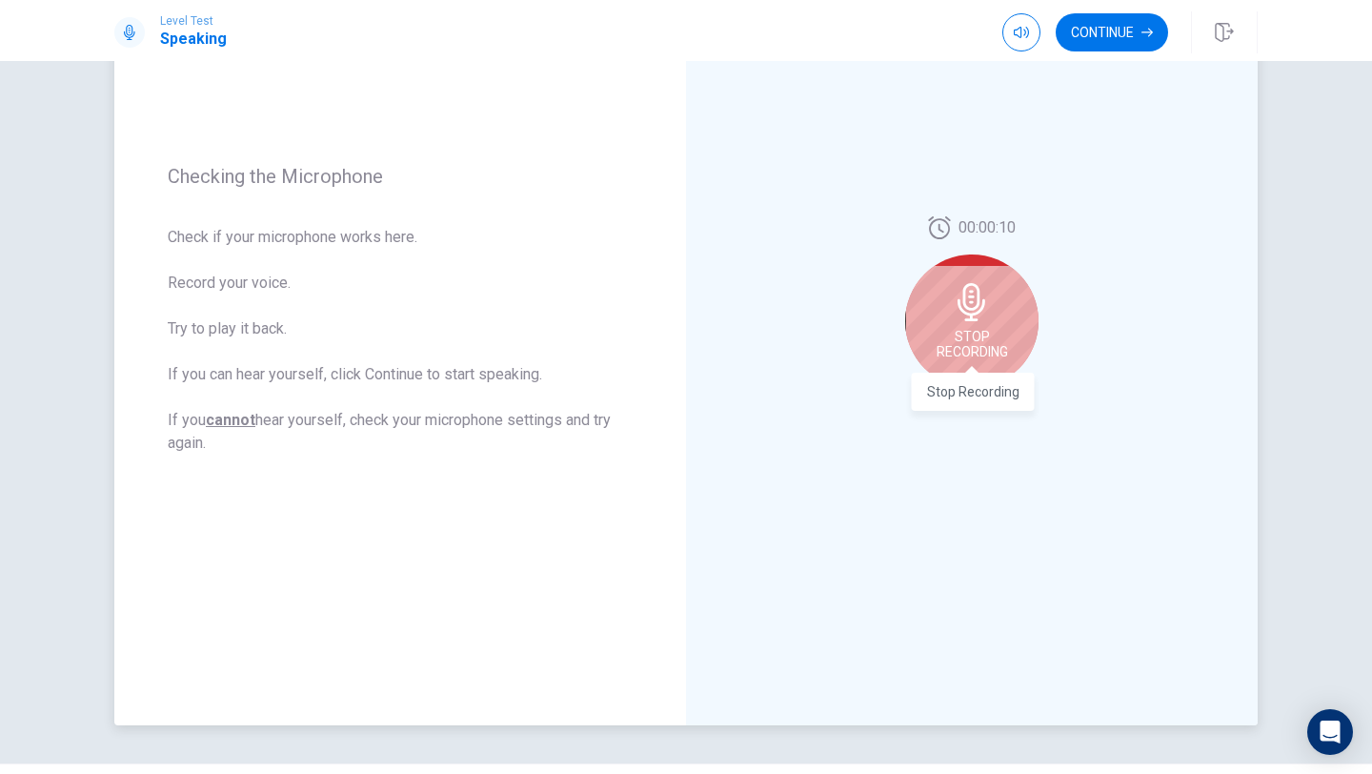
click at [989, 357] on span "Stop Recording" at bounding box center [972, 344] width 71 height 30
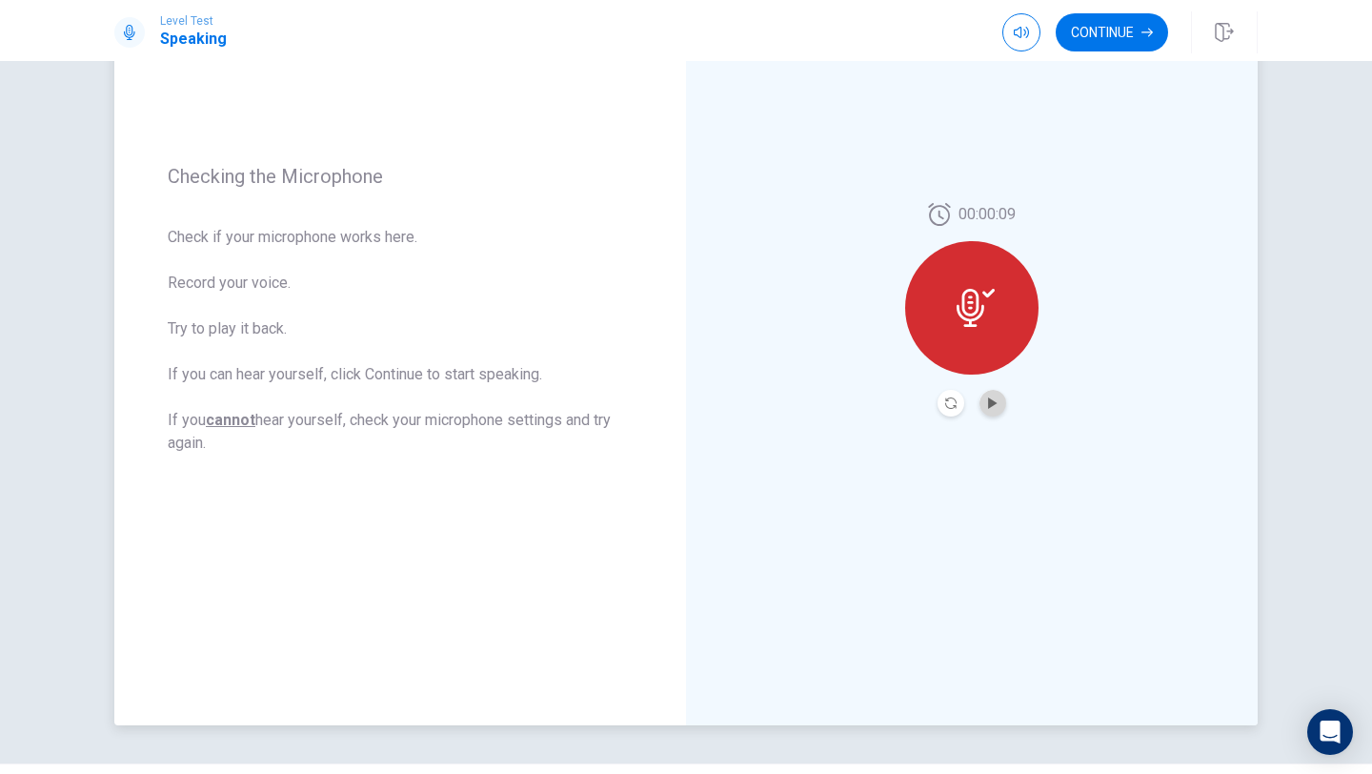
click at [988, 412] on button "Play Audio" at bounding box center [992, 403] width 27 height 27
click at [992, 400] on icon "Play Audio" at bounding box center [992, 402] width 9 height 11
click at [1119, 34] on button "Continue" at bounding box center [1112, 32] width 112 height 38
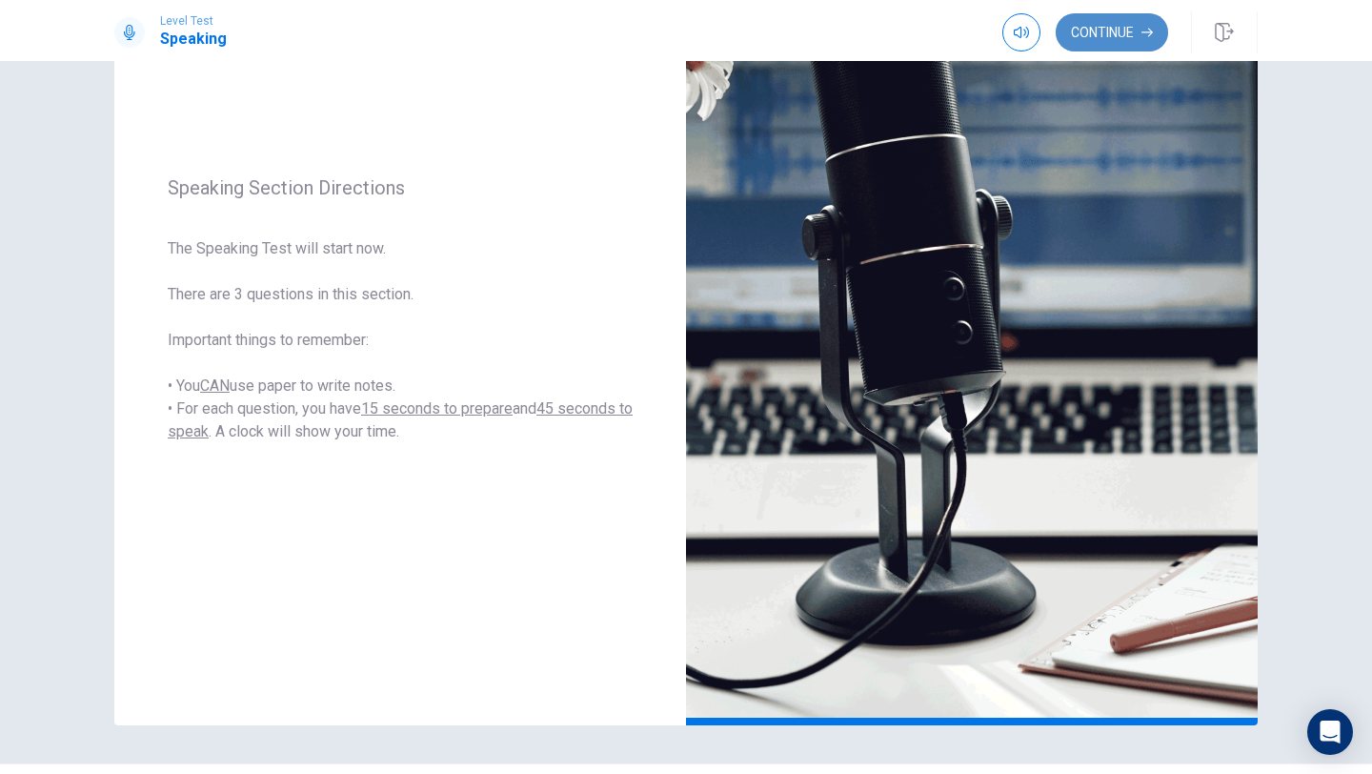
click at [1119, 34] on button "Continue" at bounding box center [1112, 32] width 112 height 38
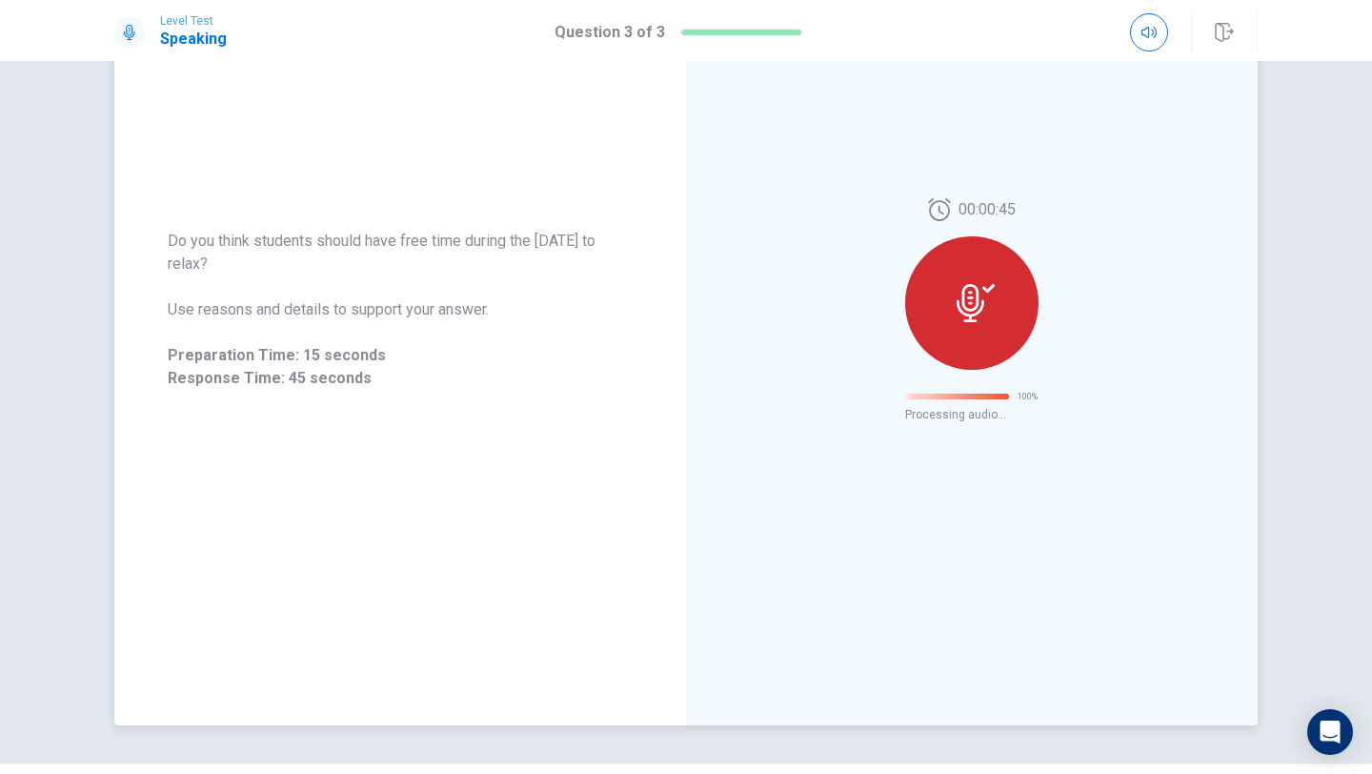
scroll to position [0, 0]
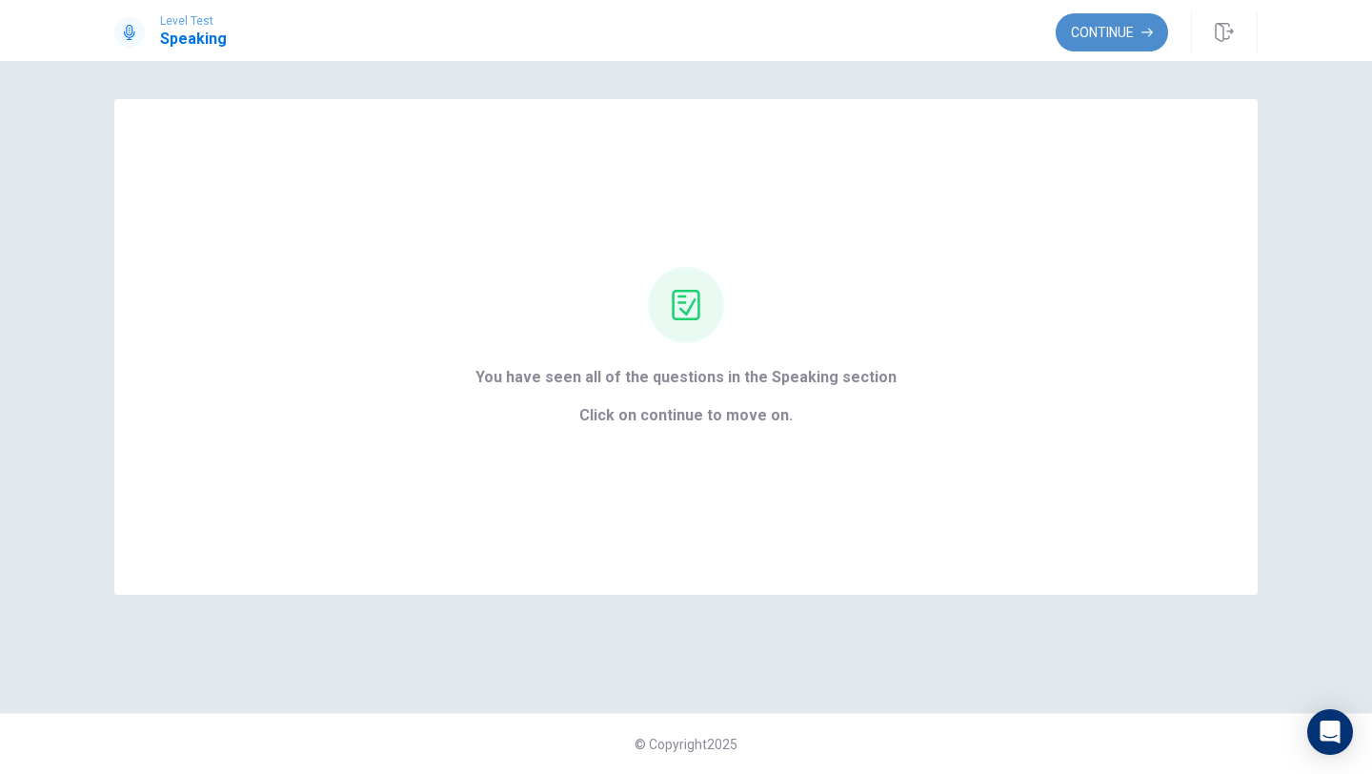
click at [1124, 25] on button "Continue" at bounding box center [1112, 32] width 112 height 38
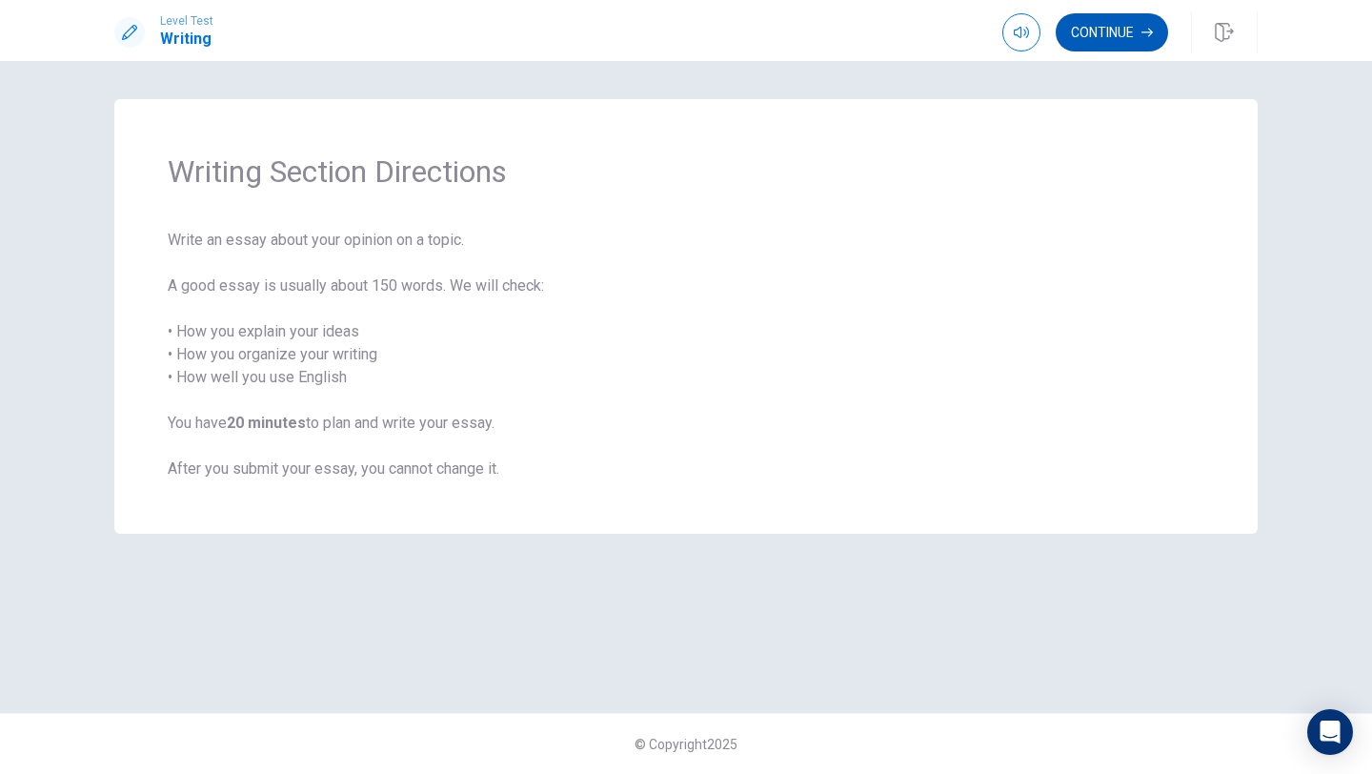
click at [1131, 30] on button "Continue" at bounding box center [1112, 32] width 112 height 38
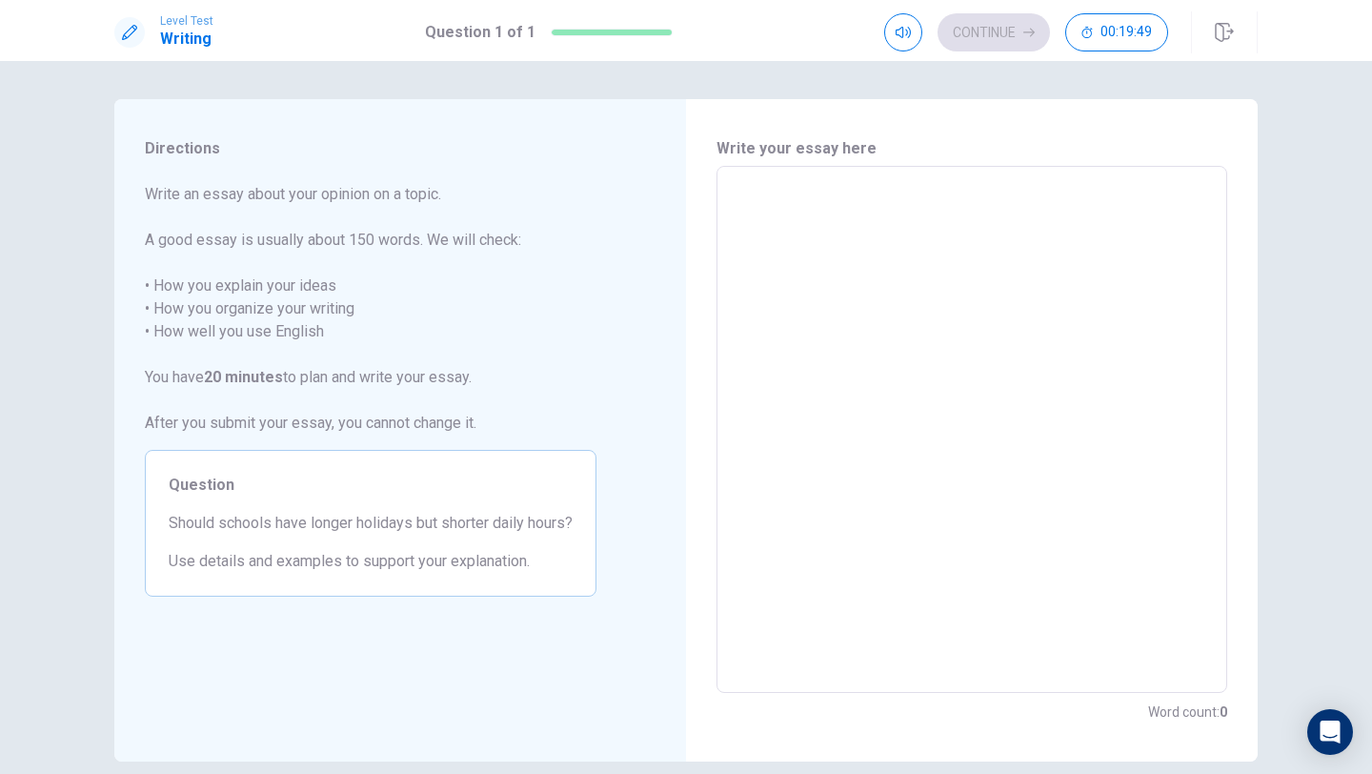
click at [737, 189] on textarea at bounding box center [972, 429] width 484 height 495
type textarea "x"
type textarea "N"
type textarea "x"
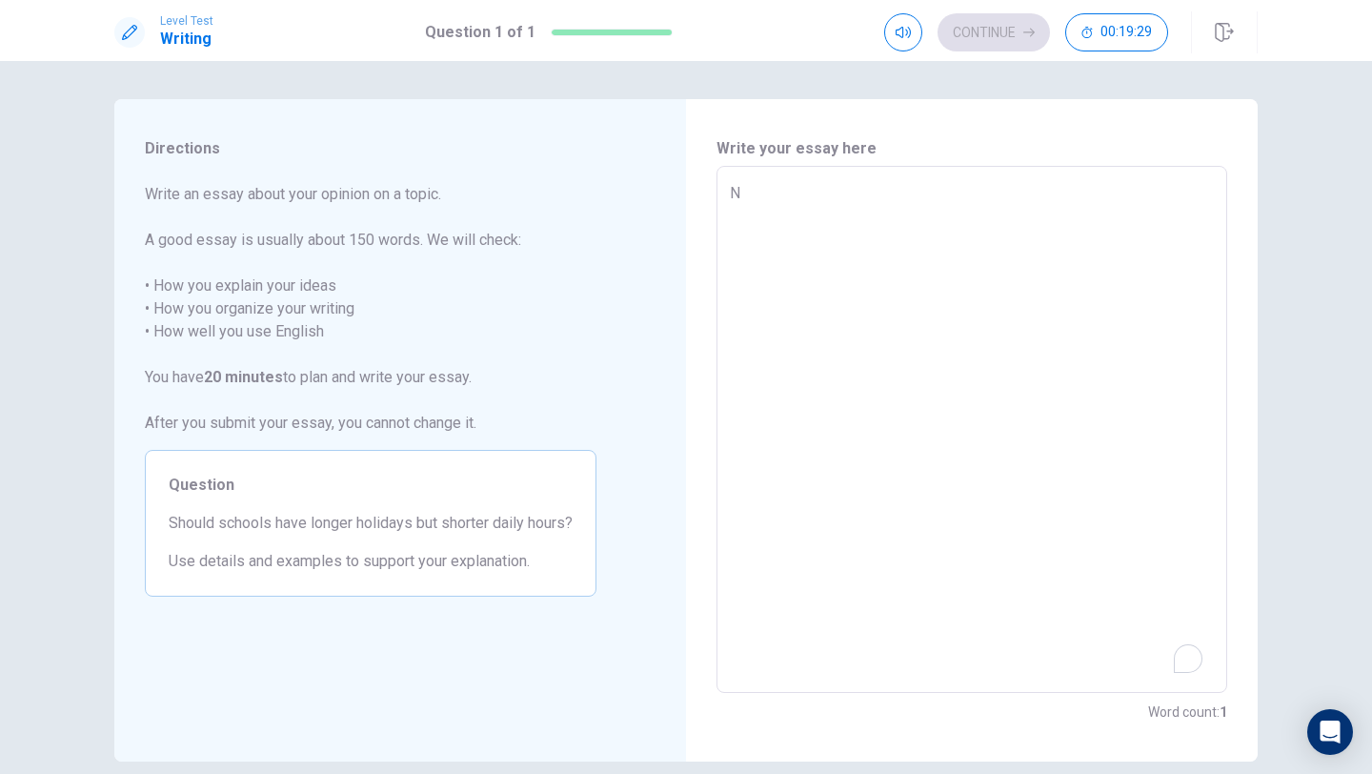
type textarea "No"
type textarea "x"
type textarea "No,"
type textarea "x"
type textarea "No,"
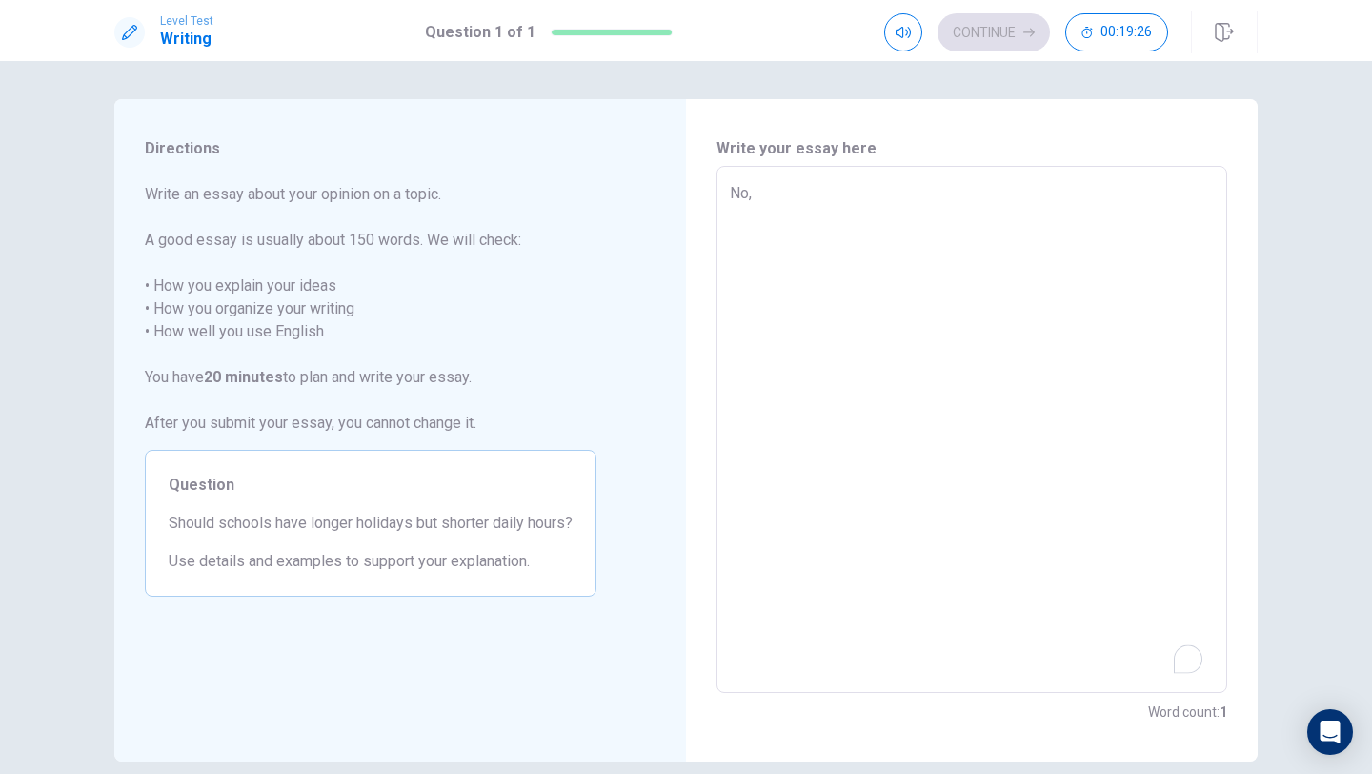
type textarea "x"
type textarea "No, b"
type textarea "x"
type textarea "No, be"
type textarea "x"
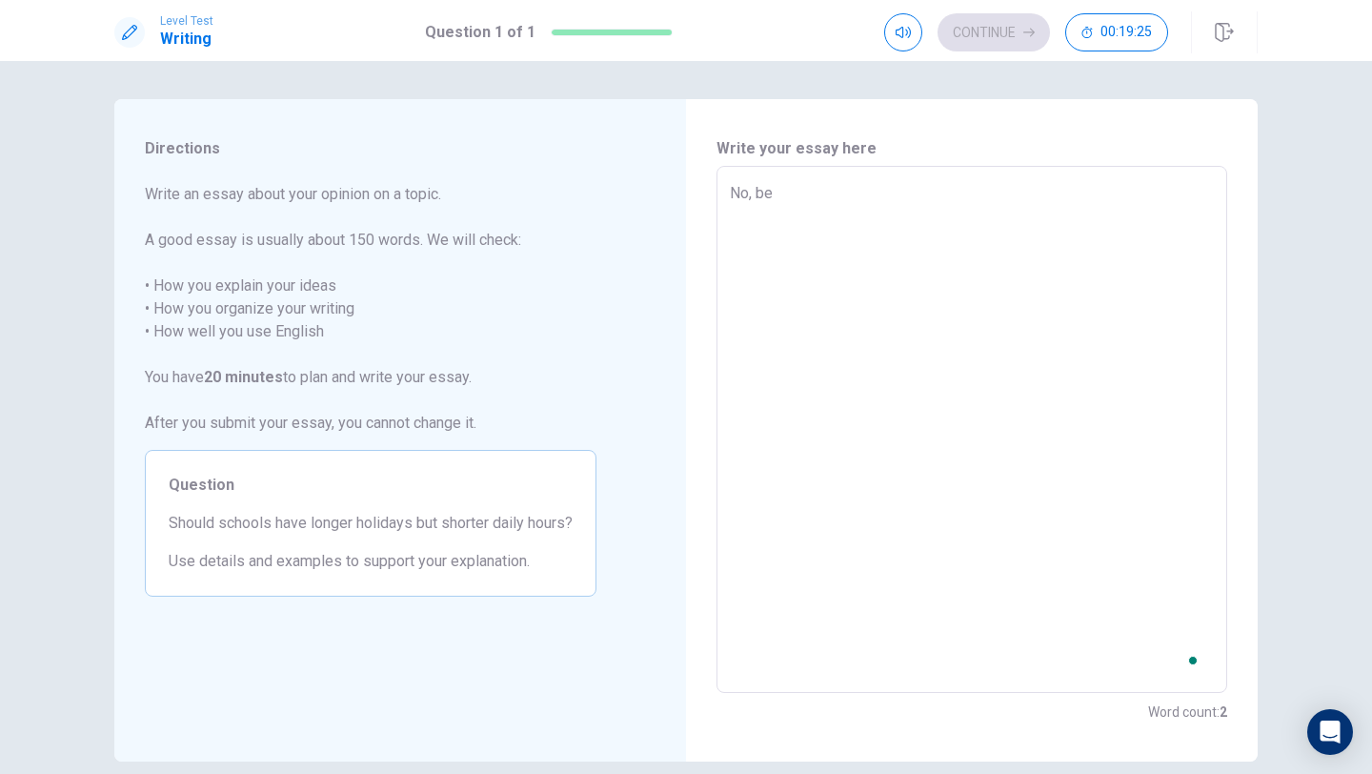
type textarea "No, bec"
type textarea "x"
type textarea "No, beca"
type textarea "x"
type textarea "No, becau"
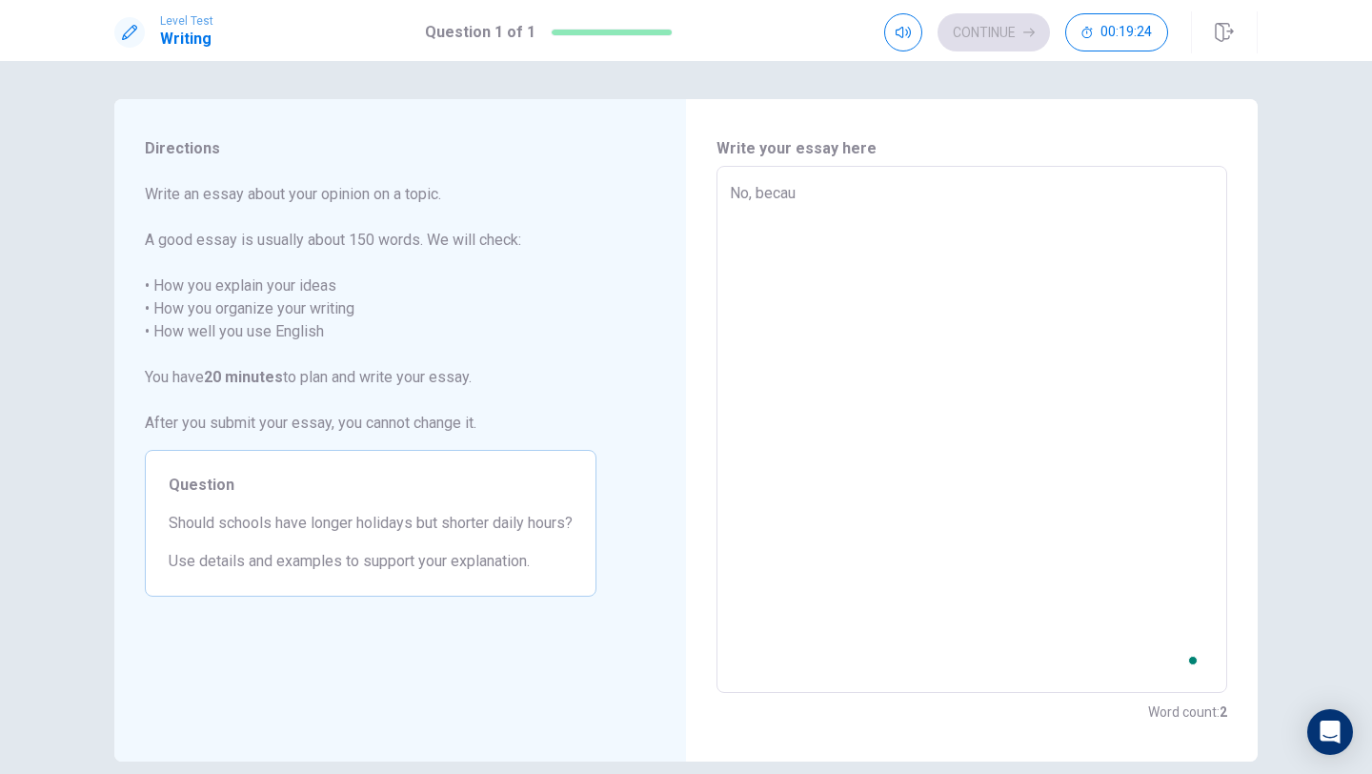
type textarea "x"
type textarea "No, becaus"
type textarea "x"
type textarea "No, because"
type textarea "x"
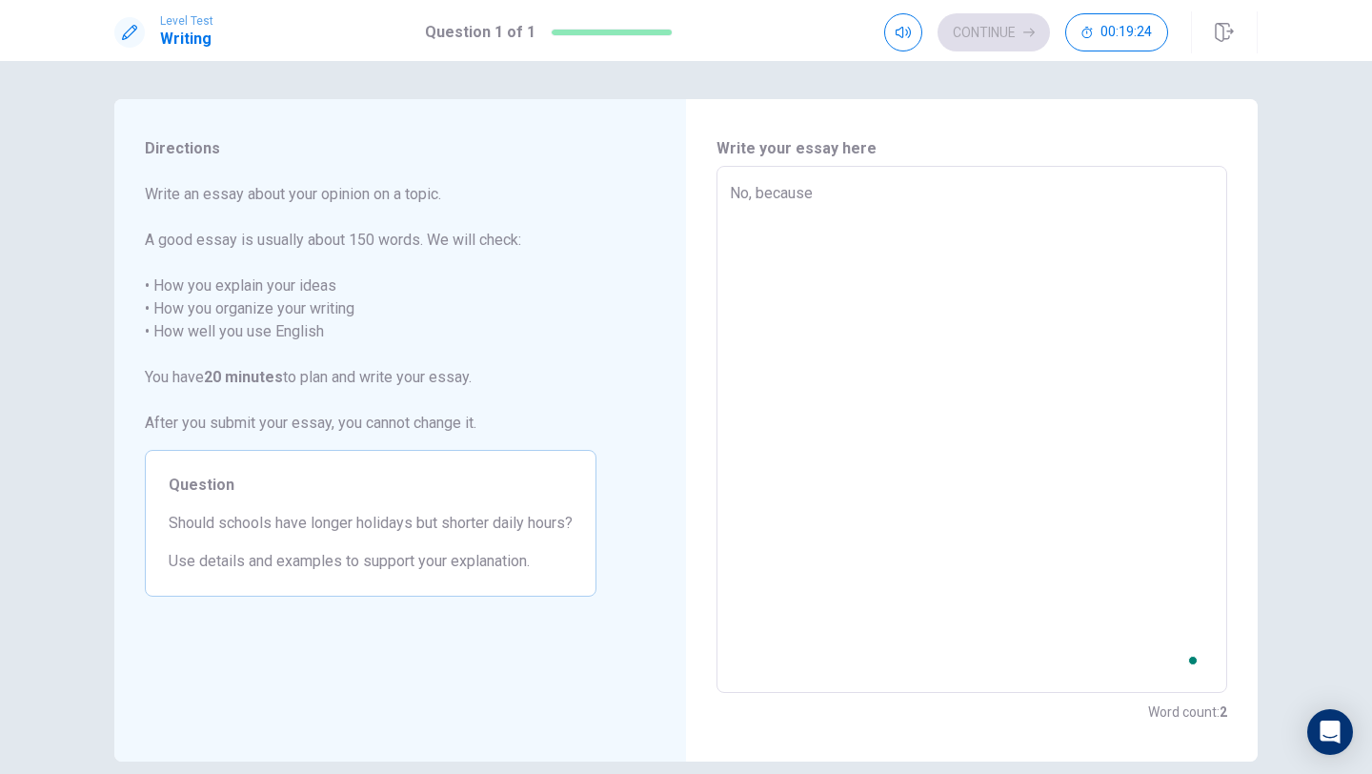
type textarea "No, because"
type textarea "x"
type textarea "No, because a"
type textarea "x"
type textarea "No, because as"
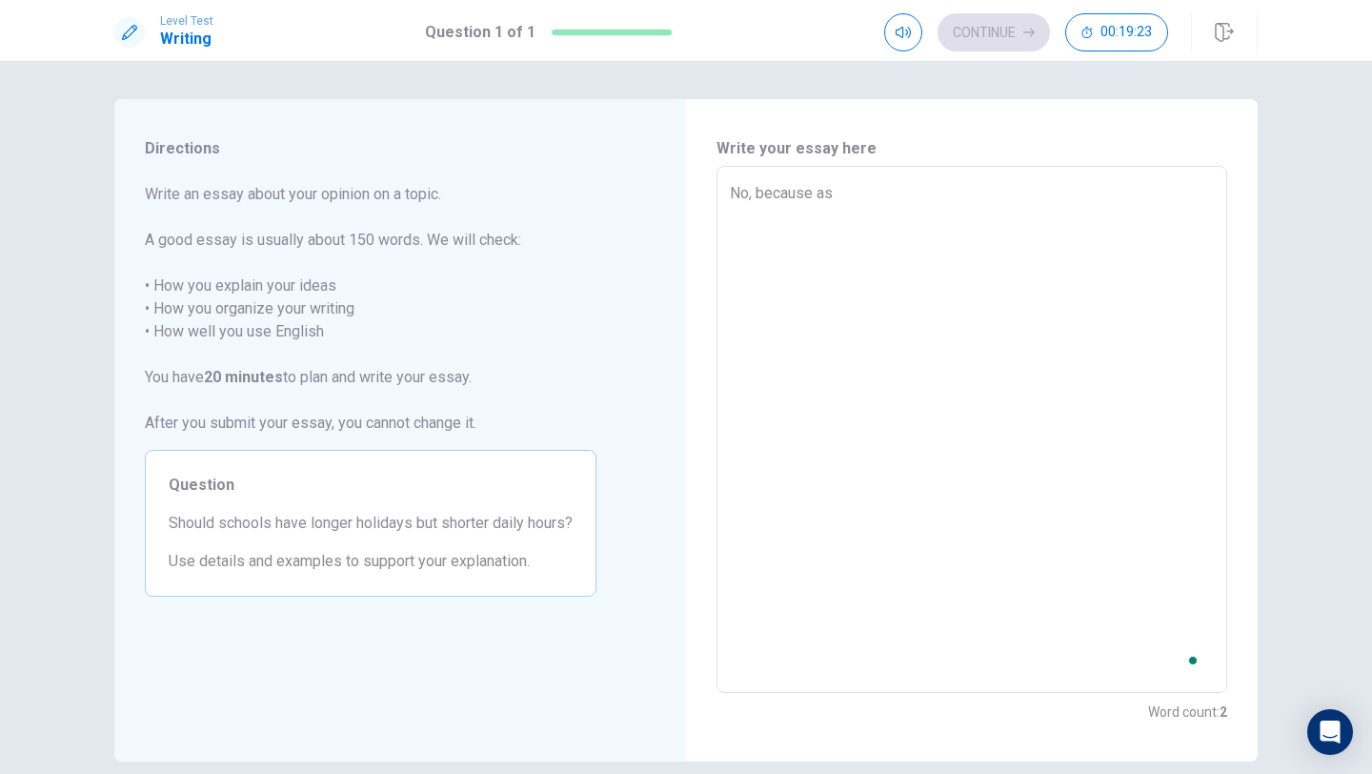
type textarea "x"
type textarea "No, because as"
type textarea "x"
type textarea "No, because as s"
type textarea "x"
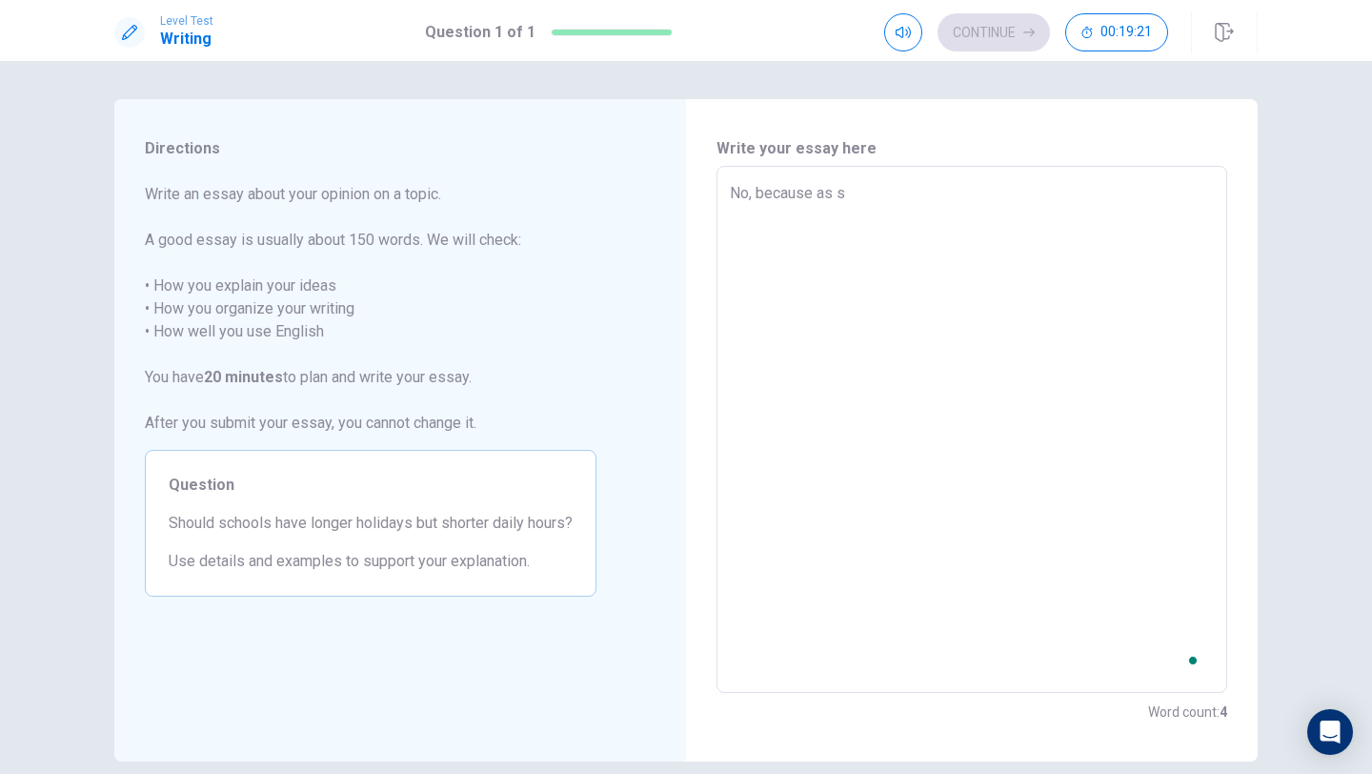
type textarea "No, because as st"
type textarea "x"
type textarea "No, because as stu"
type textarea "x"
type textarea "No, because as stud"
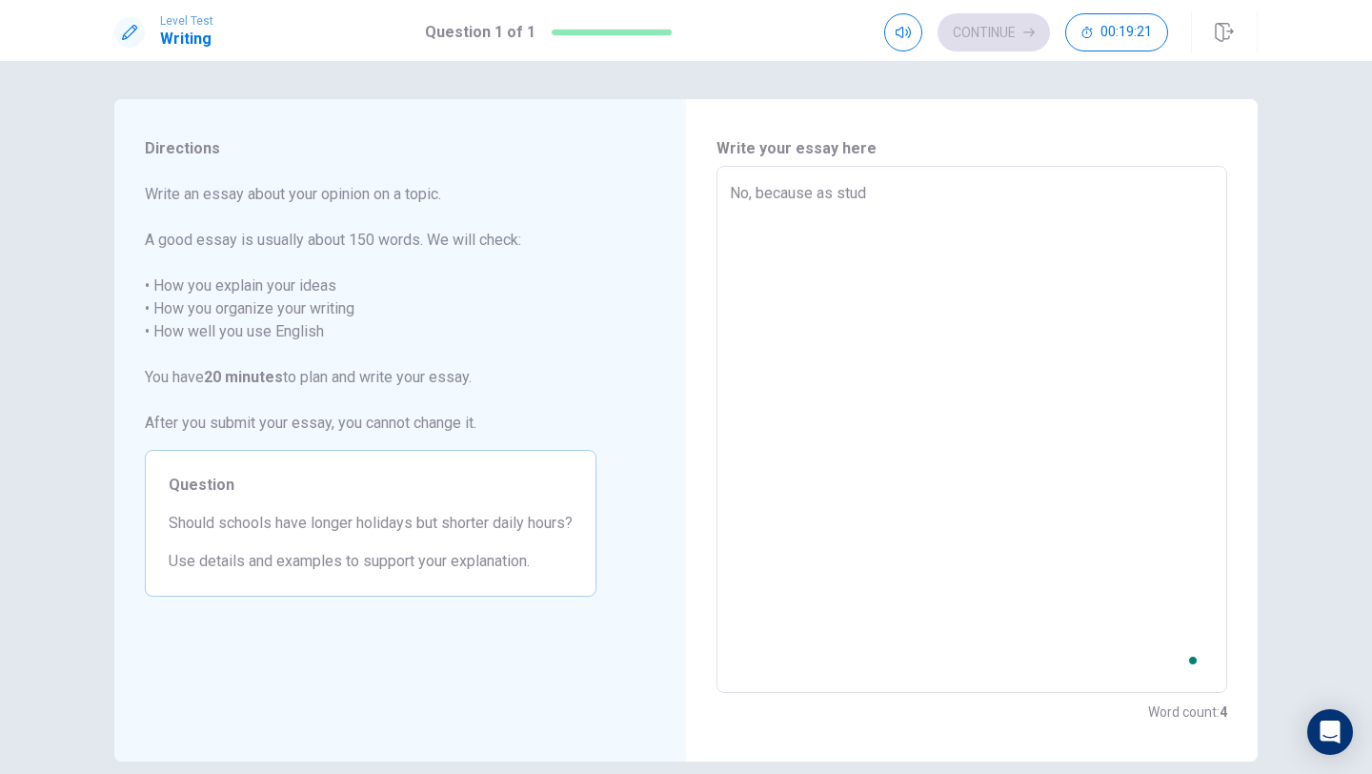
type textarea "x"
type textarea "No, because as stude"
type textarea "x"
type textarea "No, because as studen"
type textarea "x"
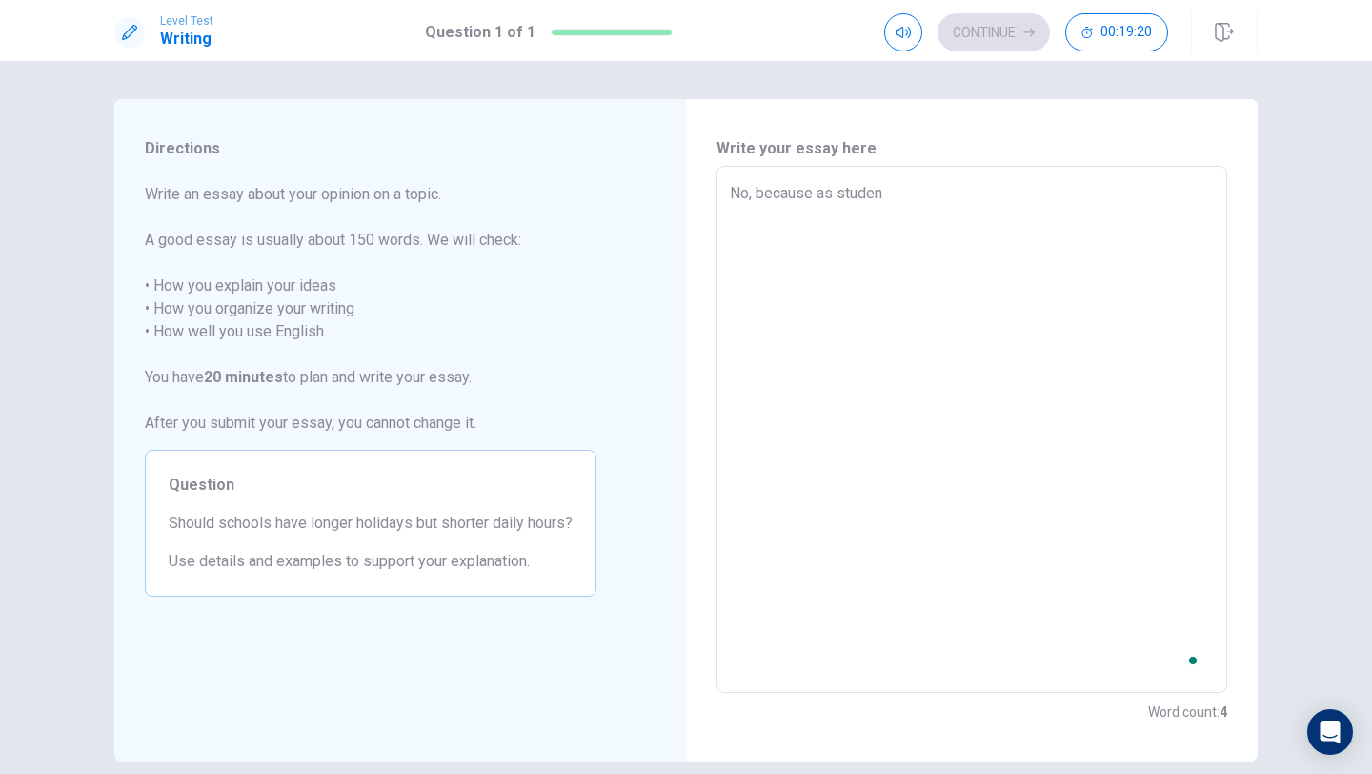
type textarea "No, because as student"
type textarea "x"
type textarea "No, because as students"
type textarea "x"
type textarea "No, because as students,"
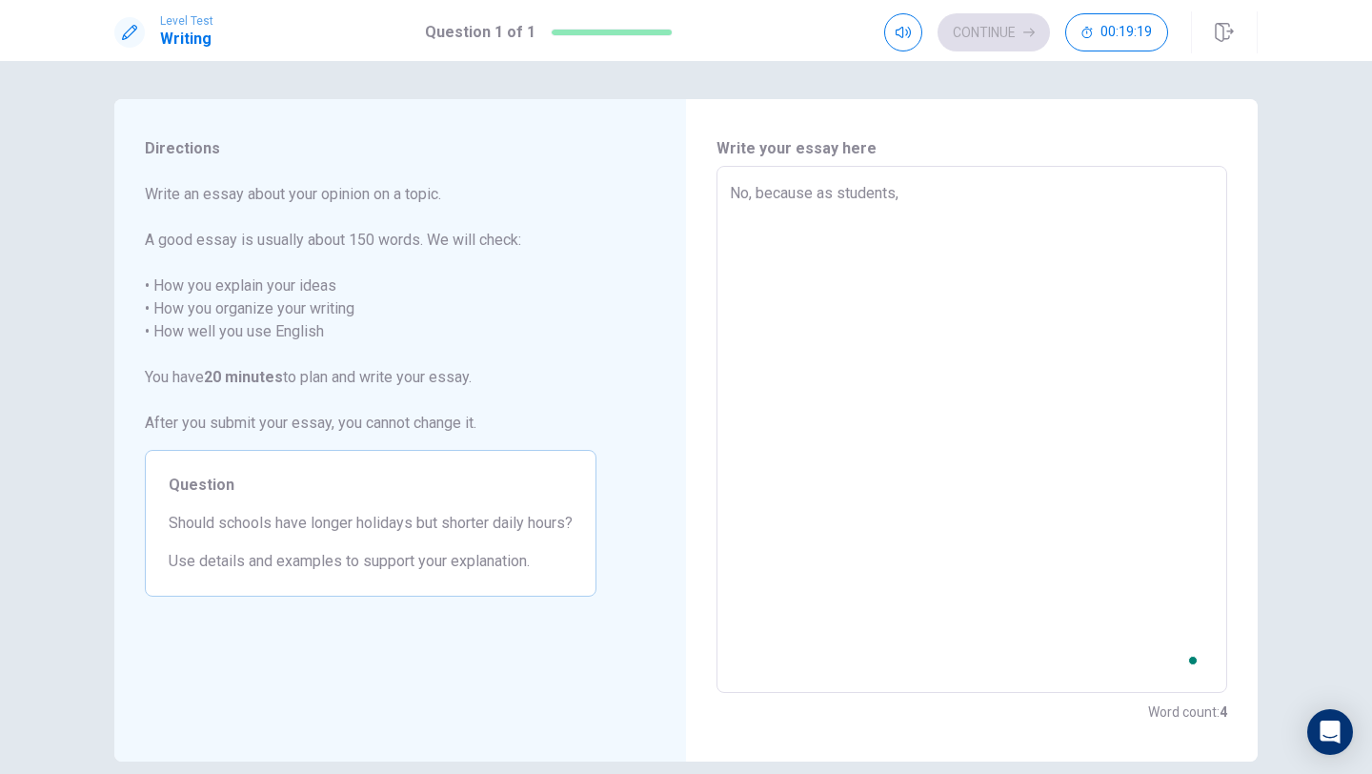
type textarea "x"
type textarea "No, because as students,"
type textarea "x"
type textarea "No, because as students, i"
type textarea "x"
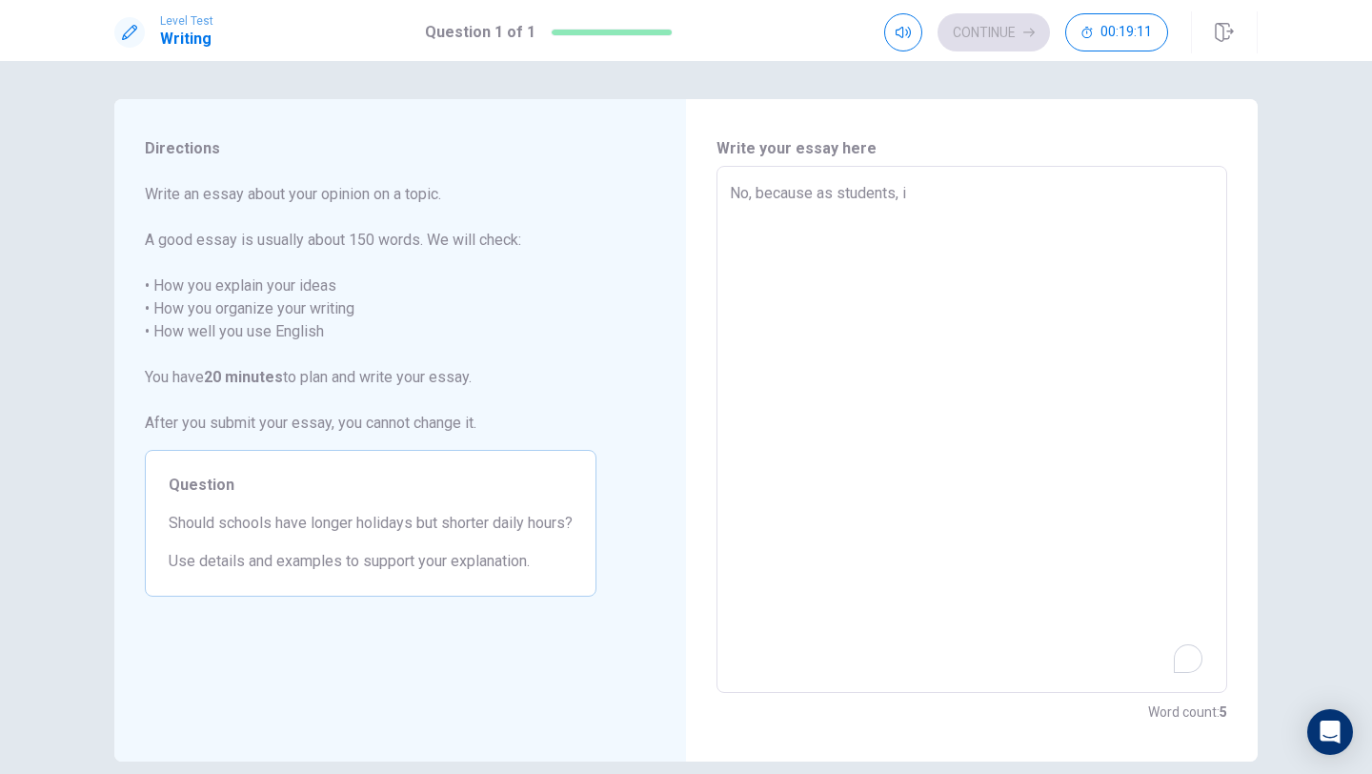
type textarea "No, because as students, if"
type textarea "x"
type textarea "No, because as students, if"
type textarea "x"
type textarea "No, because as students, if w"
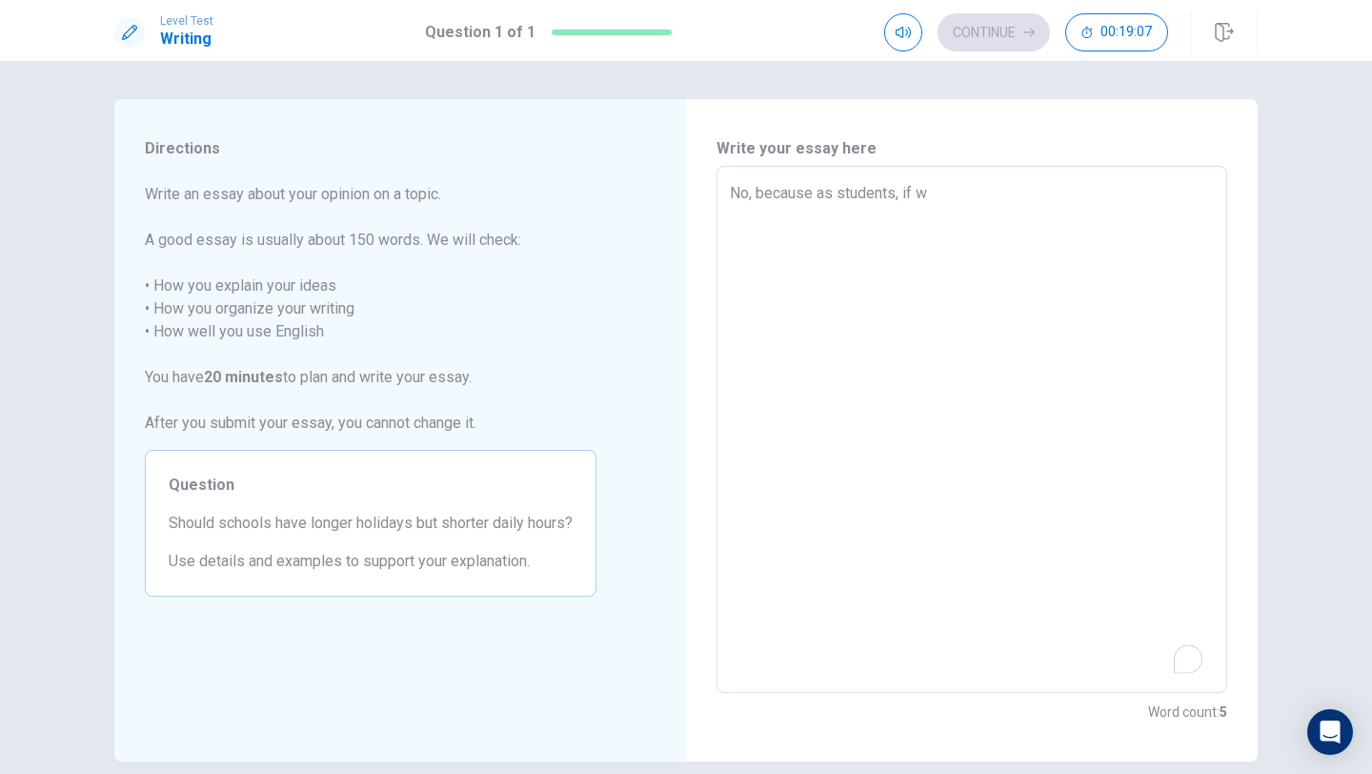
type textarea "x"
type textarea "No, because as students, if we"
type textarea "x"
type textarea "No, because as students, if we"
type textarea "x"
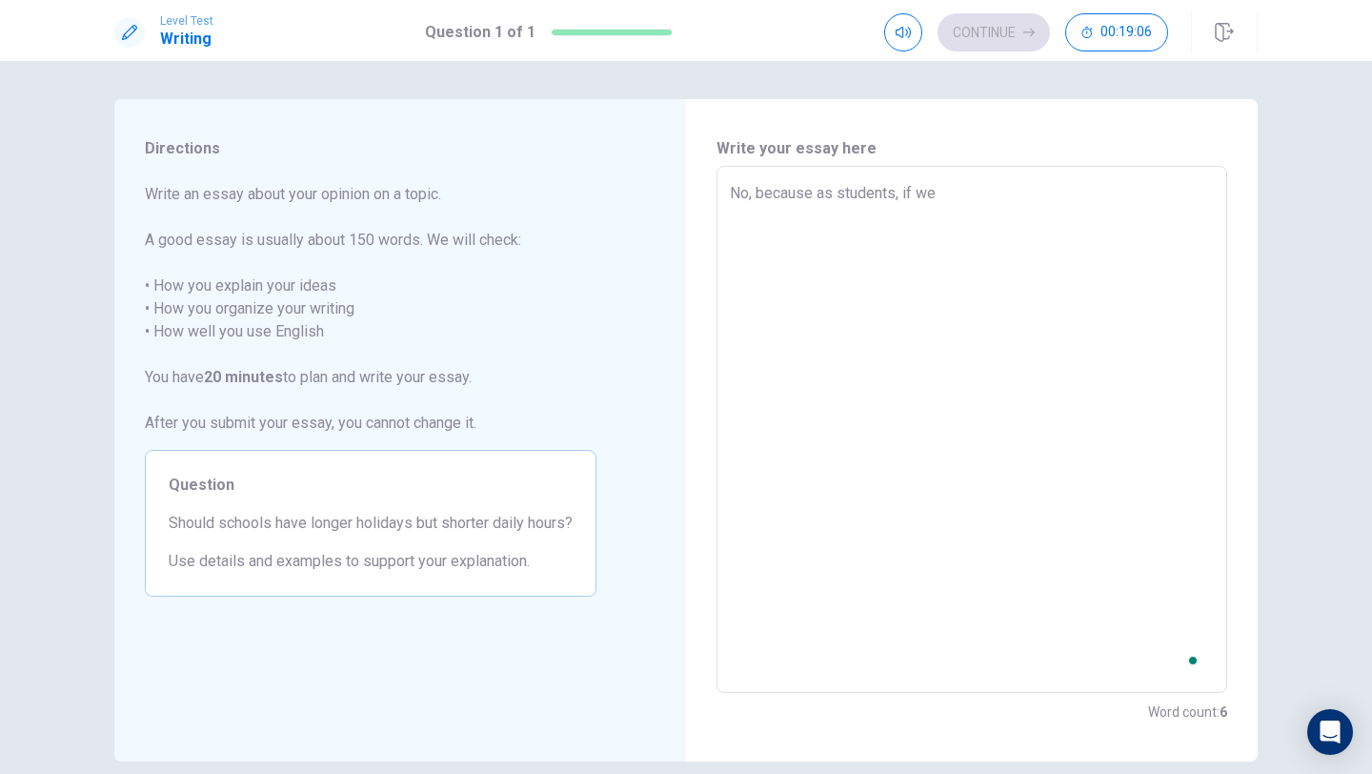
type textarea "No, because as students, if we h"
type textarea "x"
type textarea "No, because as students, if we ha"
type textarea "x"
type textarea "No, because as students, if we hav"
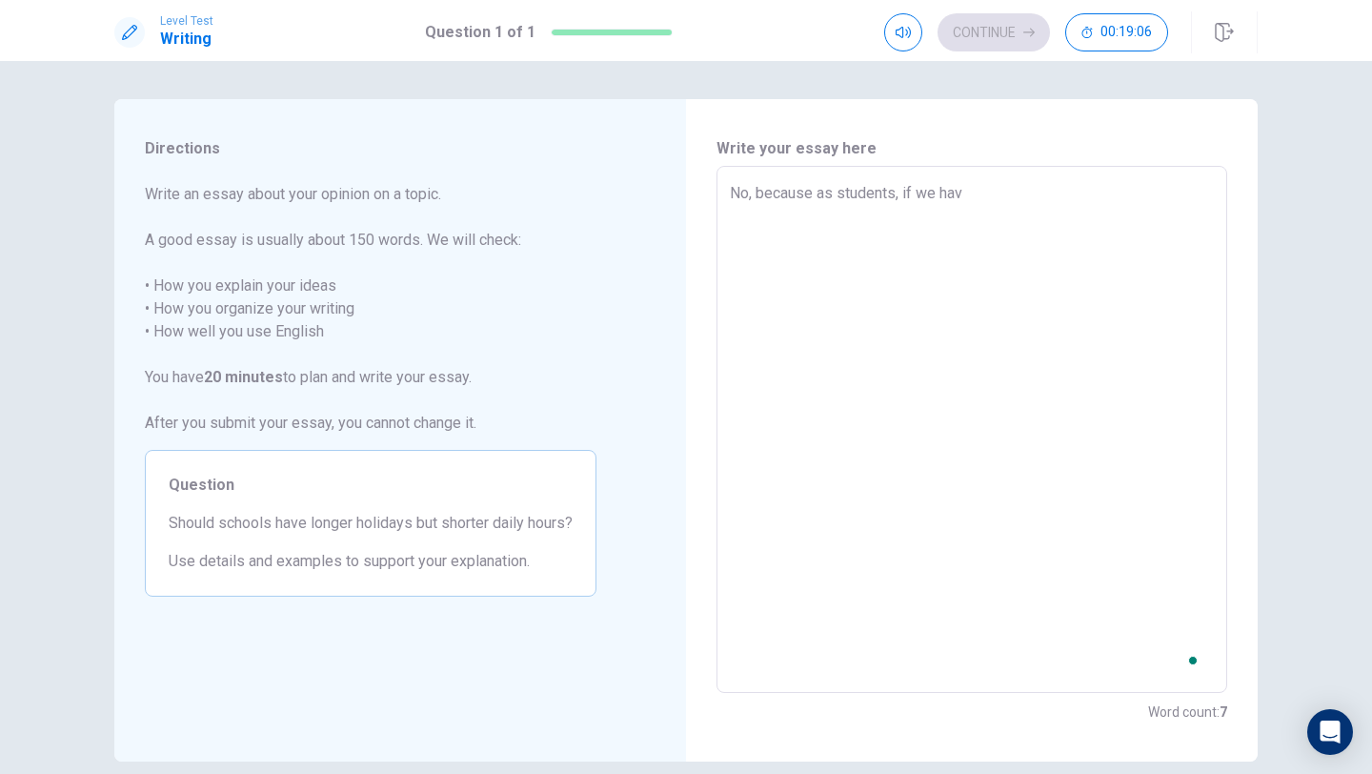
type textarea "x"
type textarea "No, because as students, if we have"
type textarea "x"
type textarea "No, because as students, if we have"
type textarea "x"
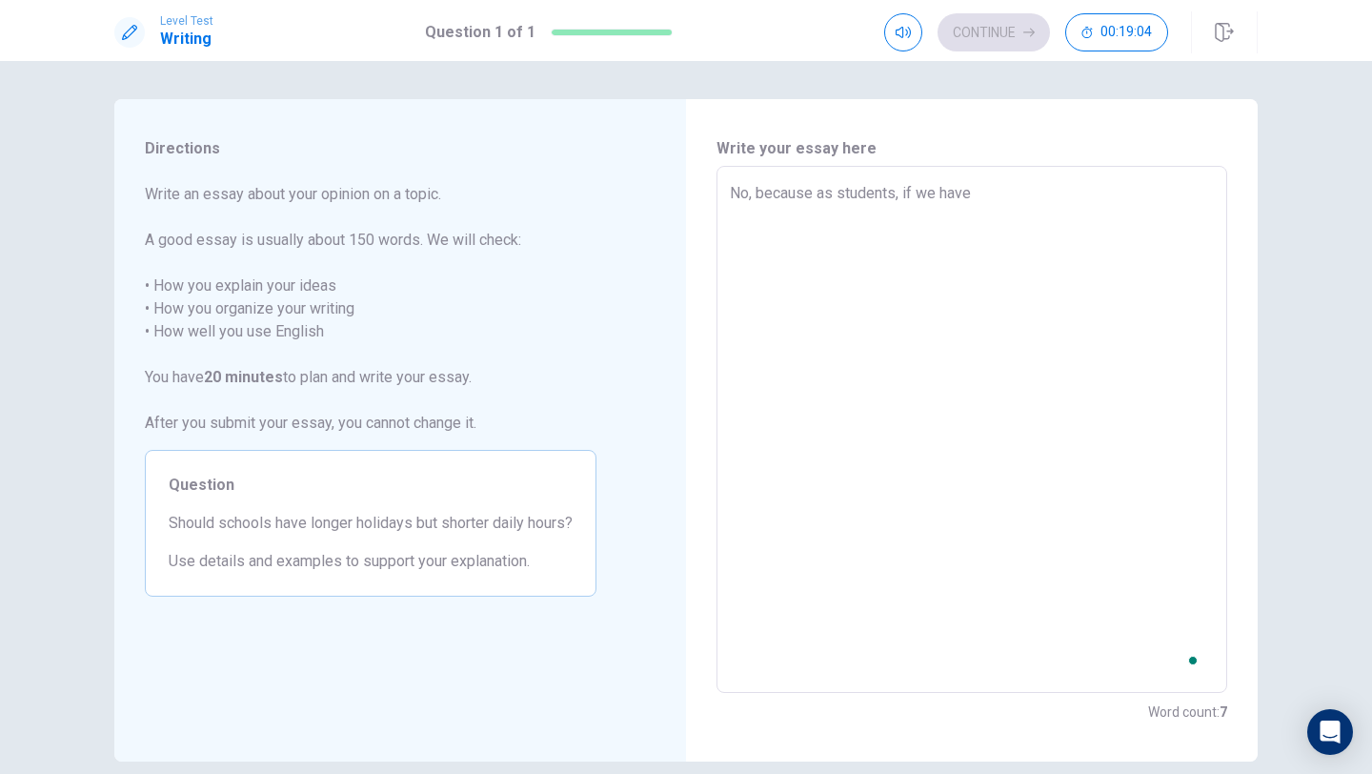
type textarea "No, because as students, if we have t"
type textarea "x"
type textarea "No, because as students, if we have to"
type textarea "x"
type textarea "No, because as students, if we have to"
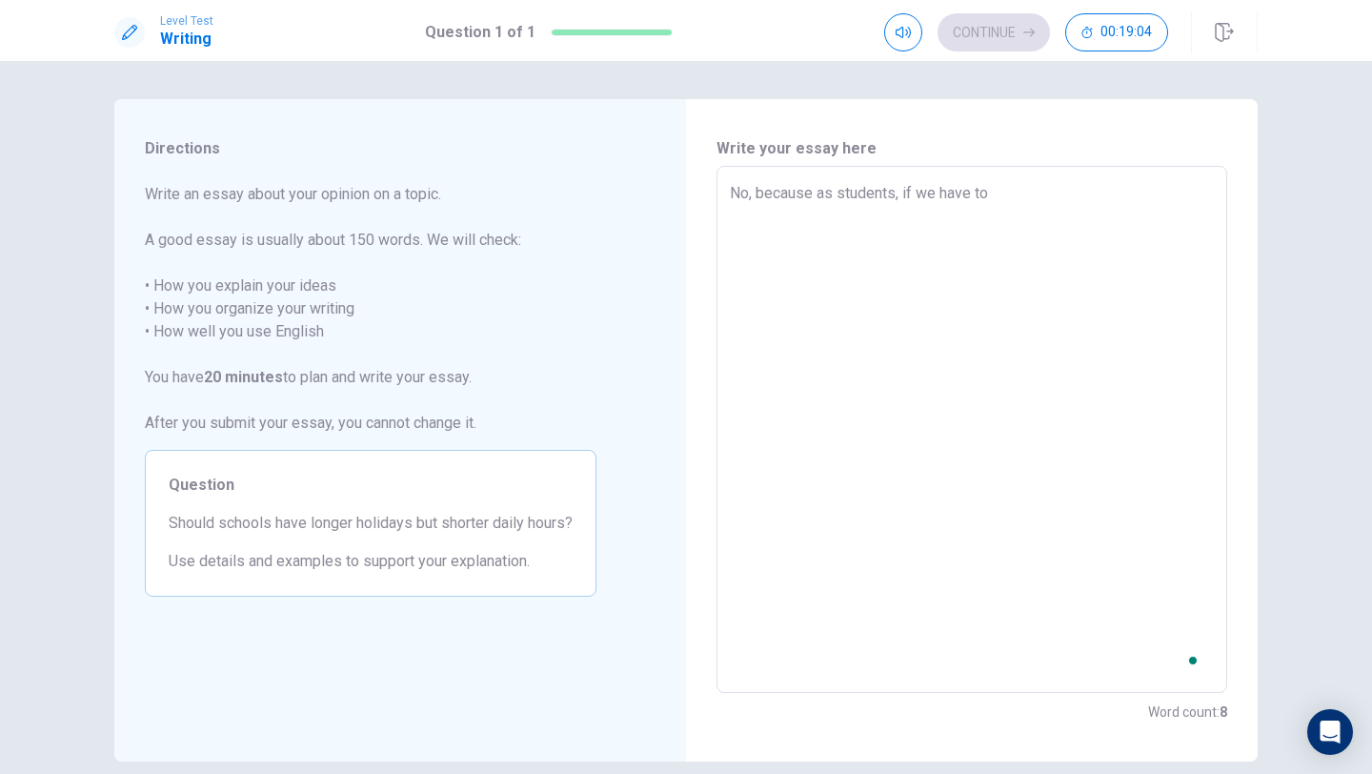
type textarea "x"
type textarea "No, because as students, if we have to"
type textarea "x"
type textarea "No, because as students, if we have t"
type textarea "x"
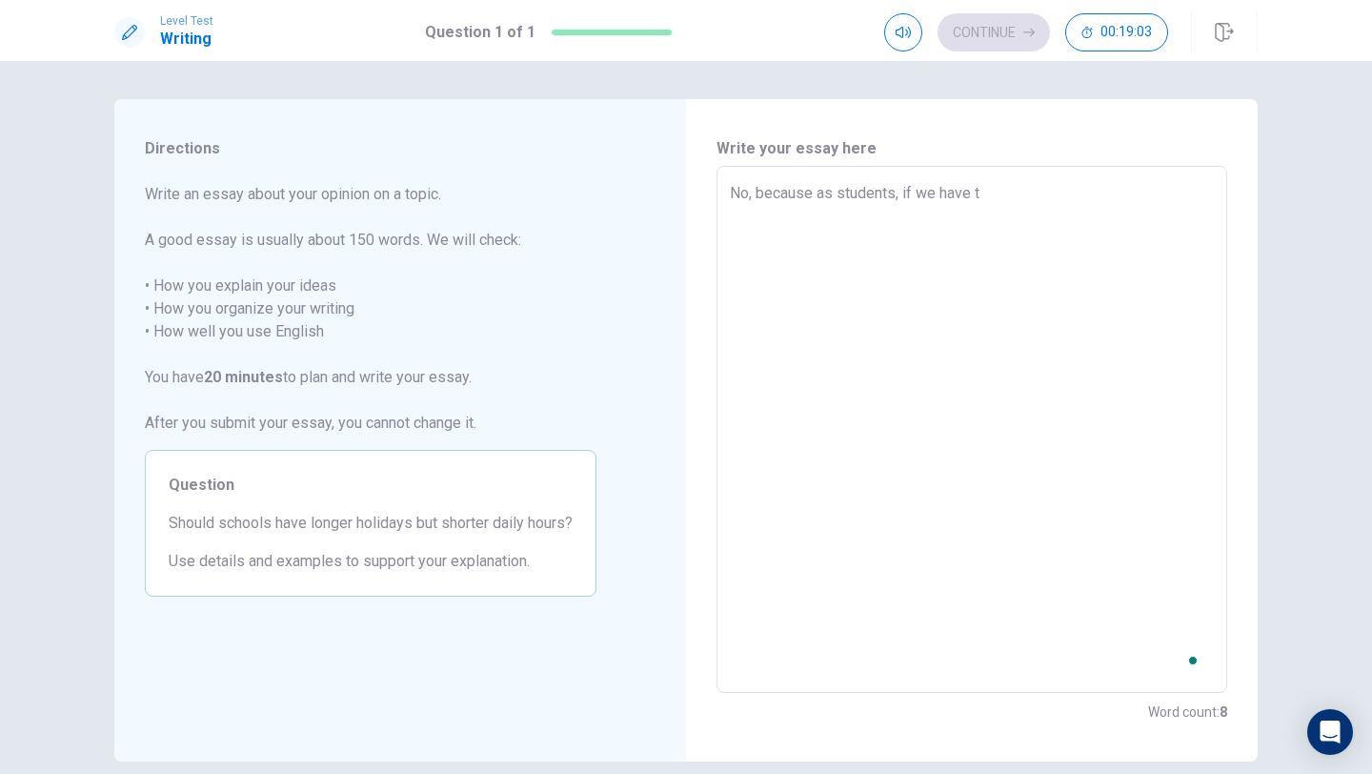
type textarea "No, because as students, if we have"
type textarea "x"
type textarea "No, because as students, if we have"
type textarea "x"
type textarea "No, because as students, if we hav"
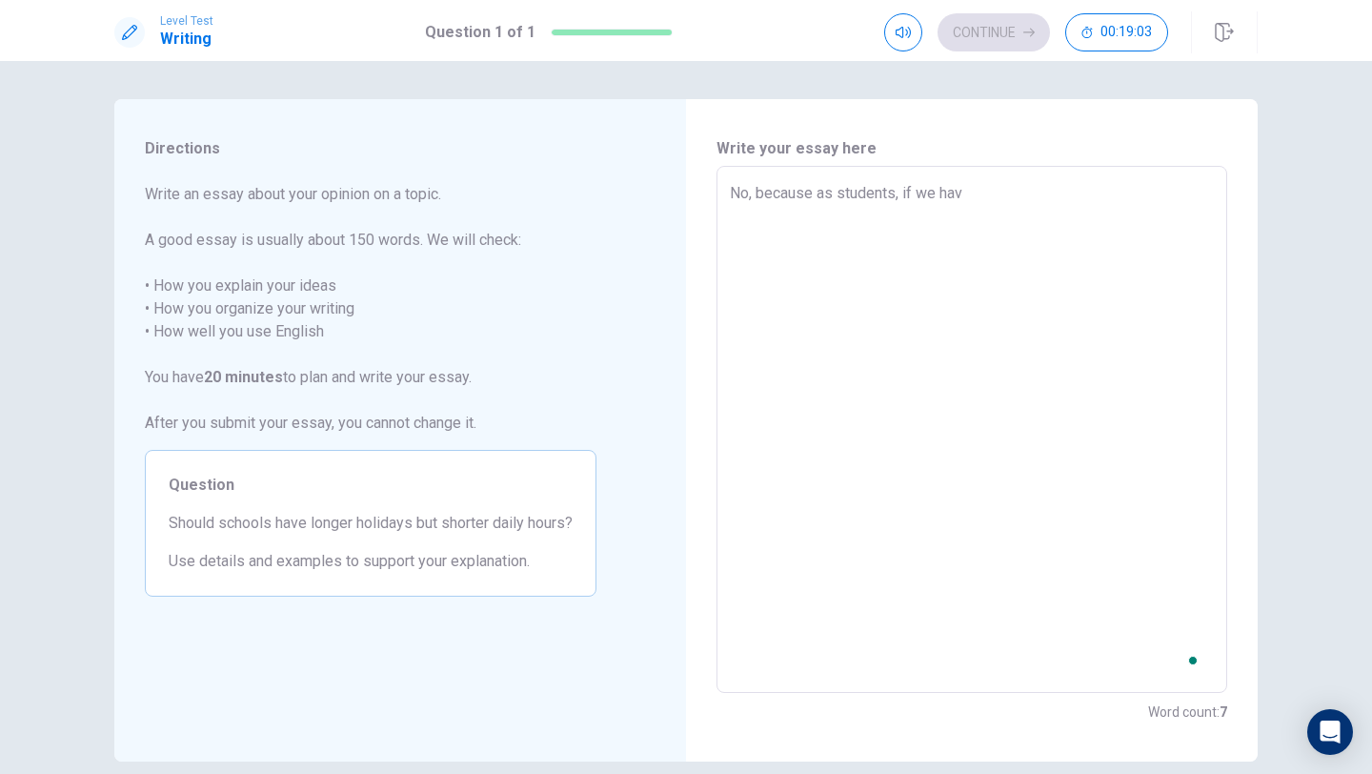
type textarea "x"
type textarea "No, because as students, if we ha"
type textarea "x"
type textarea "N, because as students, if we ha"
type textarea "x"
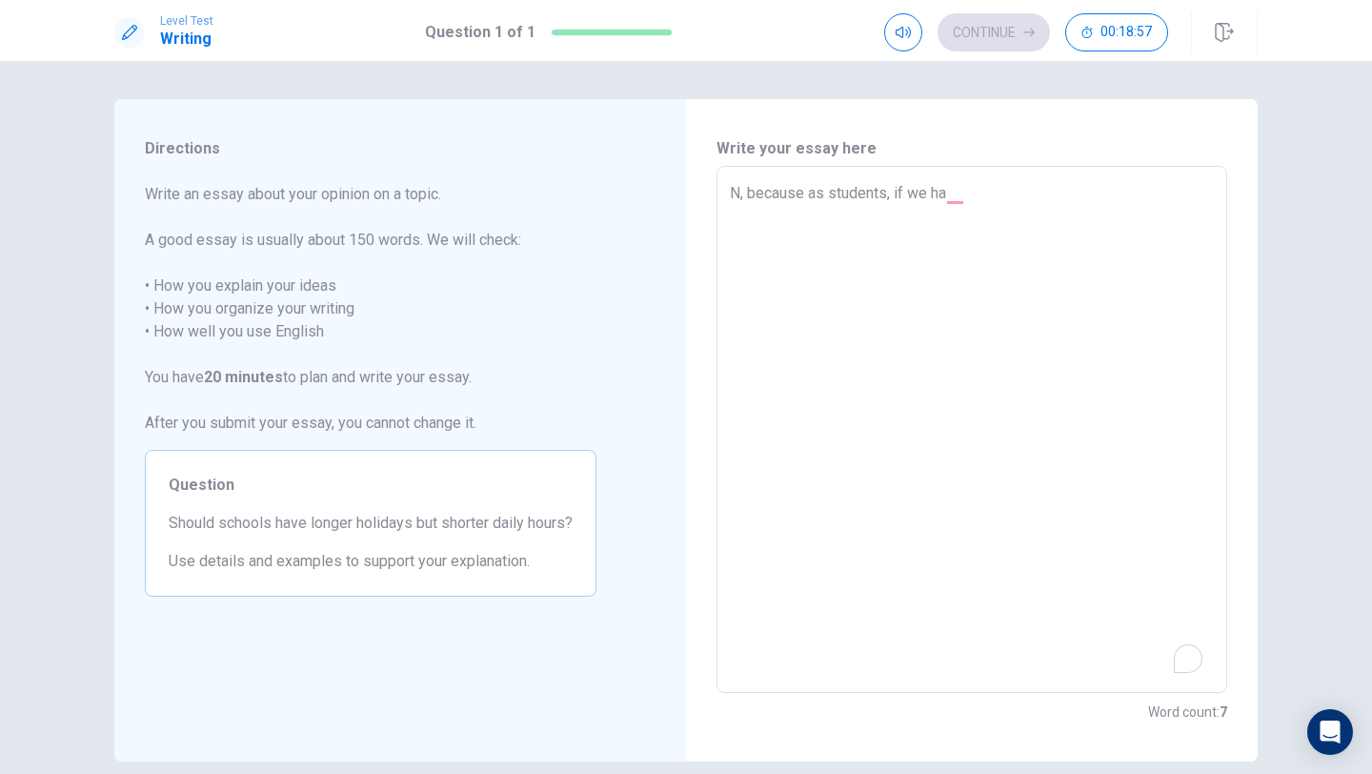
type textarea ", because as students, if we ha"
type textarea "x"
type textarea "Y, because as students, if we ha"
type textarea "x"
type textarea "Ye, because as students, if we ha"
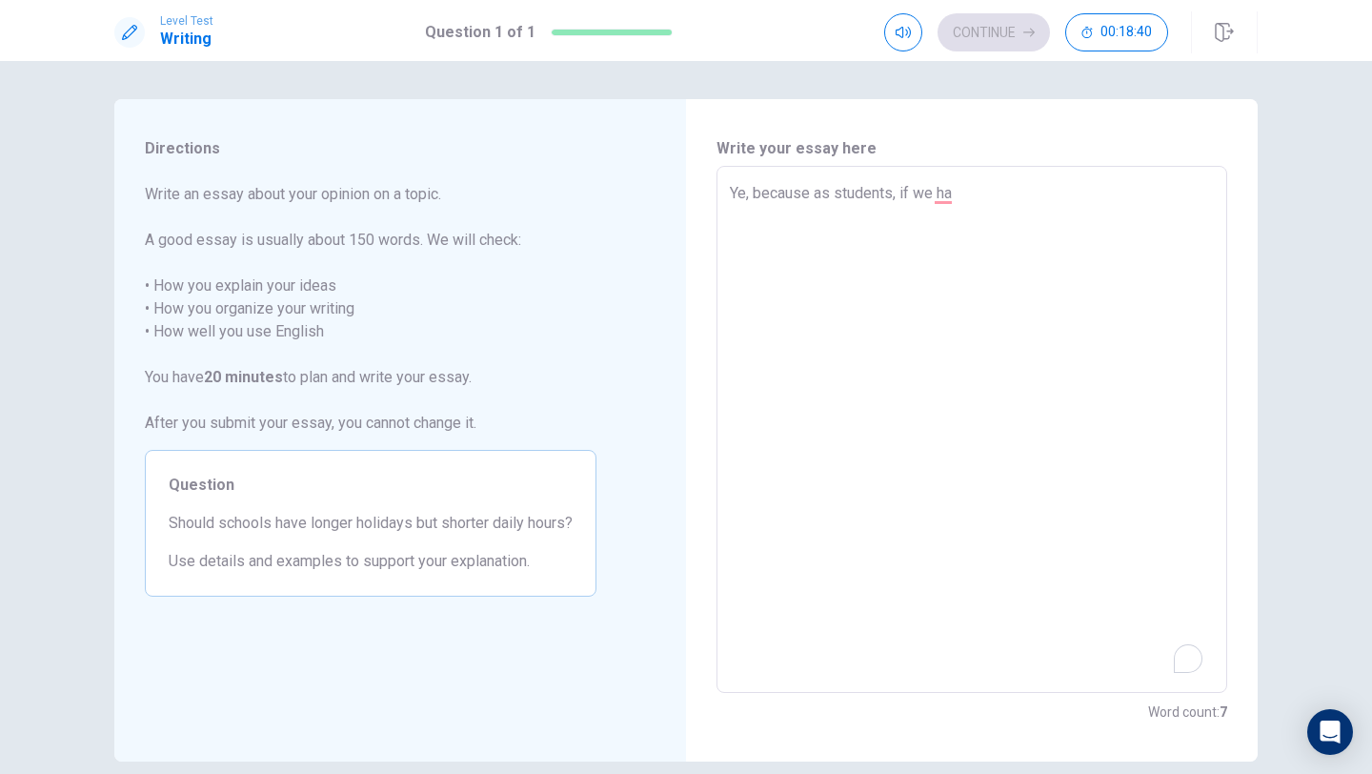
type textarea "x"
type textarea "Yes, because as students, if we ha"
click at [984, 196] on textarea "Yes, because as students, if we ha" at bounding box center [972, 429] width 484 height 495
type textarea "x"
type textarea "Yes, because as students, if we hav"
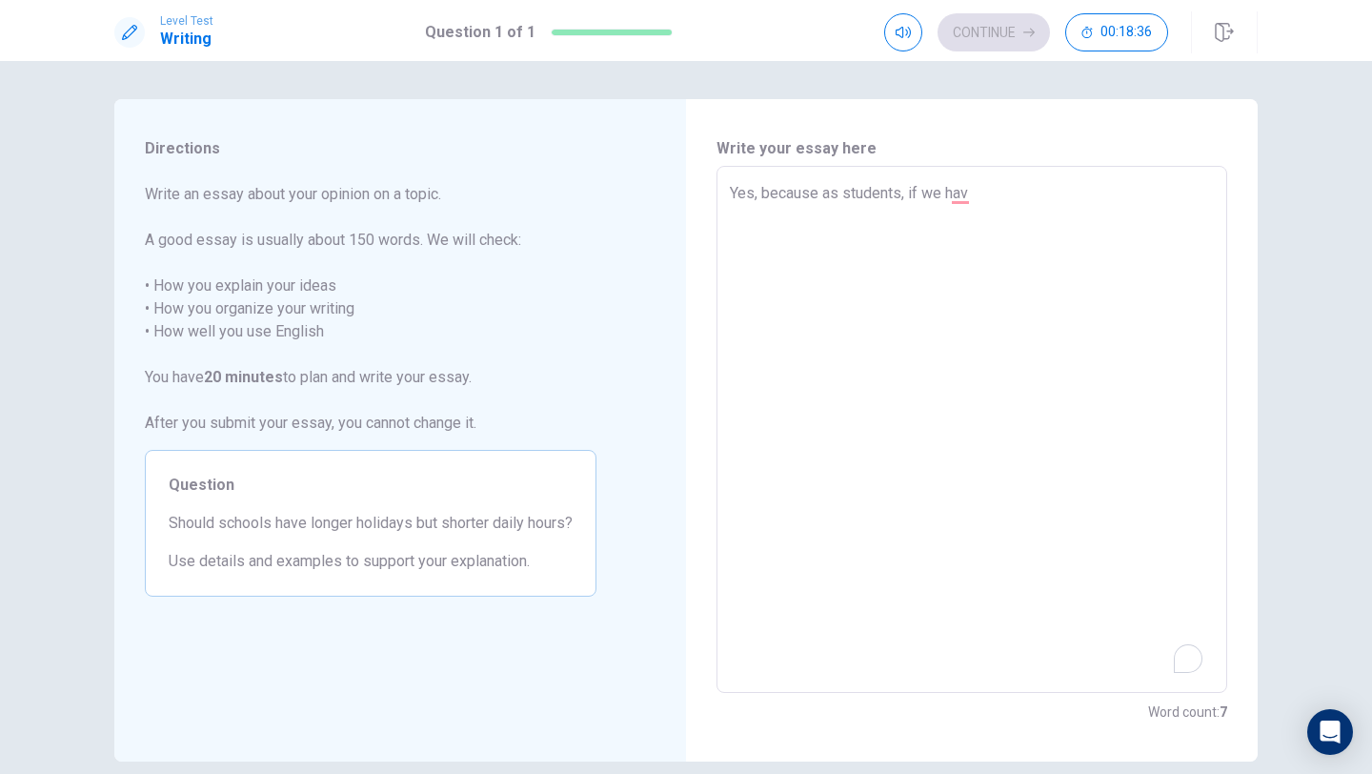
type textarea "x"
type textarea "Yes, because as students, if we have"
type textarea "x"
type textarea "Yes, because as students, if we have"
type textarea "x"
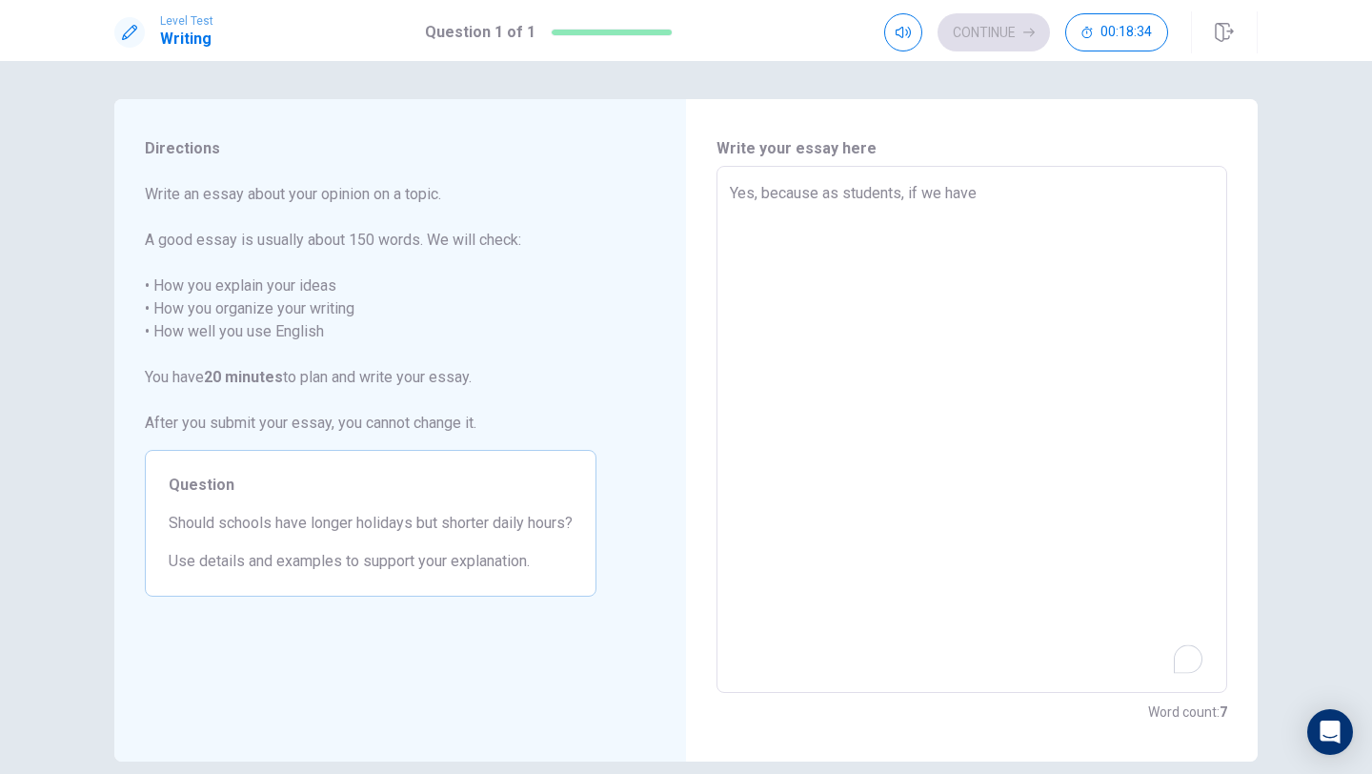
type textarea "Yes, because as students, if we have m"
type textarea "x"
type textarea "Yes, because as students, if we have mo"
type textarea "x"
type textarea "Yes, because as students, if we have mor"
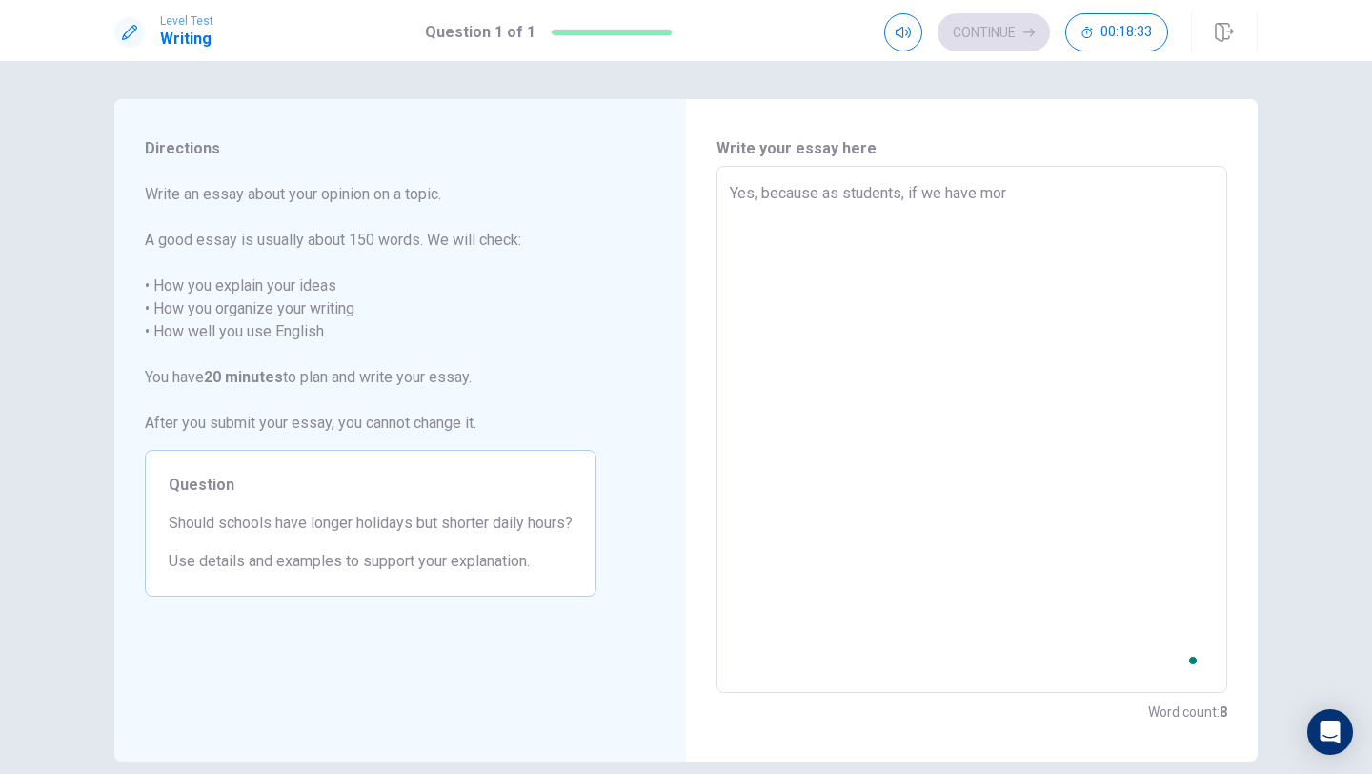
type textarea "x"
type textarea "Yes, because as students, if we have more"
type textarea "x"
type textarea "Yes, because as students, if we have more"
type textarea "x"
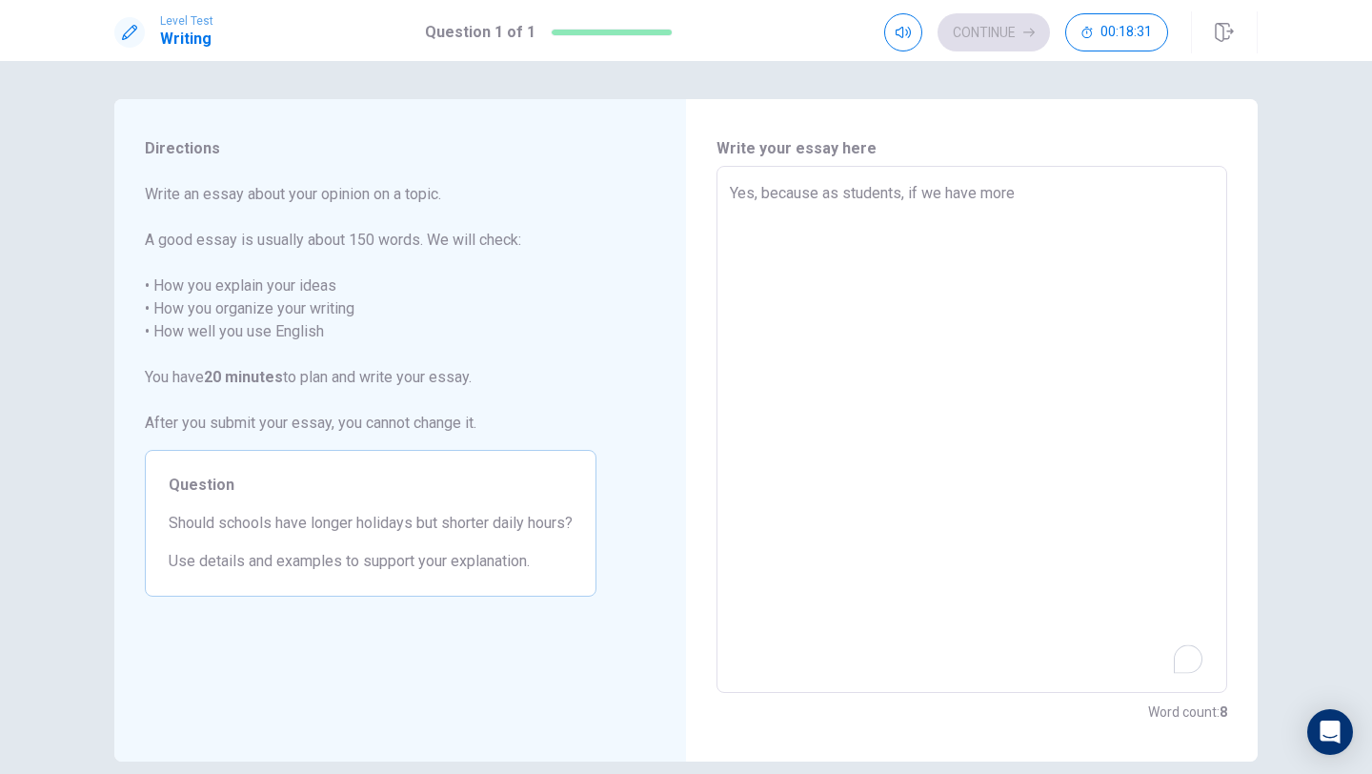
type textarea "Yes, because as students, if we have more f"
type textarea "x"
type textarea "Yes, because as students, if we have more fr"
type textarea "x"
type textarea "Yes, because as students, if we have more fre"
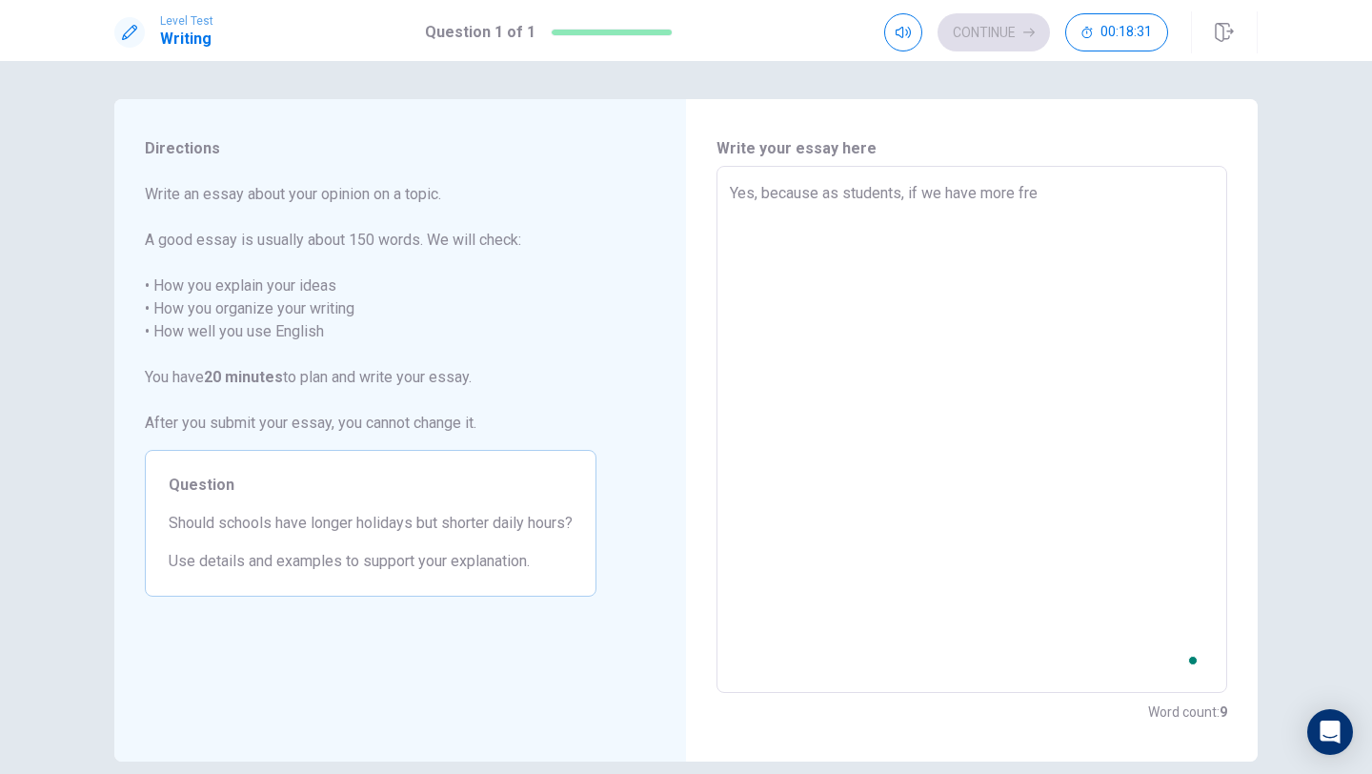
type textarea "x"
type textarea "Yes, because as students, if we have more free"
type textarea "x"
type textarea "Yes, because as students, if we have more free"
type textarea "x"
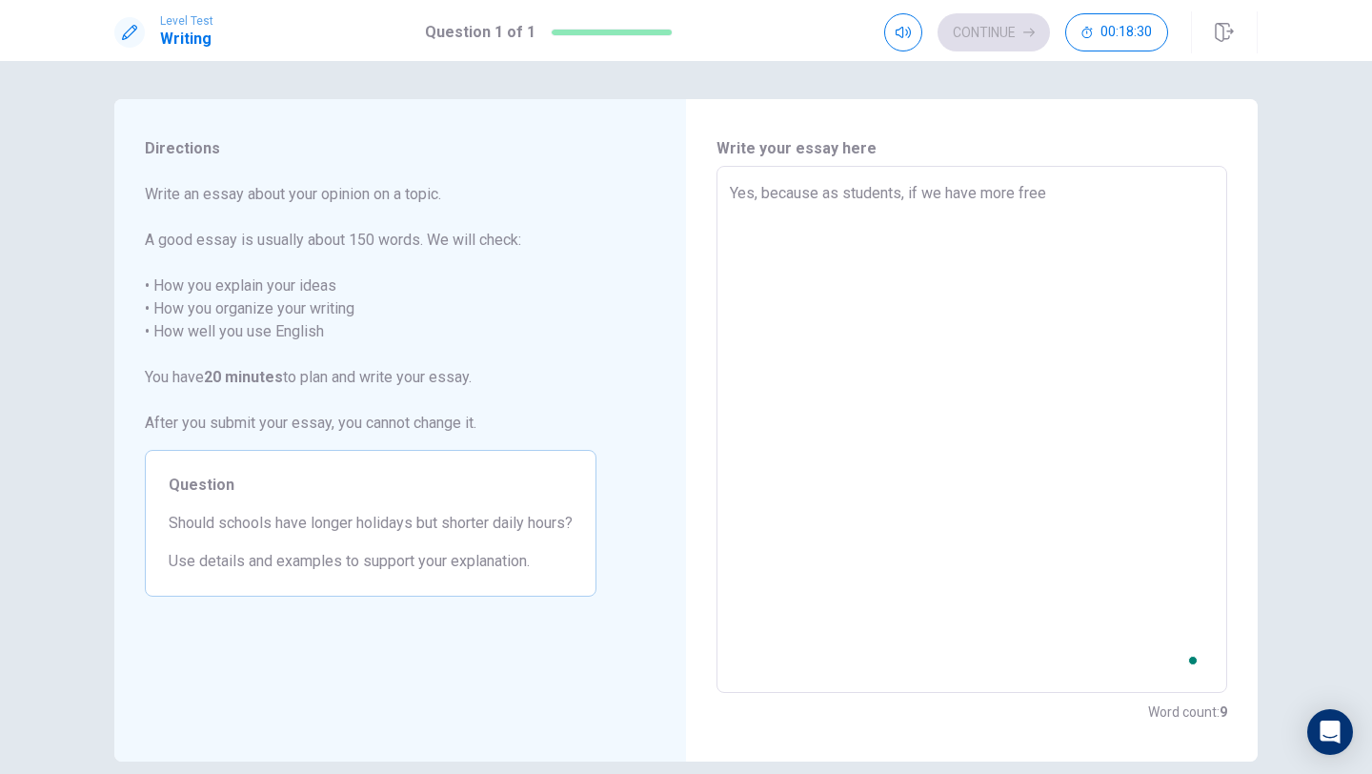
type textarea "Yes, because as students, if we have more free t"
type textarea "x"
type textarea "Yes, because as students, if we have more free ti"
type textarea "x"
type textarea "Yes, because as students, if we have more free [PERSON_NAME]"
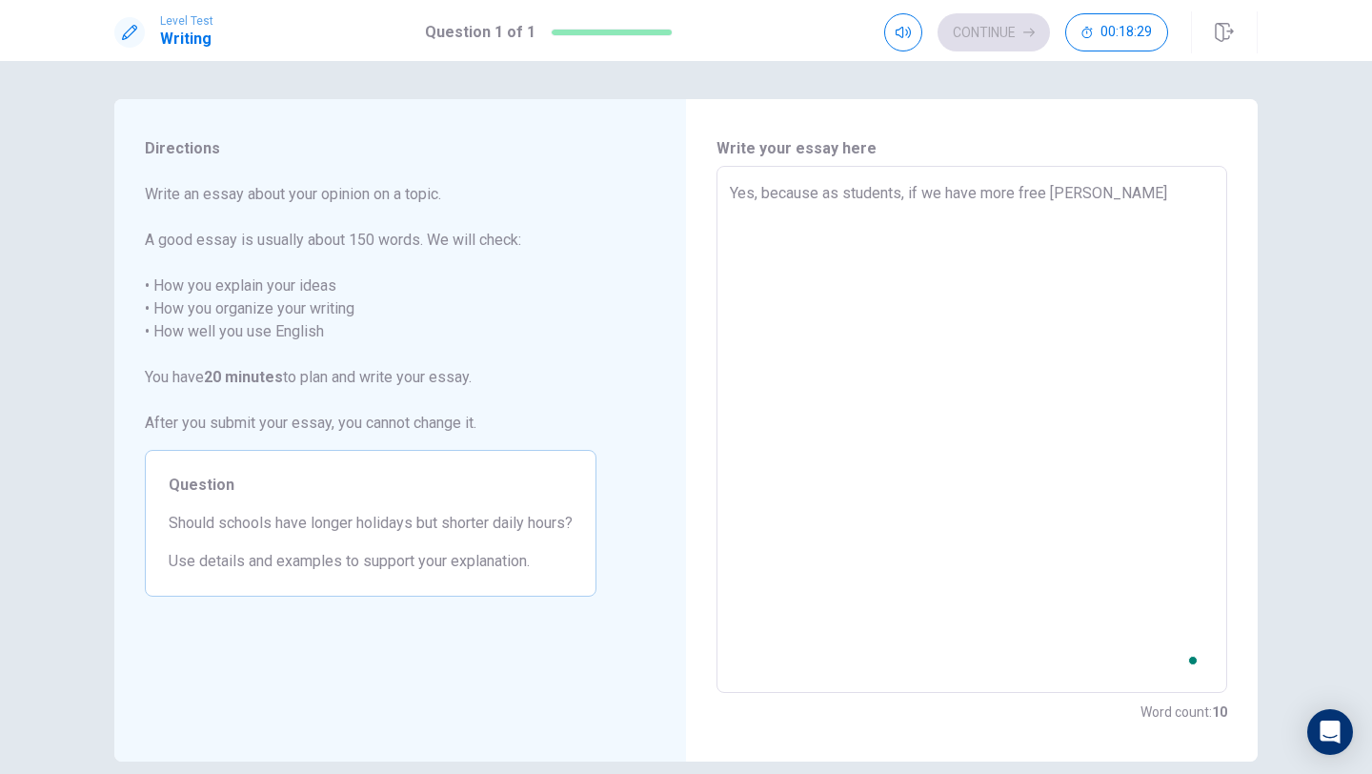
type textarea "x"
type textarea "Yes, because as students, if we have more free time"
type textarea "x"
type textarea "Yes, because as students, if we have more free time"
type textarea "x"
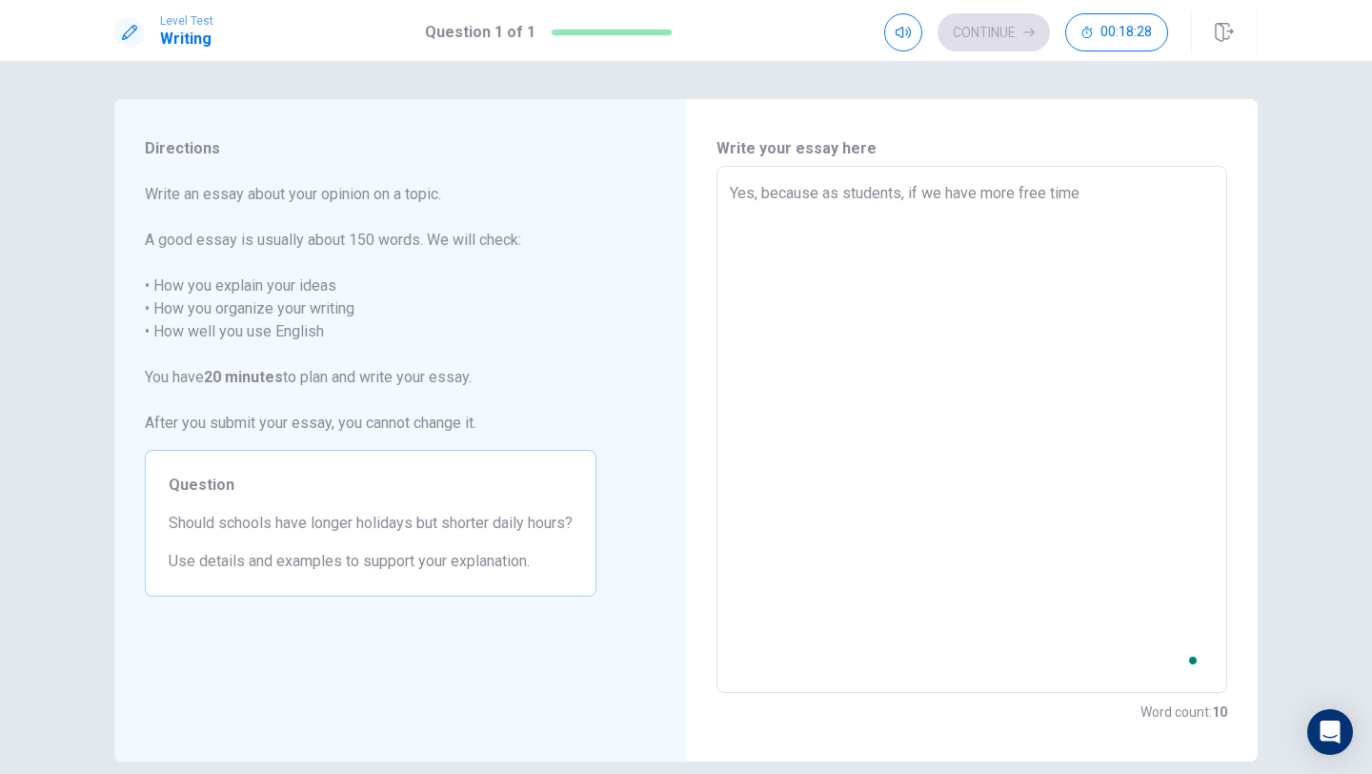
type textarea "Yes, because as students, if we have more free time o"
type textarea "x"
type textarea "Yes, because as students, if we have more free time on"
type textarea "x"
type textarea "Yes, because as students, if we have more free time on"
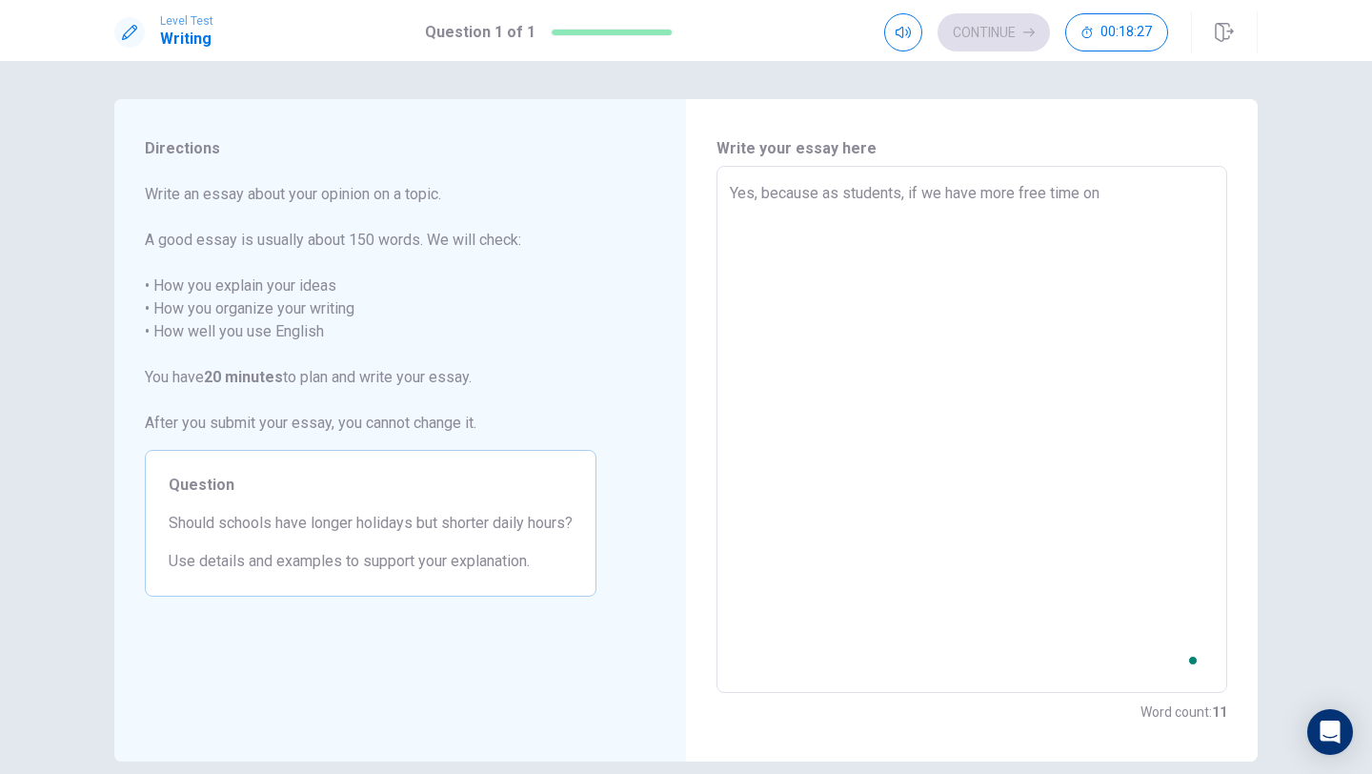
type textarea "x"
type textarea "Yes, because as students, if we have more free time on o"
type textarea "x"
type textarea "Yes, because as students, if we have more free time on ou"
type textarea "x"
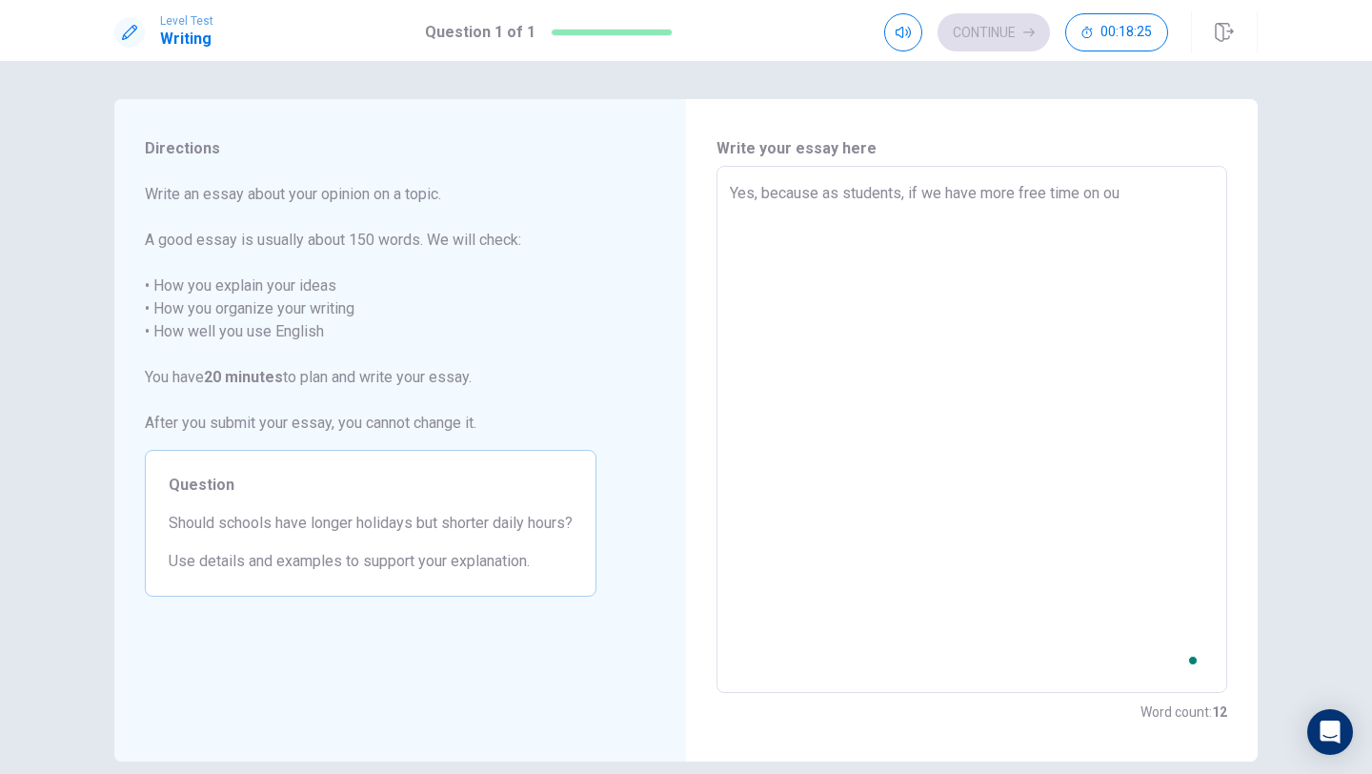
type textarea "Yes, because as students, if we have more free time on our"
type textarea "x"
type textarea "Yes, because as students, if we have more free time on our"
type textarea "x"
type textarea "Yes, because as students, if we have more free time on our h"
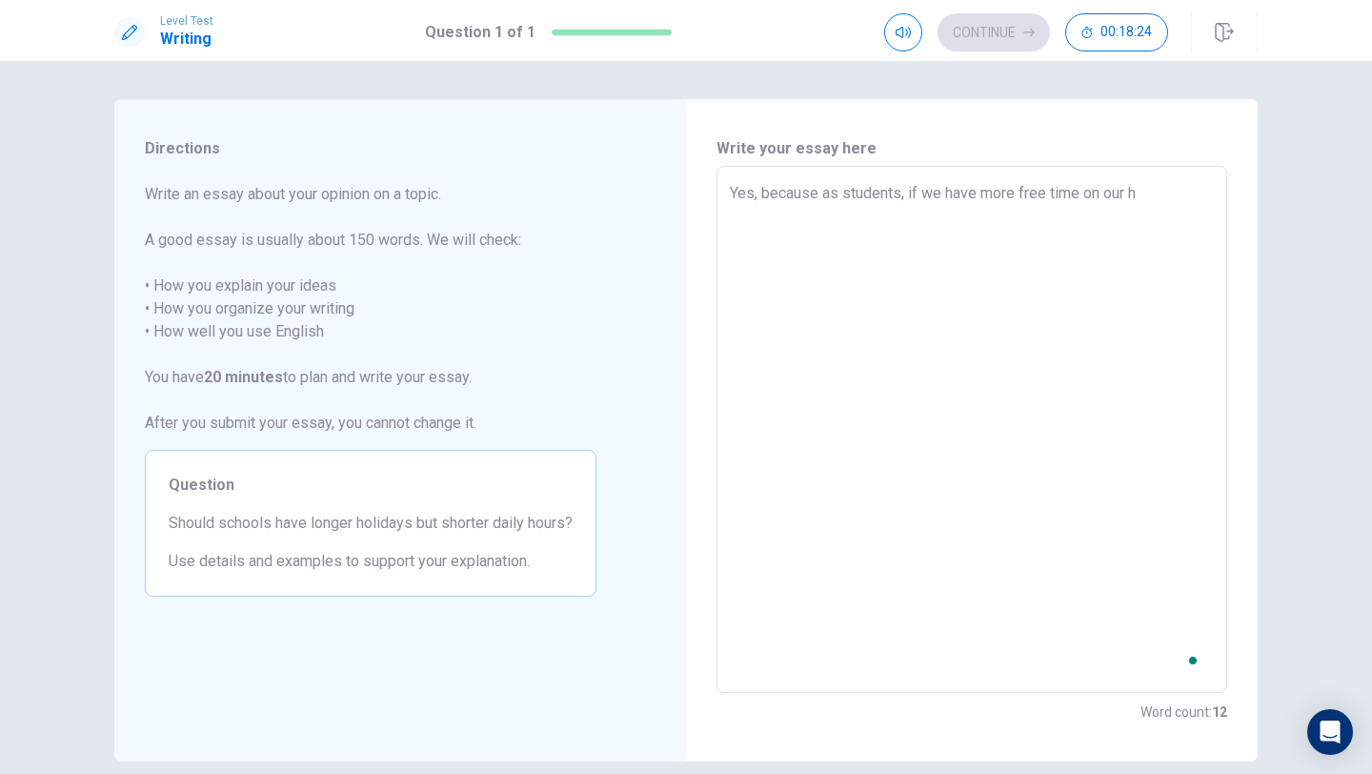
type textarea "x"
type textarea "Yes, because as students, if we have more free time on our ha"
type textarea "x"
type textarea "Yes, because as students, if we have more free time on our had"
type textarea "x"
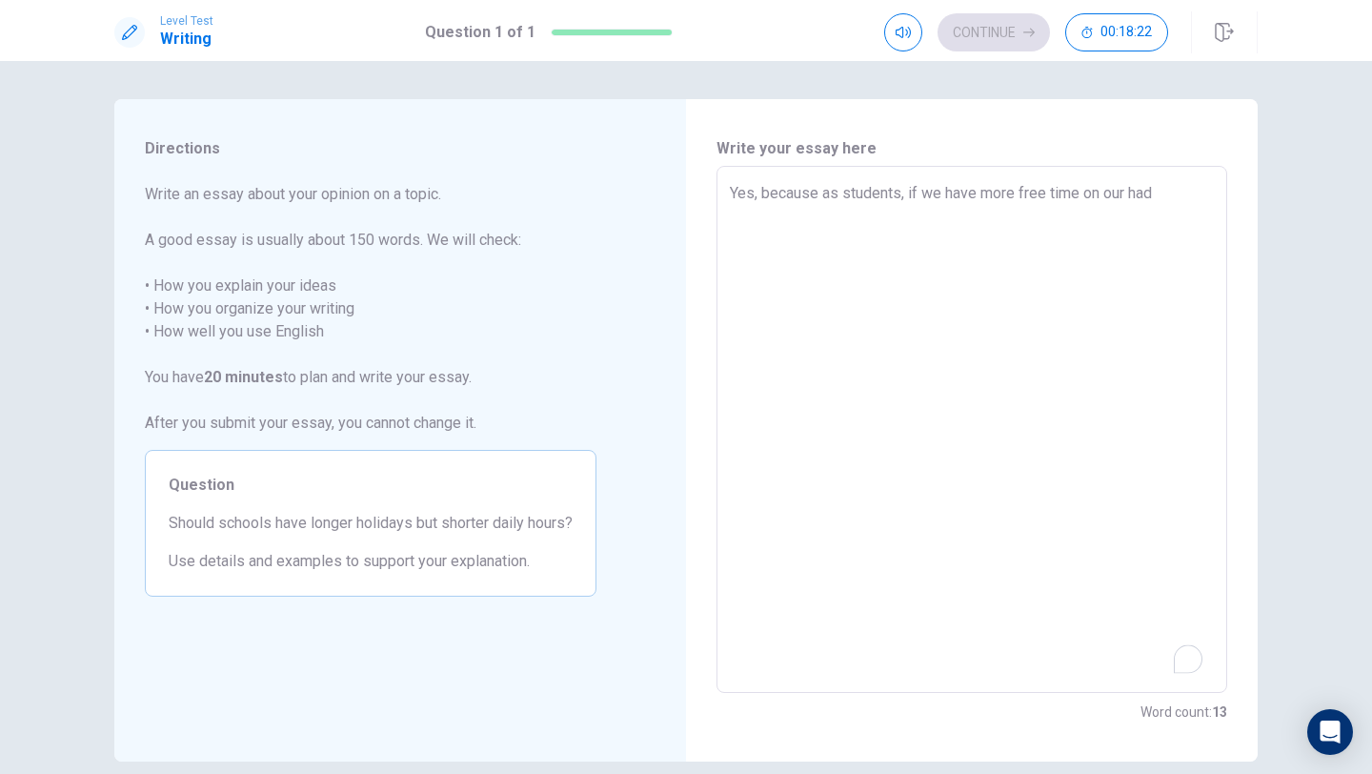
type textarea "Yes, because as students, if we have more free time on our hads"
type textarea "x"
type textarea "Yes, because as students, if we have more free time on our had"
type textarea "x"
type textarea "Yes, because as students, if we have more free time on our ha"
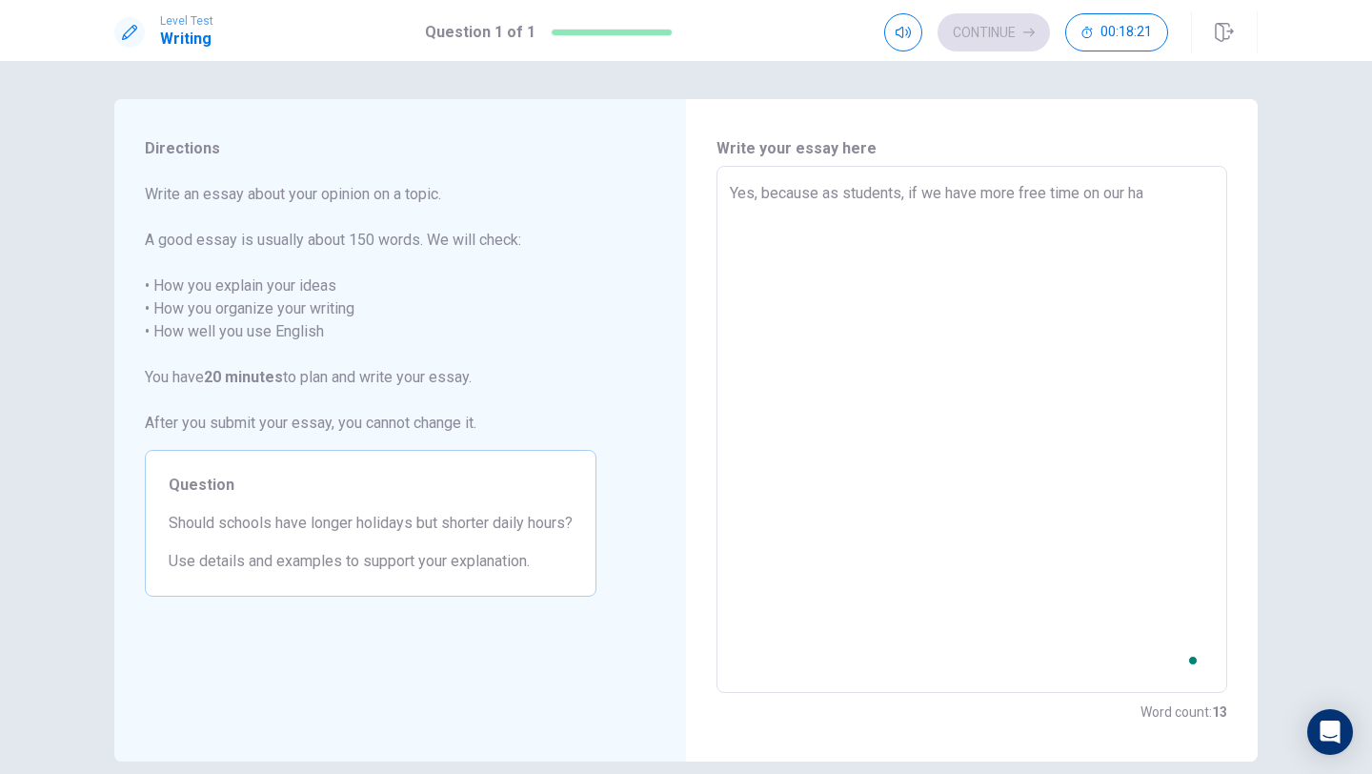
type textarea "x"
type textarea "Yes, because as students, if we have more free time on our han"
type textarea "x"
type textarea "Yes, because as students, if we have more free time on our hand"
type textarea "x"
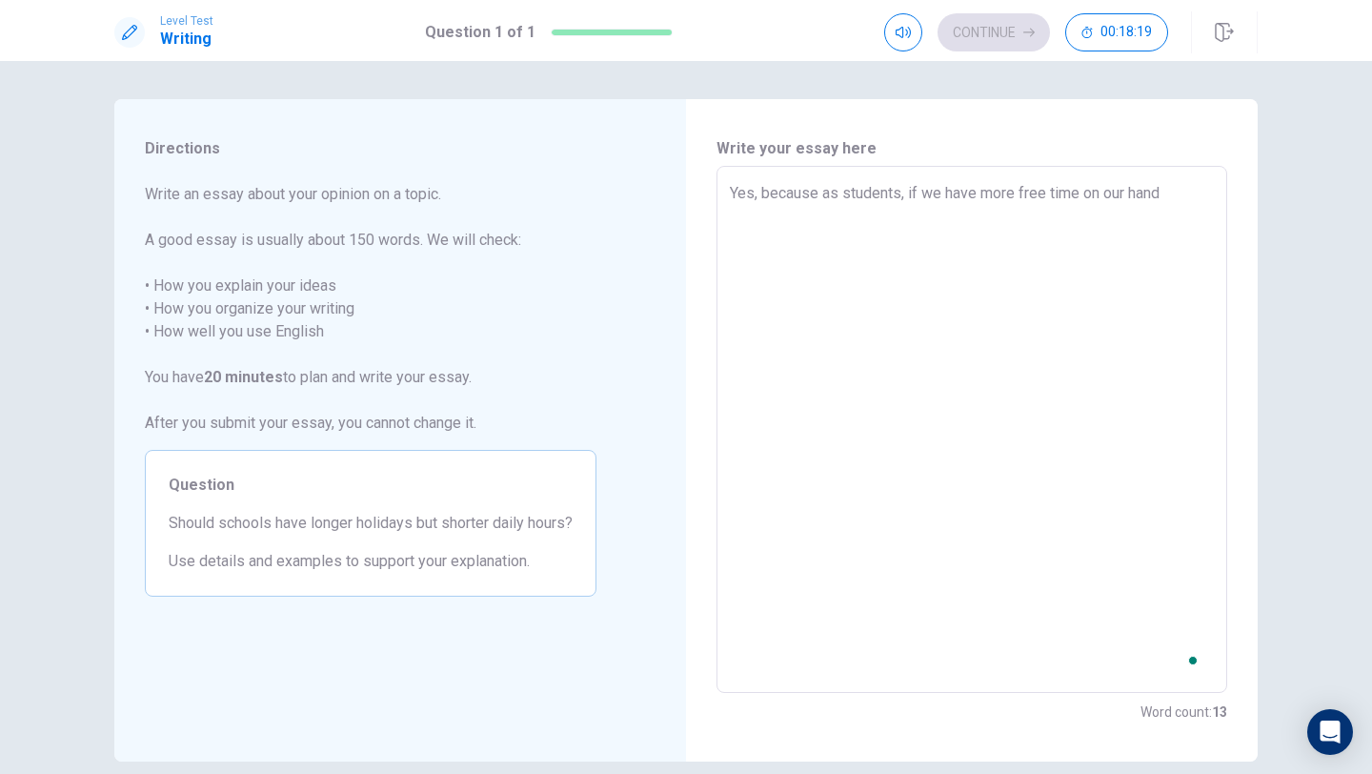
type textarea "Yes, because as students, if we have more free time on our hands"
type textarea "x"
type textarea "Yes, because as students, if we have more free time on our hands"
type textarea "x"
type textarea "Yes, because as students, if we have more free time on our hands"
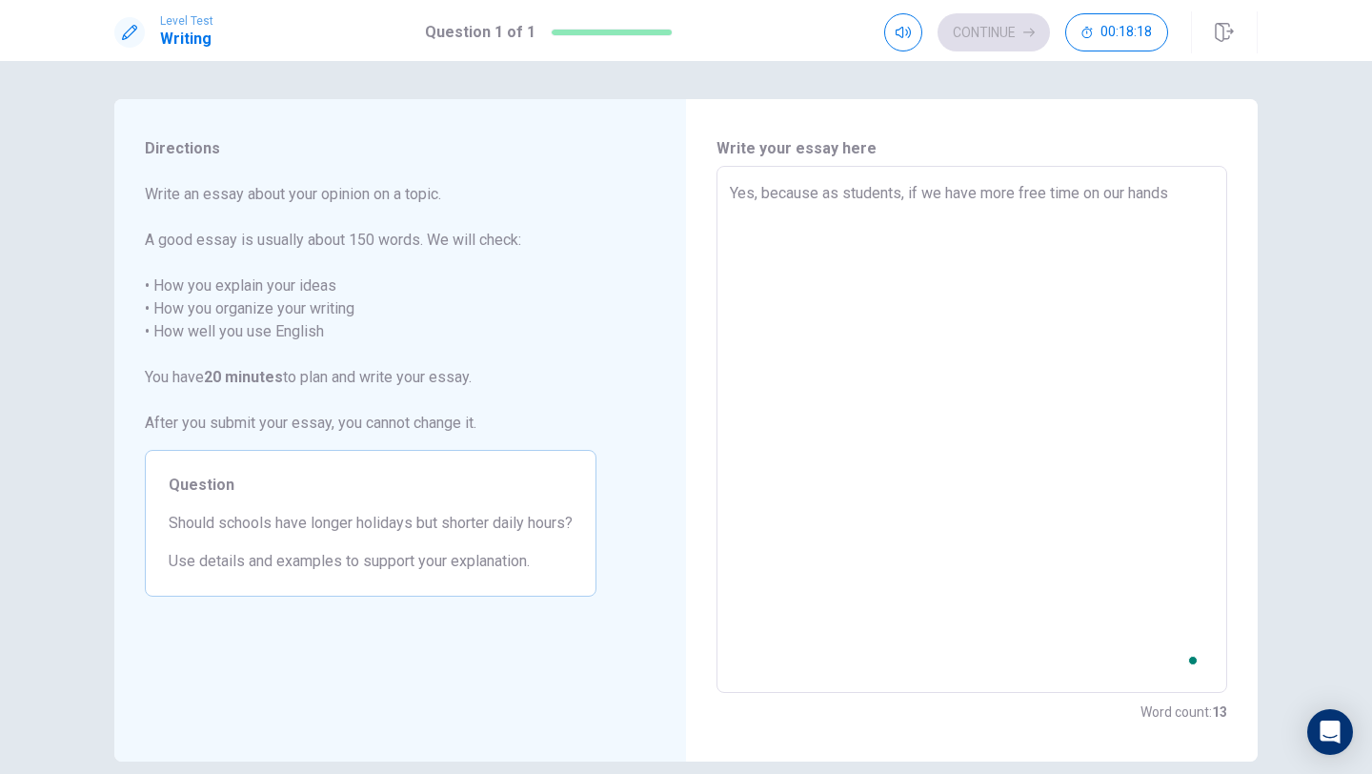
type textarea "x"
type textarea "Yes, because as students, if we have more free time on our hands,"
type textarea "x"
type textarea "Yes, because as students, if we have more free time on our hands,"
type textarea "x"
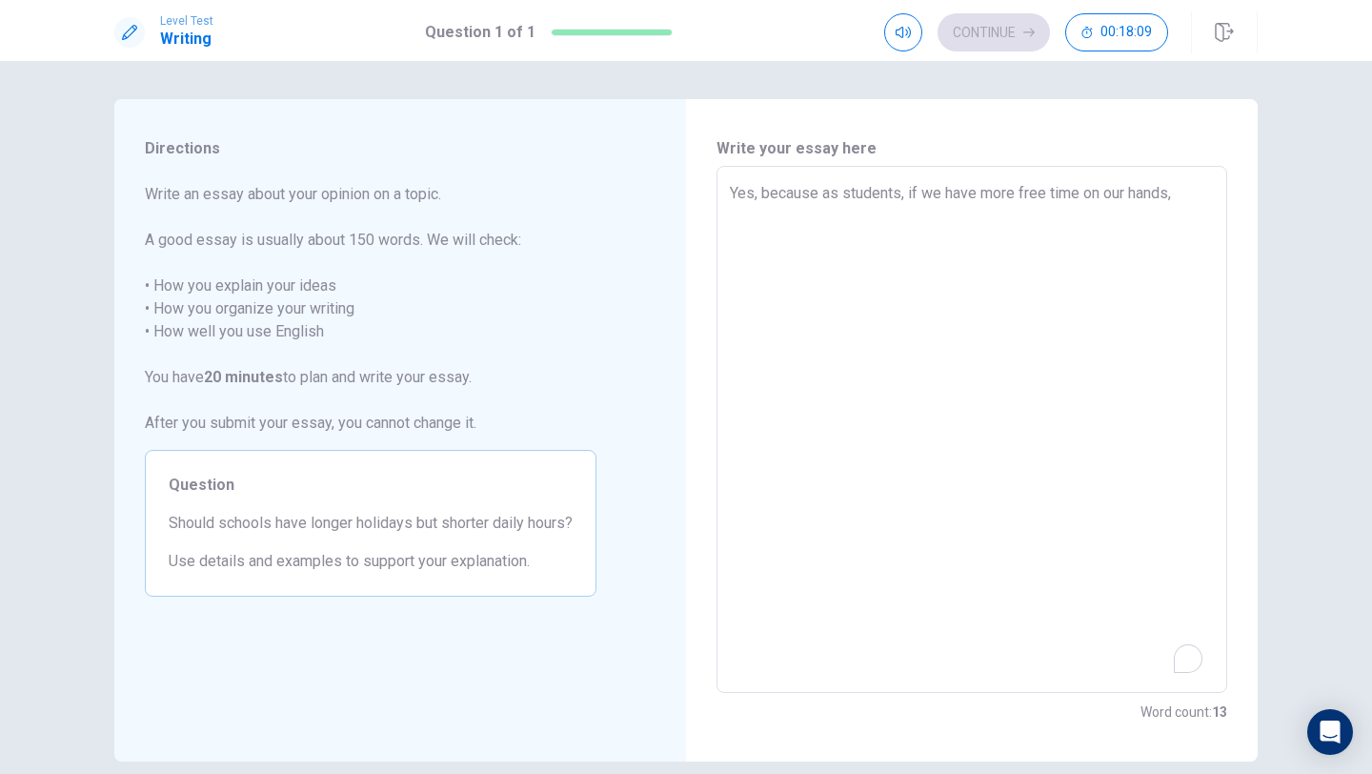
type textarea "Yes, because as students, if we have more free time on our hands, w"
type textarea "x"
type textarea "Yes, because as students, if we have more free time on our hands, we"
type textarea "x"
type textarea "Yes, because as students, if we have more free time on our hands, we"
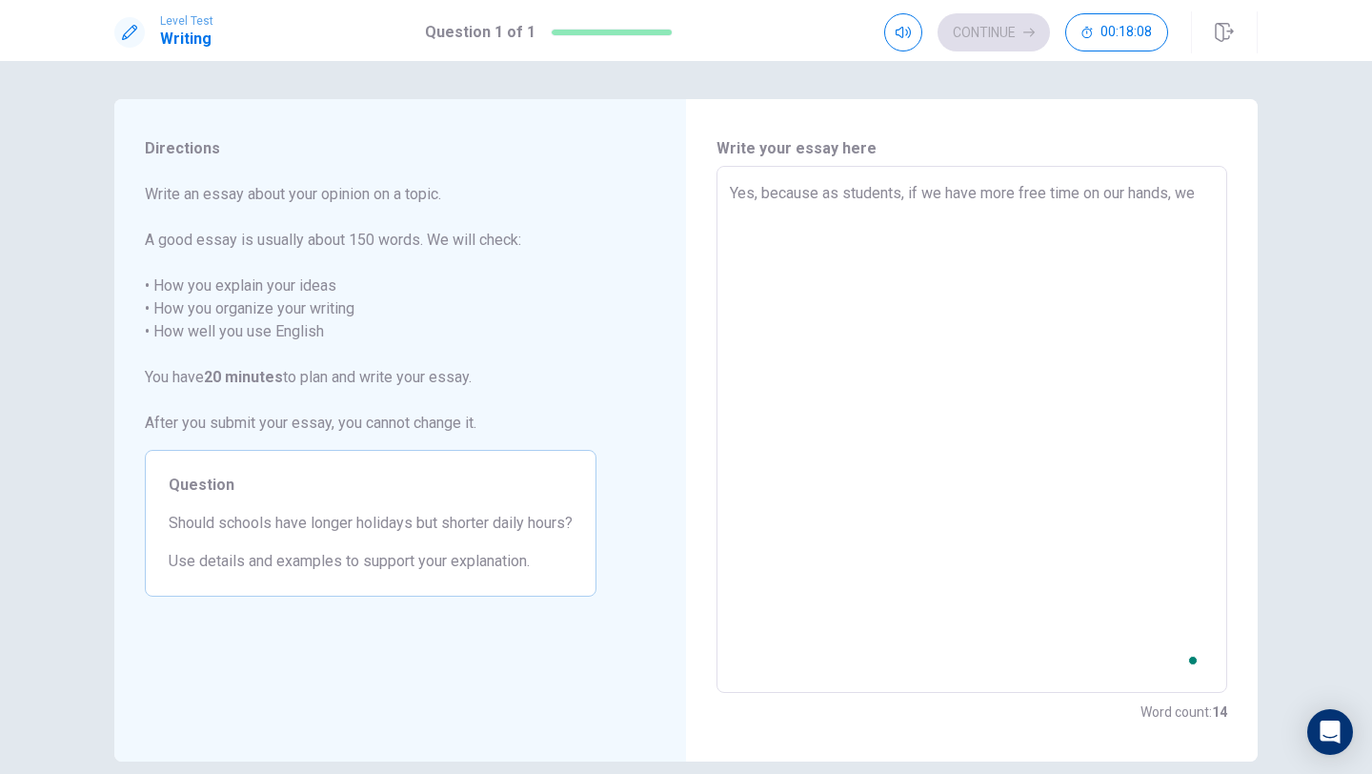
type textarea "x"
type textarea "Yes, because as students, if we have more free time on our hands, we w"
type textarea "x"
type textarea "Yes, because as students, if we have more free time on our hands, we wo"
type textarea "x"
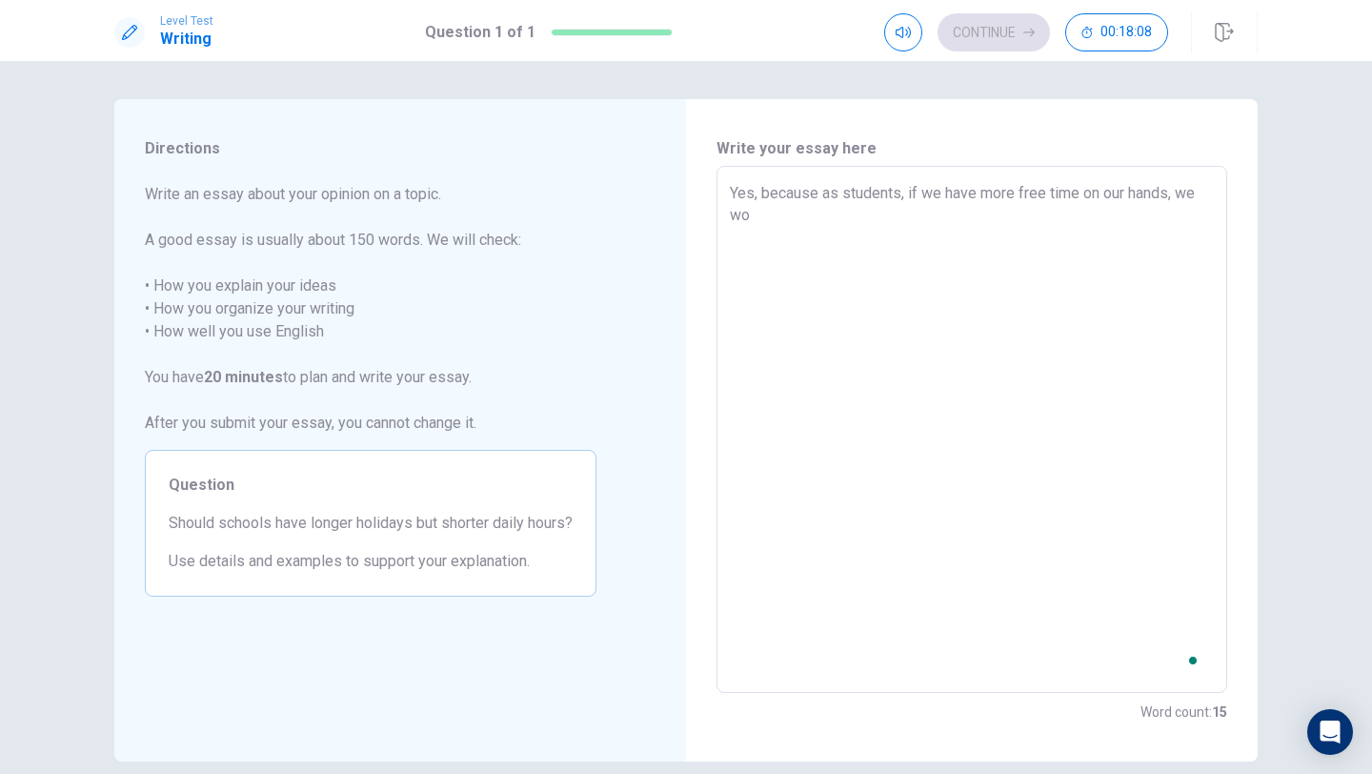
type textarea "Yes, because as students, if we have more free time on our hands, we wou"
type textarea "x"
type textarea "Yes, because as students, if we have more free time on our hands, we woul"
type textarea "x"
type textarea "Yes, because as students, if we have more free time on our hands, we would"
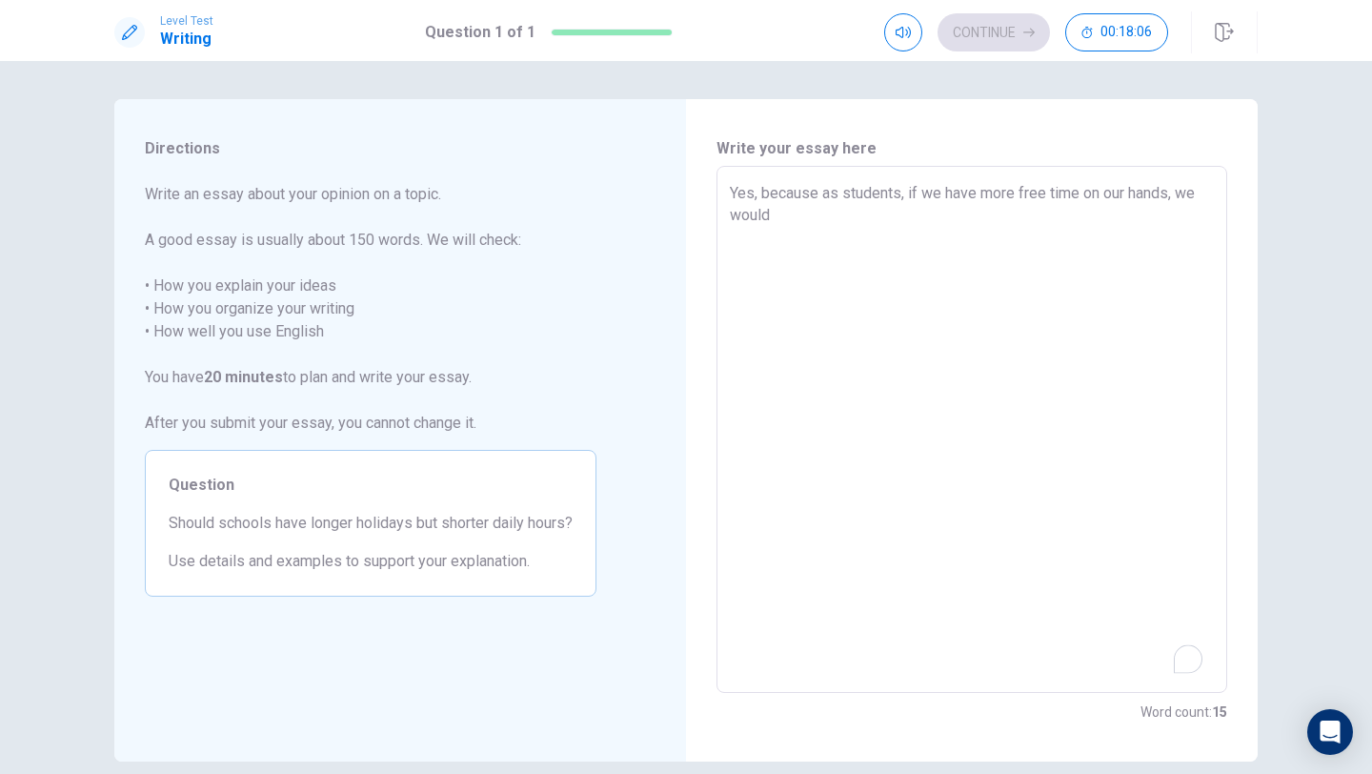
type textarea "x"
type textarea "Yes, because as students, if we have more free time on our hands, we wouldn"
type textarea "x"
type textarea "Yes, because as students, if we have more free time on our hands, we would"
type textarea "x"
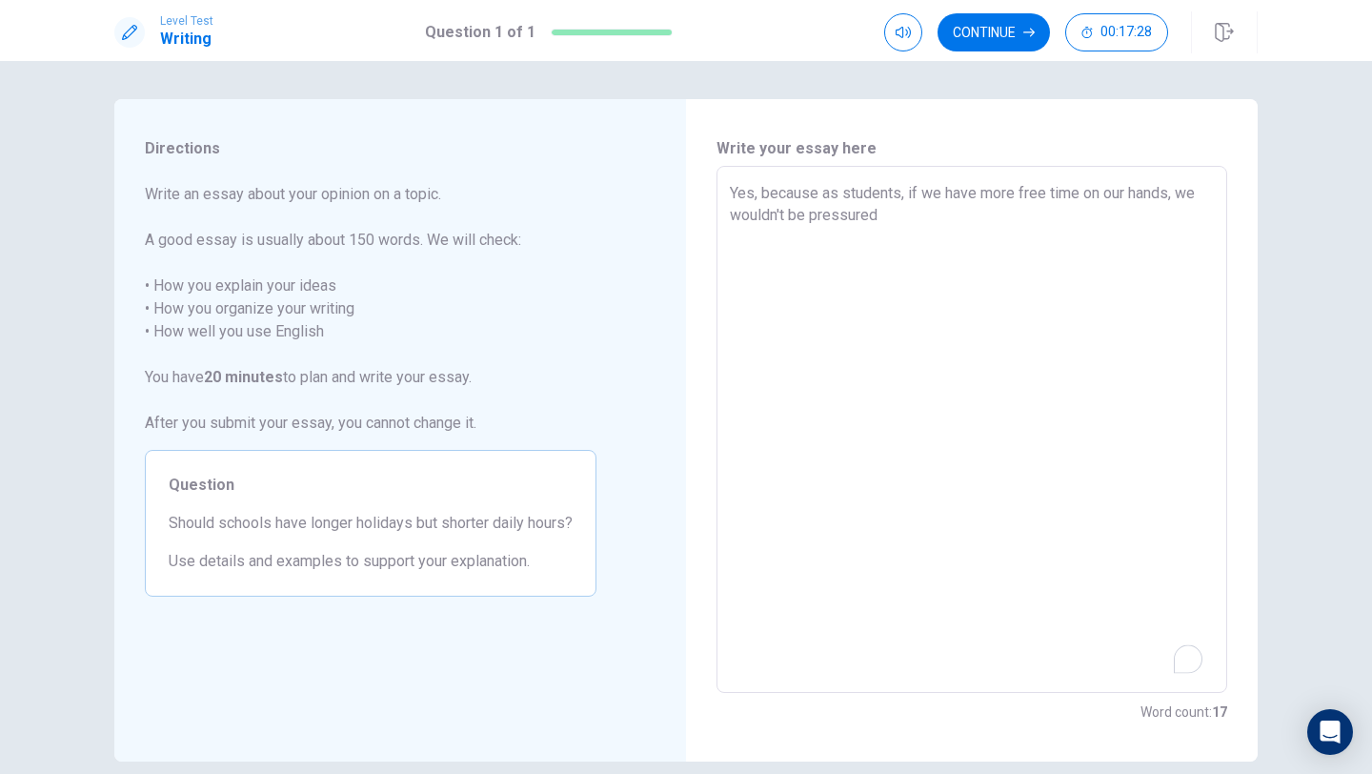
click at [808, 214] on textarea "Yes, because as students, if we have more free time on our hands, we wouldn't b…" at bounding box center [972, 429] width 484 height 495
click at [912, 219] on textarea "Yes, because as students, if we have more free time on our hands, we wouldn't b…" at bounding box center [972, 429] width 484 height 495
click at [1101, 212] on textarea "Yes, because as students, if we have more free time on our hands, we wouldn't b…" at bounding box center [972, 429] width 484 height 495
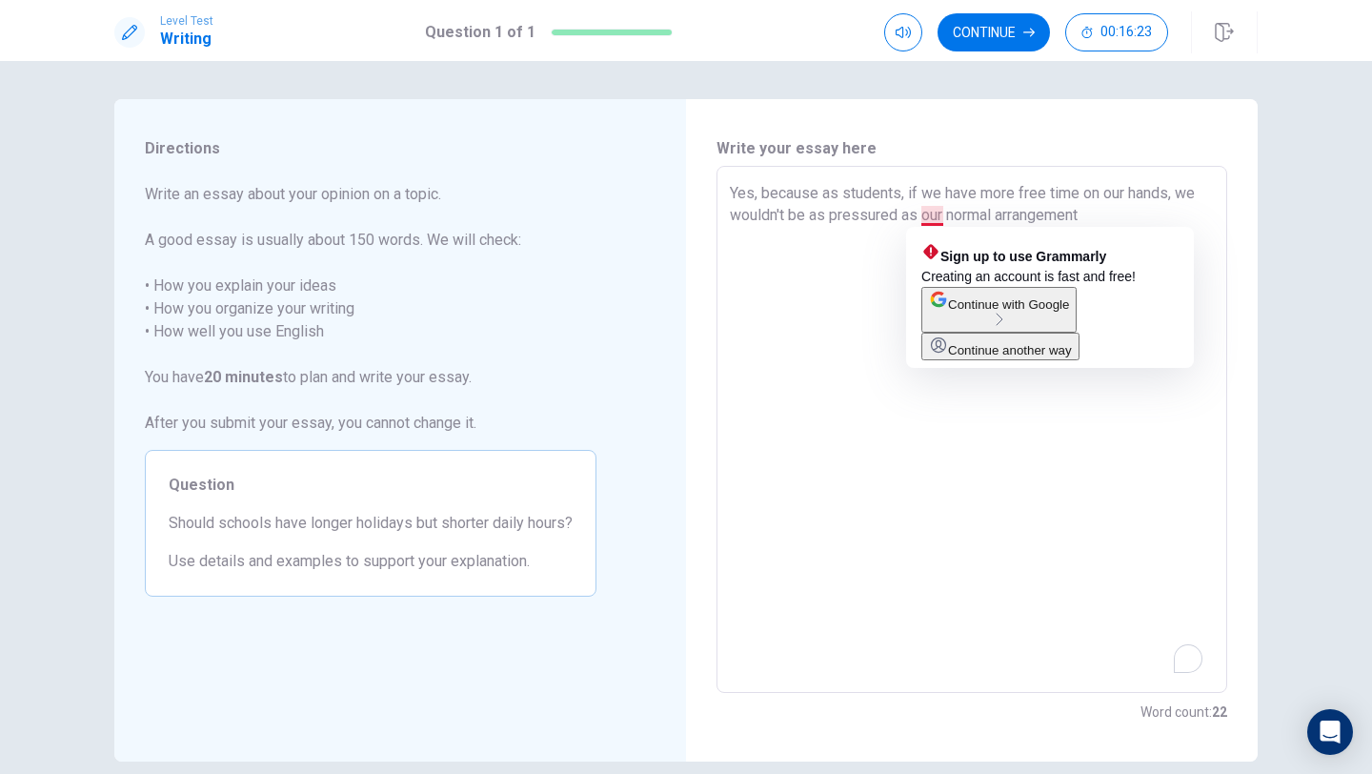
click at [940, 214] on textarea "Yes, because as students, if we have more free time on our hands, we wouldn't b…" at bounding box center [972, 429] width 484 height 495
click at [946, 217] on textarea "Yes, because as students, if we have more free time on our hands, we wouldn't b…" at bounding box center [972, 429] width 484 height 495
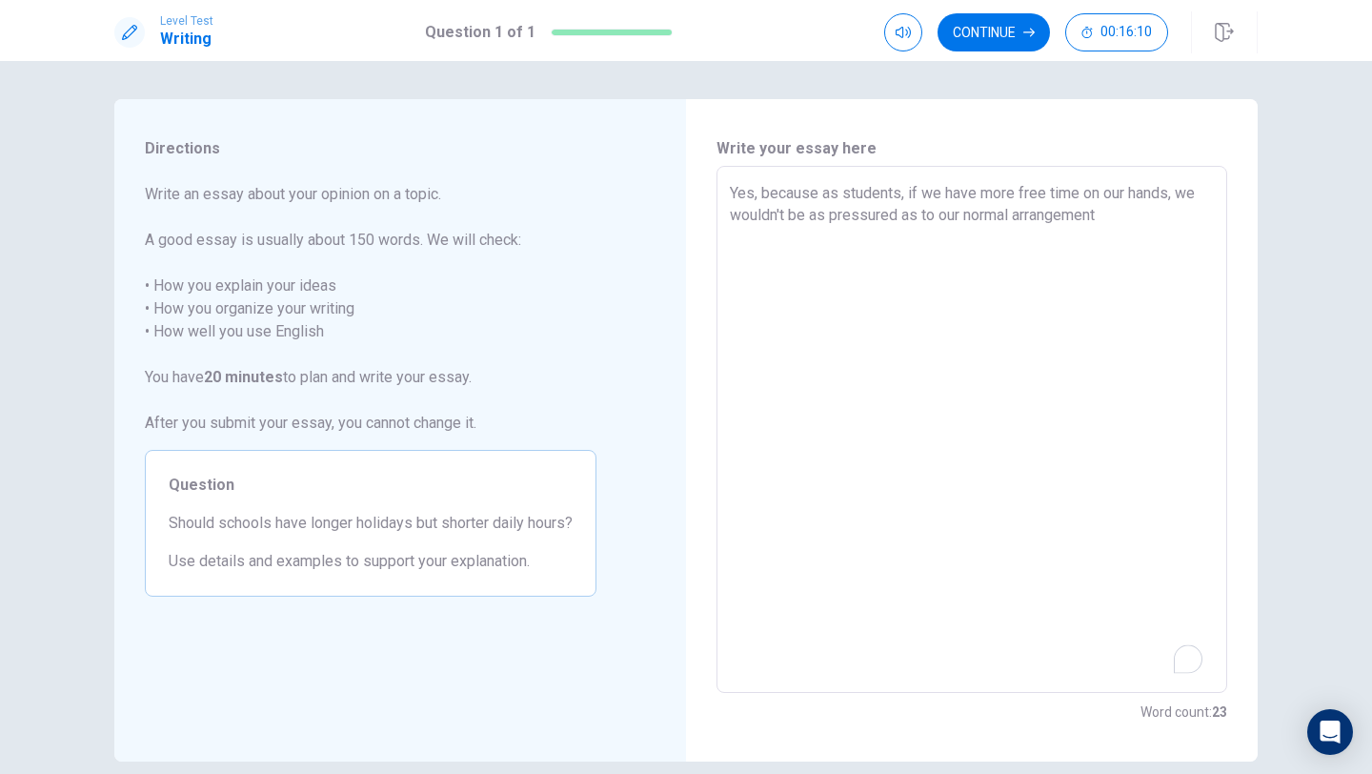
click at [1121, 216] on textarea "Yes, because as students, if we have more free time on our hands, we wouldn't b…" at bounding box center [972, 429] width 484 height 495
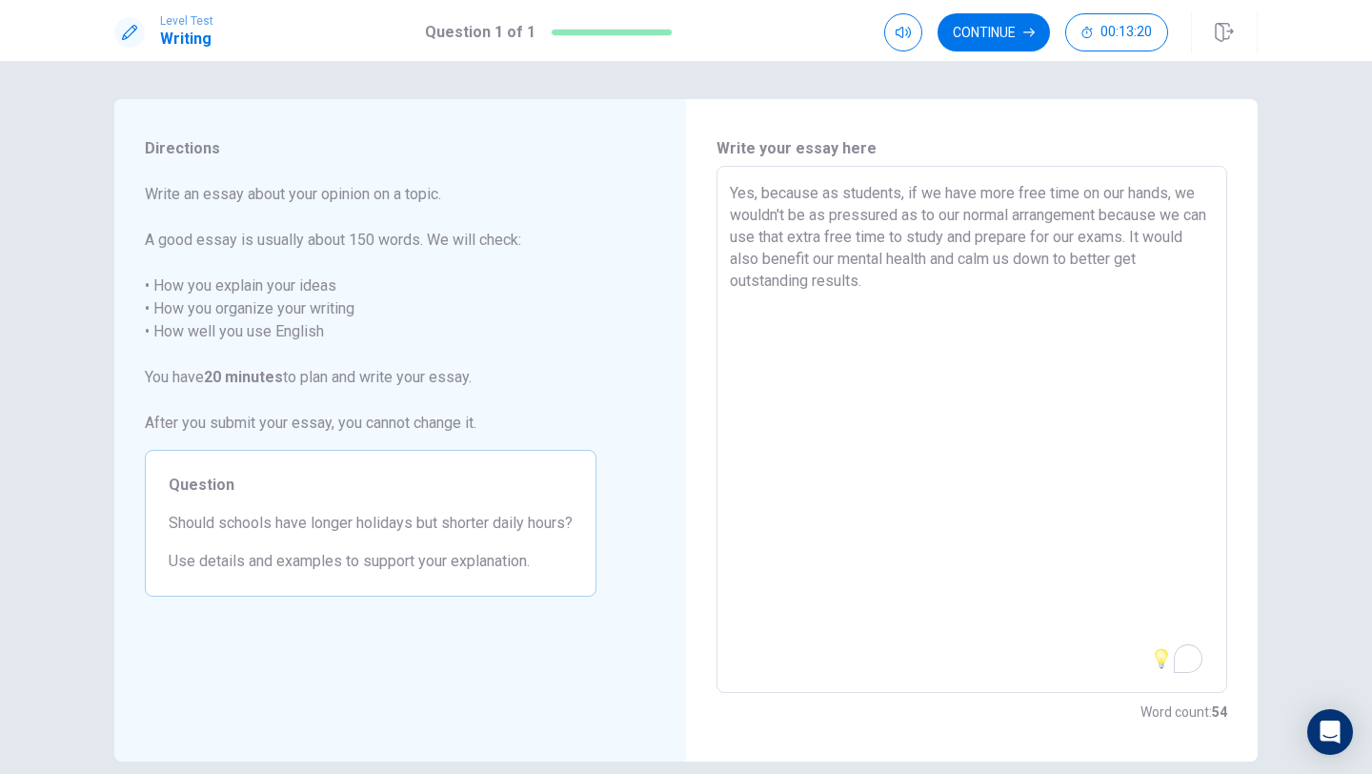
drag, startPoint x: 1104, startPoint y: 259, endPoint x: 1009, endPoint y: 265, distance: 95.4
click at [1009, 265] on textarea "Yes, because as students, if we have more free time on our hands, we wouldn't b…" at bounding box center [972, 429] width 484 height 495
click at [1081, 260] on textarea "Yes, because as students, if we have more free time on our hands, we wouldn't b…" at bounding box center [972, 429] width 484 height 495
click at [983, 290] on textarea "Yes, because as students, if we have more free time on our hands, we wouldn't b…" at bounding box center [972, 429] width 484 height 495
click at [806, 282] on textarea "Yes, because as students, if we have more free time on our hands, we wouldn't b…" at bounding box center [972, 429] width 484 height 495
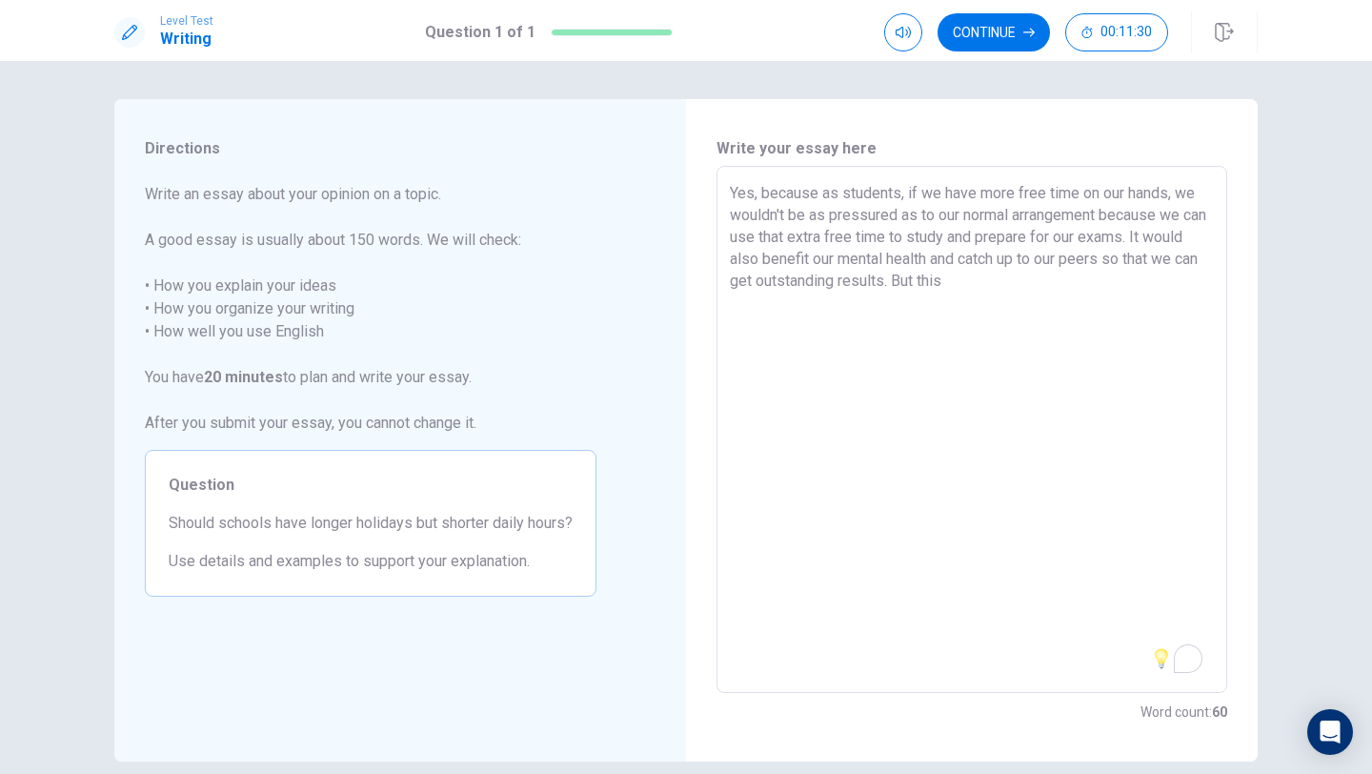
click at [1013, 288] on textarea "Yes, because as students, if we have more free time on our hands, we wouldn't b…" at bounding box center [972, 429] width 484 height 495
click at [830, 303] on textarea "Yes, because as students, if we have more free time on our hands, we wouldn't b…" at bounding box center [972, 429] width 484 height 495
click at [857, 305] on textarea "Yes, because as students, if we have more free time on our hands, we wouldn't b…" at bounding box center [972, 429] width 484 height 495
click at [1019, 304] on textarea "Yes, because as students, if we have more free time on our hands, we wouldn't b…" at bounding box center [972, 429] width 484 height 495
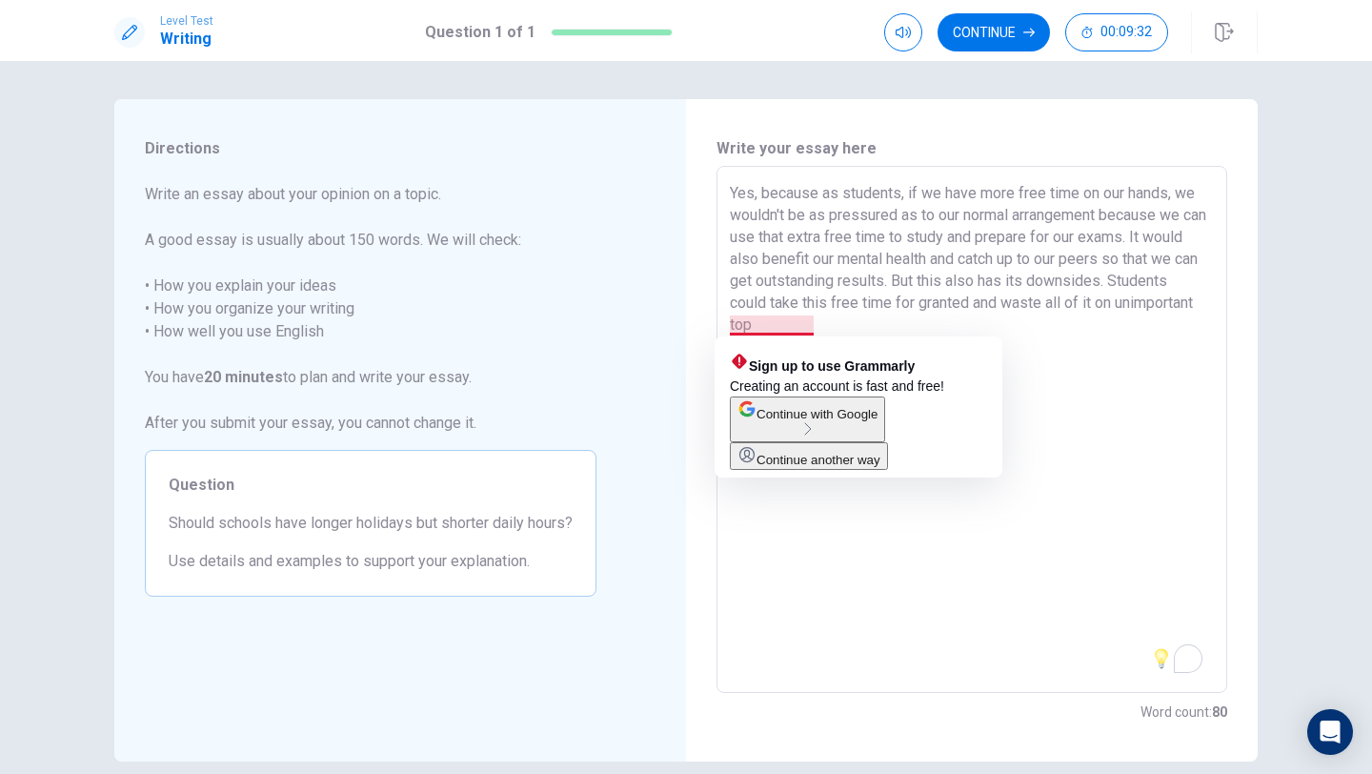
click at [792, 325] on textarea "Yes, because as students, if we have more free time on our hands, we wouldn't b…" at bounding box center [972, 429] width 484 height 495
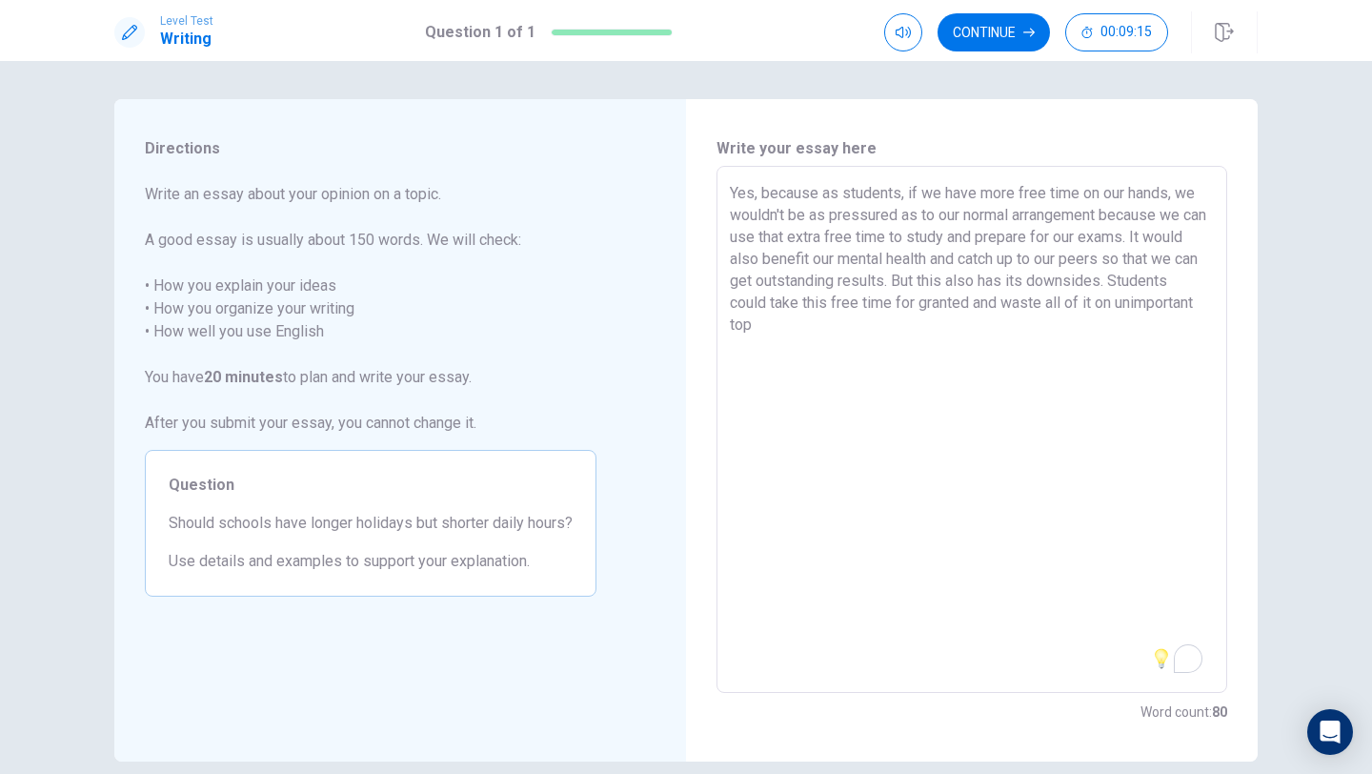
click at [778, 324] on textarea "Yes, because as students, if we have more free time on our hands, we wouldn't b…" at bounding box center [972, 429] width 484 height 495
click at [814, 325] on textarea "Yes, because as students, if we have more free time on our hands, we wouldn't b…" at bounding box center [972, 429] width 484 height 495
click at [849, 328] on textarea "Yes, because as students, if we have more free time on our hands, we wouldn't b…" at bounding box center [972, 429] width 484 height 495
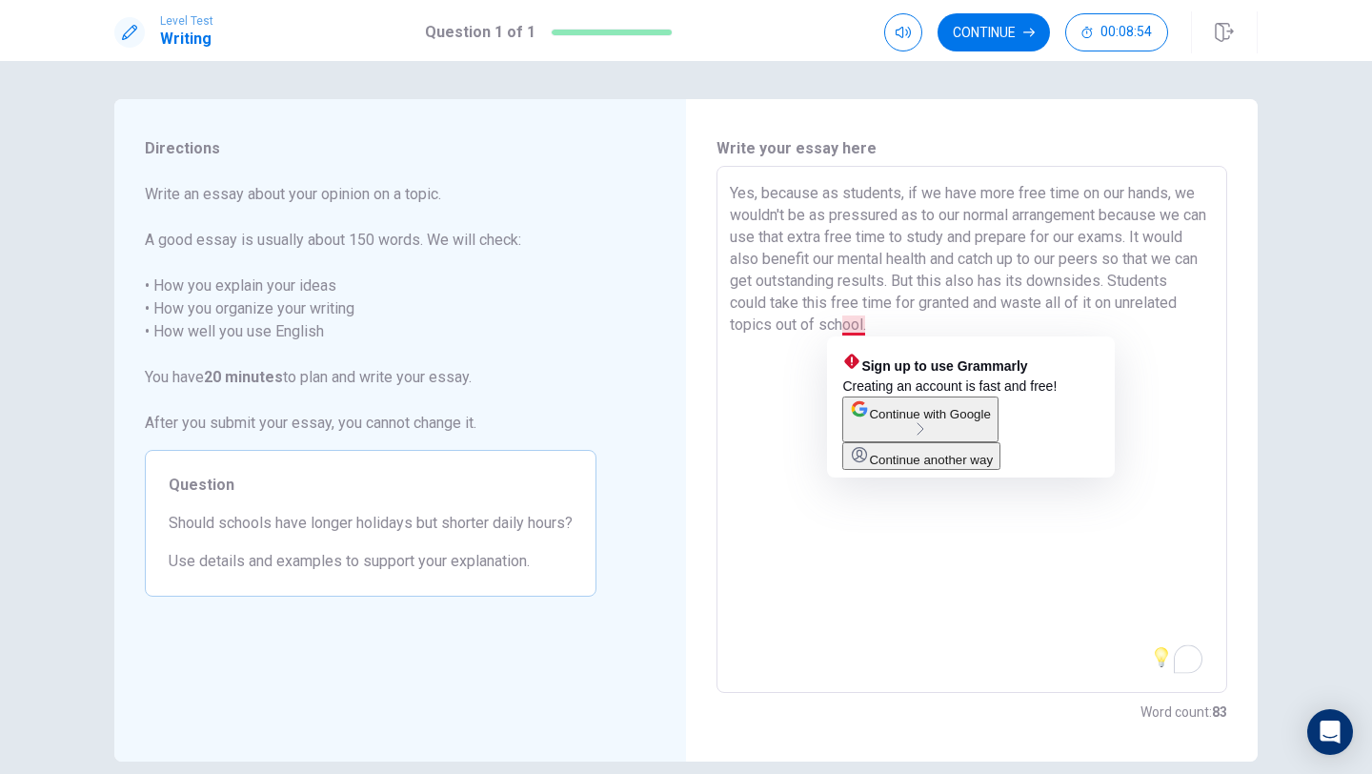
click at [851, 325] on textarea "Yes, because as students, if we have more free time on our hands, we wouldn't b…" at bounding box center [972, 429] width 484 height 495
click at [864, 325] on textarea "Yes, because as students, if we have more free time on our hands, we wouldn't b…" at bounding box center [972, 429] width 484 height 495
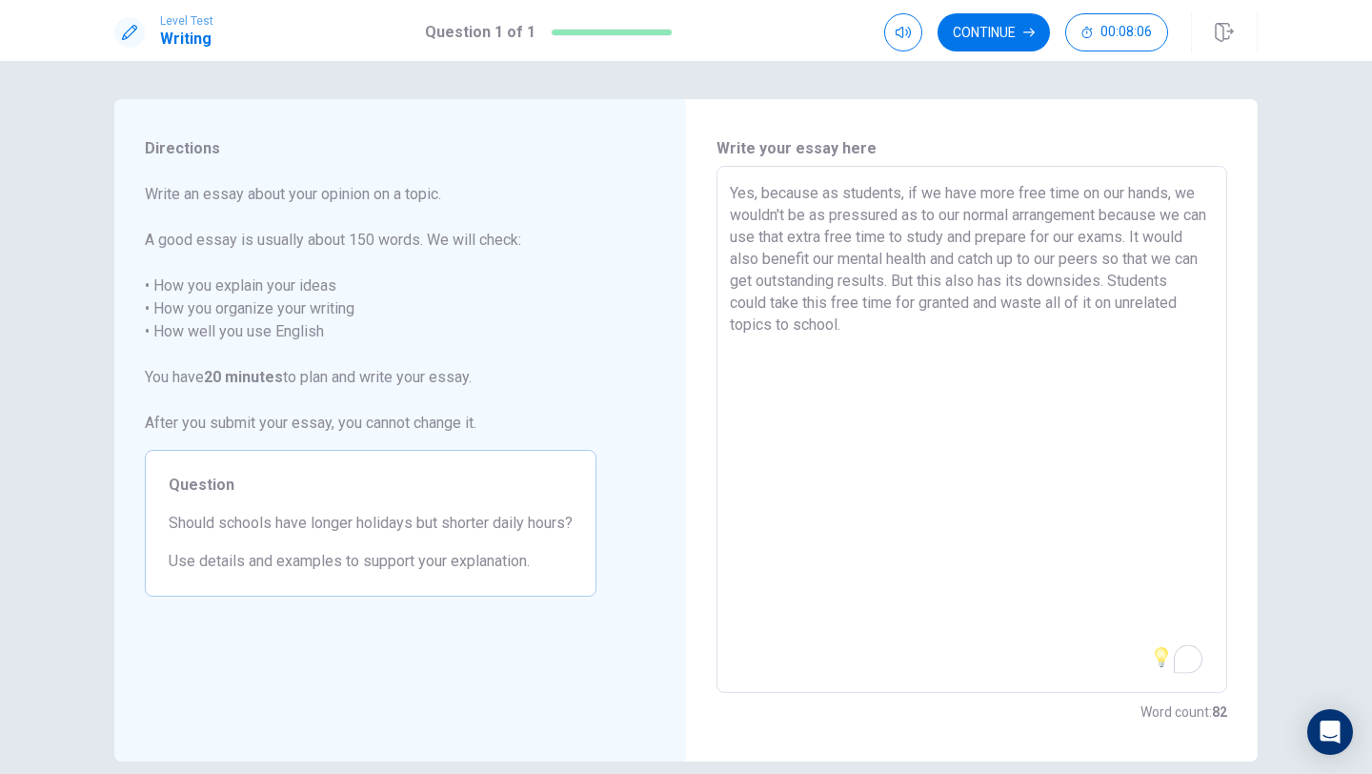
click at [918, 330] on textarea "Yes, because as students, if we have more free time on our hands, we wouldn't b…" at bounding box center [972, 429] width 484 height 495
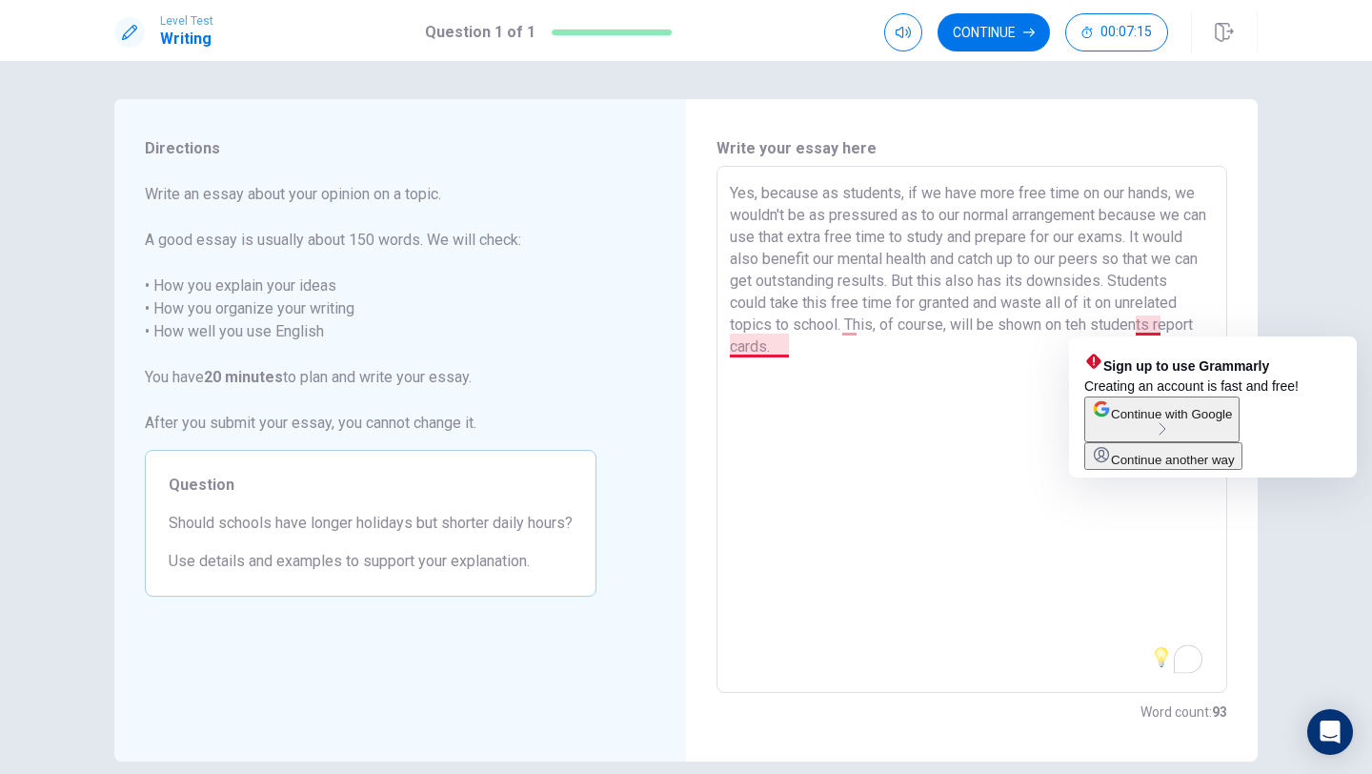
click at [1158, 327] on textarea "Yes, because as students, if we have more free time on our hands, we wouldn't b…" at bounding box center [972, 429] width 484 height 495
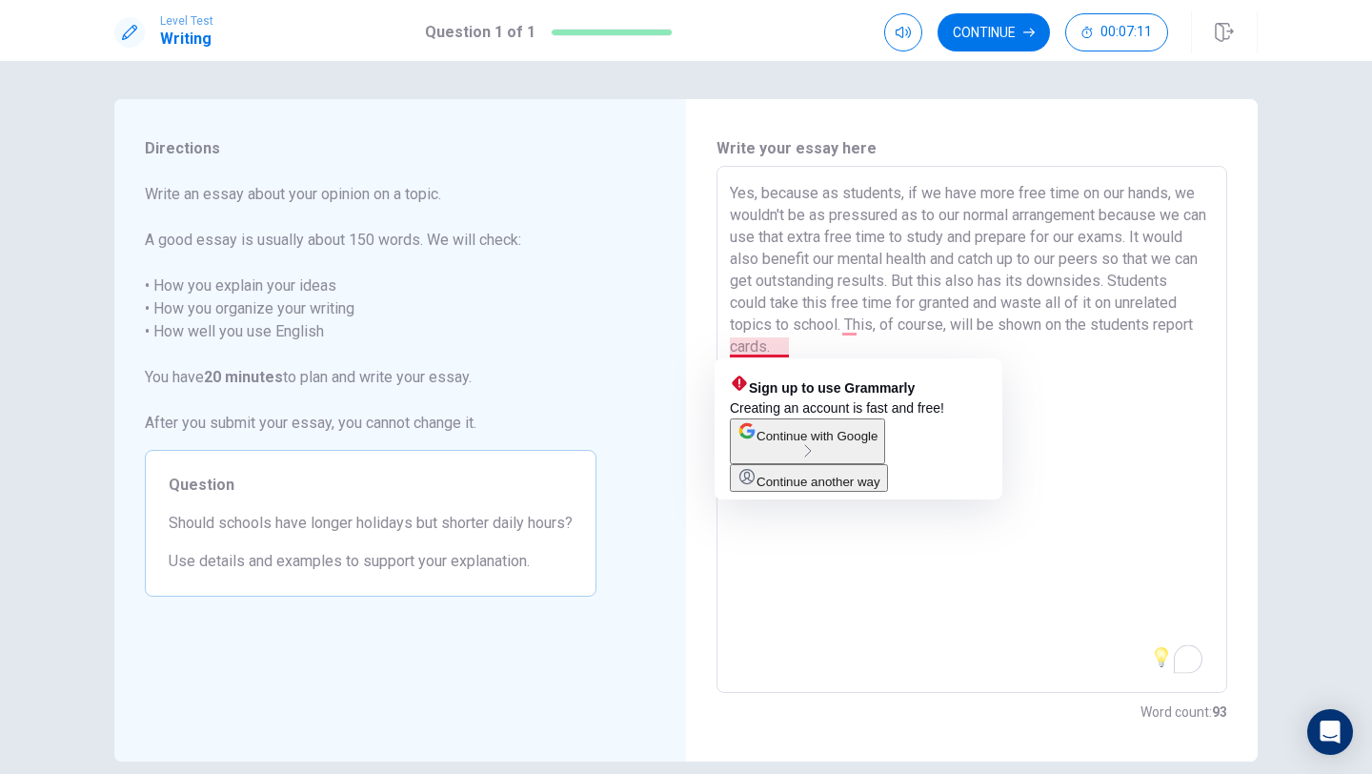
click at [781, 348] on textarea "Yes, because as students, if we have more free time on our hands, we wouldn't b…" at bounding box center [972, 429] width 484 height 495
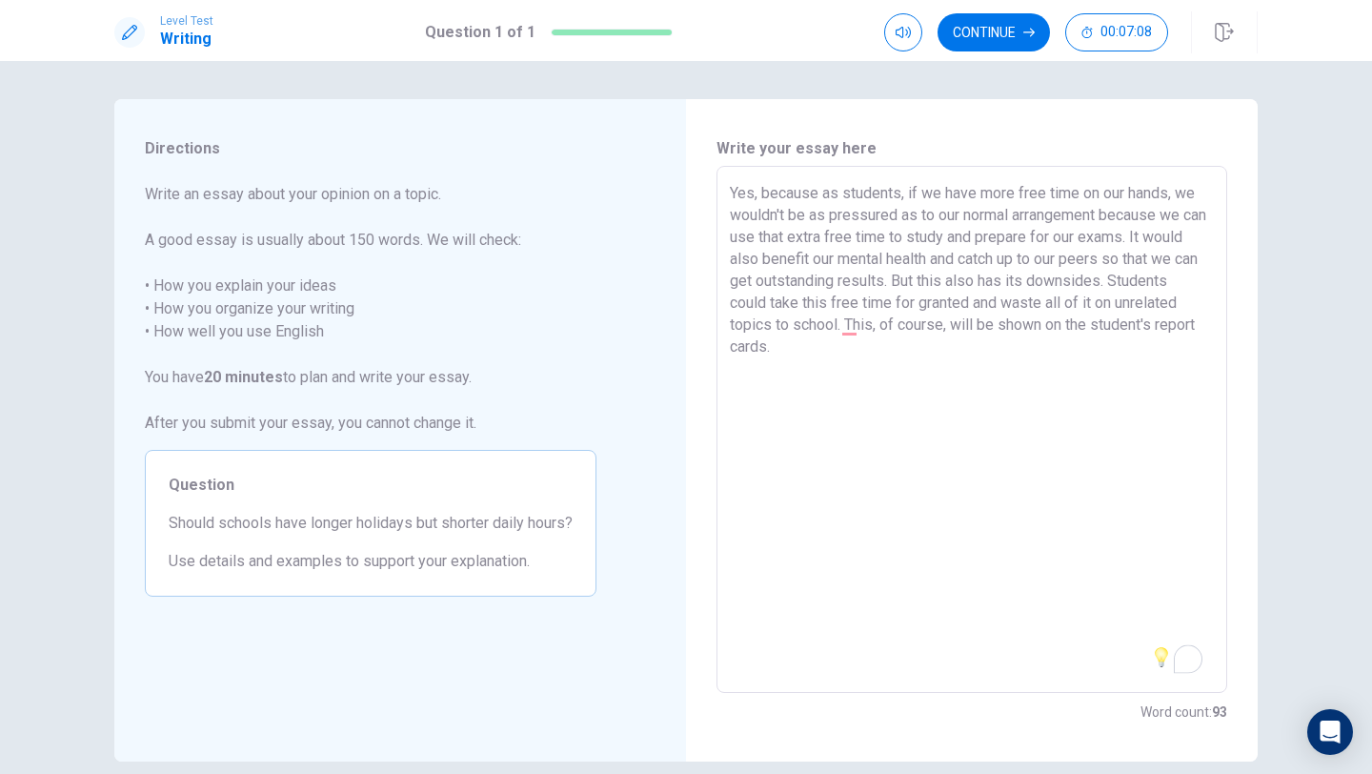
click at [900, 348] on textarea "Yes, because as students, if we have more free time on our hands, we wouldn't b…" at bounding box center [972, 429] width 484 height 495
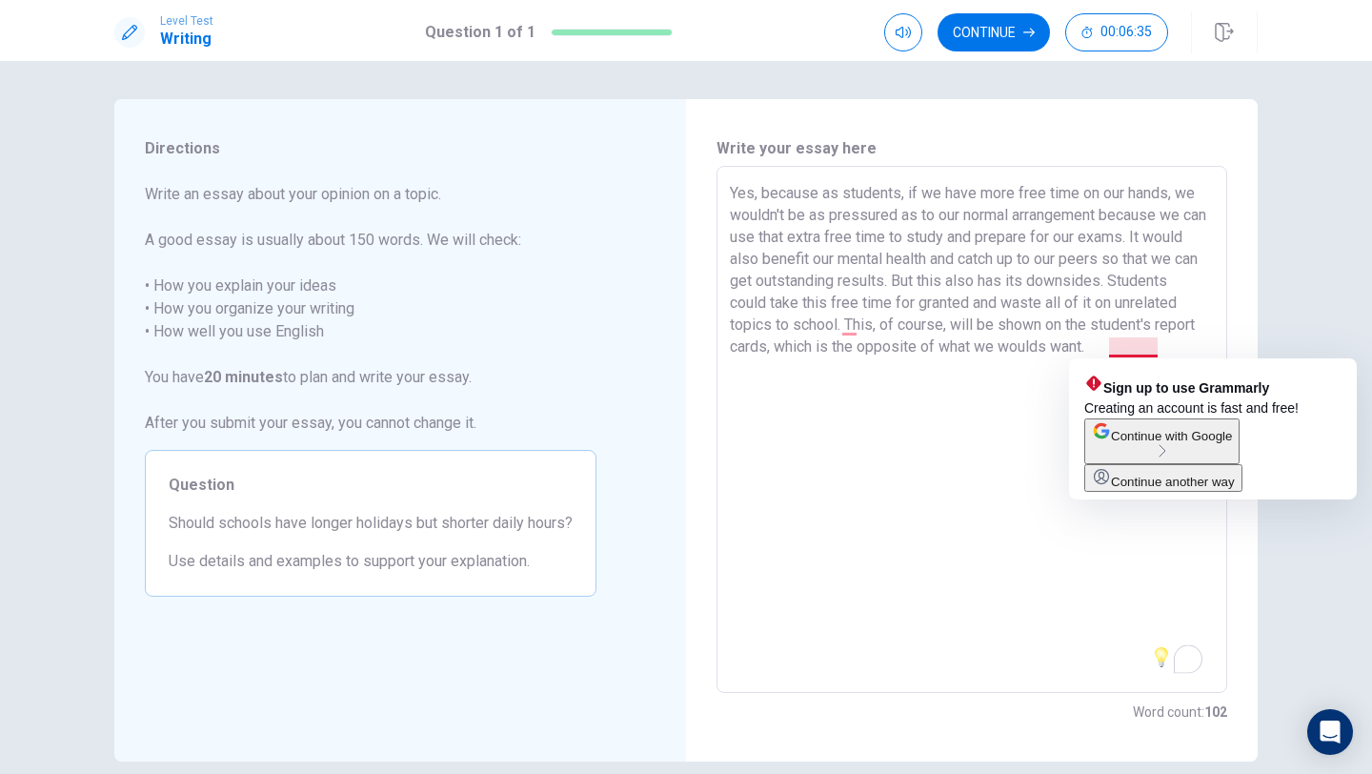
click at [1133, 348] on textarea "Yes, because as students, if we have more free time on our hands, we wouldn't b…" at bounding box center [972, 429] width 484 height 495
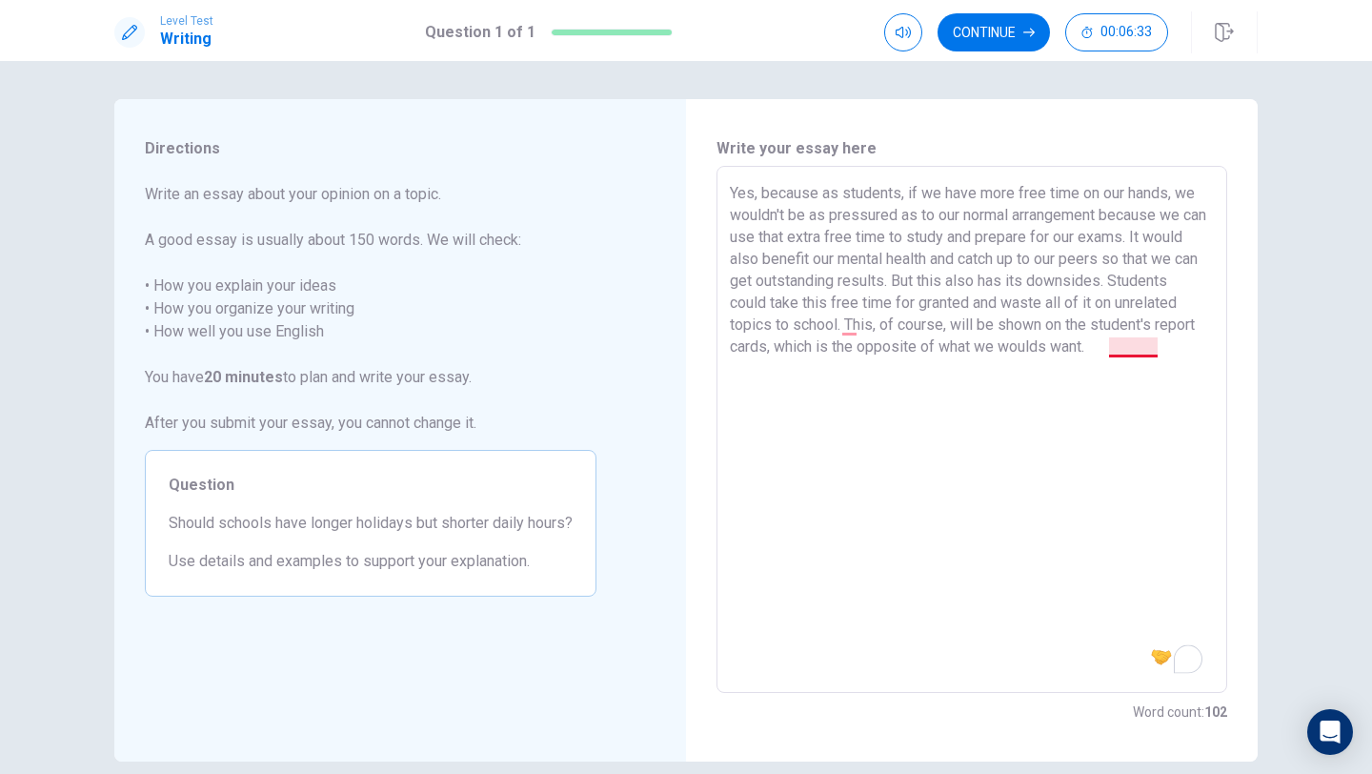
click at [1156, 349] on textarea "Yes, because as students, if we have more free time on our hands, we wouldn't b…" at bounding box center [972, 429] width 484 height 495
click at [1201, 341] on textarea "Yes, because as students, if we have more free time on our hands, we wouldn't b…" at bounding box center [972, 429] width 484 height 495
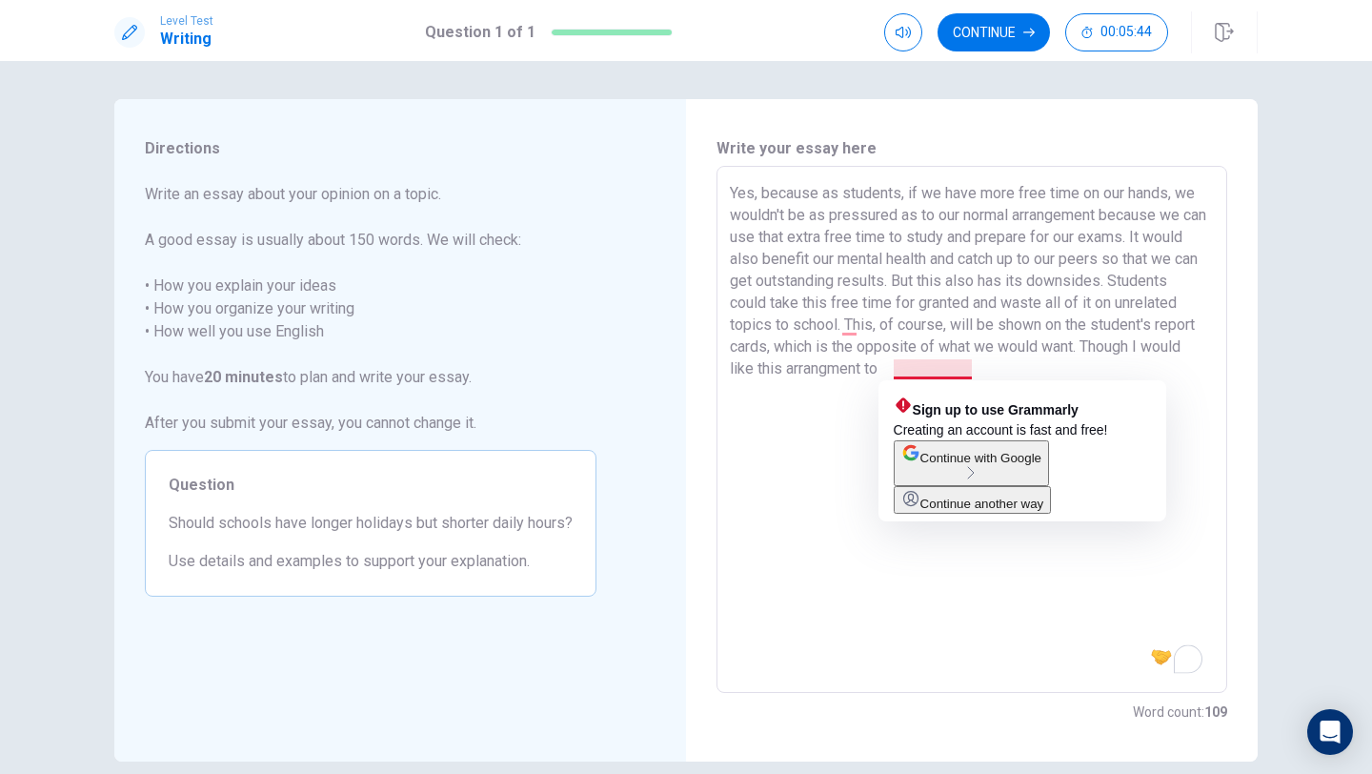
click at [909, 369] on textarea "Yes, because as students, if we have more free time on our hands, we wouldn't b…" at bounding box center [972, 429] width 484 height 495
click at [922, 370] on textarea "Yes, because as students, if we have more free time on our hands, we wouldn't b…" at bounding box center [972, 429] width 484 height 495
click at [915, 369] on textarea "Yes, because as students, if we have more free time on our hands, we wouldn't b…" at bounding box center [972, 429] width 484 height 495
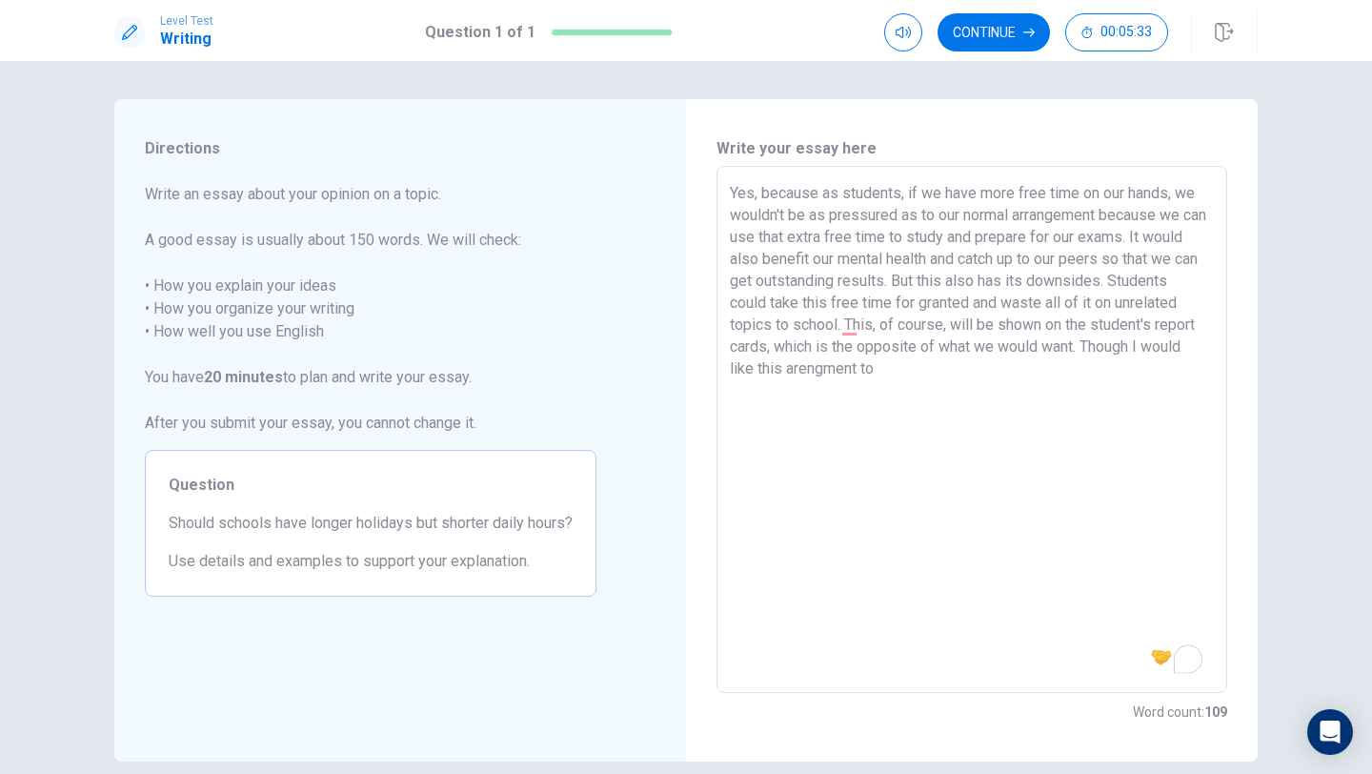
click at [908, 370] on textarea "Yes, because as students, if we have more free time on our hands, we wouldn't b…" at bounding box center [972, 429] width 484 height 495
drag, startPoint x: 966, startPoint y: 368, endPoint x: 895, endPoint y: 364, distance: 71.6
click at [895, 364] on textarea "Yes, because as students, if we have more free time on our hands, we wouldn't b…" at bounding box center [972, 429] width 484 height 495
click at [1000, 368] on textarea "Yes, because as students, if we have more free time on our hands, we wouldn't b…" at bounding box center [972, 429] width 484 height 495
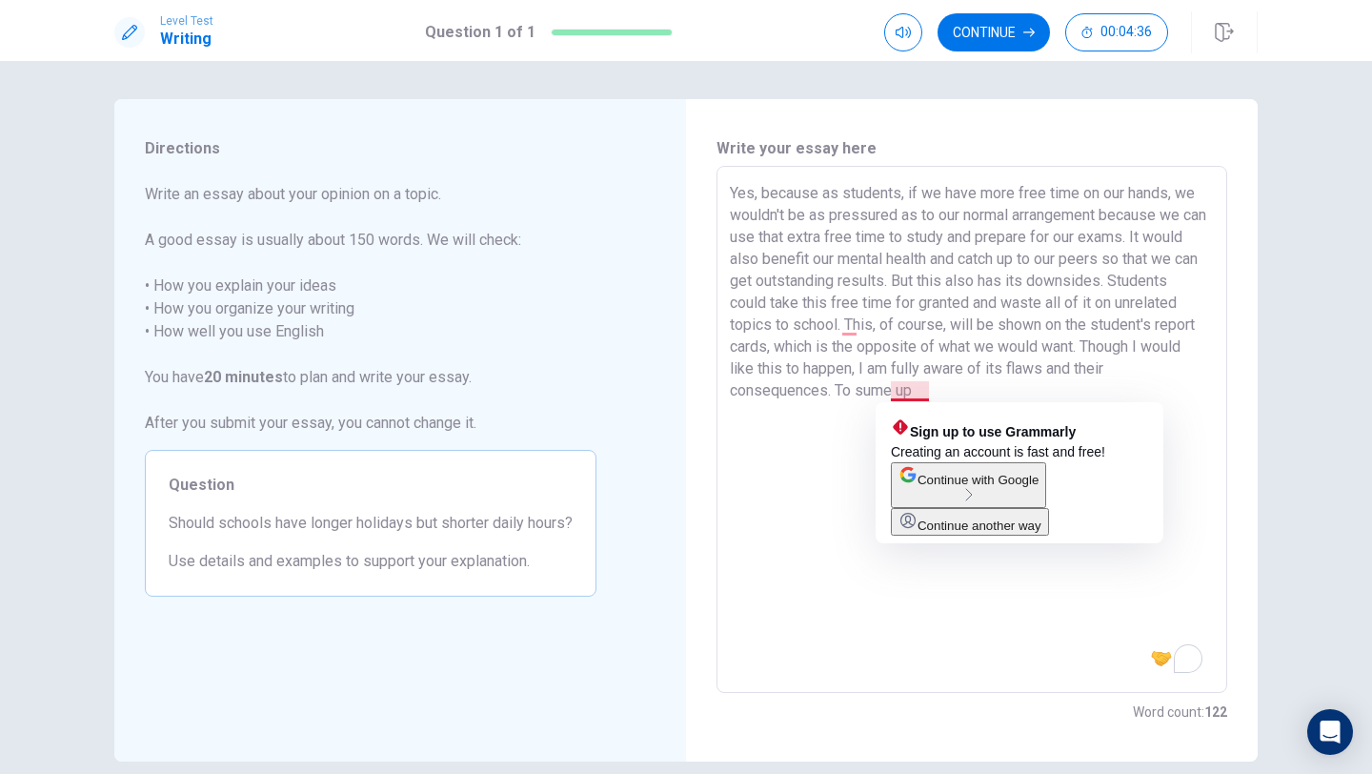
click at [927, 390] on textarea "Yes, because as students, if we have more free time on our hands, we wouldn't b…" at bounding box center [972, 429] width 484 height 495
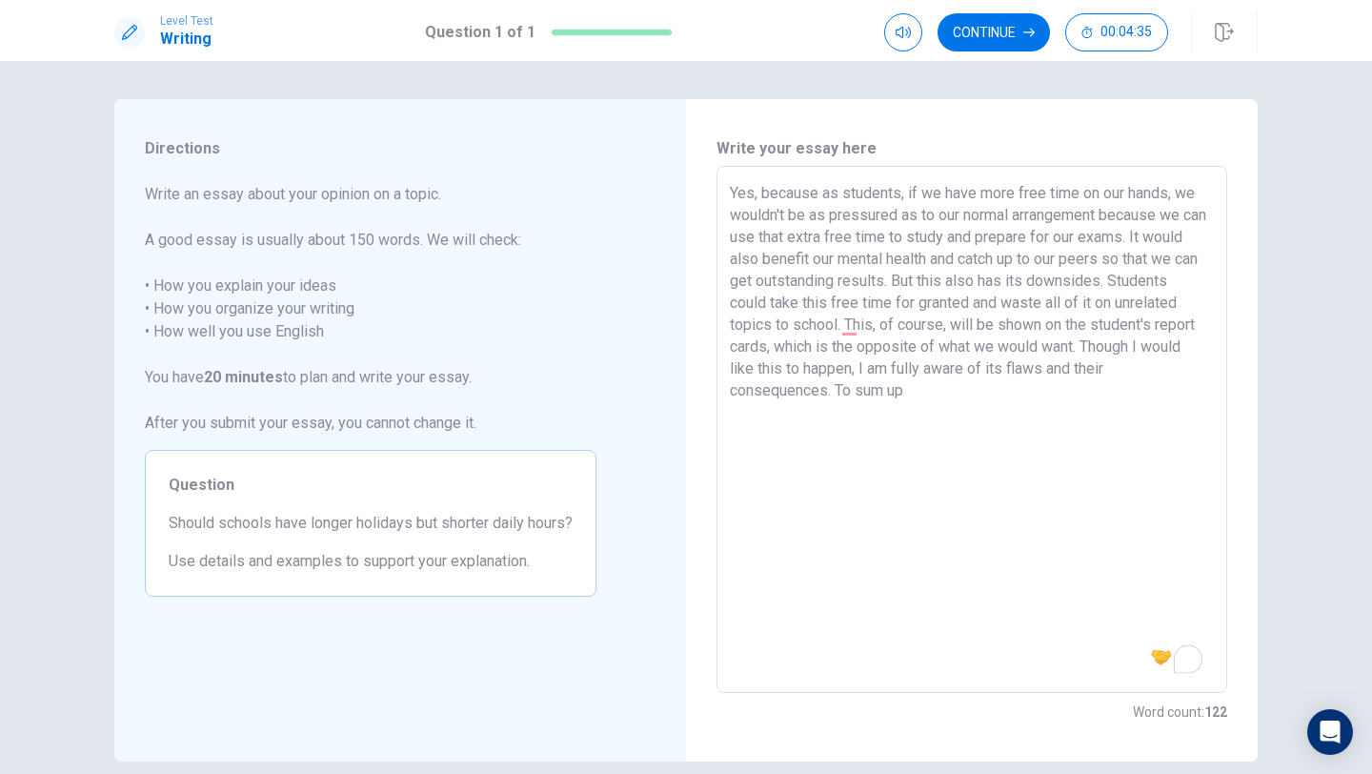
click at [961, 389] on textarea "Yes, because as students, if we have more free time on our hands, we wouldn't b…" at bounding box center [972, 429] width 484 height 495
click at [761, 193] on textarea "Yes, because as students, if we have more free time on our hands, we wouldn't b…" at bounding box center [972, 429] width 484 height 495
click at [759, 194] on textarea "No, because as students, if we have more free time on our hands, we wouldn't be…" at bounding box center [972, 429] width 484 height 495
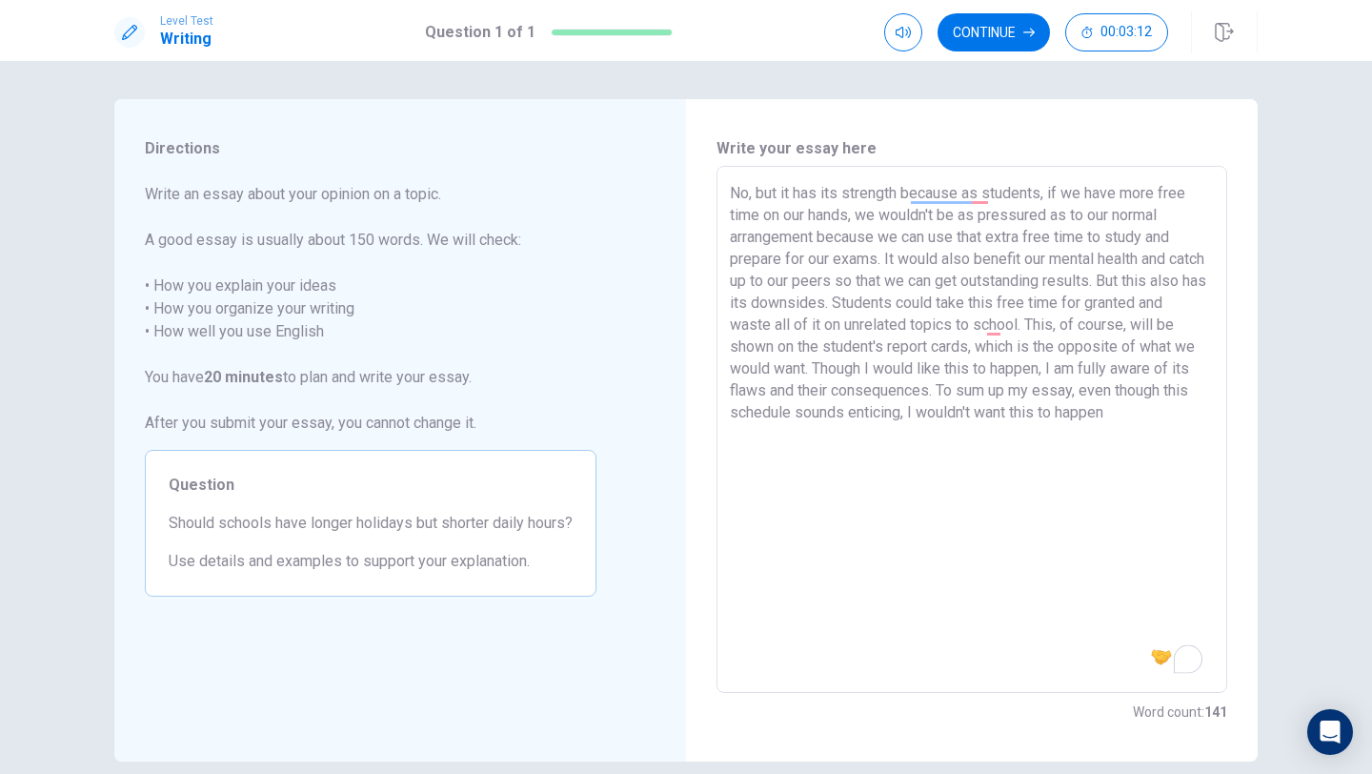
click at [908, 192] on textarea "No, but it has its strength because as students, if we have more free time on o…" at bounding box center [972, 429] width 484 height 495
click at [828, 192] on textarea "No, but it has its strength because as students, if we have more free time on o…" at bounding box center [972, 429] width 484 height 495
click at [847, 192] on textarea "No, but it has its strength because as students, if we have more free time on o…" at bounding box center [972, 429] width 484 height 495
click at [804, 434] on textarea "No, but it has its undeniable strengths because as students, if we have more fr…" at bounding box center [972, 429] width 484 height 495
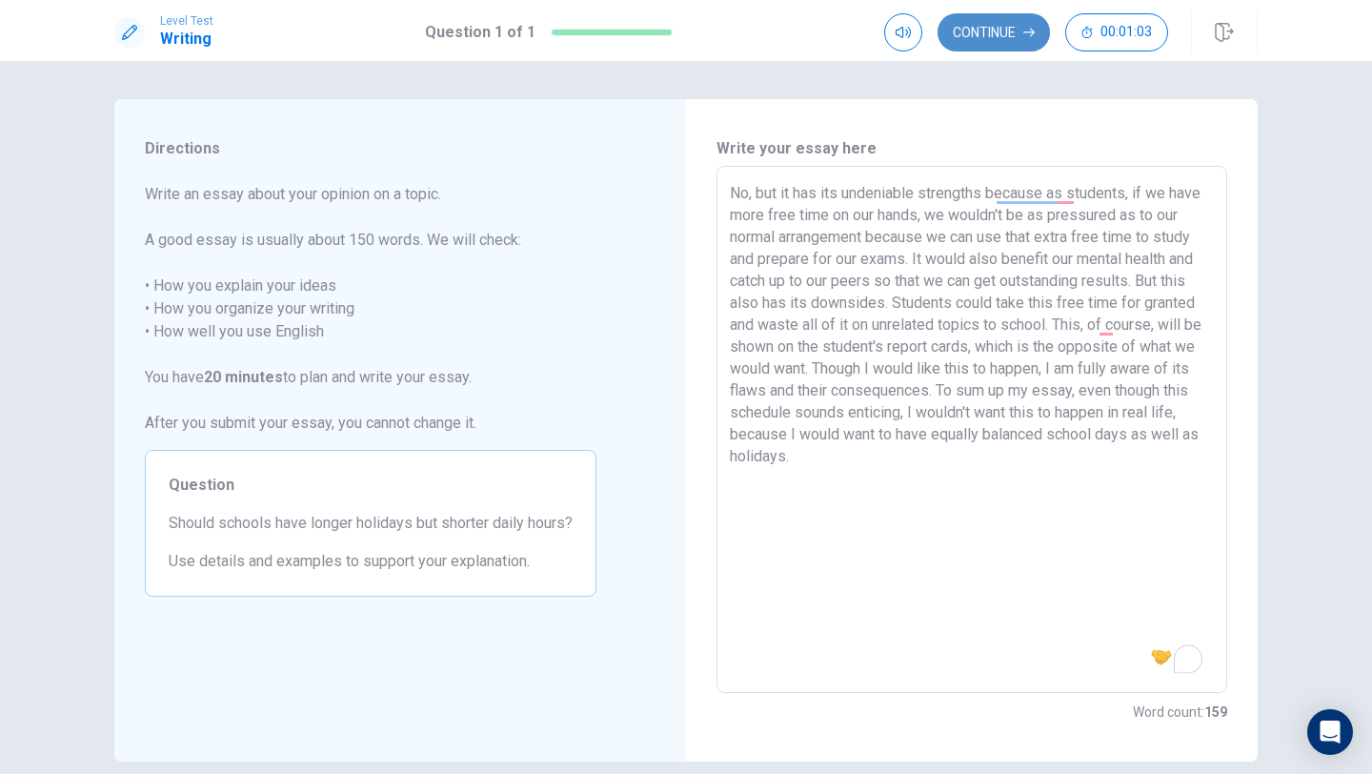
click at [998, 31] on button "Continue" at bounding box center [994, 32] width 112 height 38
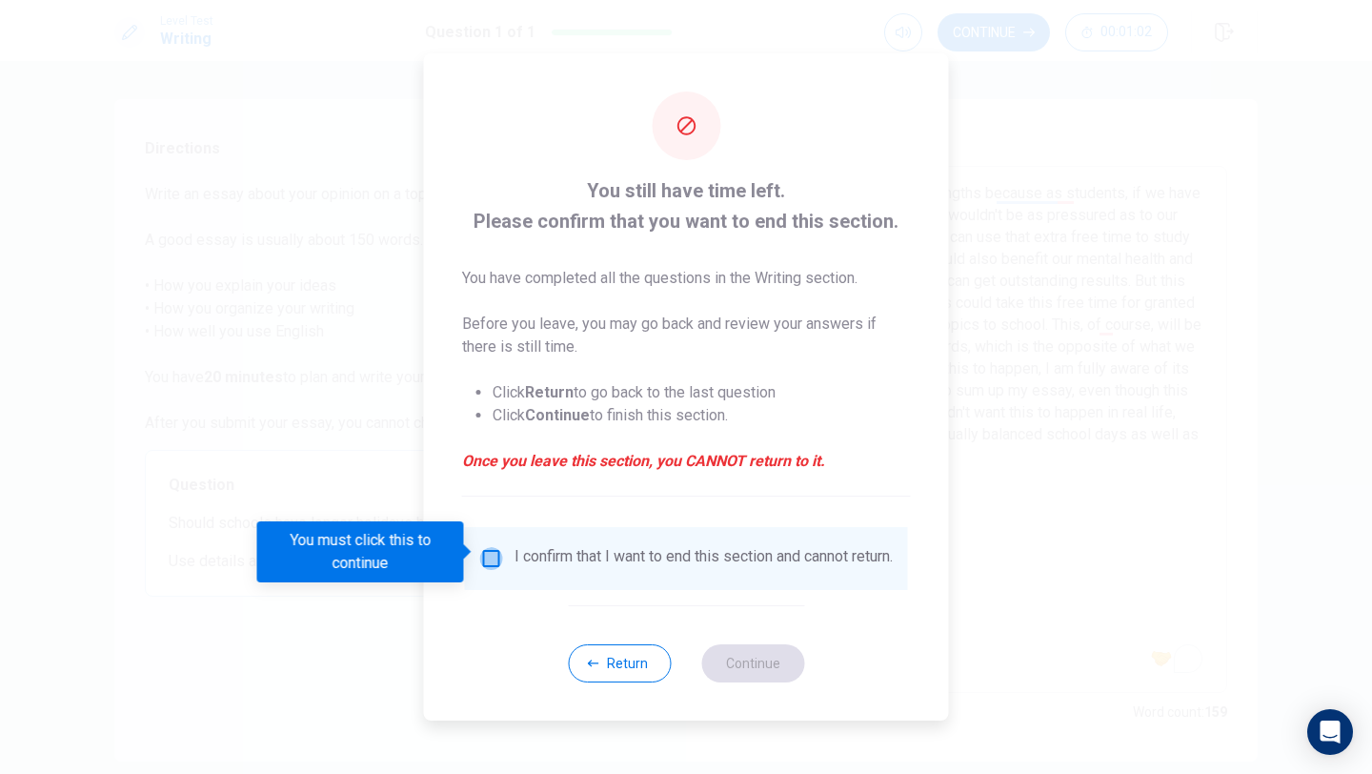
click at [486, 550] on input "You must click this to continue" at bounding box center [491, 558] width 23 height 23
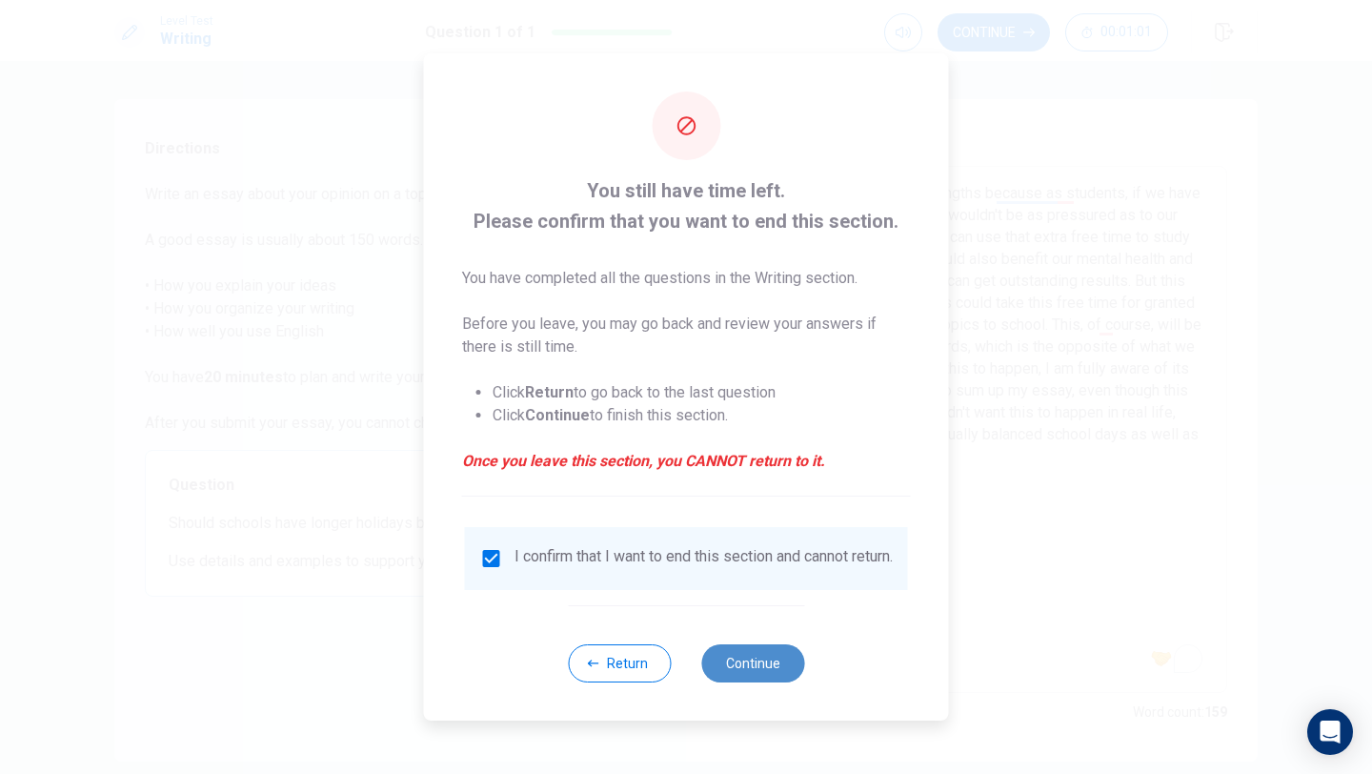
click at [768, 671] on button "Continue" at bounding box center [752, 663] width 103 height 38
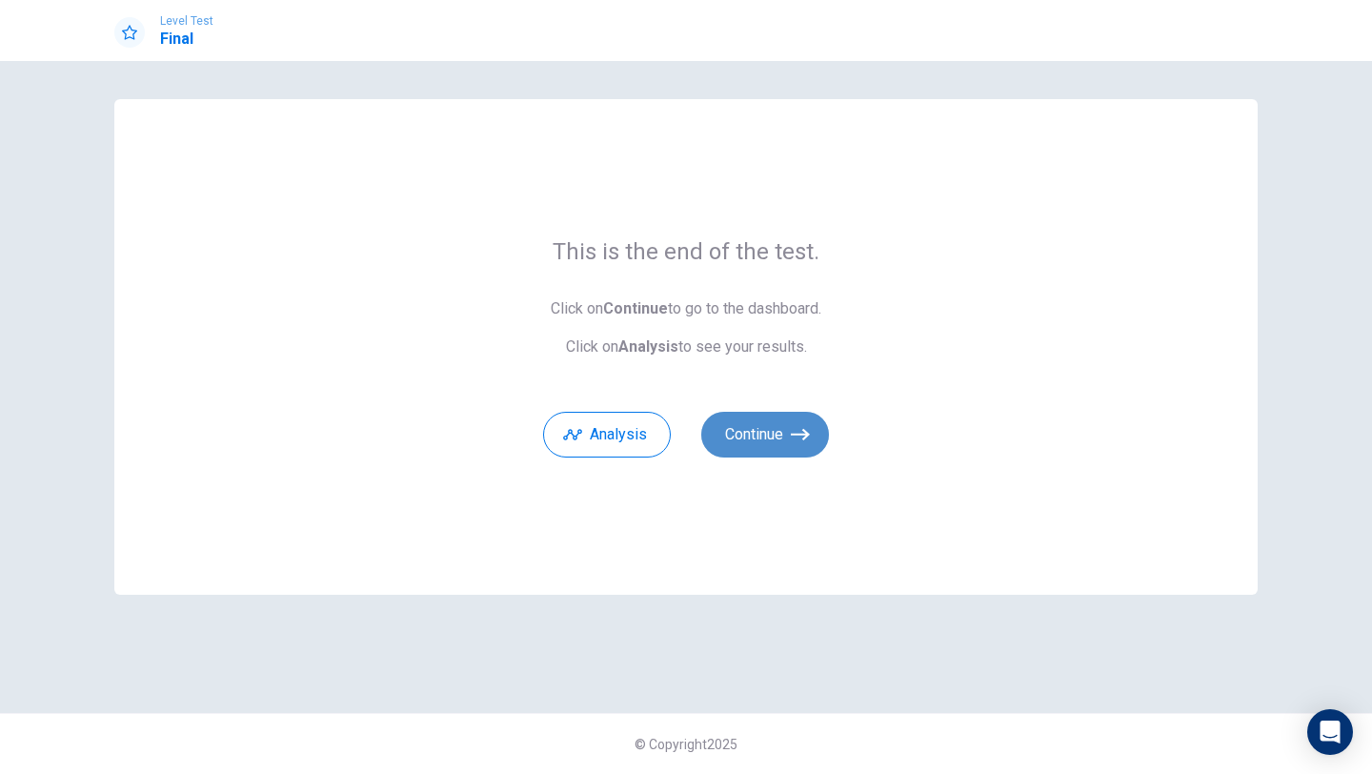
click at [760, 423] on button "Continue" at bounding box center [765, 435] width 128 height 46
